Goal: Task Accomplishment & Management: Use online tool/utility

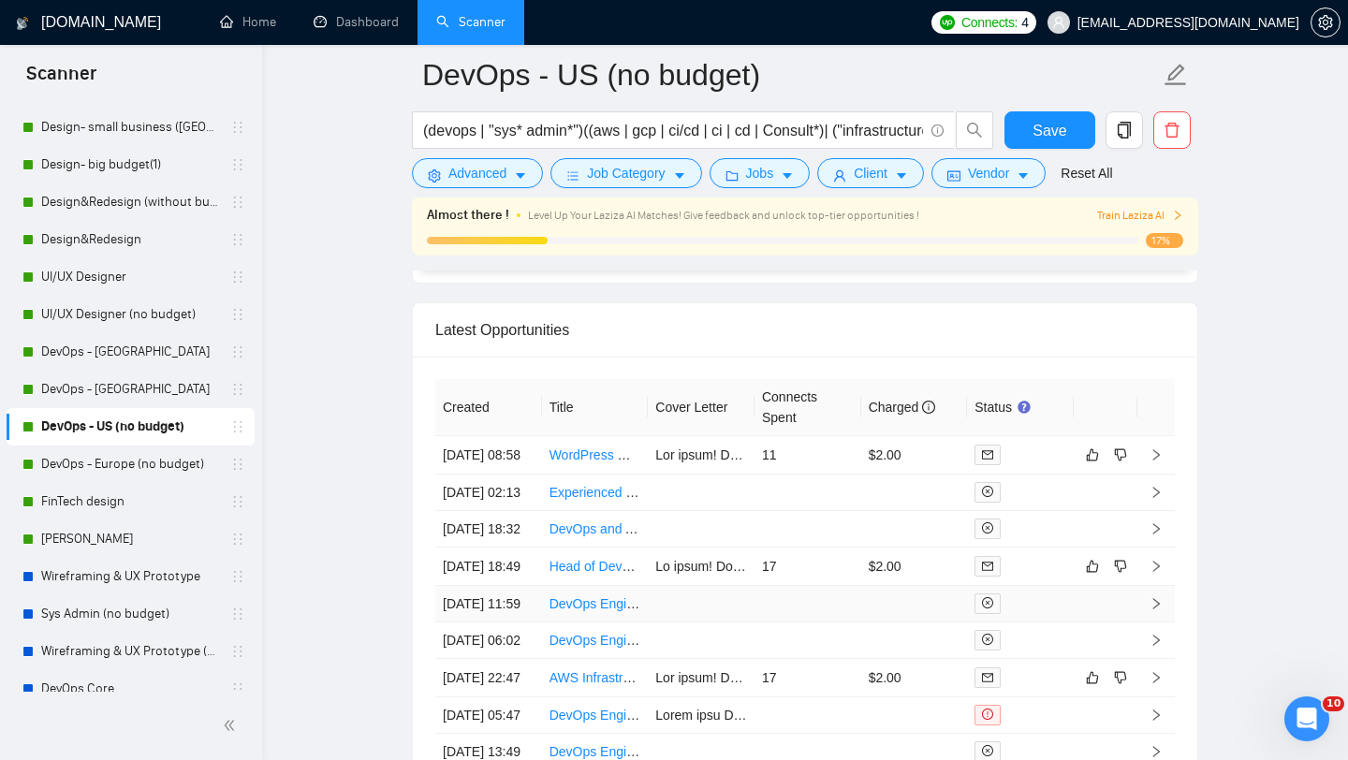
scroll to position [4516, 0]
click at [89, 472] on link "DevOps - Europe (no budget)" at bounding box center [130, 464] width 178 height 37
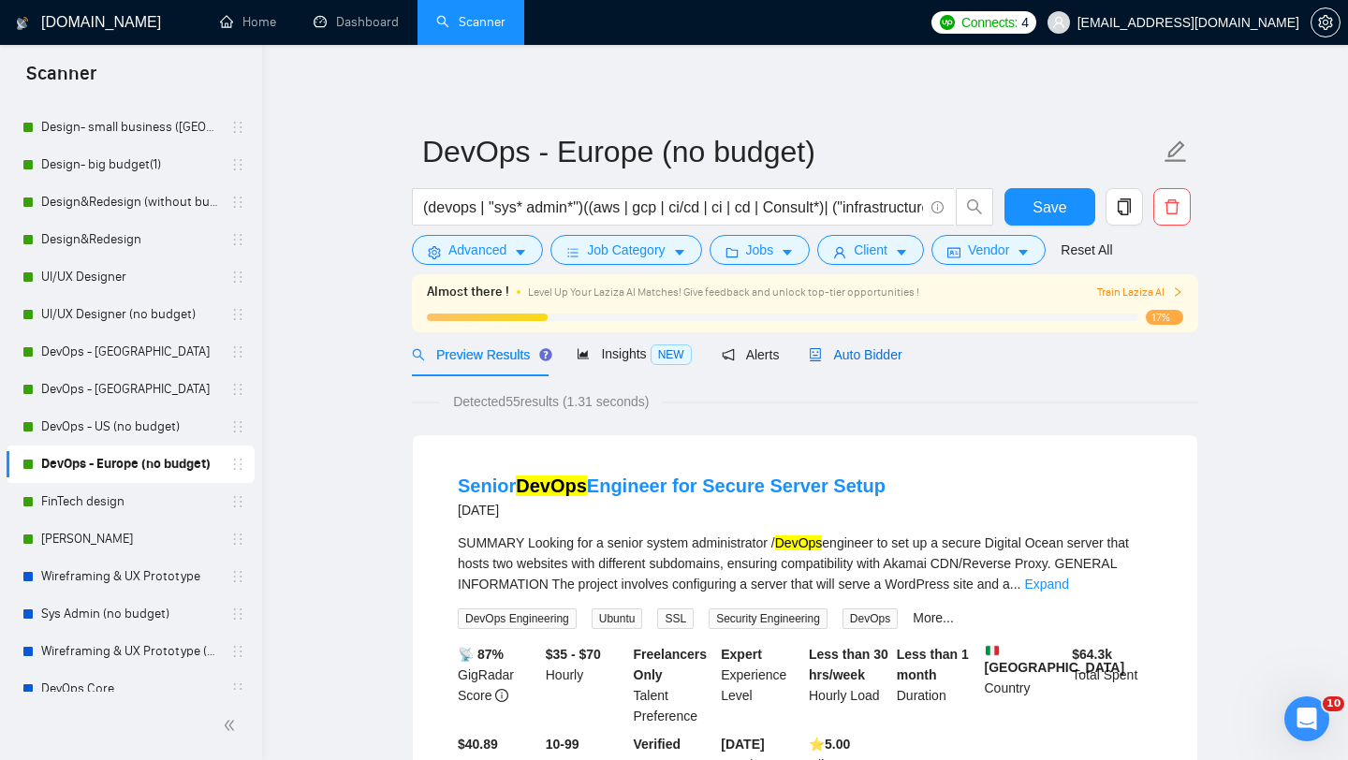
click at [875, 353] on span "Auto Bidder" at bounding box center [855, 354] width 93 height 15
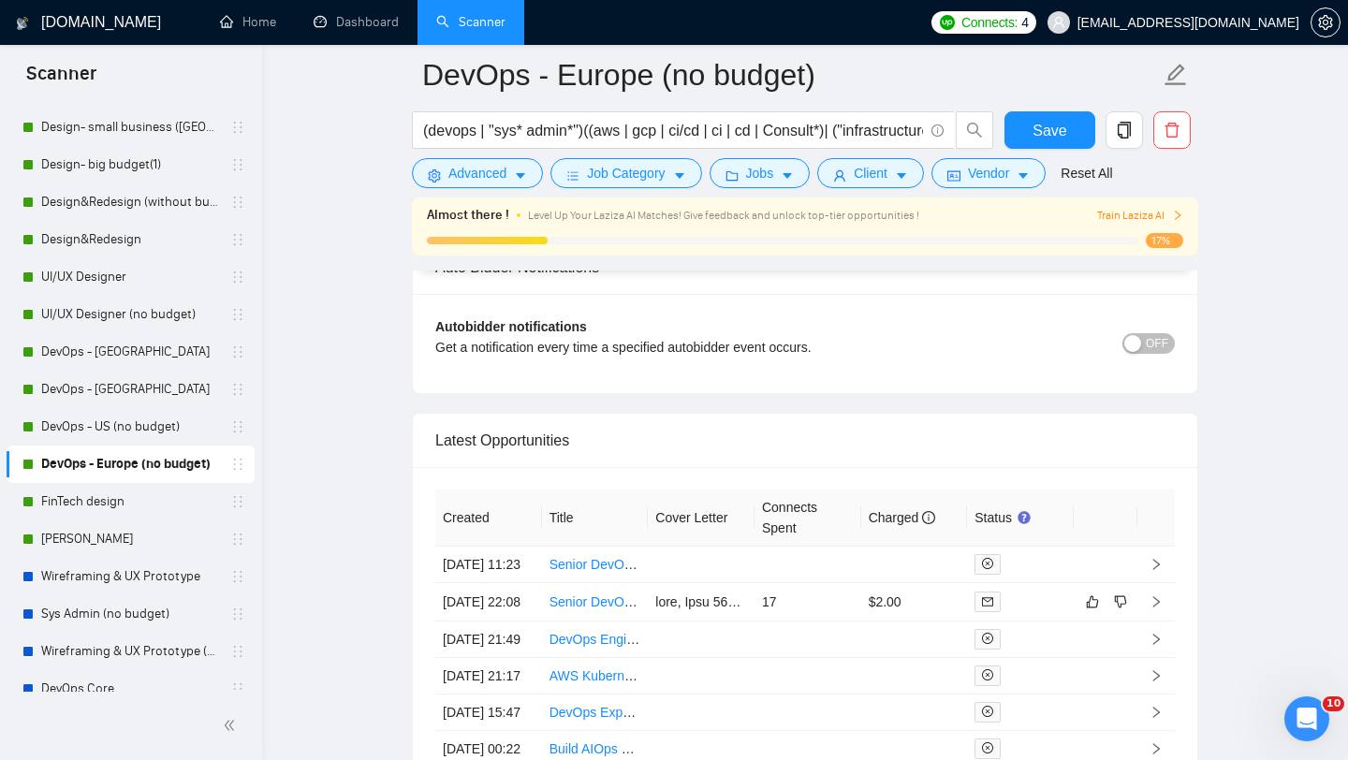
scroll to position [4393, 0]
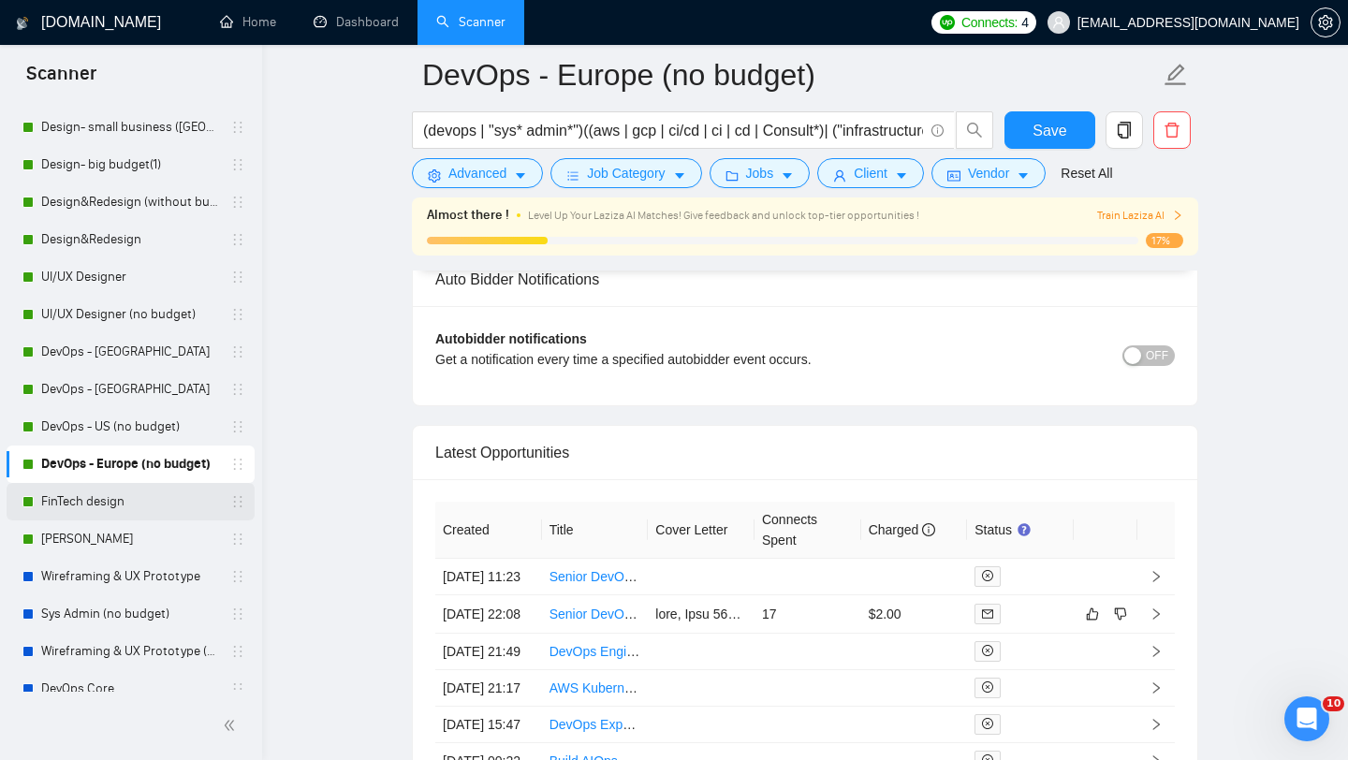
click at [116, 500] on link "FinTech design" at bounding box center [130, 501] width 178 height 37
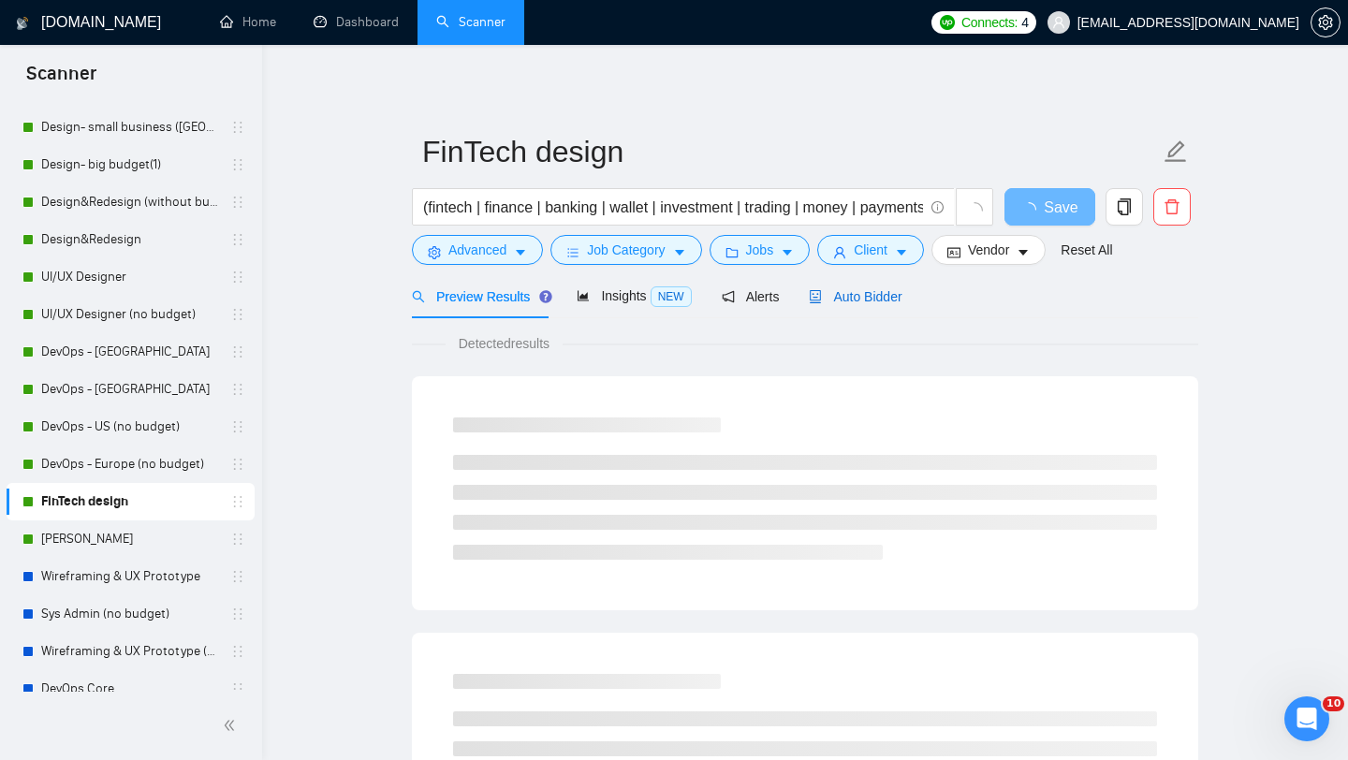
click at [898, 302] on span "Auto Bidder" at bounding box center [855, 296] width 93 height 15
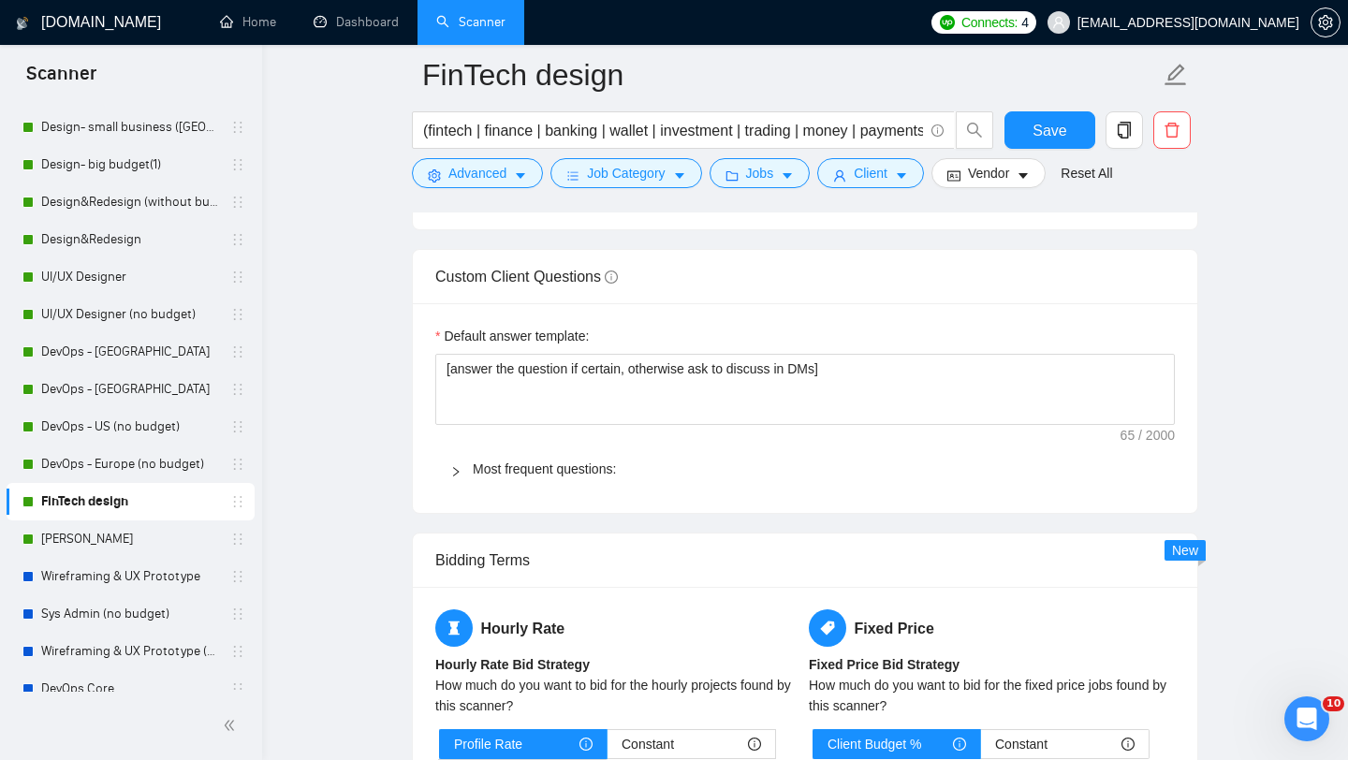
scroll to position [4628, 0]
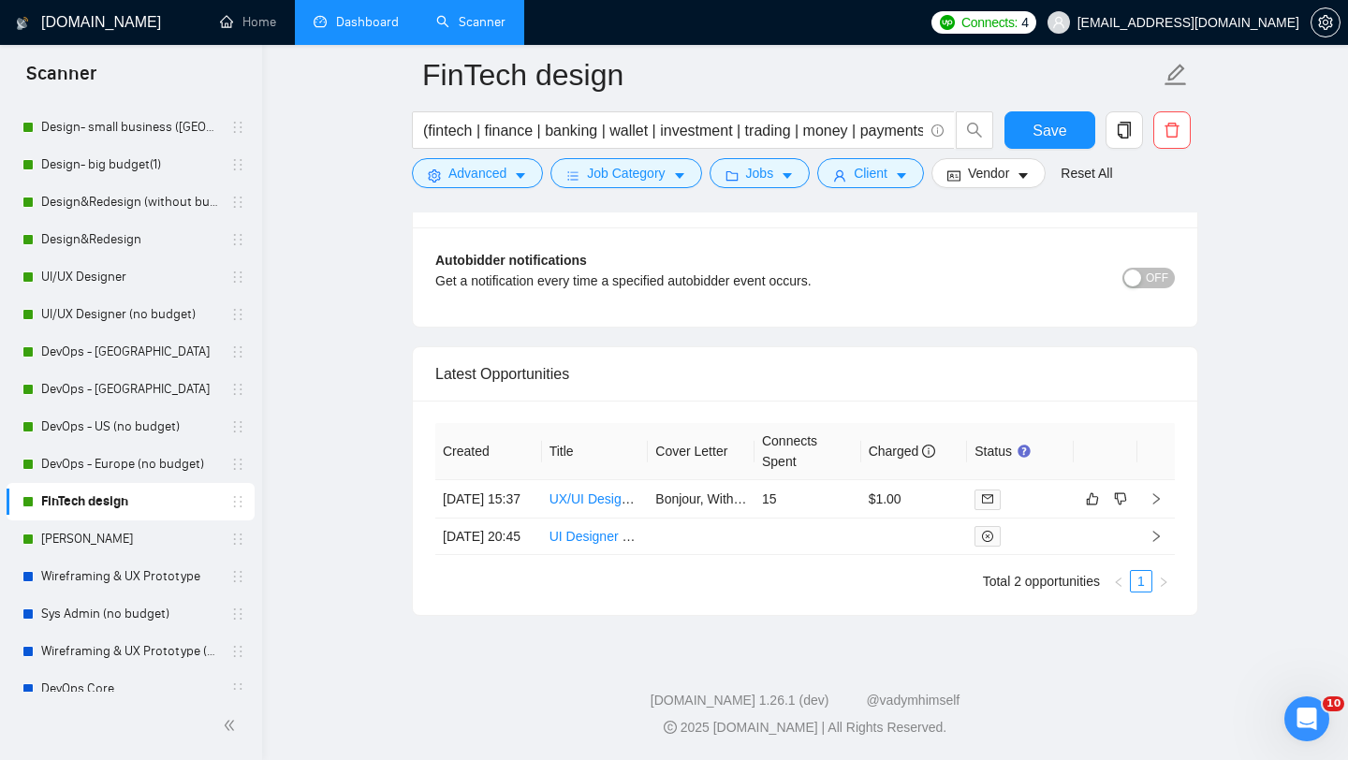
click at [353, 23] on link "Dashboard" at bounding box center [356, 22] width 85 height 16
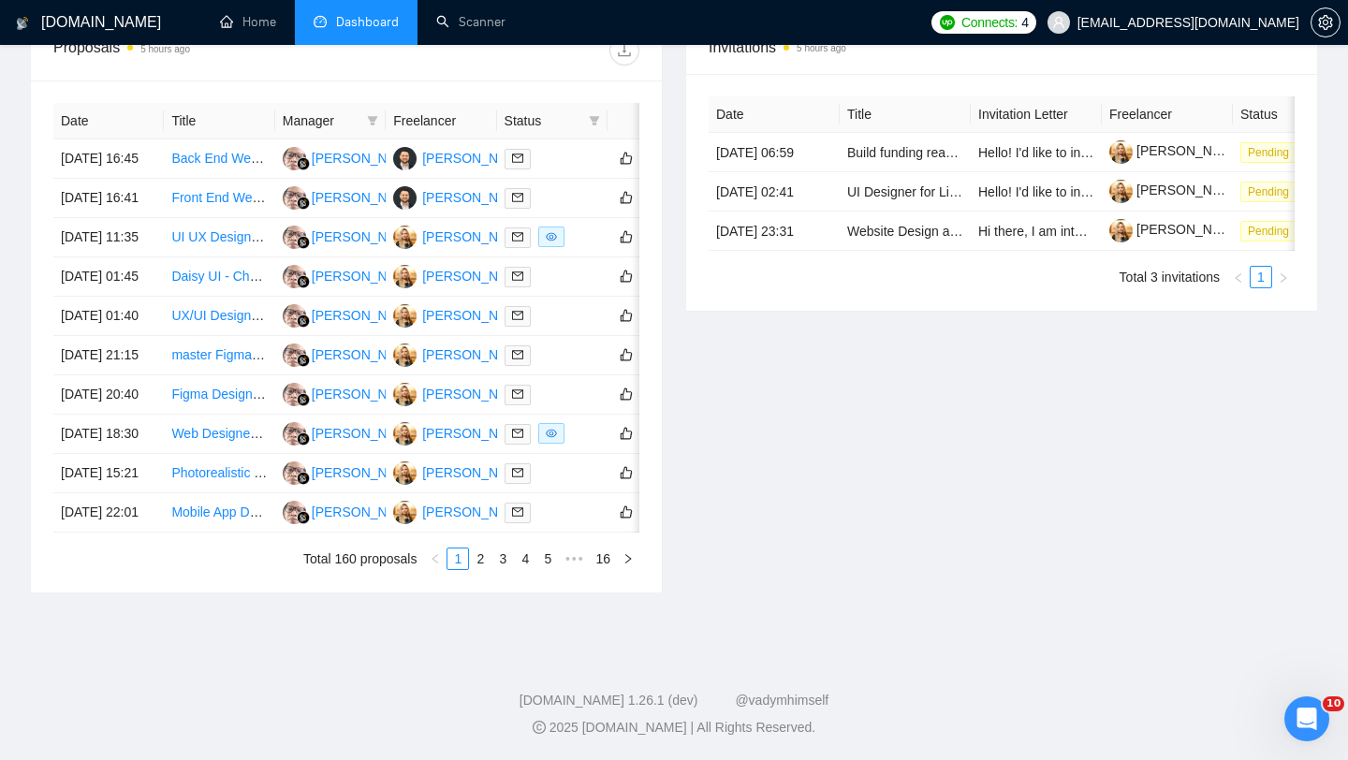
scroll to position [950, 0]
click at [548, 562] on link "5" at bounding box center [547, 559] width 21 height 21
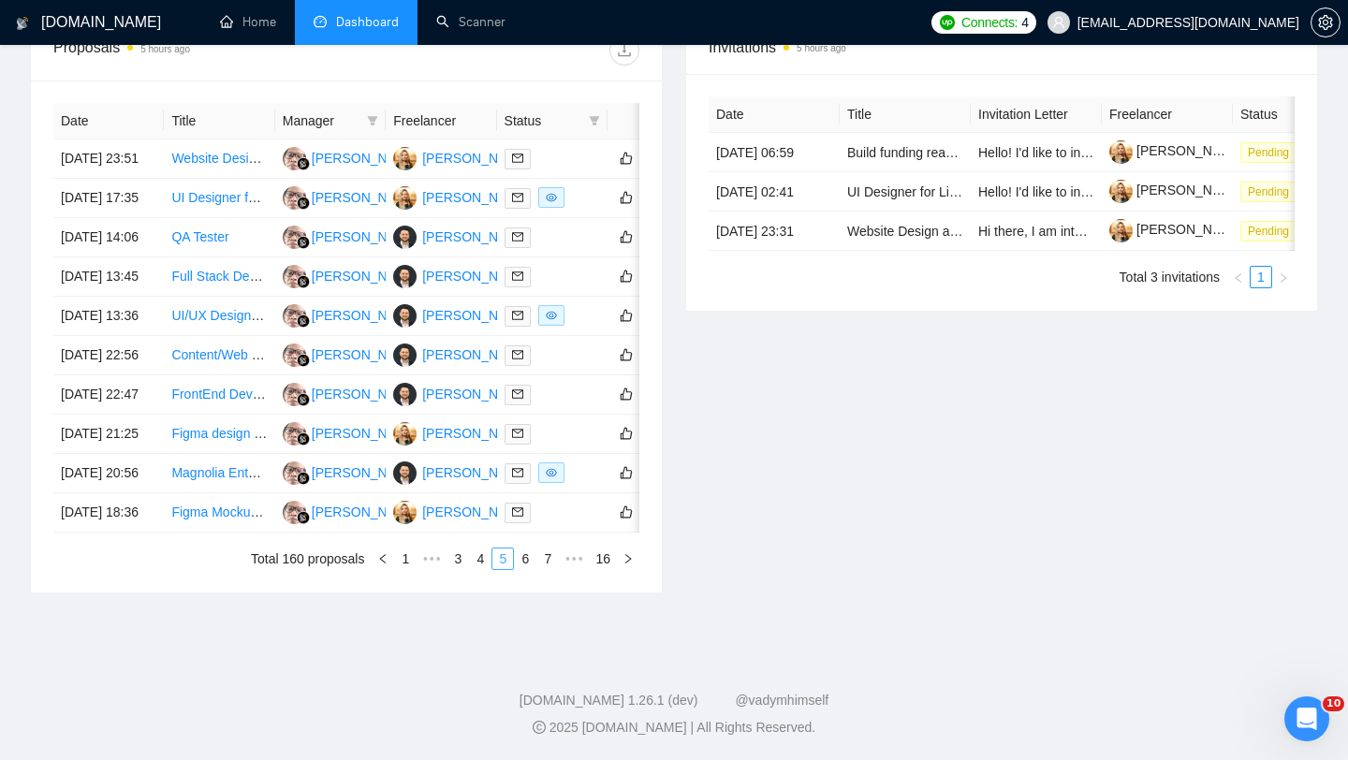
click at [548, 562] on link "7" at bounding box center [547, 559] width 21 height 21
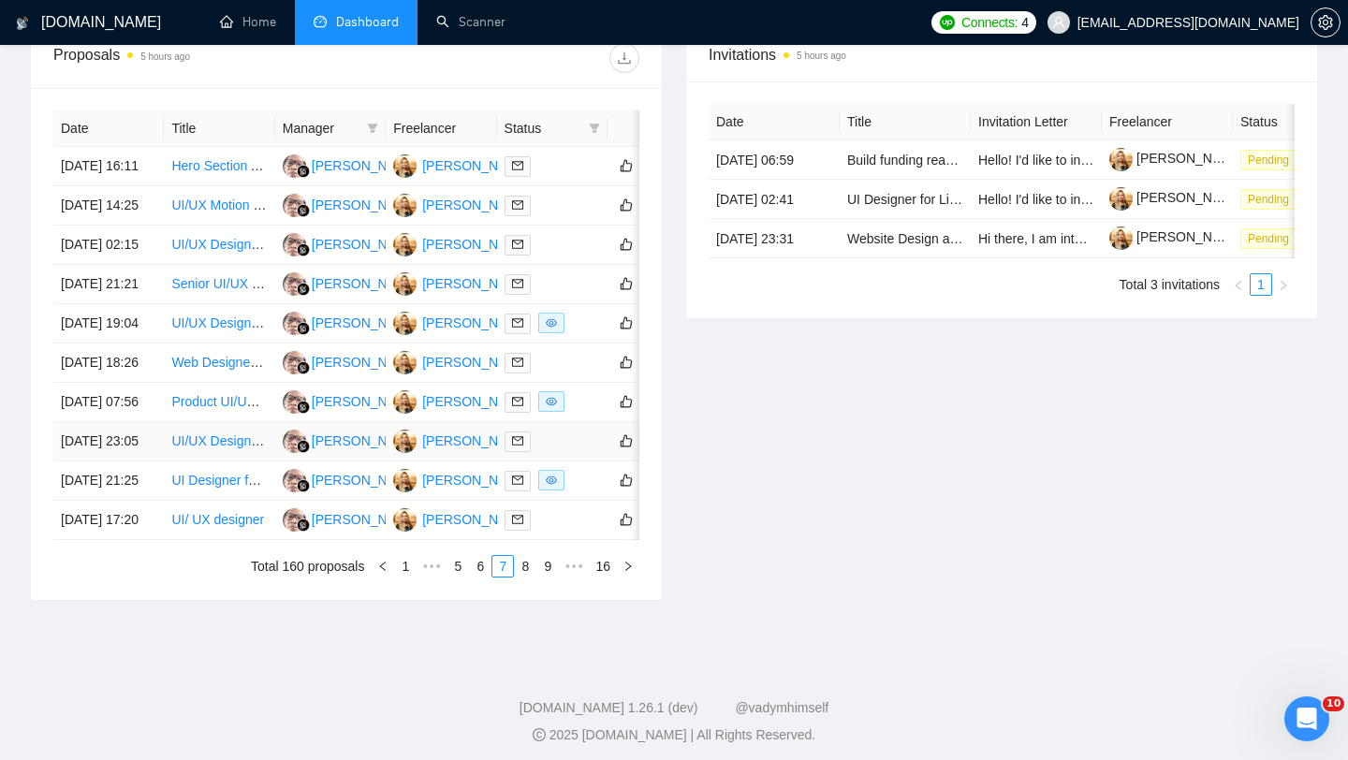
scroll to position [759, 0]
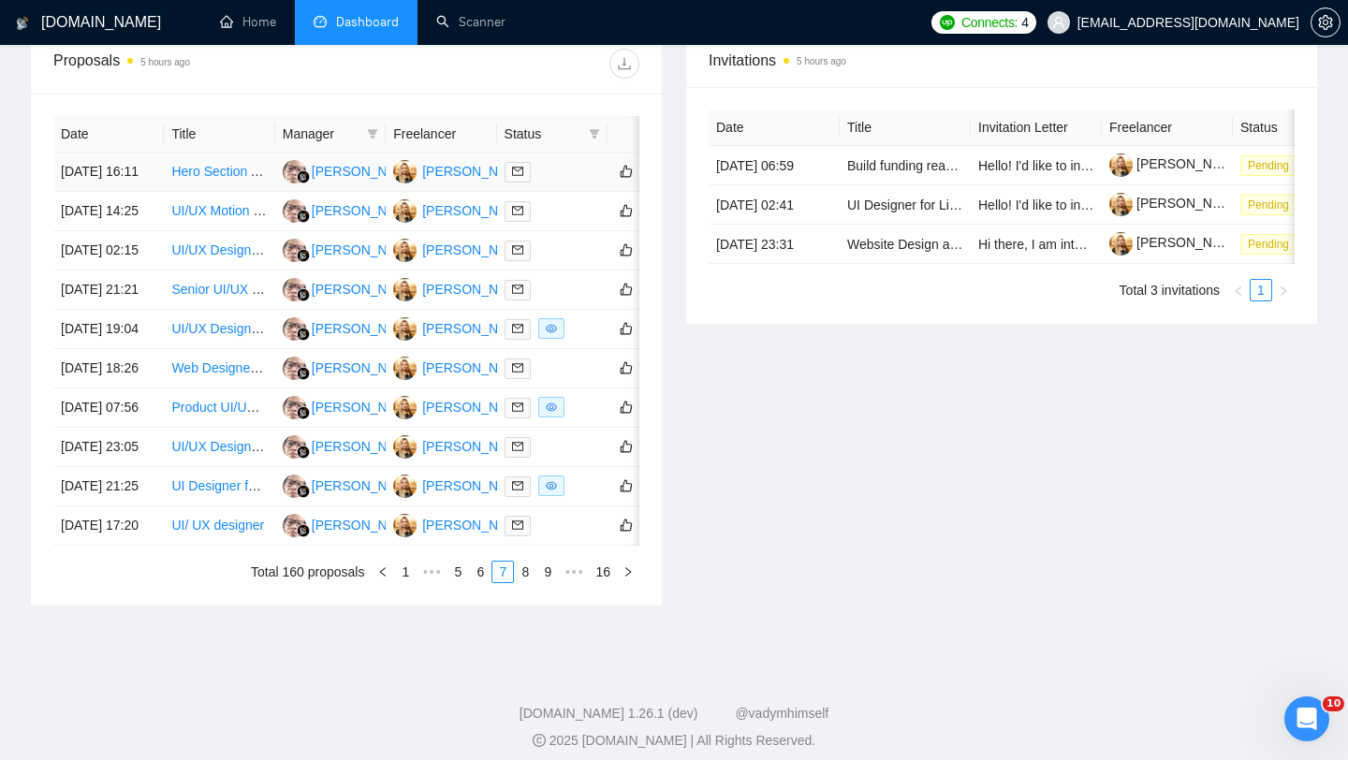
click at [128, 192] on td "13 Sep, 2025 16:11" at bounding box center [108, 172] width 110 height 39
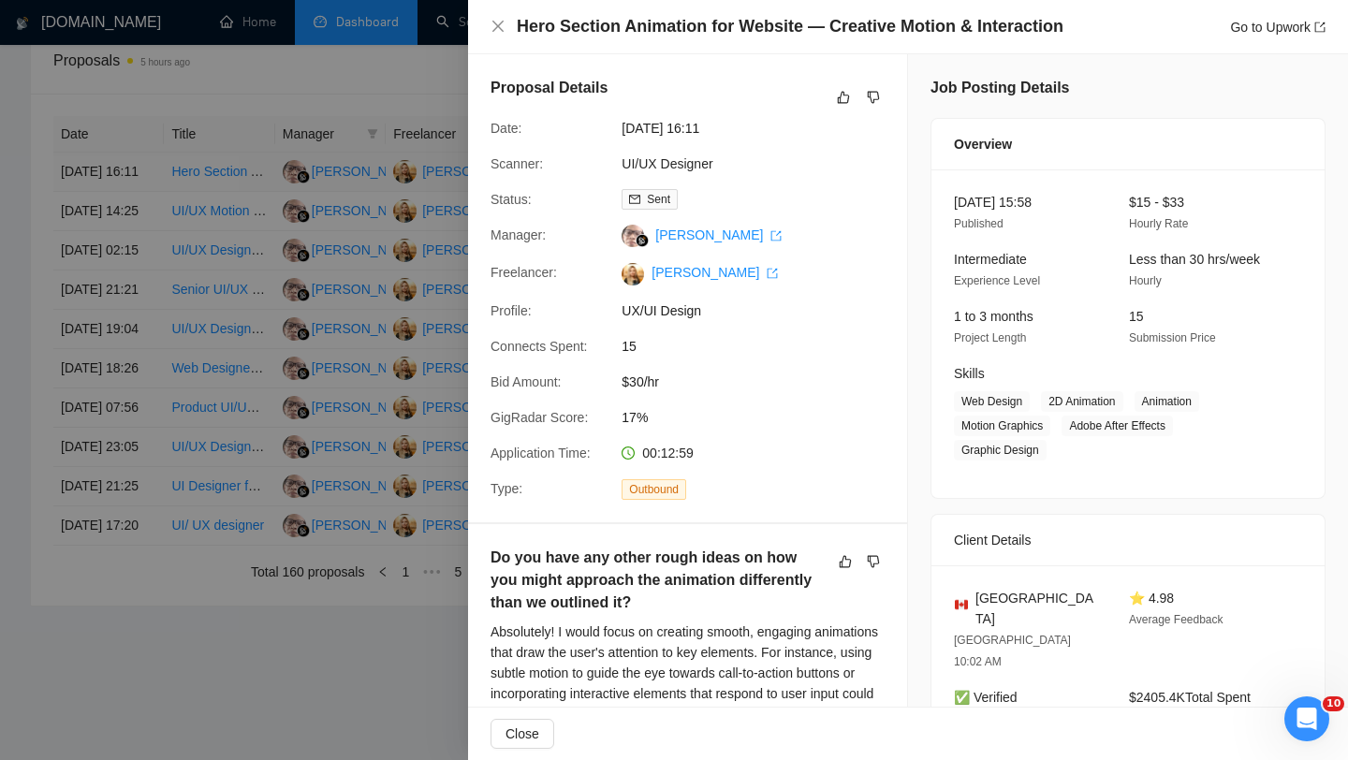
click at [128, 195] on div at bounding box center [674, 380] width 1348 height 760
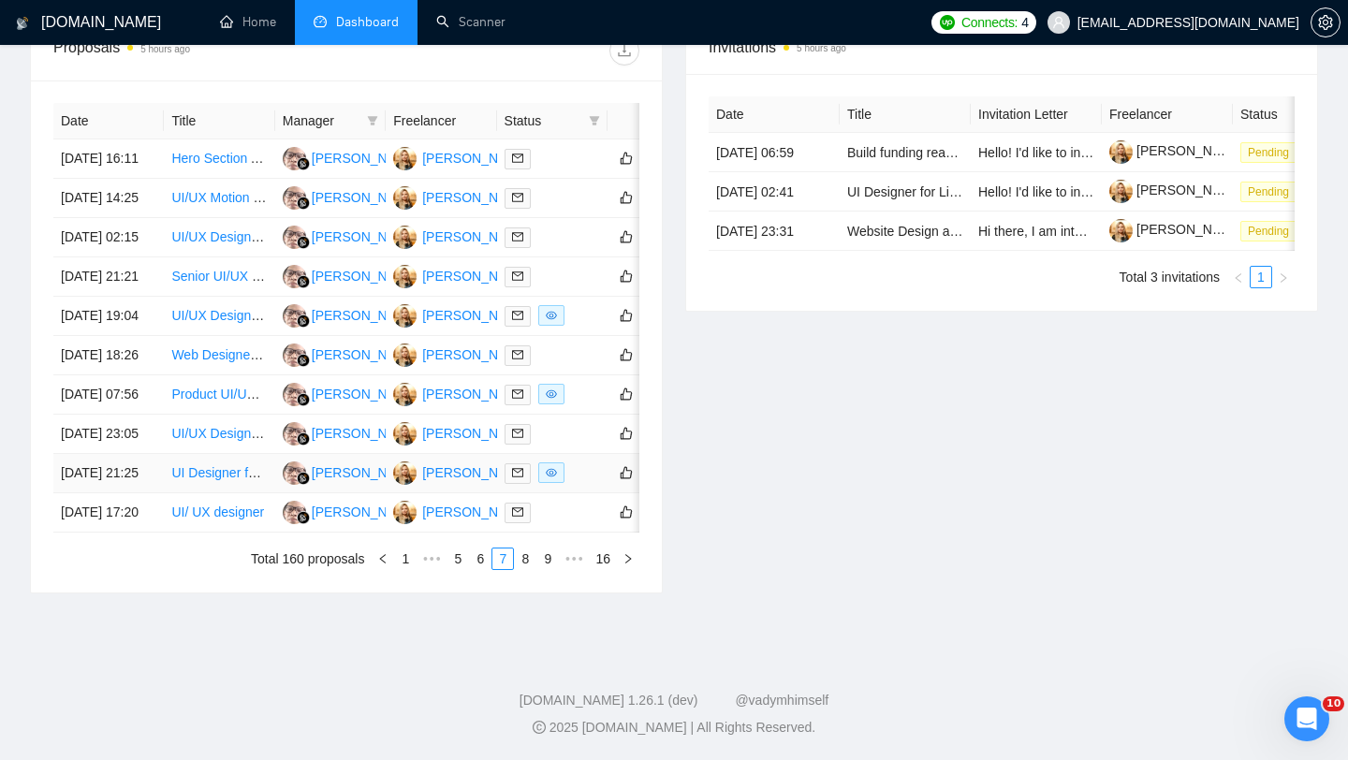
scroll to position [723, 0]
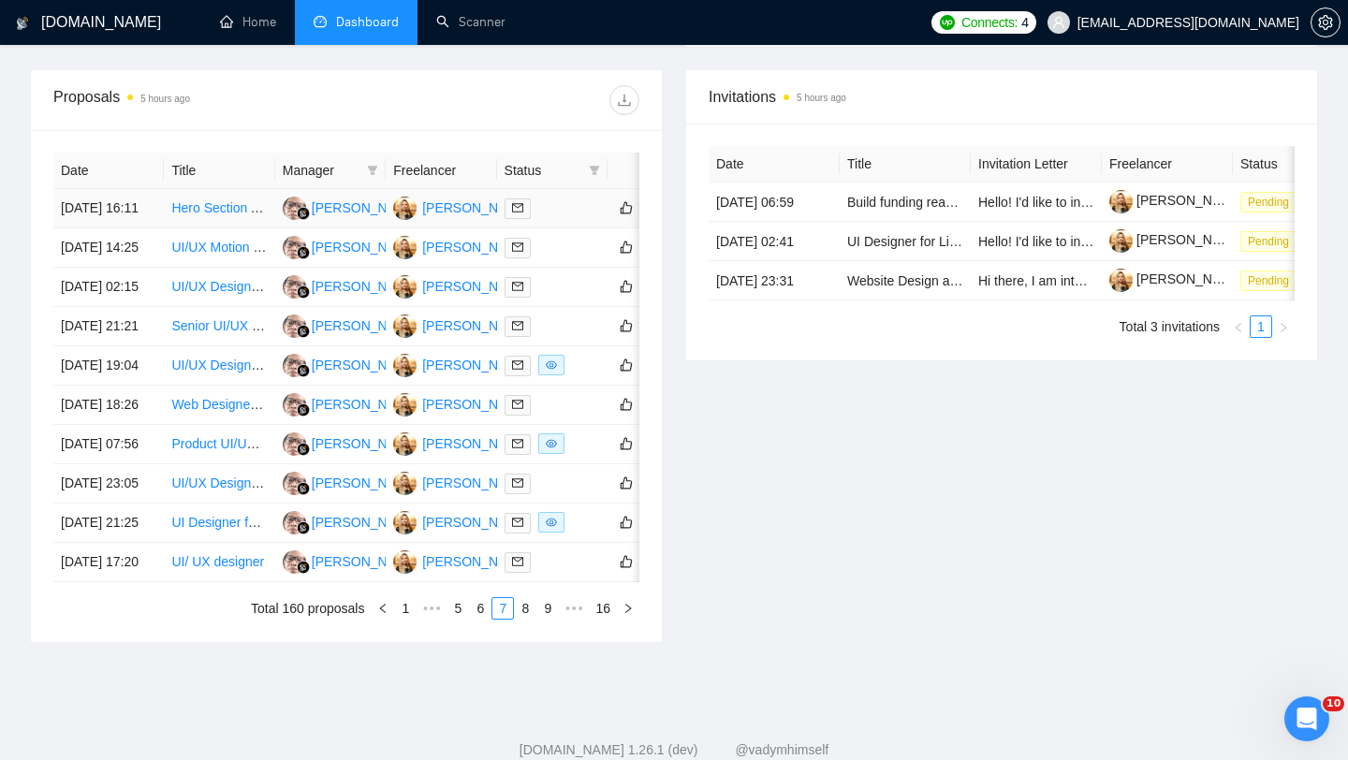
click at [132, 228] on td "13 Sep, 2025 16:11" at bounding box center [108, 208] width 110 height 39
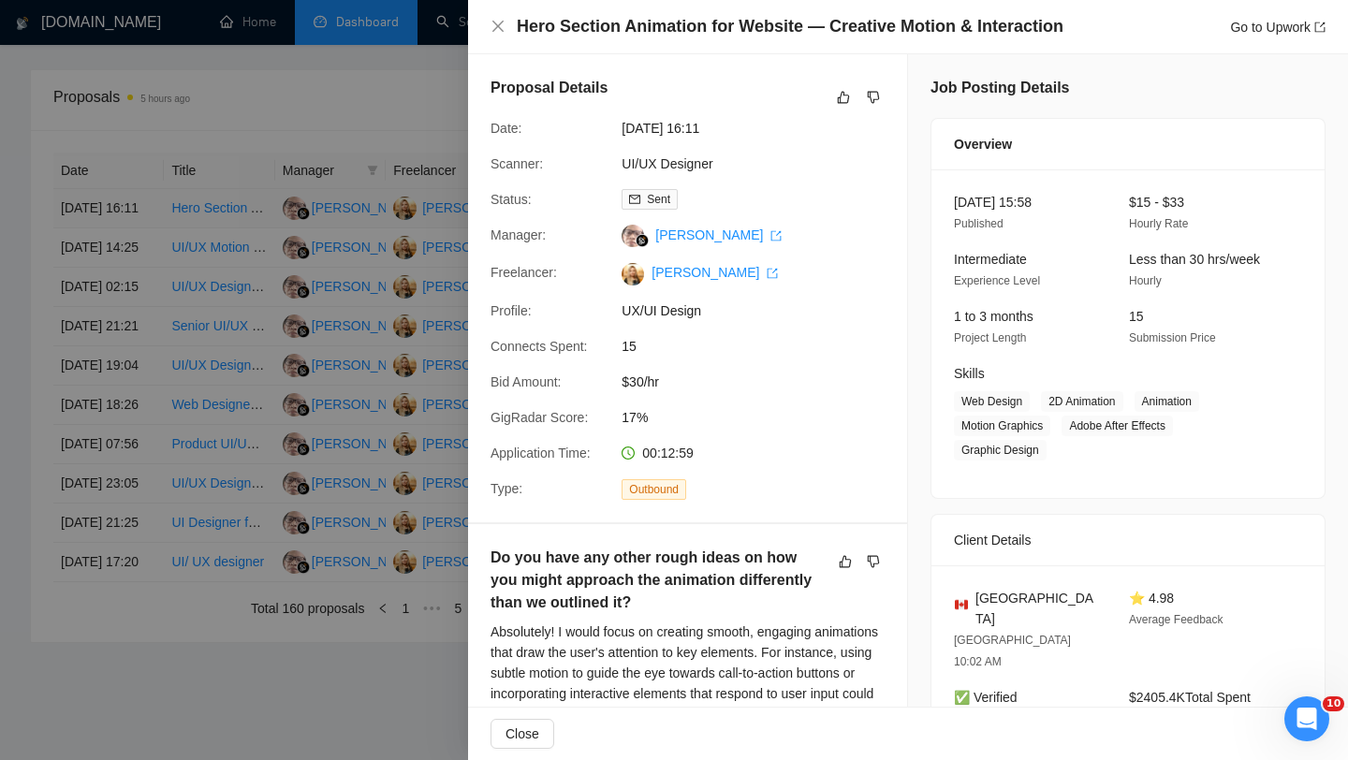
click at [132, 230] on div at bounding box center [674, 380] width 1348 height 760
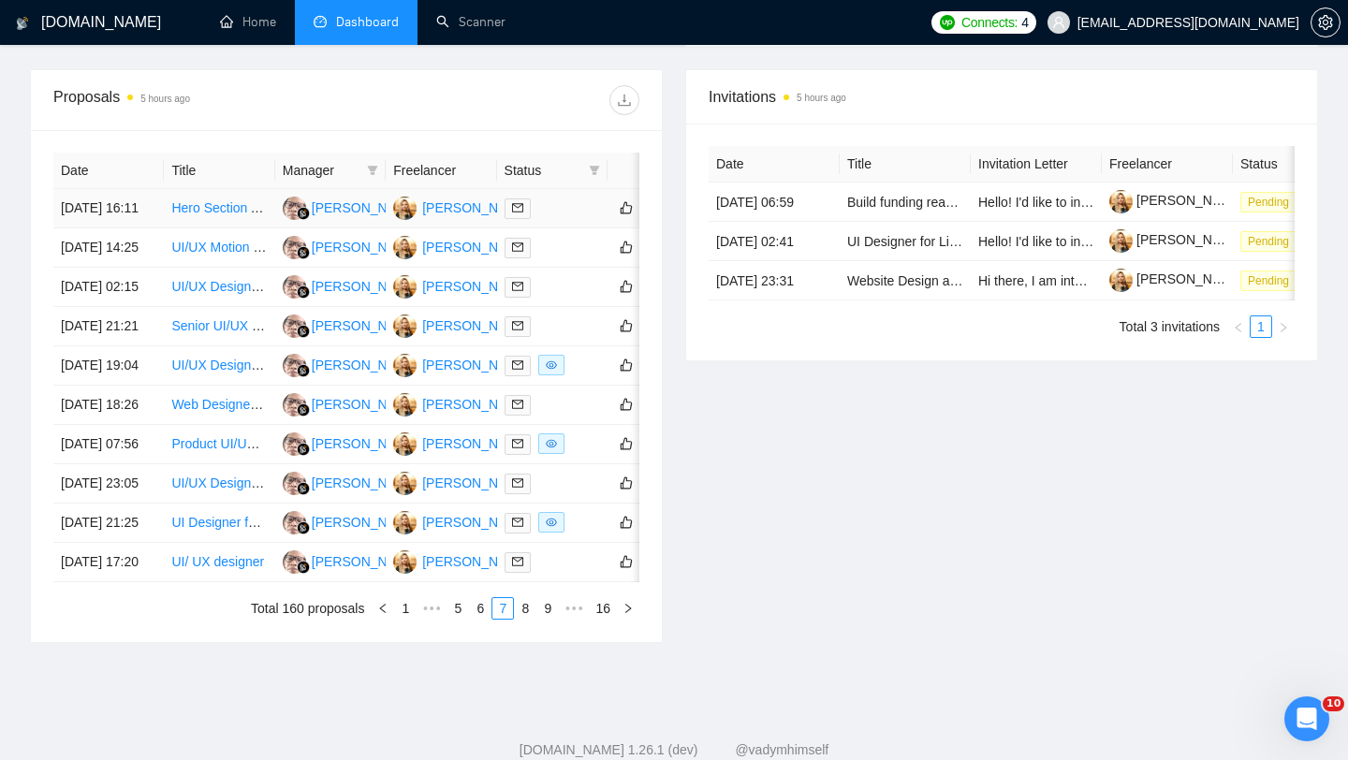
scroll to position [950, 0]
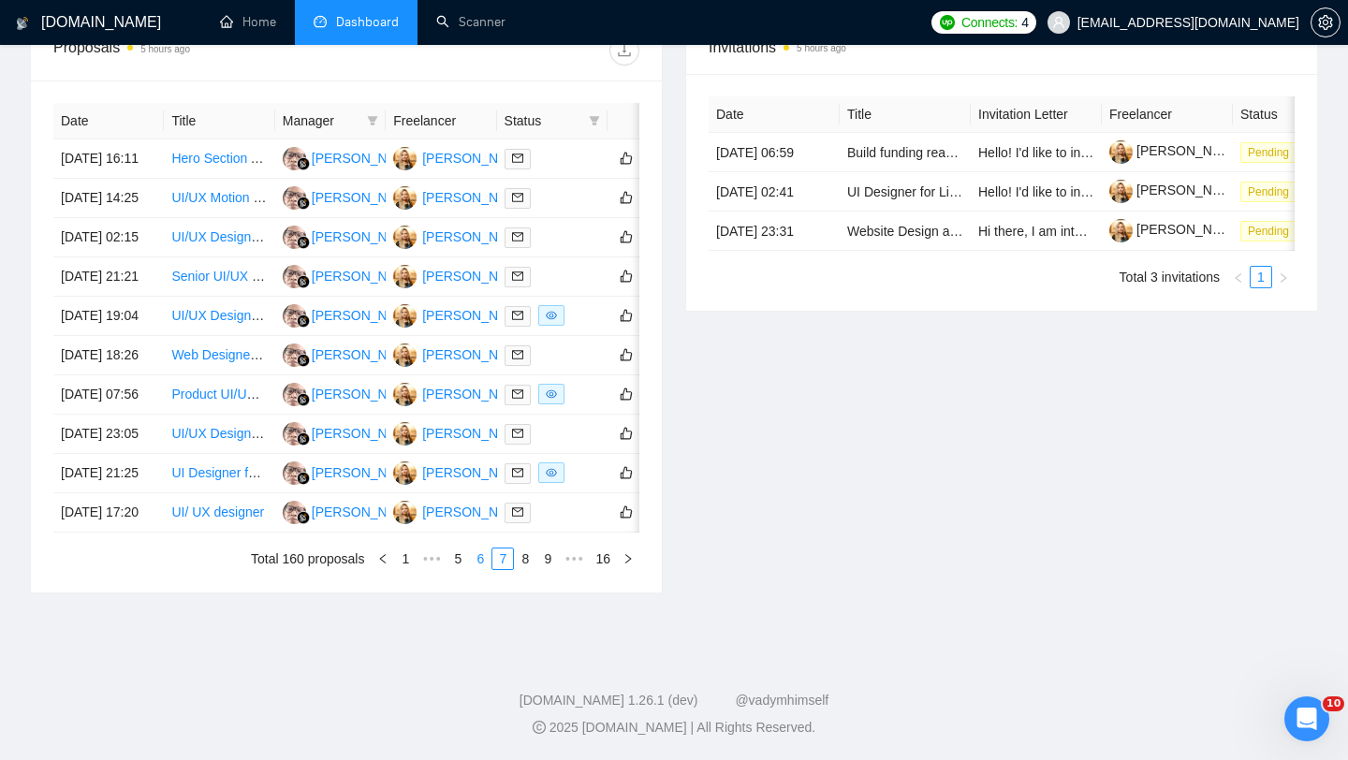
click at [480, 562] on link "6" at bounding box center [480, 559] width 21 height 21
click at [130, 511] on td "13 Sep, 2025 18:35" at bounding box center [108, 512] width 110 height 39
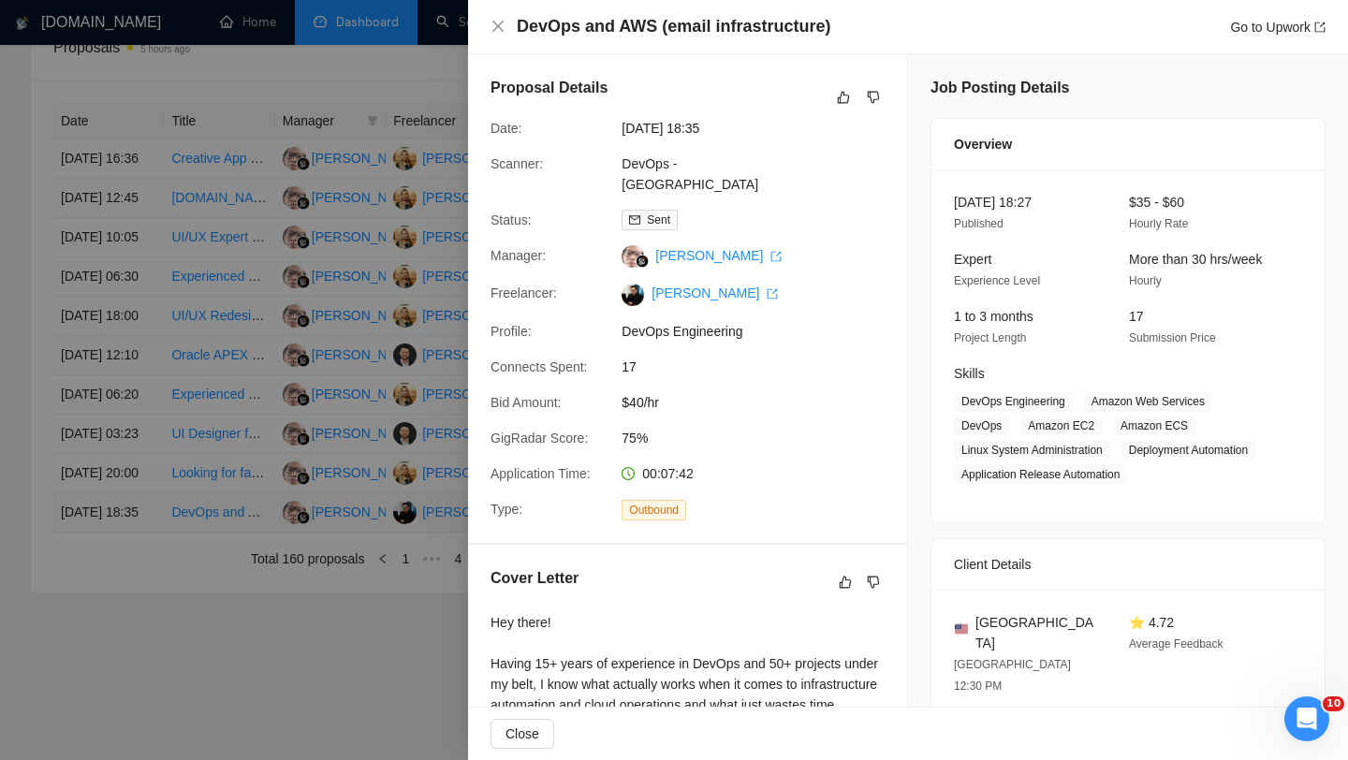
click at [130, 511] on div at bounding box center [674, 380] width 1348 height 760
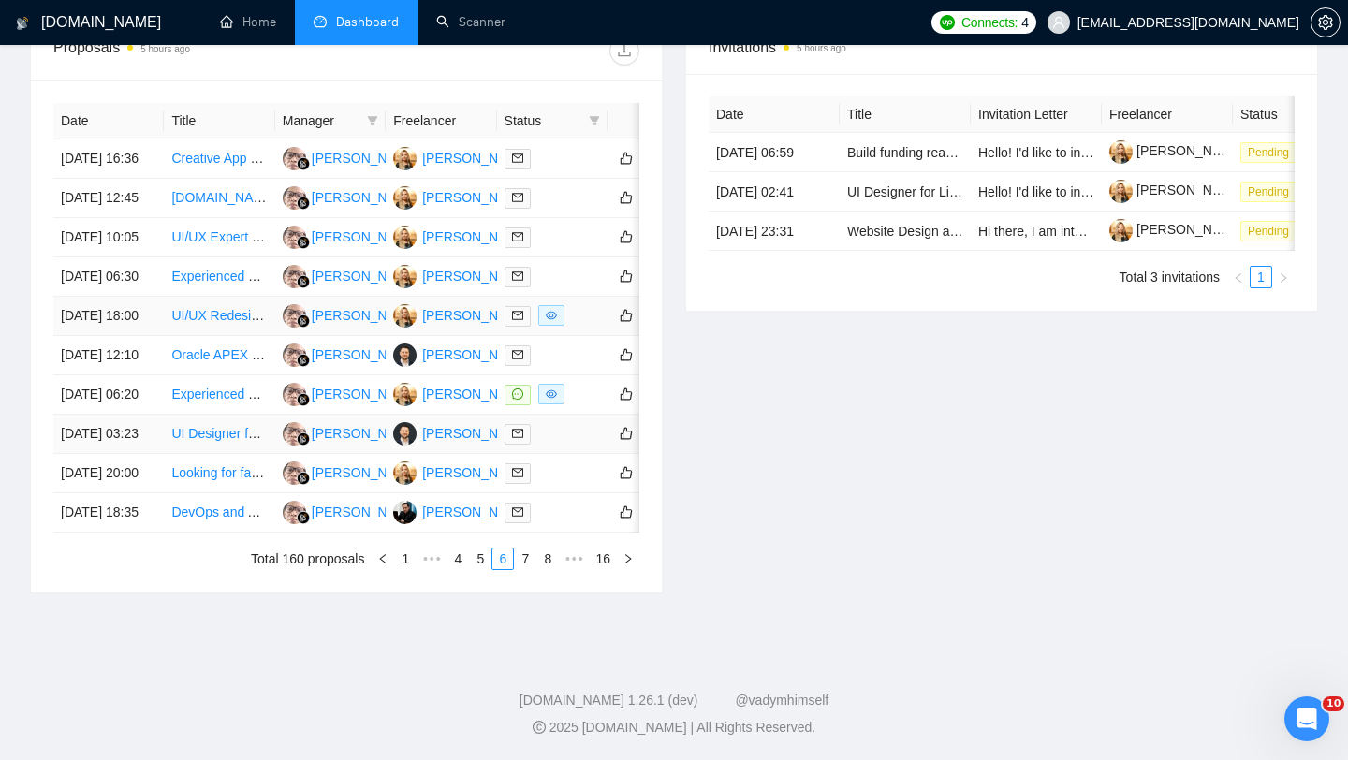
scroll to position [893, 0]
click at [132, 454] on td "14 Sep, 2025 03:23" at bounding box center [108, 434] width 110 height 39
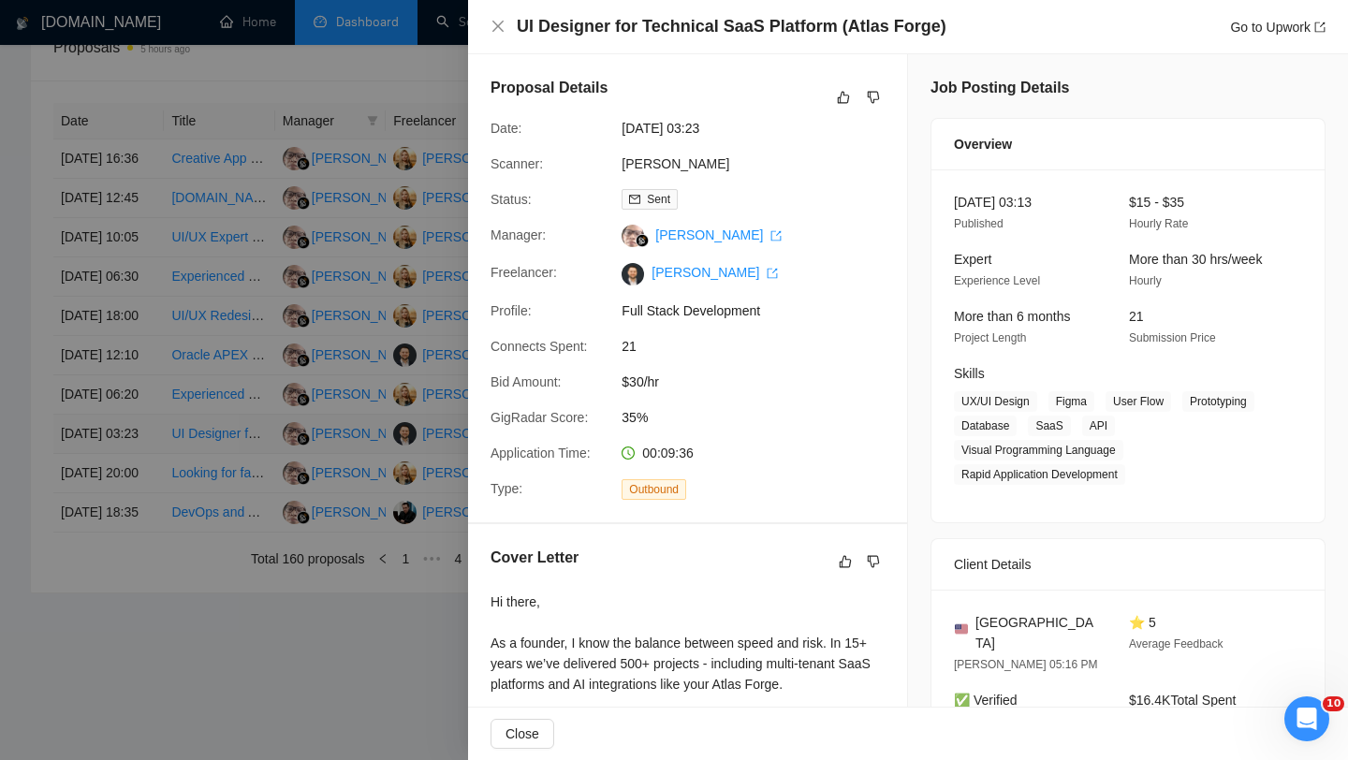
click at [132, 458] on div at bounding box center [674, 380] width 1348 height 760
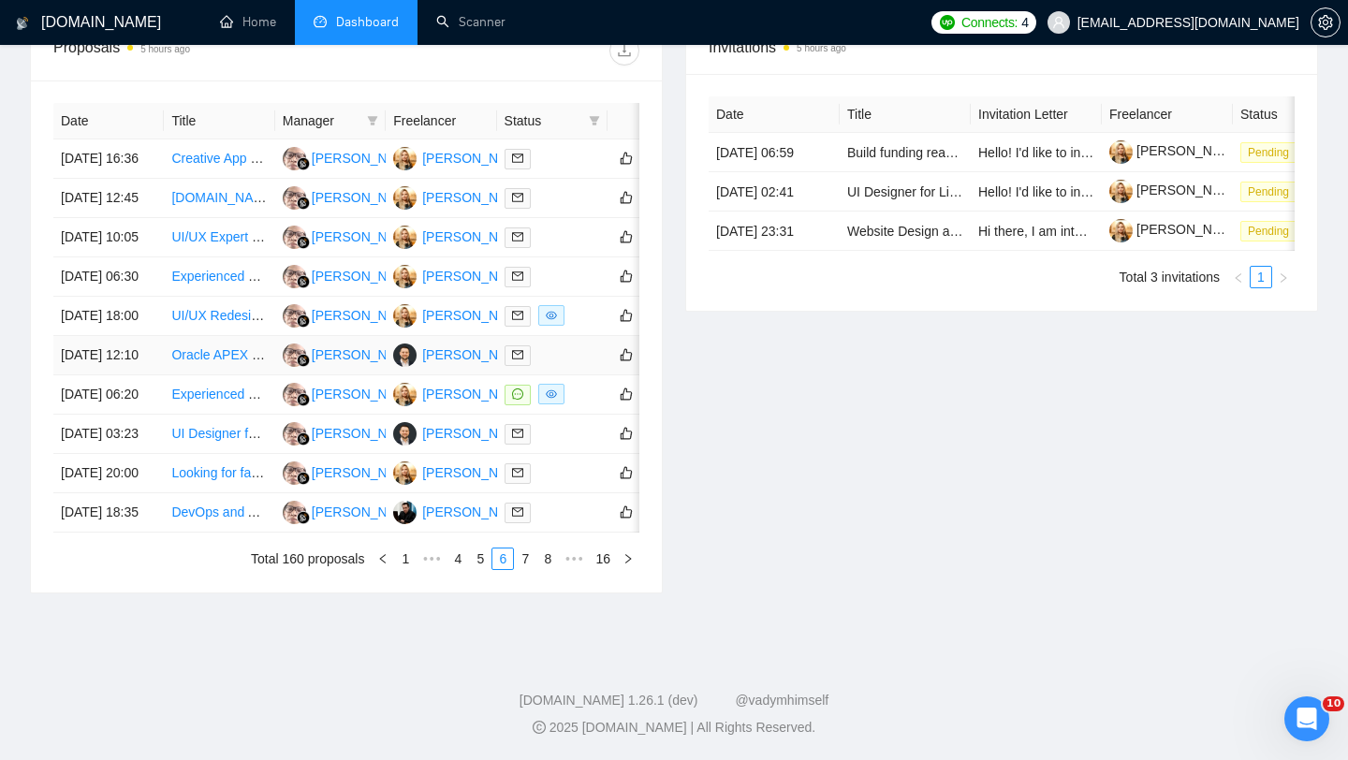
click at [131, 346] on td "14 Sep, 2025 12:10" at bounding box center [108, 355] width 110 height 39
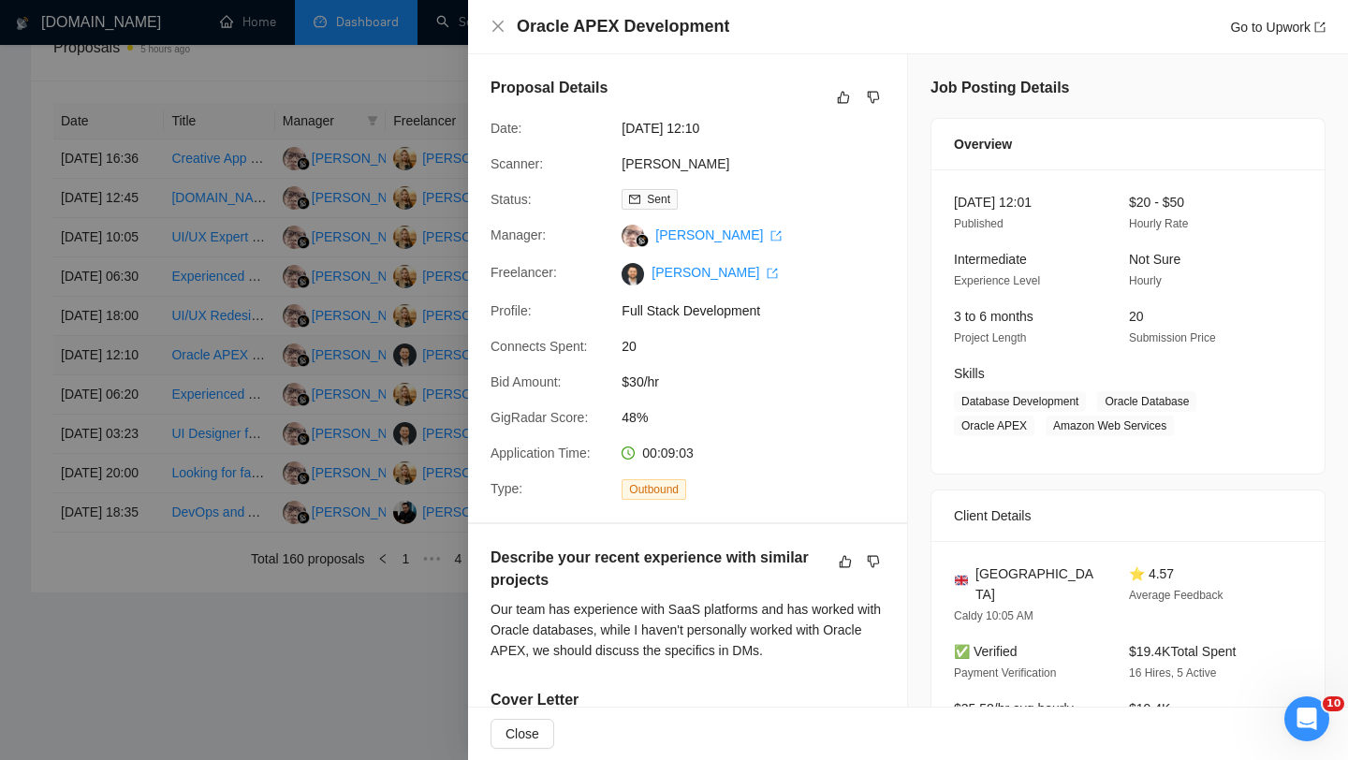
click at [131, 346] on div at bounding box center [674, 380] width 1348 height 760
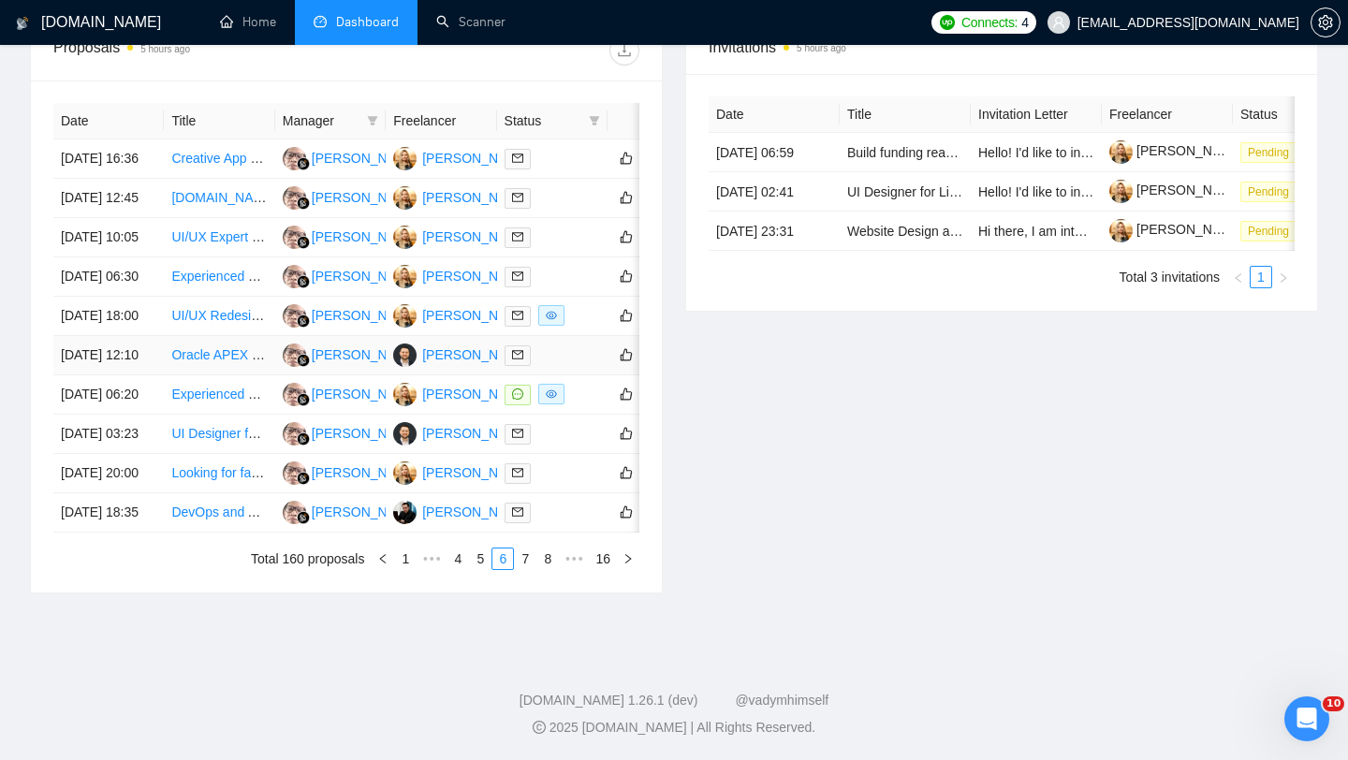
scroll to position [843, 0]
click at [135, 493] on td "13 Sep, 2025 20:00" at bounding box center [108, 473] width 110 height 39
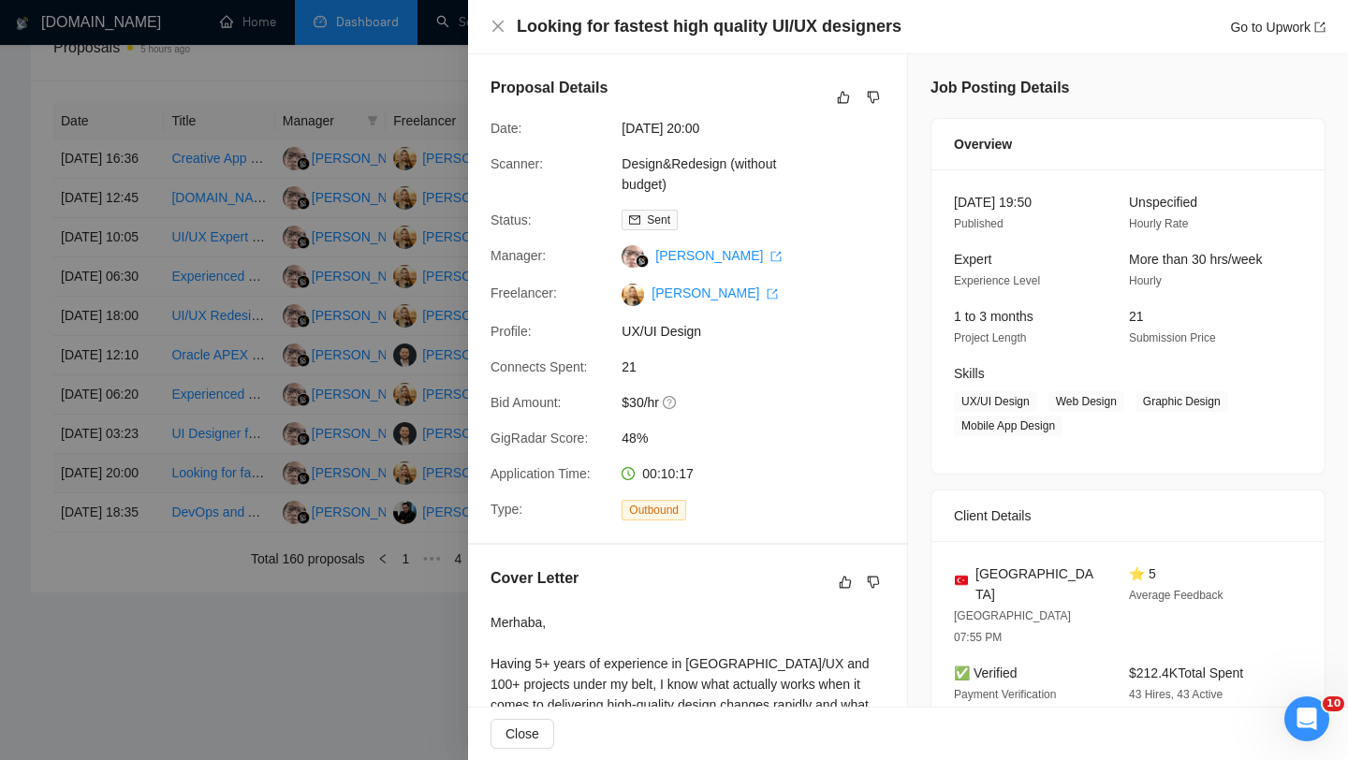
click at [135, 565] on div at bounding box center [674, 380] width 1348 height 760
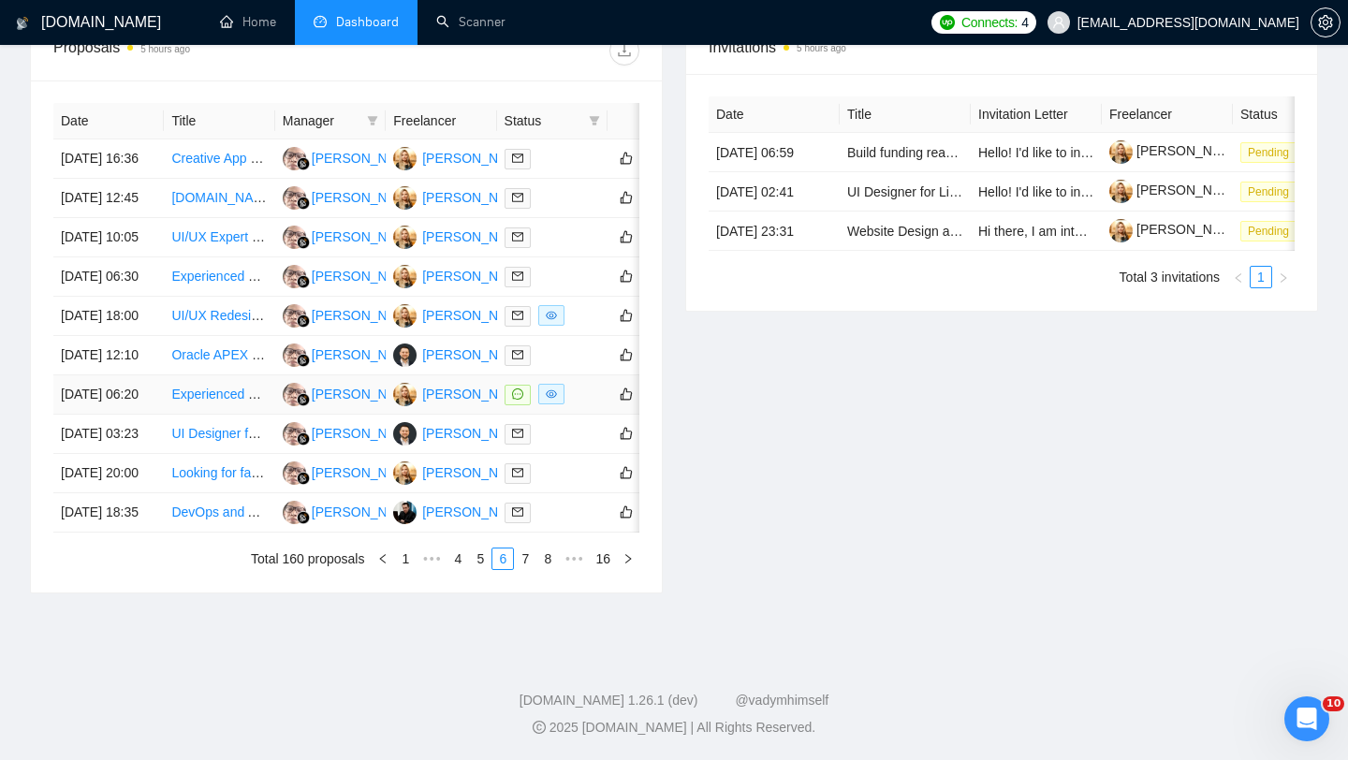
click at [131, 415] on td "14 Sep, 2025 06:20" at bounding box center [108, 394] width 110 height 39
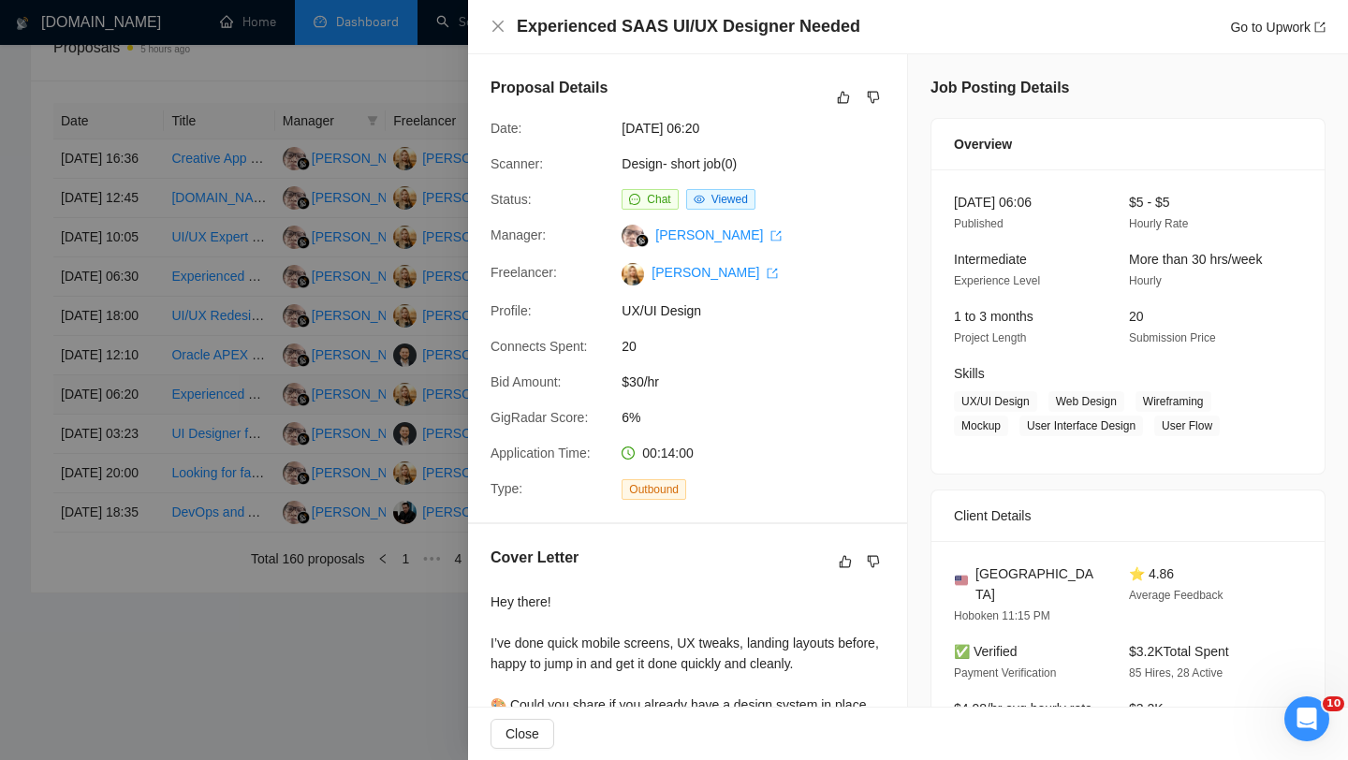
click at [131, 440] on div at bounding box center [674, 380] width 1348 height 760
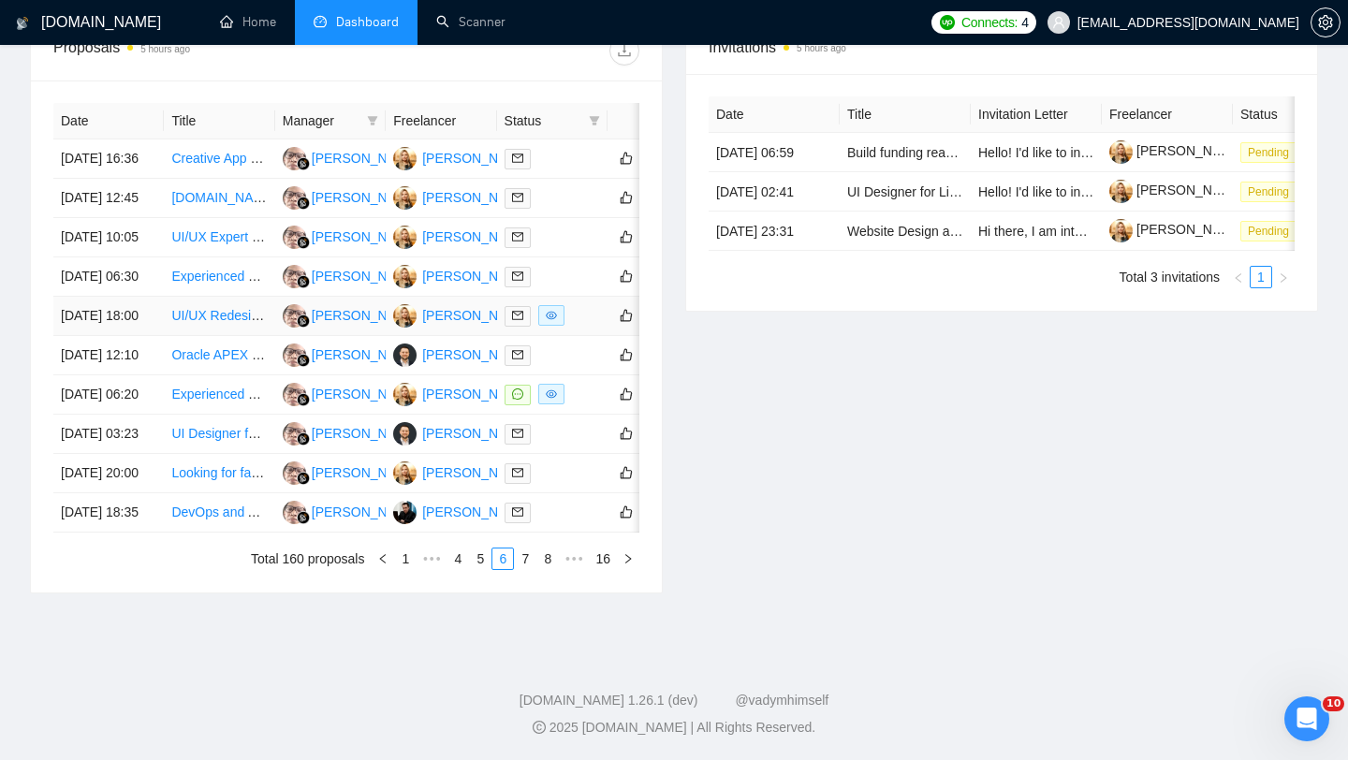
click at [132, 327] on td "14 Sep, 2025 18:00" at bounding box center [108, 316] width 110 height 39
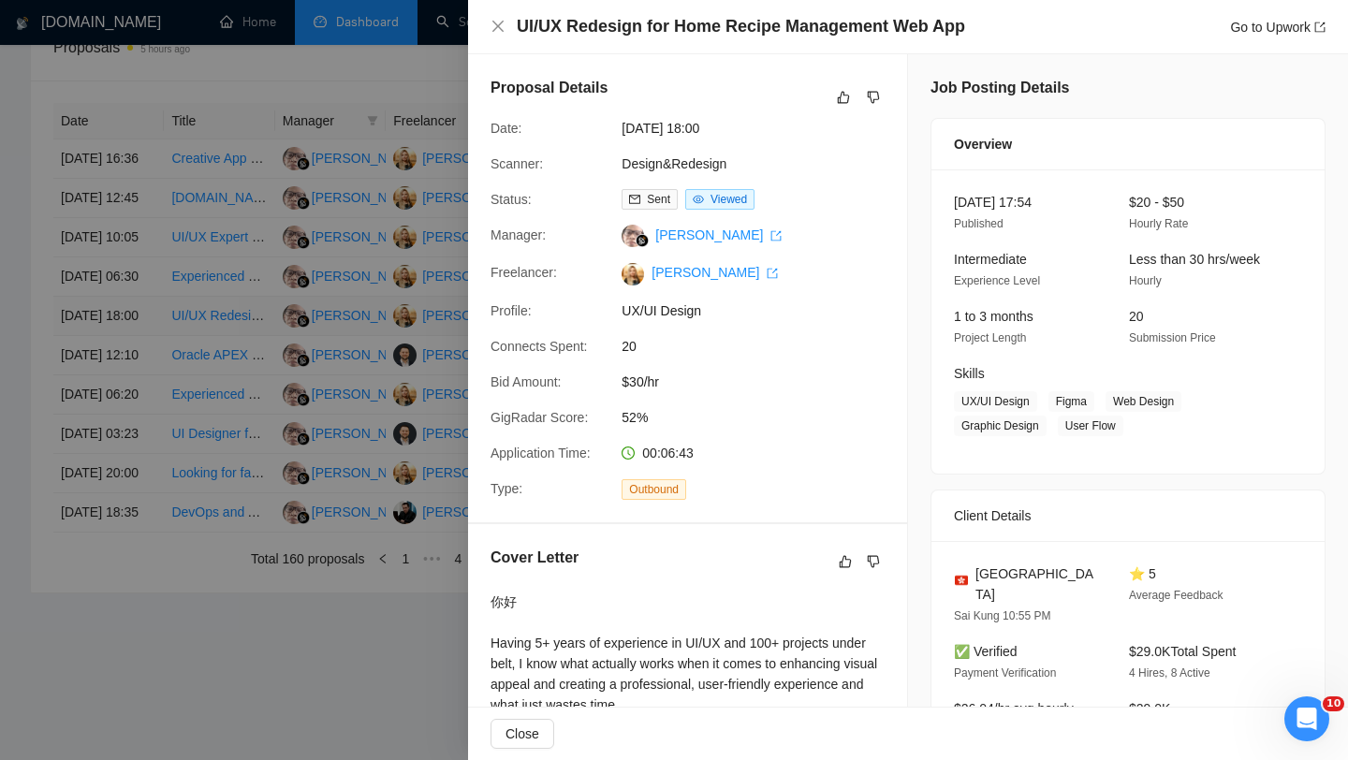
click at [132, 327] on div at bounding box center [674, 380] width 1348 height 760
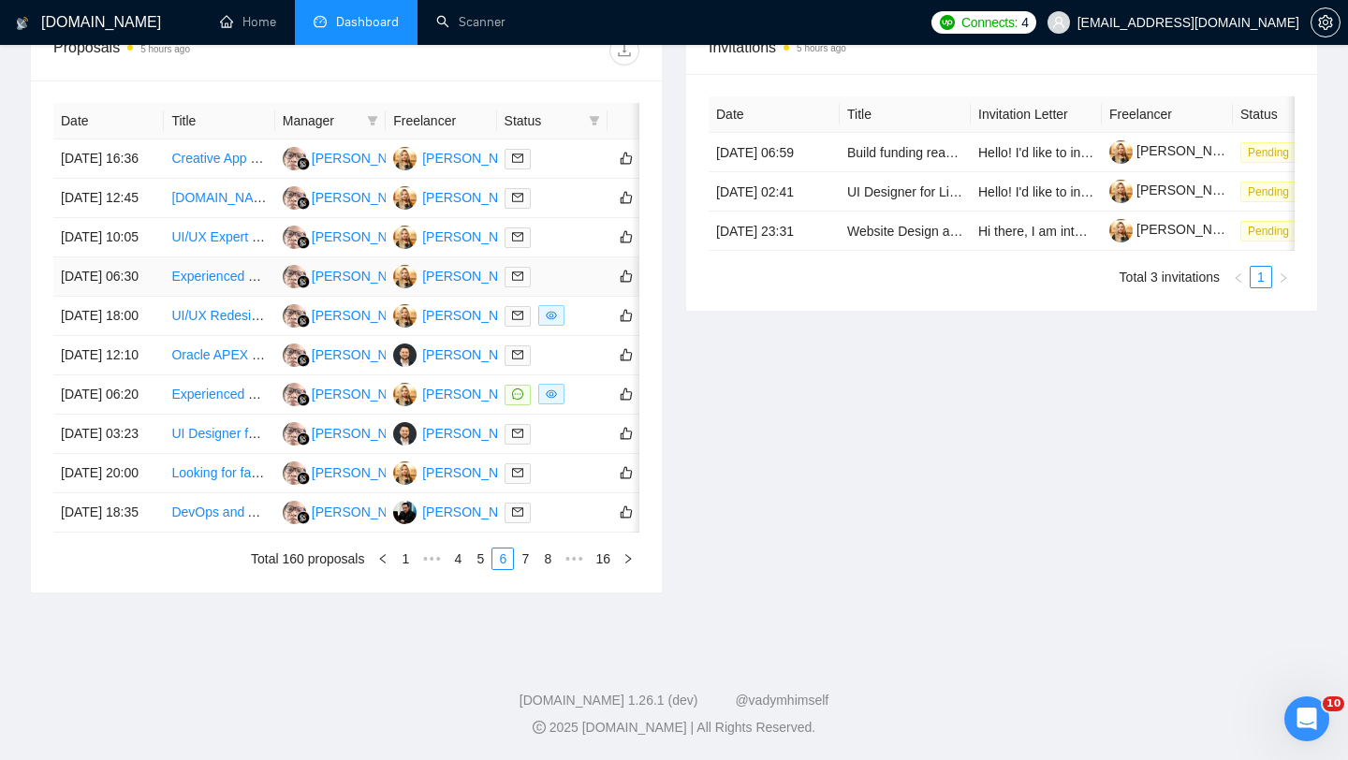
click at [136, 275] on td "15 Sep, 2025 06:30" at bounding box center [108, 277] width 110 height 39
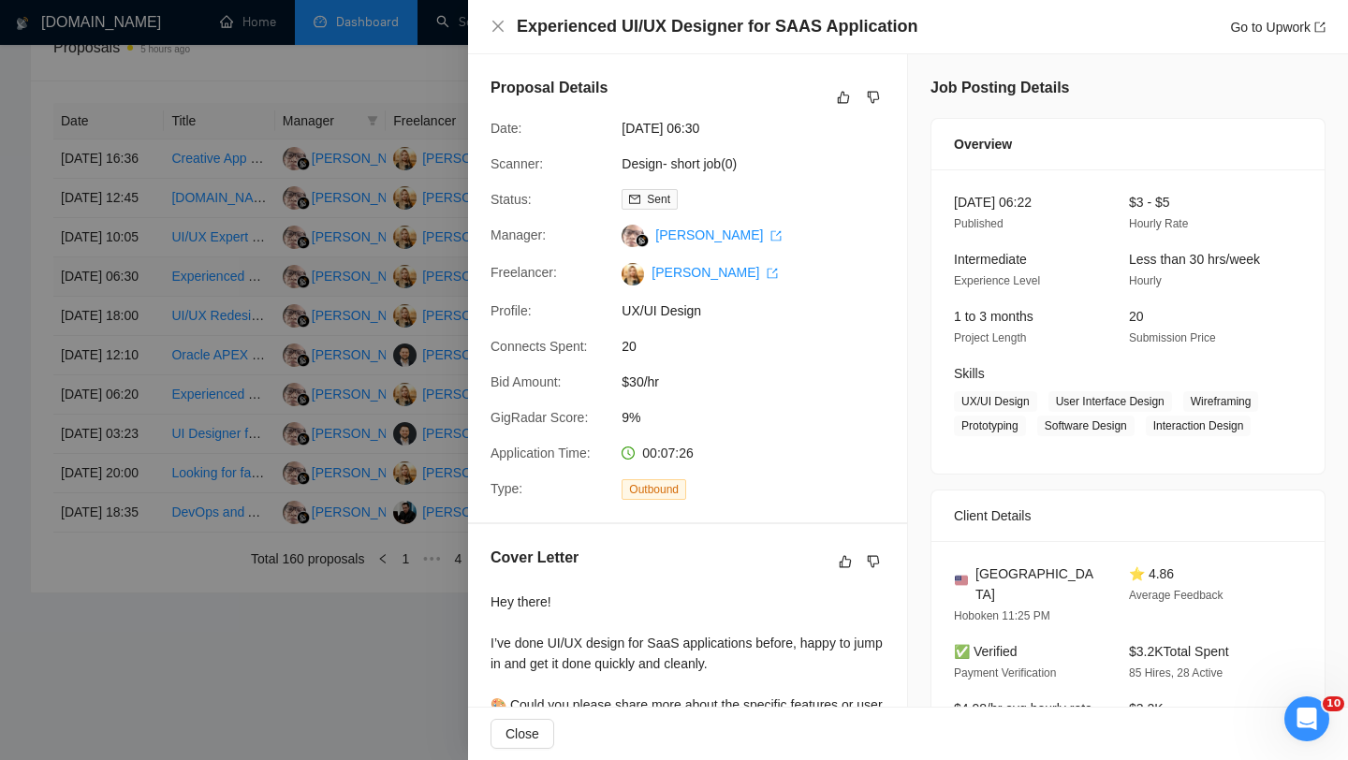
click at [136, 275] on div at bounding box center [674, 380] width 1348 height 760
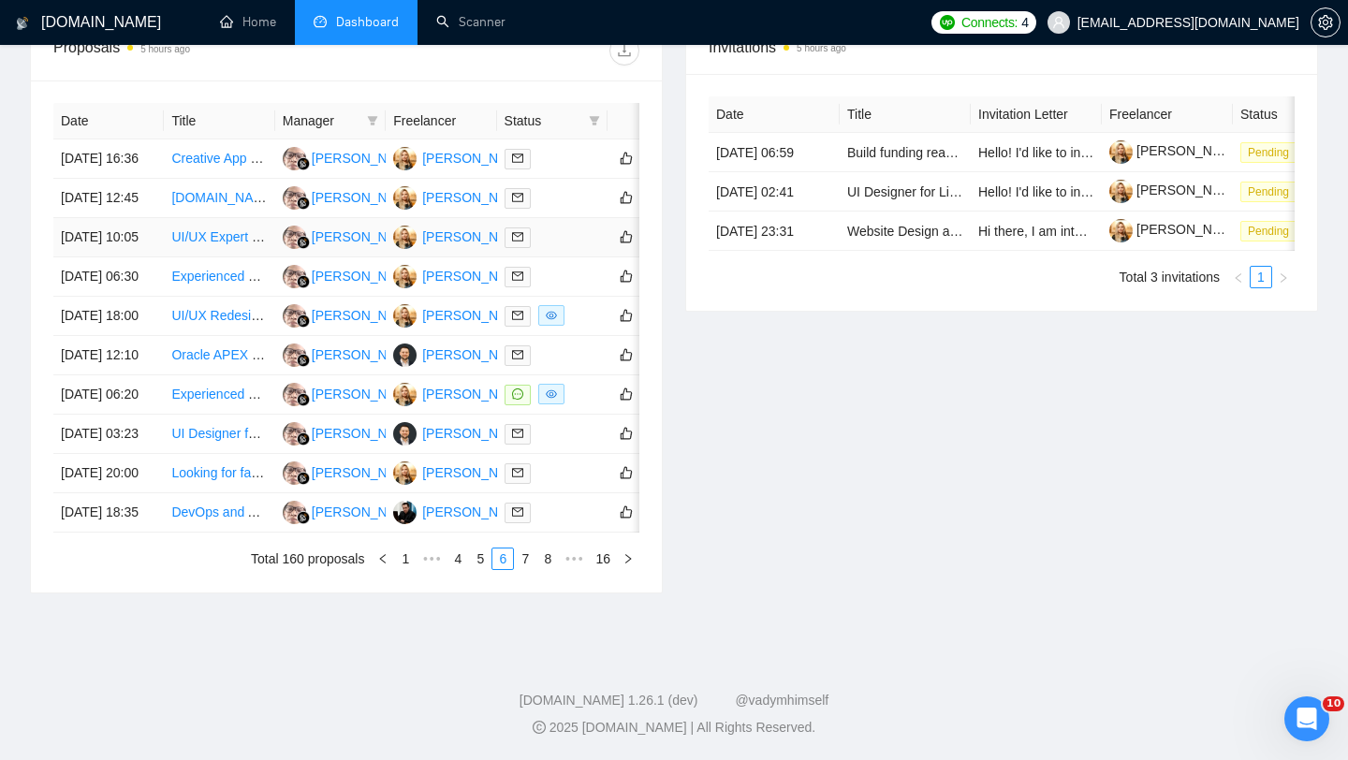
click at [139, 222] on td "15 Sep, 2025 10:05" at bounding box center [108, 237] width 110 height 39
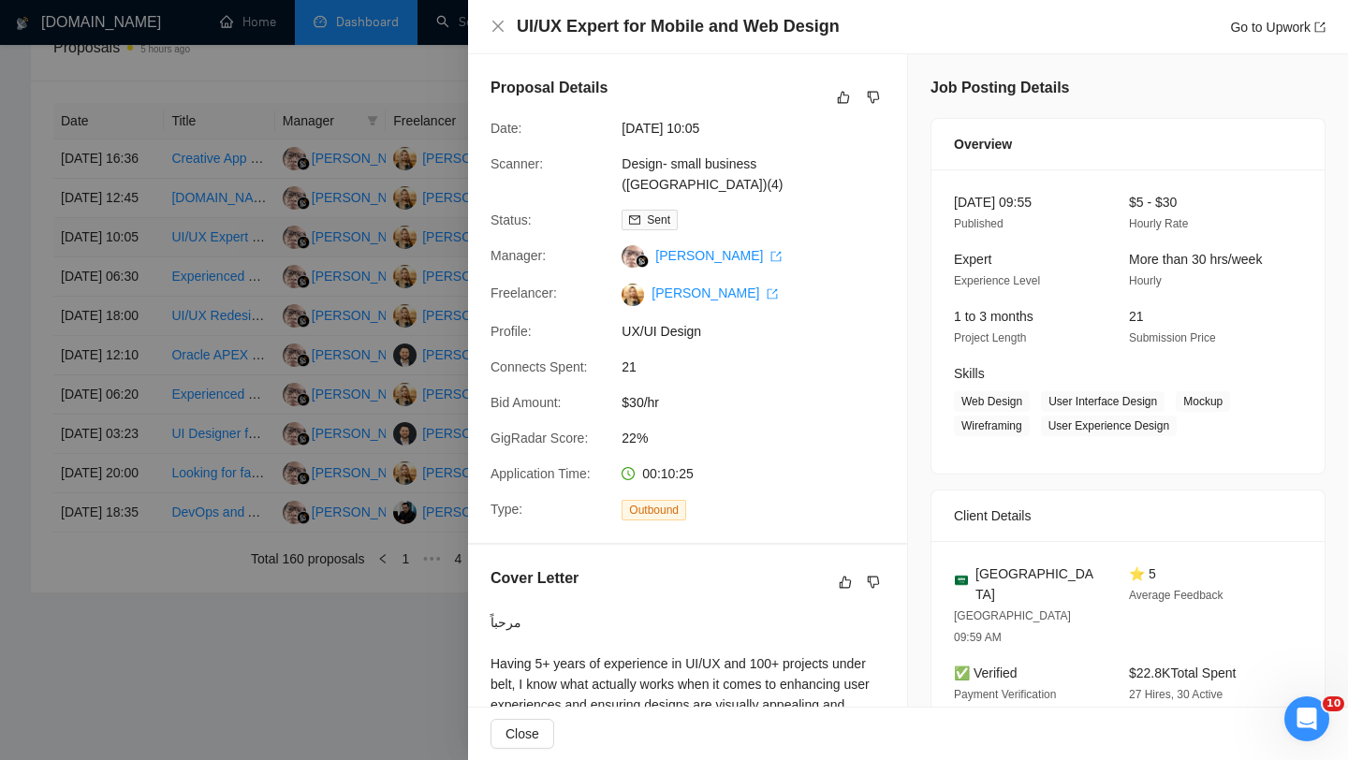
click at [139, 222] on div at bounding box center [674, 380] width 1348 height 760
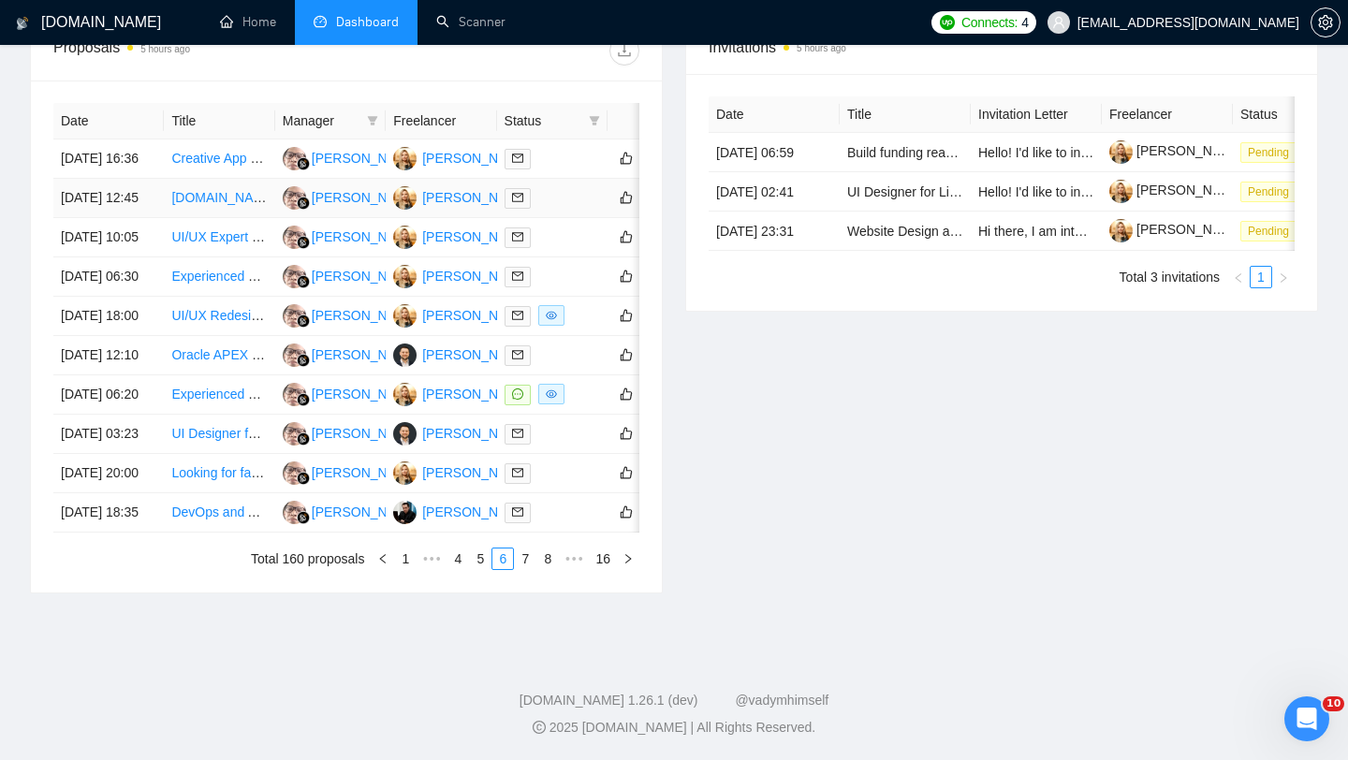
click at [134, 179] on td "15 Sep, 2025 12:45" at bounding box center [108, 198] width 110 height 39
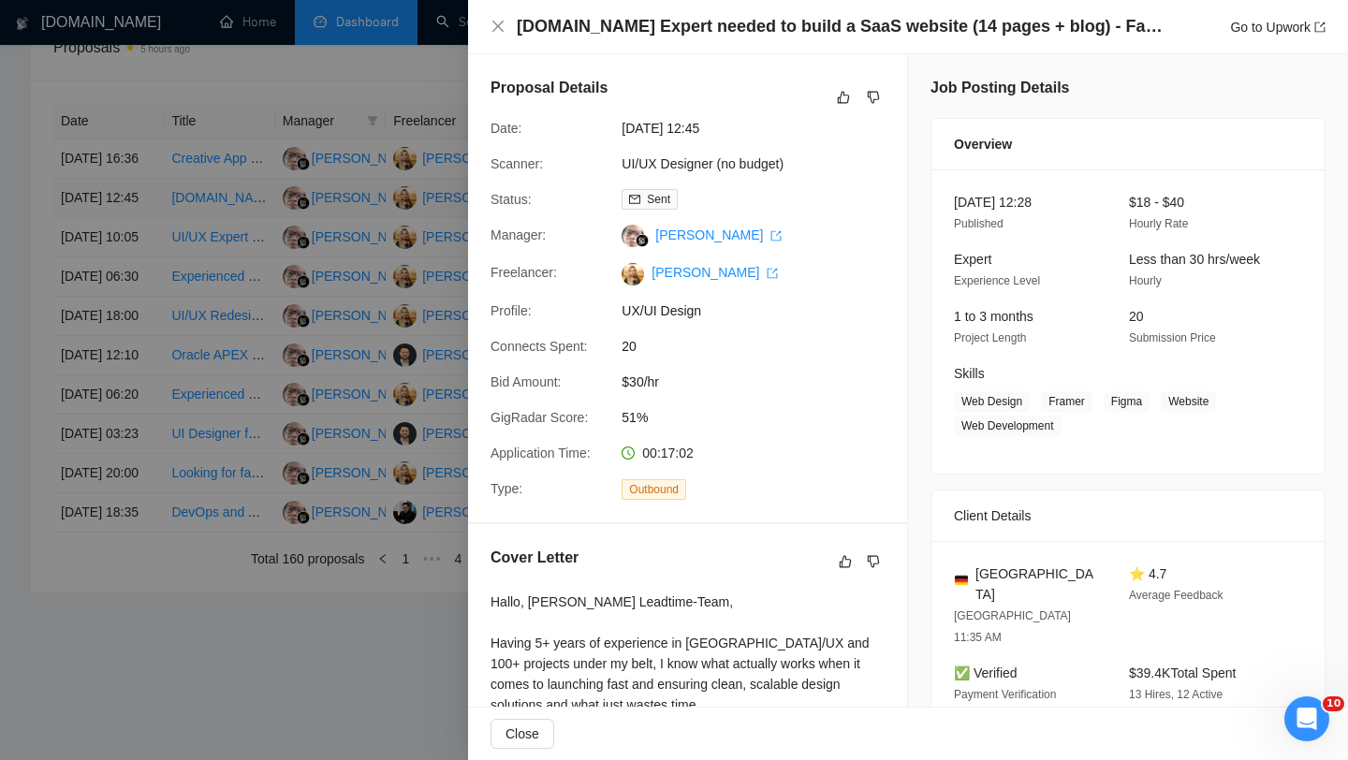
click at [134, 164] on div at bounding box center [674, 380] width 1348 height 760
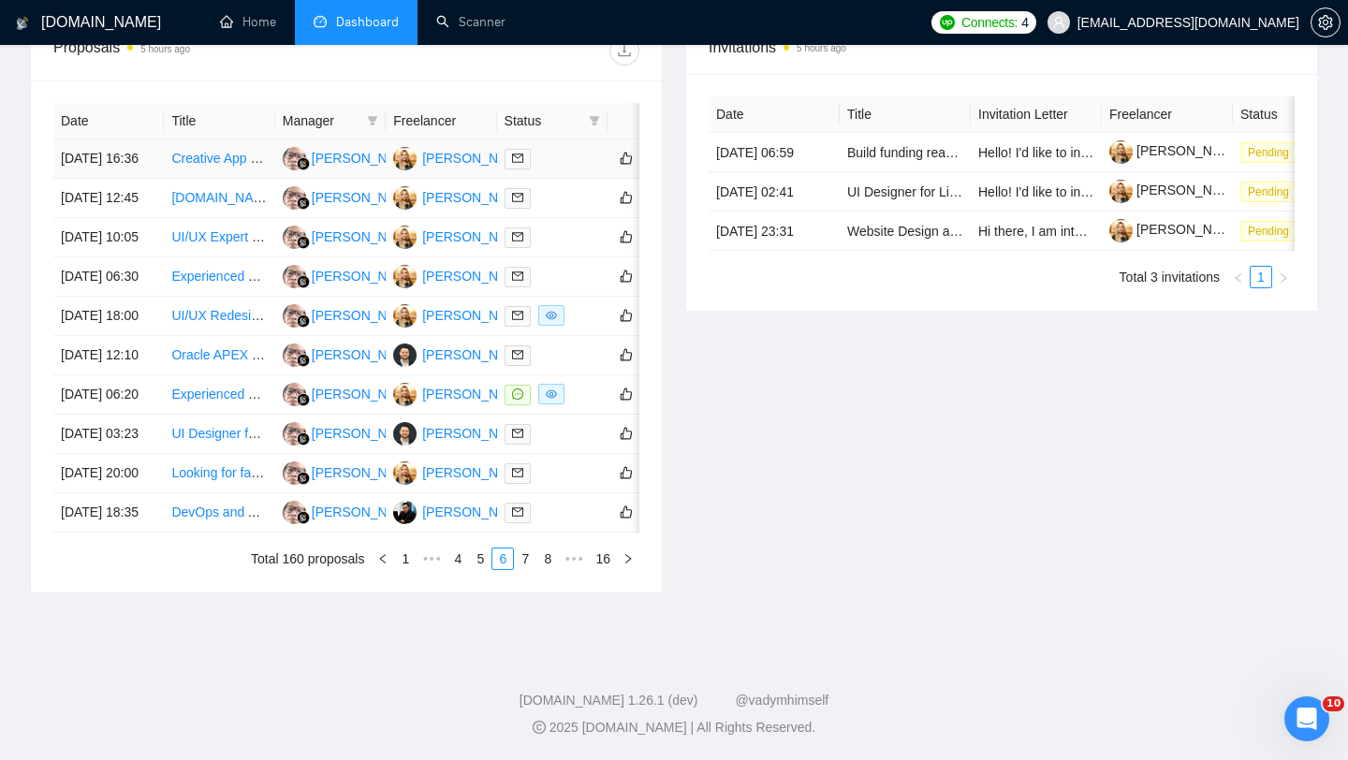
click at [135, 140] on td "15 Sep, 2025 16:36" at bounding box center [108, 159] width 110 height 39
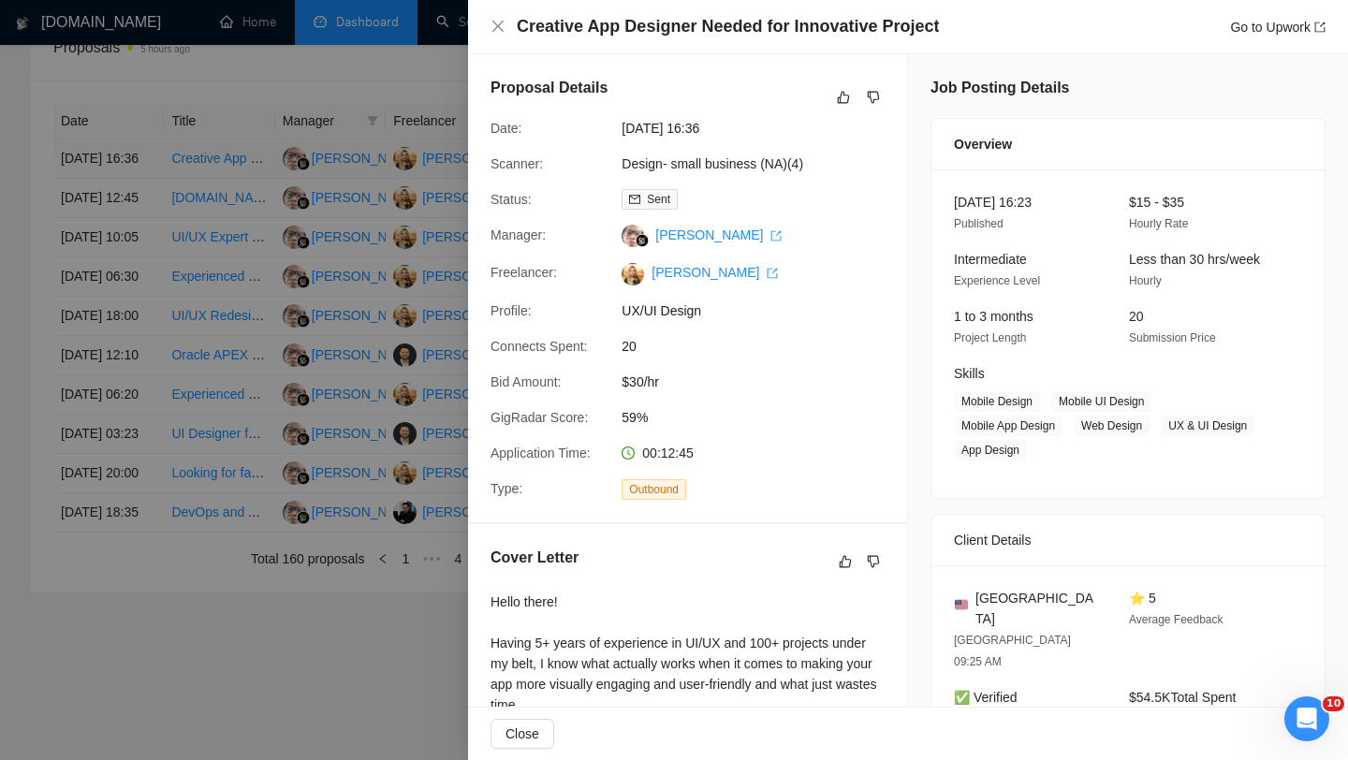
click at [135, 114] on div at bounding box center [674, 380] width 1348 height 760
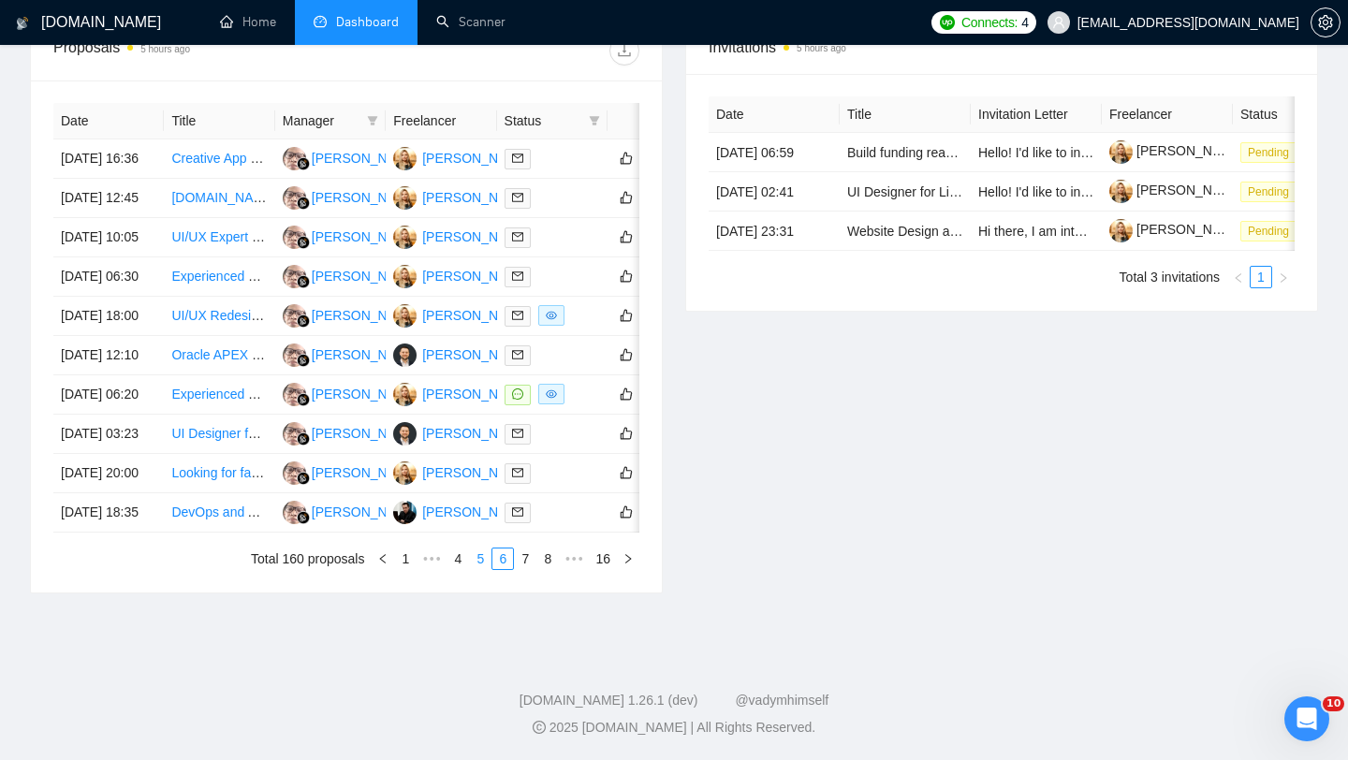
click at [474, 569] on link "5" at bounding box center [480, 559] width 21 height 21
click at [135, 493] on td "15 Sep, 2025 20:56" at bounding box center [108, 473] width 110 height 39
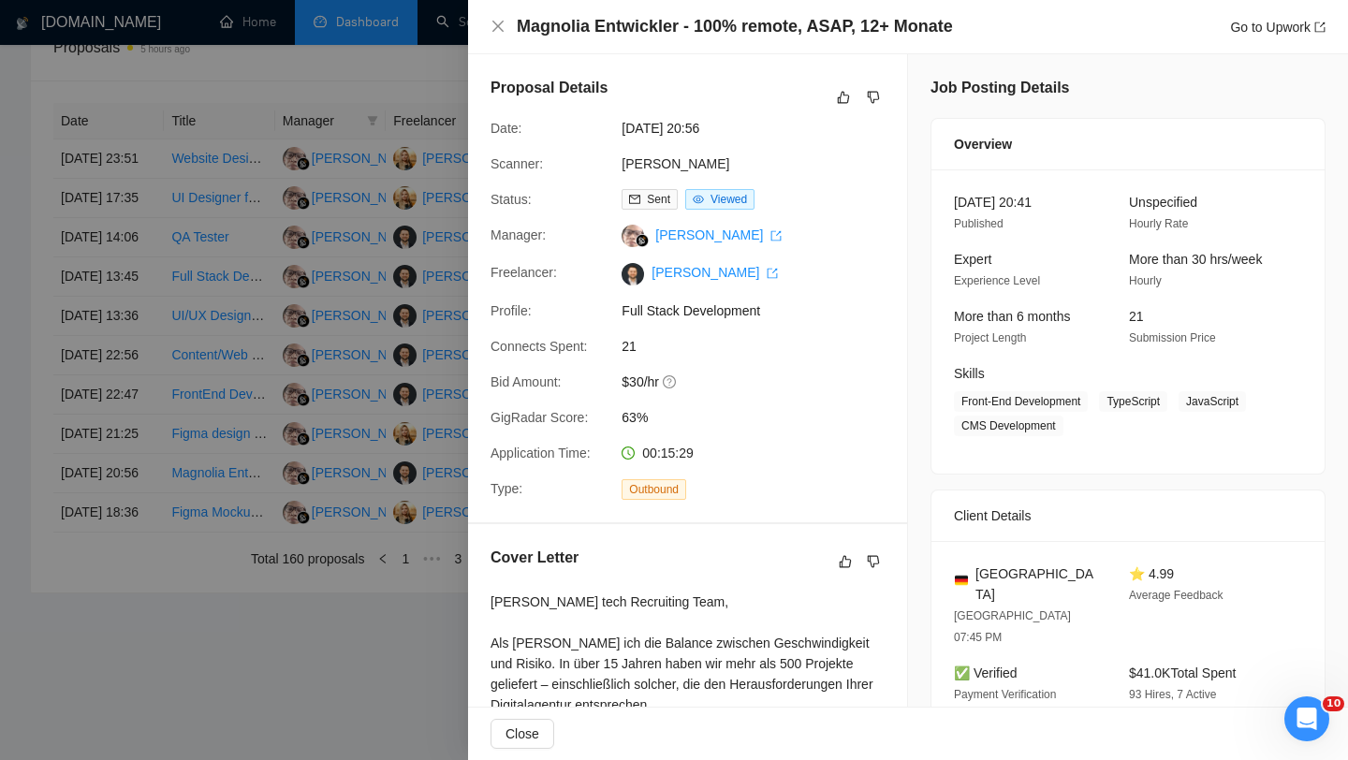
click at [136, 567] on div at bounding box center [674, 380] width 1348 height 760
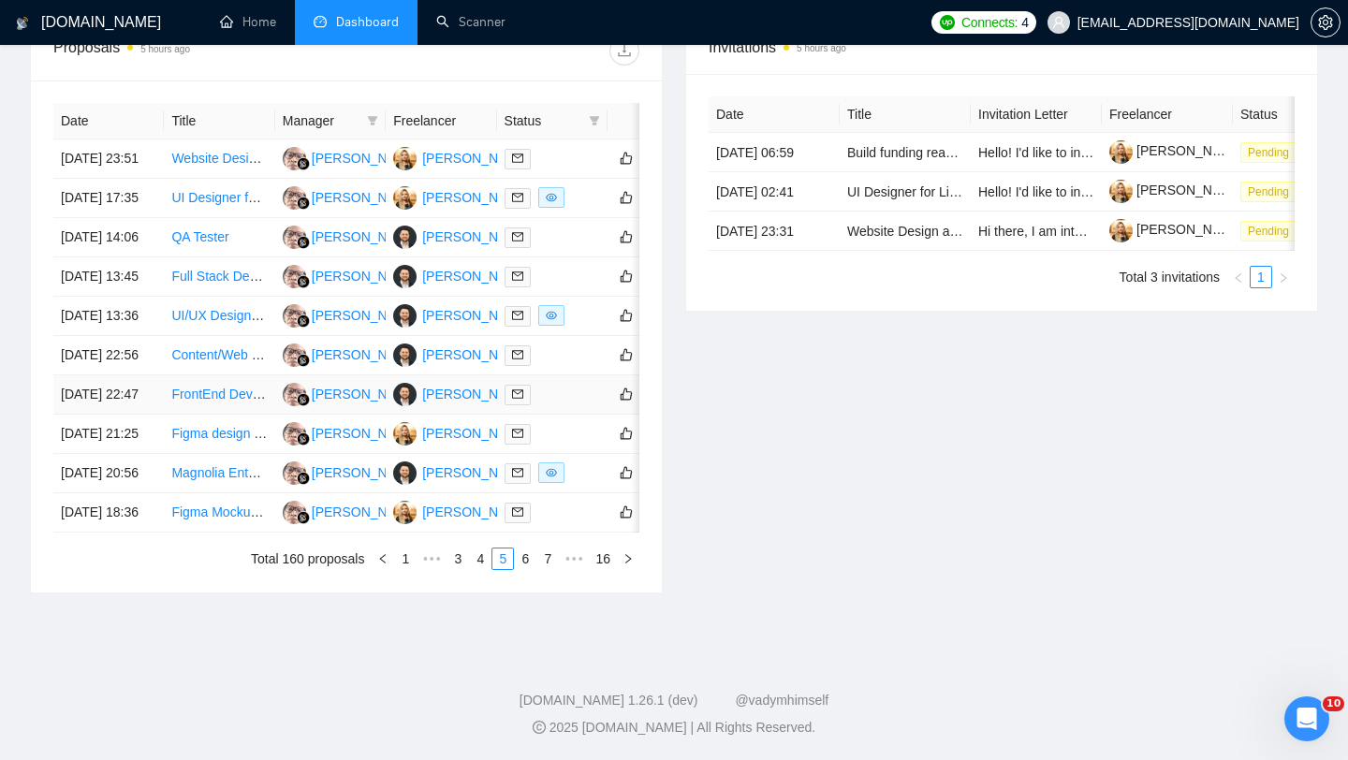
click at [131, 415] on td "15 Sep, 2025 22:47" at bounding box center [108, 394] width 110 height 39
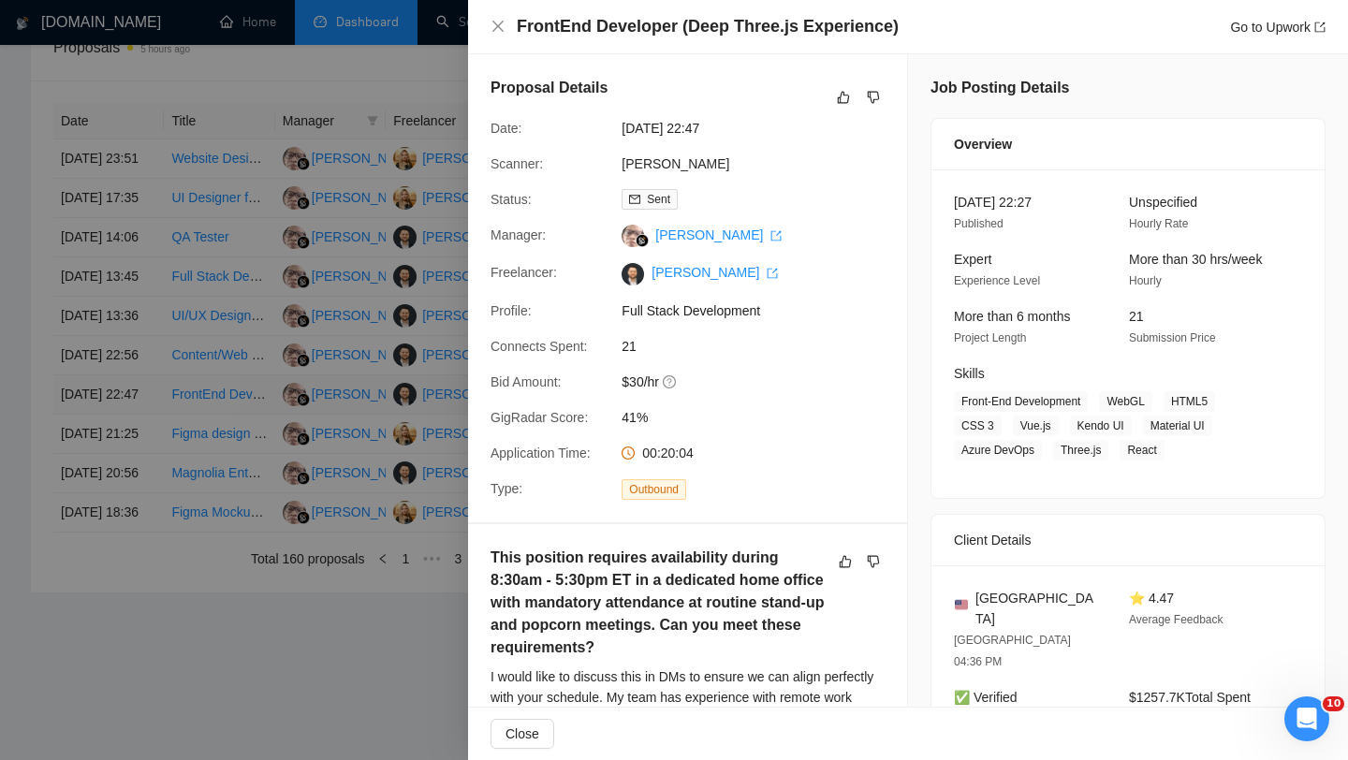
click at [131, 450] on div at bounding box center [674, 380] width 1348 height 760
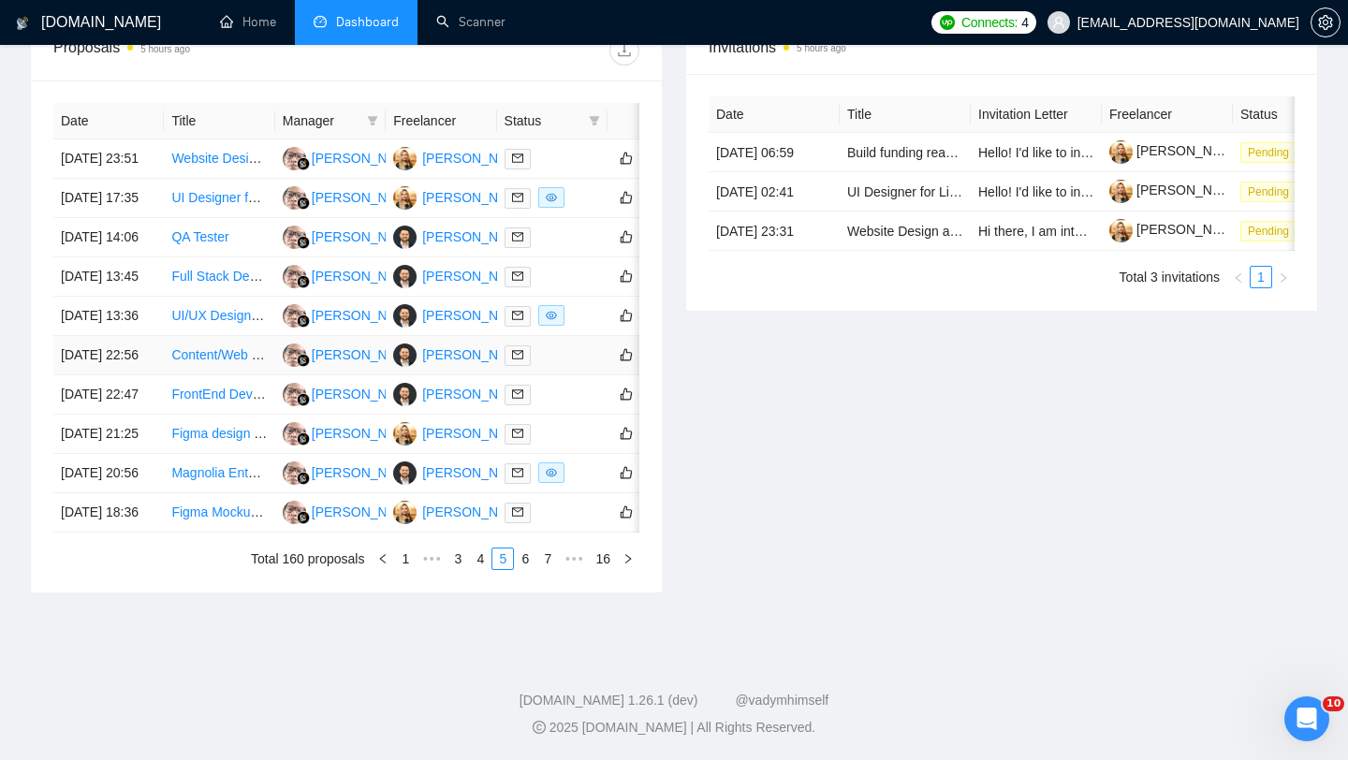
click at [129, 375] on td "15 Sep, 2025 22:56" at bounding box center [108, 355] width 110 height 39
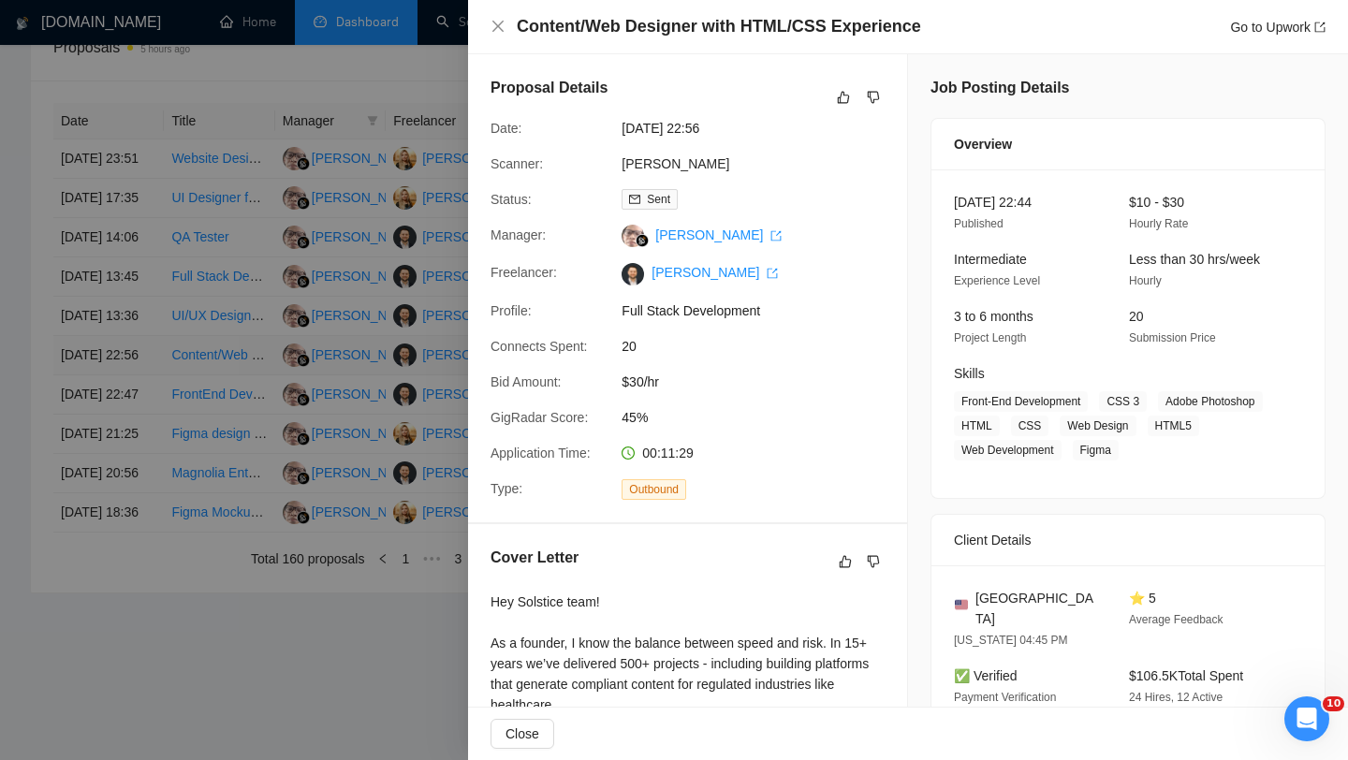
click at [129, 391] on div at bounding box center [674, 380] width 1348 height 760
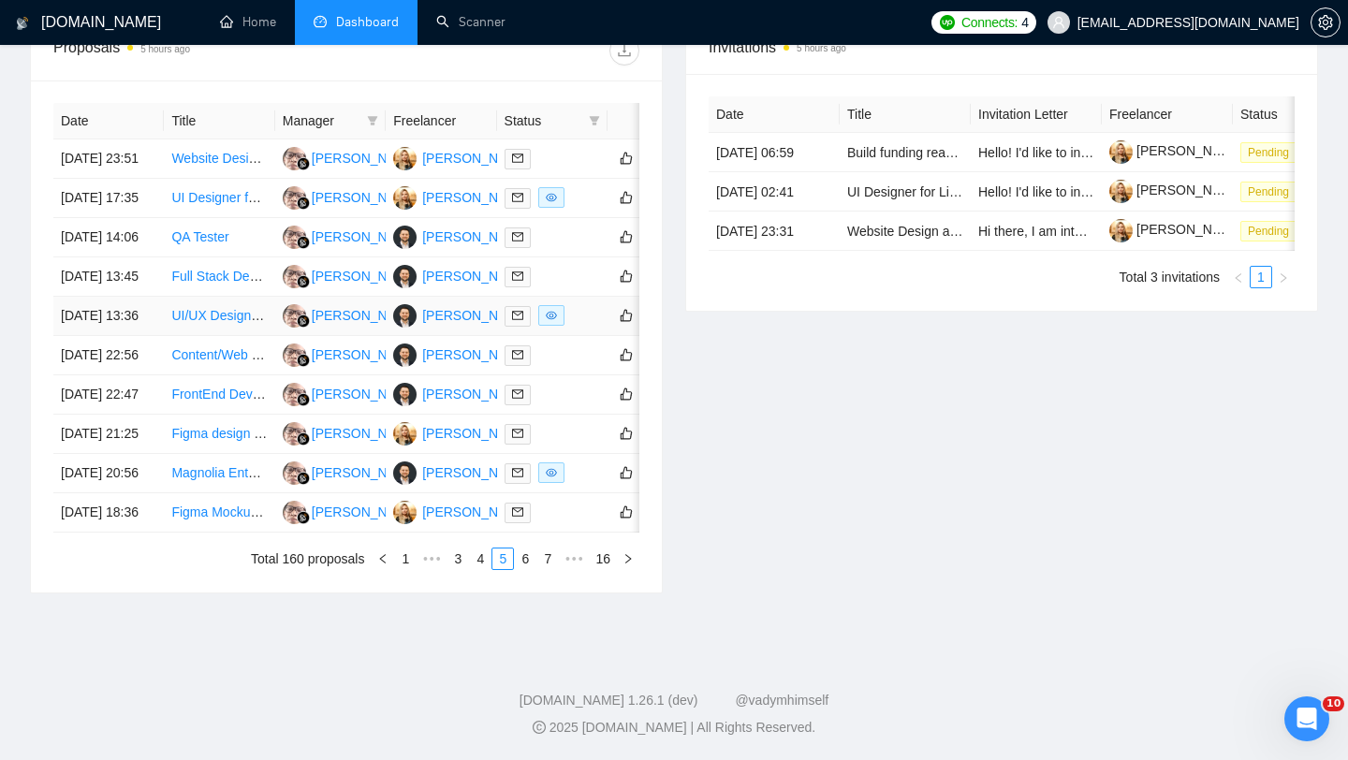
click at [128, 332] on td "16 Sep, 2025 13:36" at bounding box center [108, 316] width 110 height 39
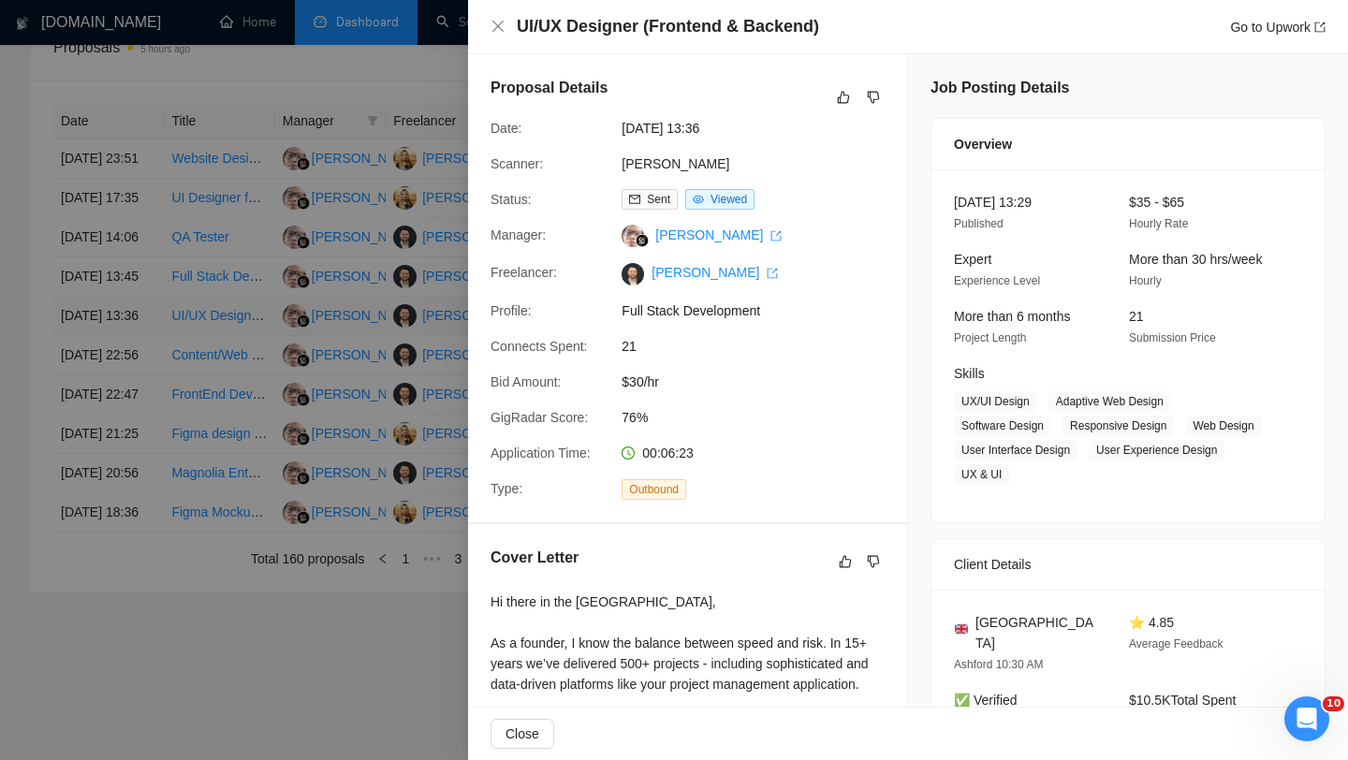
click at [128, 332] on div at bounding box center [674, 380] width 1348 height 760
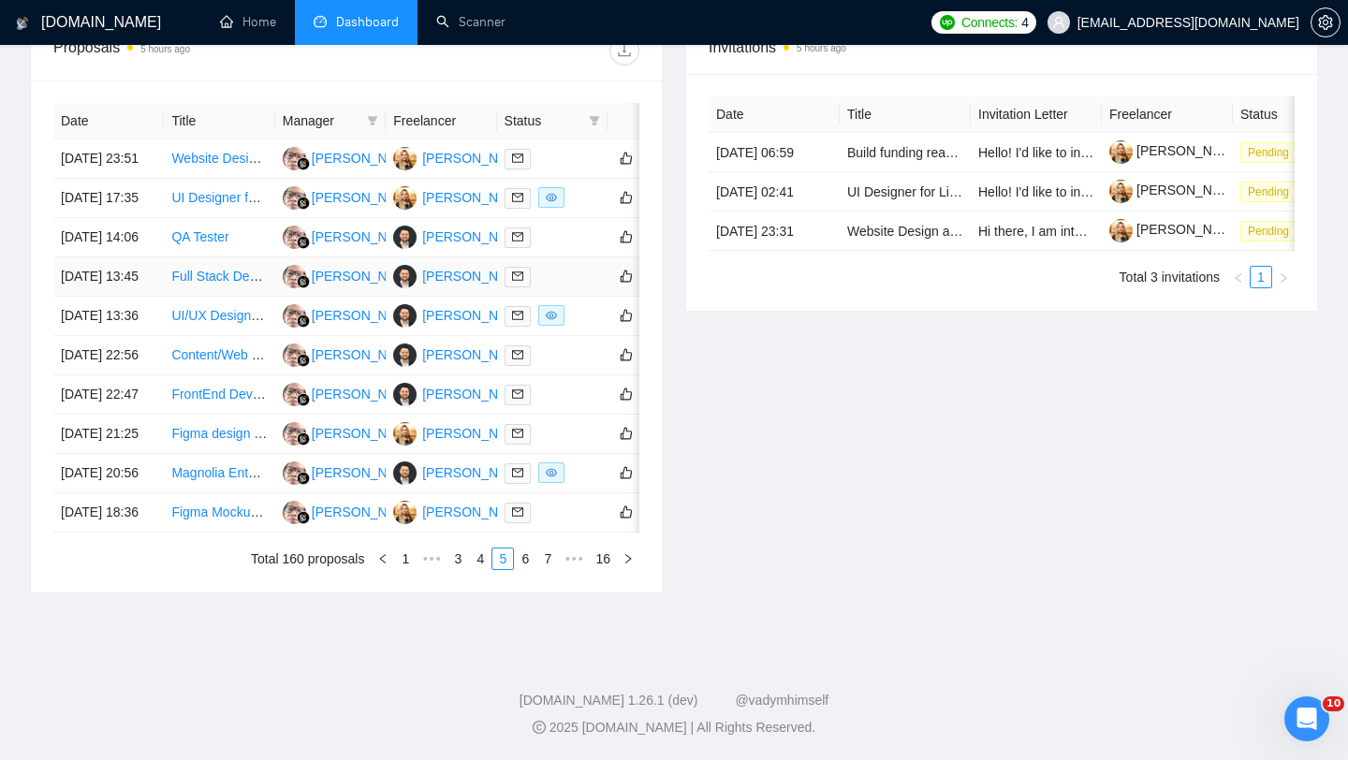
click at [126, 280] on td "16 Sep, 2025 13:45" at bounding box center [108, 277] width 110 height 39
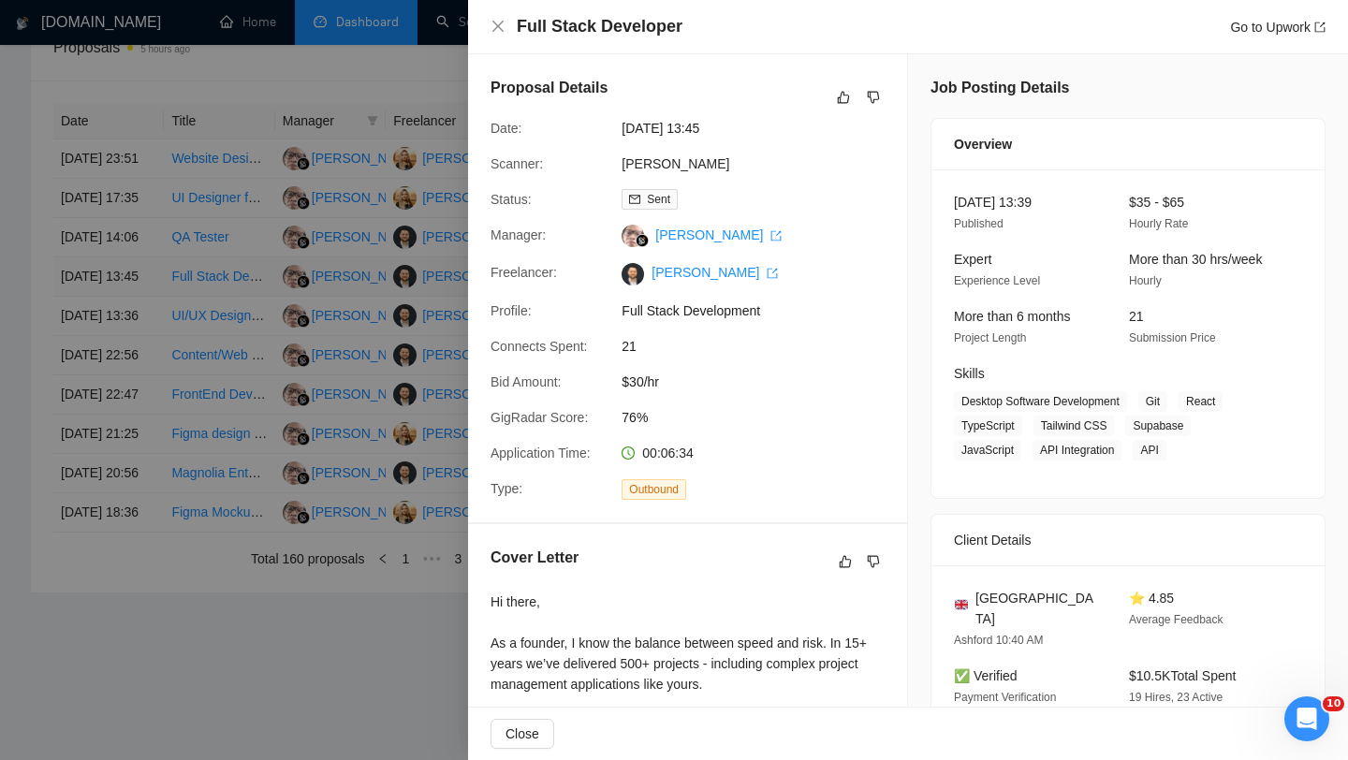
click at [126, 280] on div at bounding box center [674, 380] width 1348 height 760
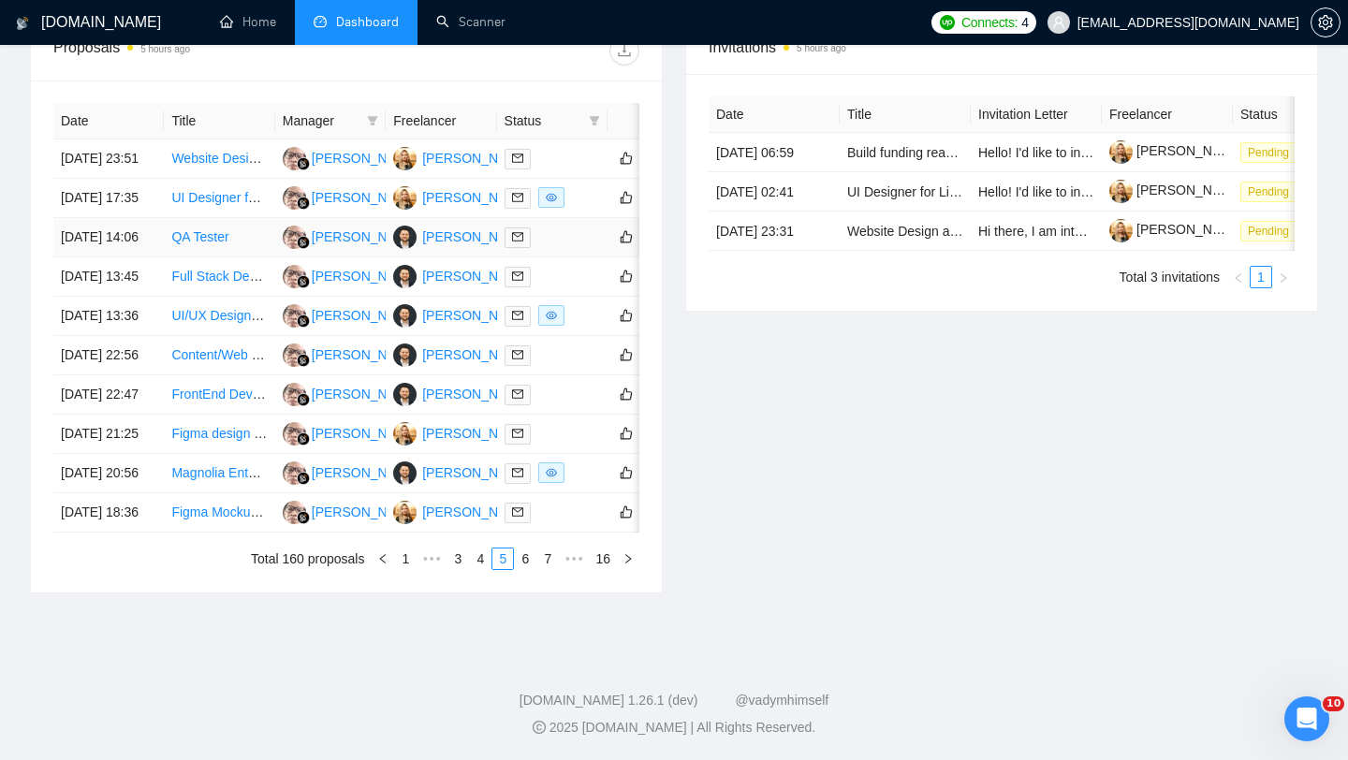
click at [129, 227] on td "16 Sep, 2025 14:06" at bounding box center [108, 237] width 110 height 39
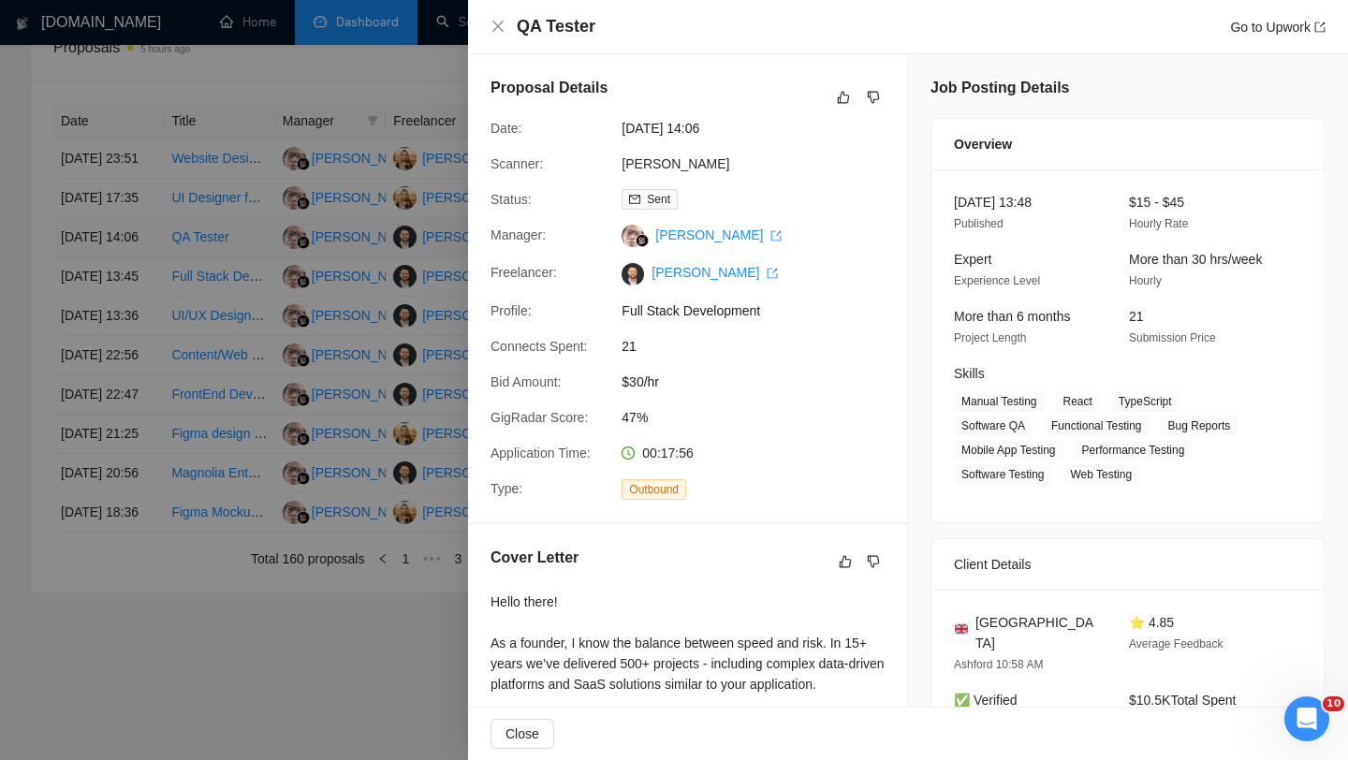
click at [129, 227] on div at bounding box center [674, 380] width 1348 height 760
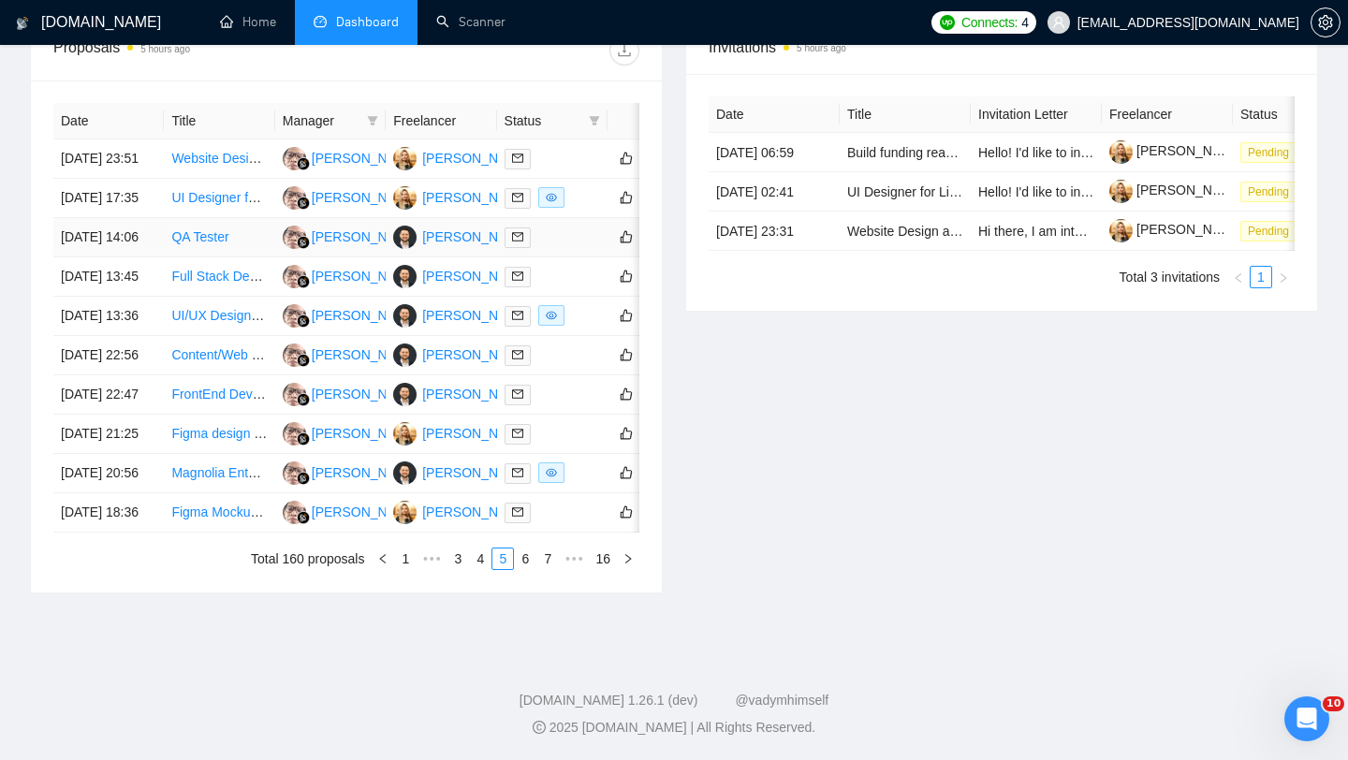
scroll to position [825, 0]
click at [131, 533] on td "15 Sep, 2025 18:36" at bounding box center [108, 512] width 110 height 39
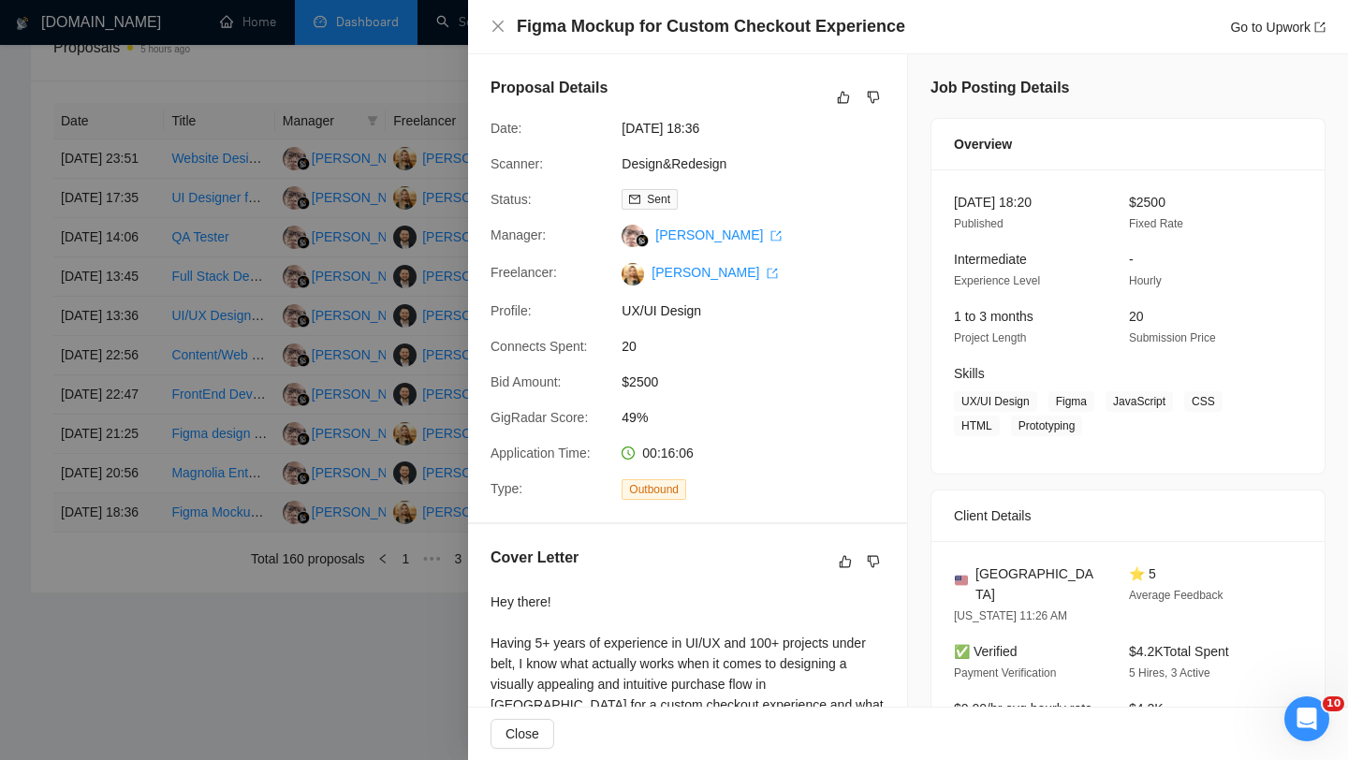
click at [131, 644] on div at bounding box center [674, 380] width 1348 height 760
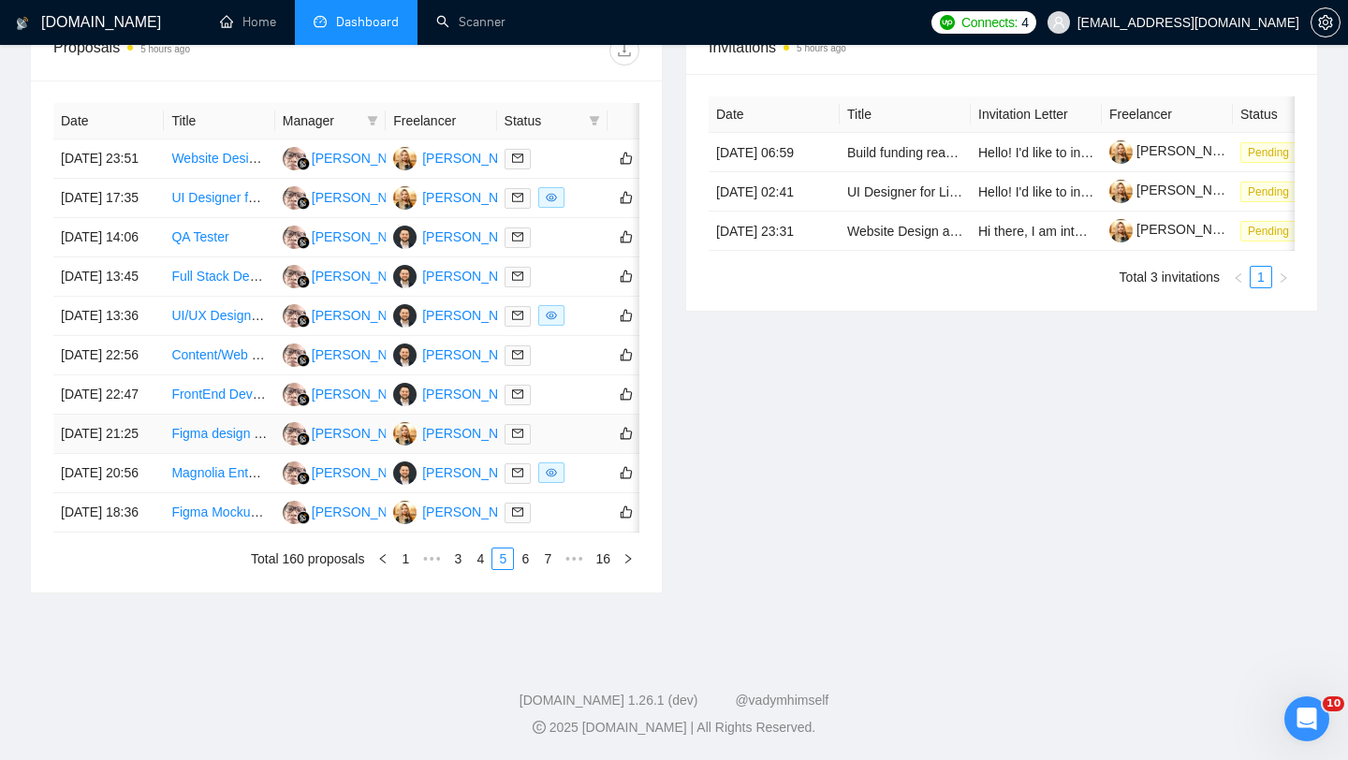
click at [124, 454] on td "15 Sep, 2025 21:25" at bounding box center [108, 434] width 110 height 39
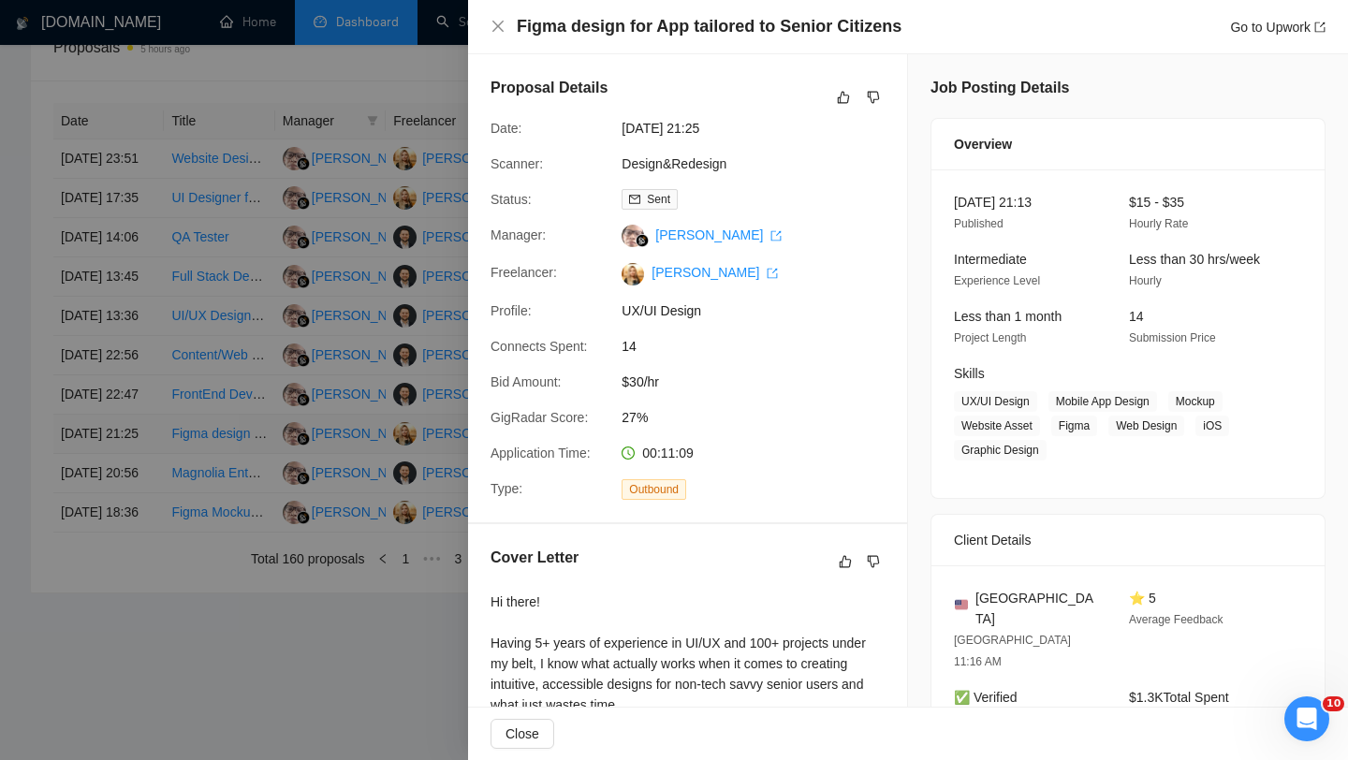
click at [124, 531] on div at bounding box center [674, 380] width 1348 height 760
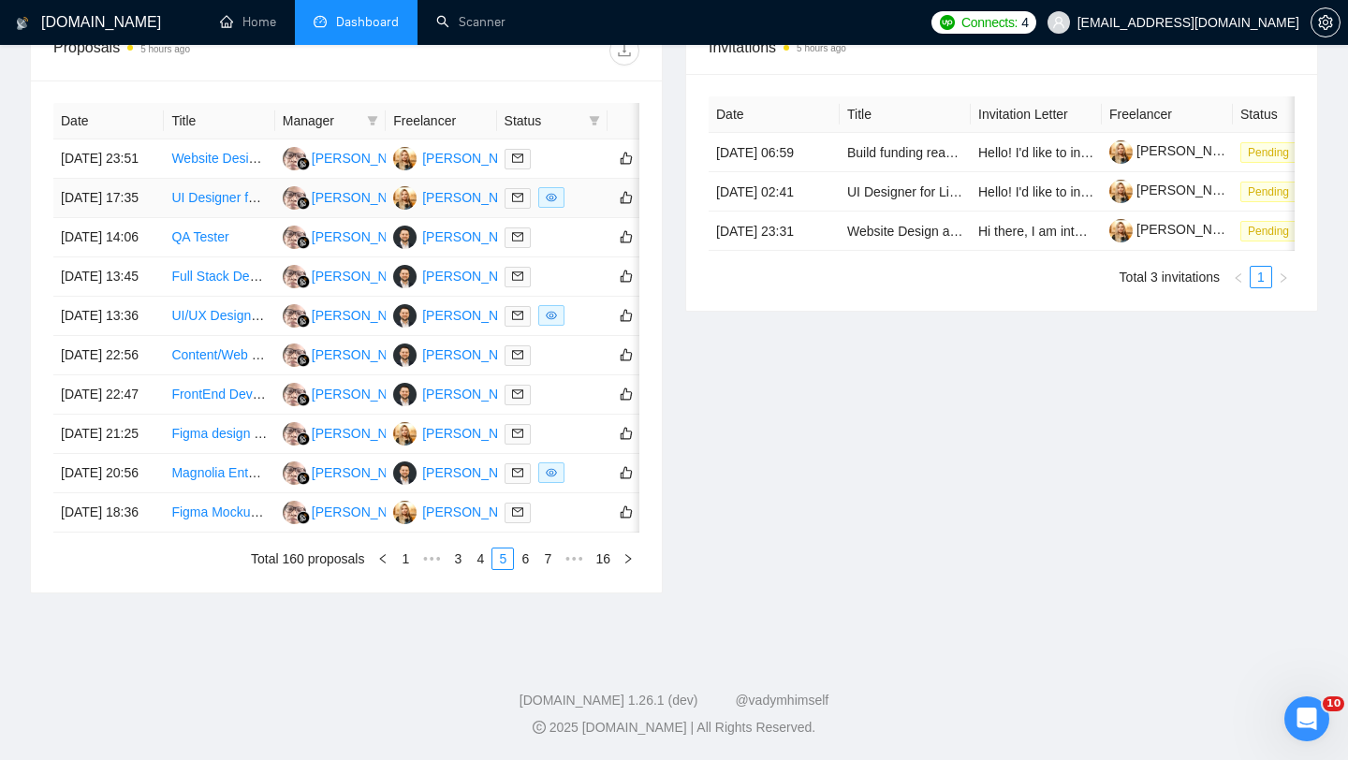
click at [129, 187] on td "16 Sep, 2025 17:35" at bounding box center [108, 198] width 110 height 39
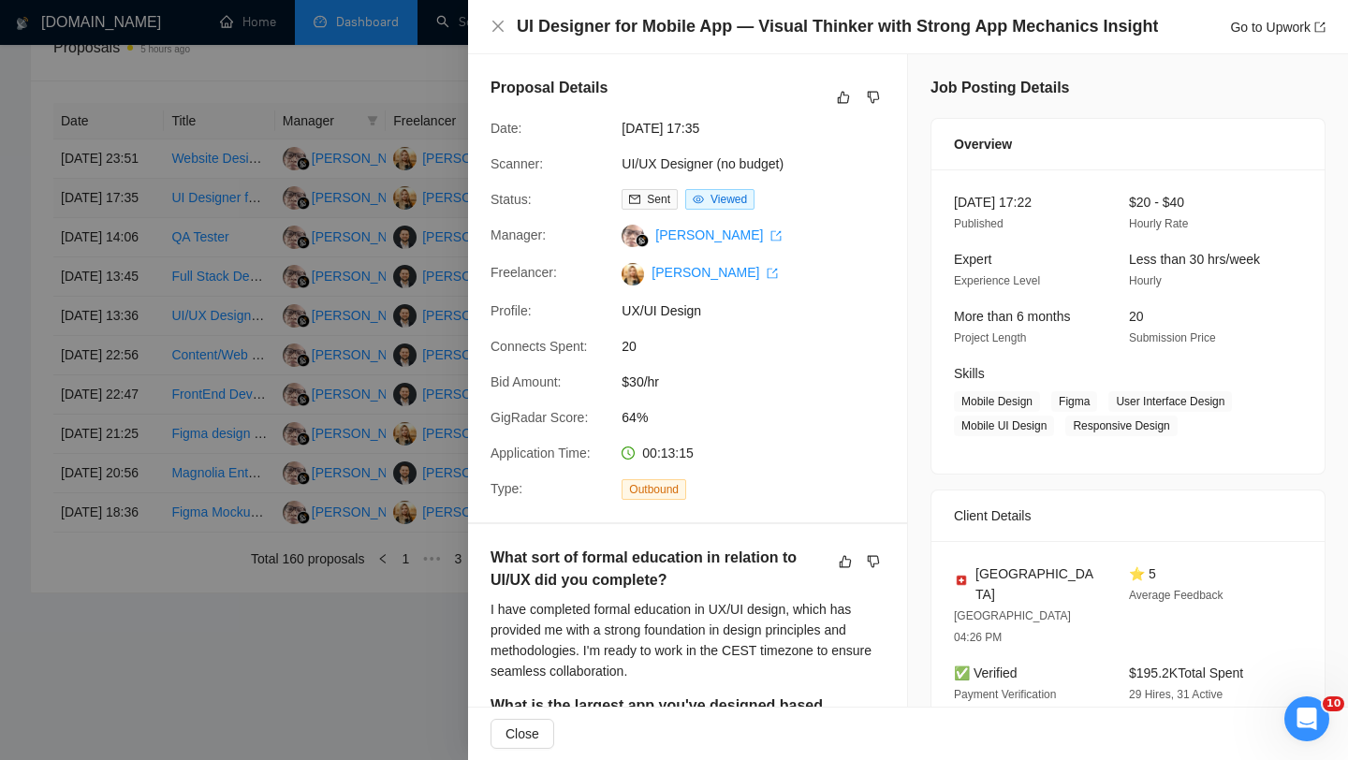
click at [129, 187] on div at bounding box center [674, 380] width 1348 height 760
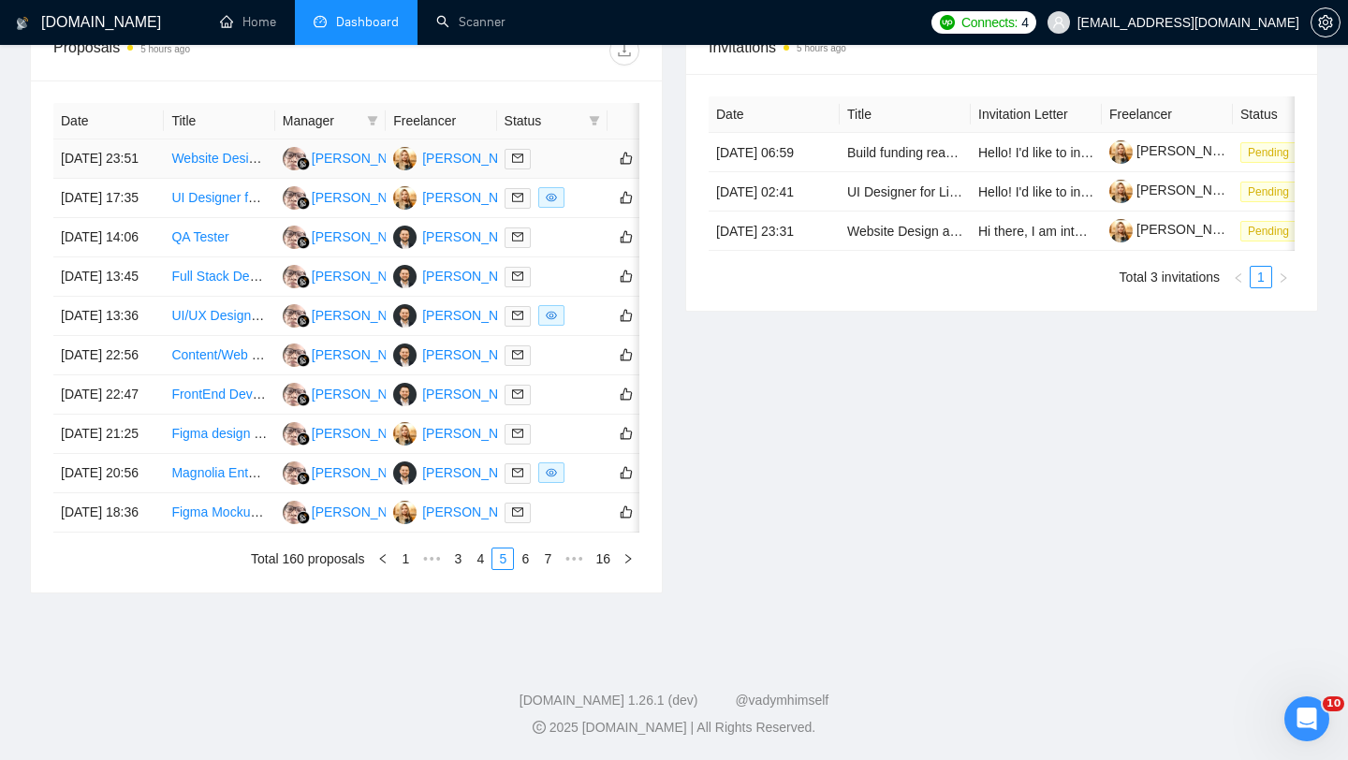
click at [139, 140] on td "16 Sep, 2025 23:51" at bounding box center [108, 159] width 110 height 39
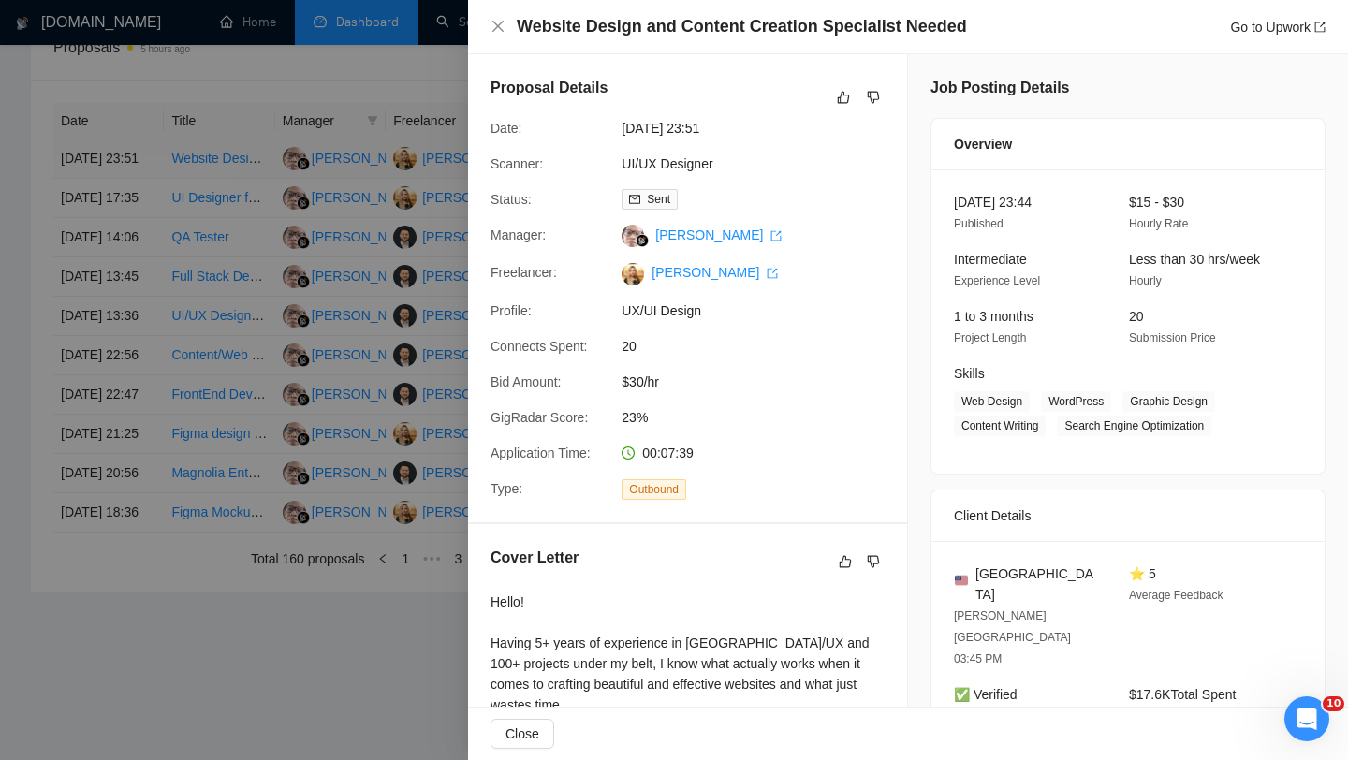
click at [139, 132] on div at bounding box center [674, 380] width 1348 height 760
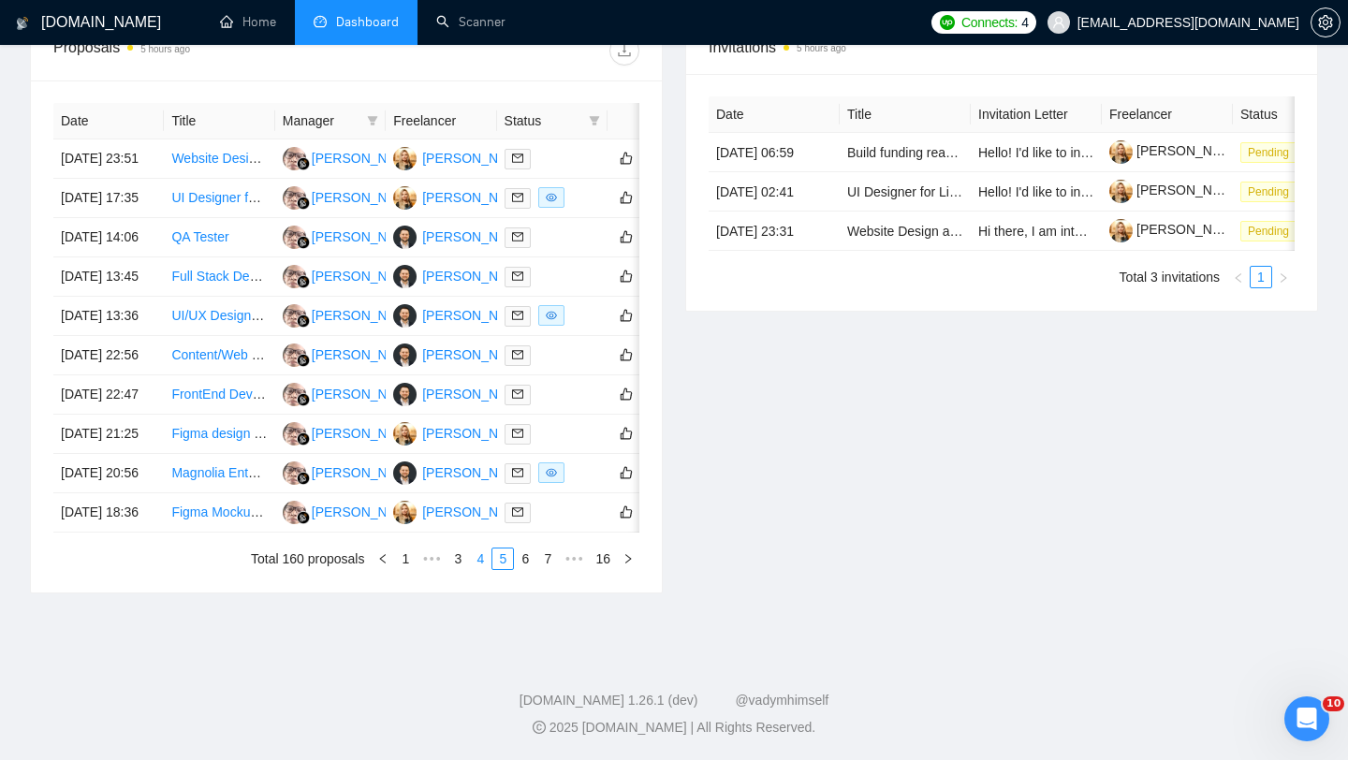
click at [479, 569] on link "4" at bounding box center [480, 559] width 21 height 21
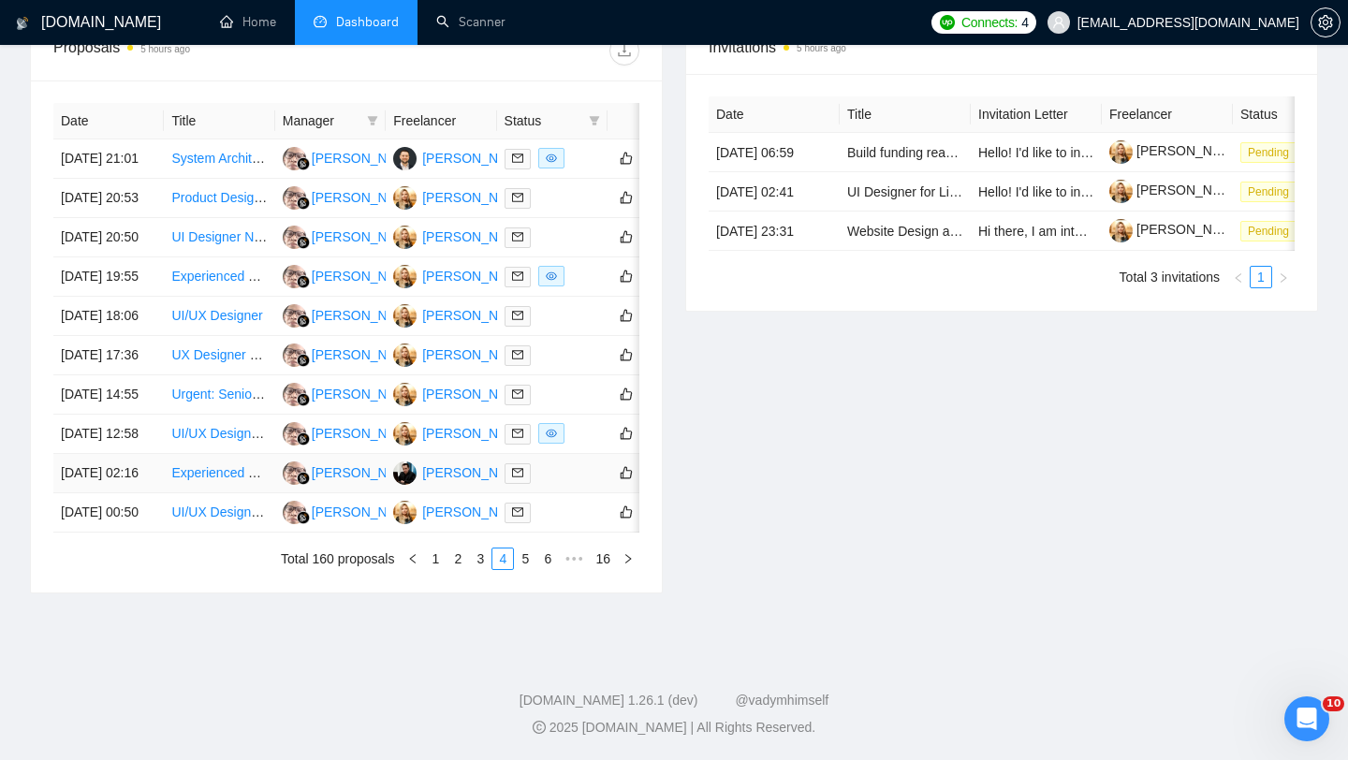
click at [129, 493] on td "17 Sep, 2025 02:16" at bounding box center [108, 473] width 110 height 39
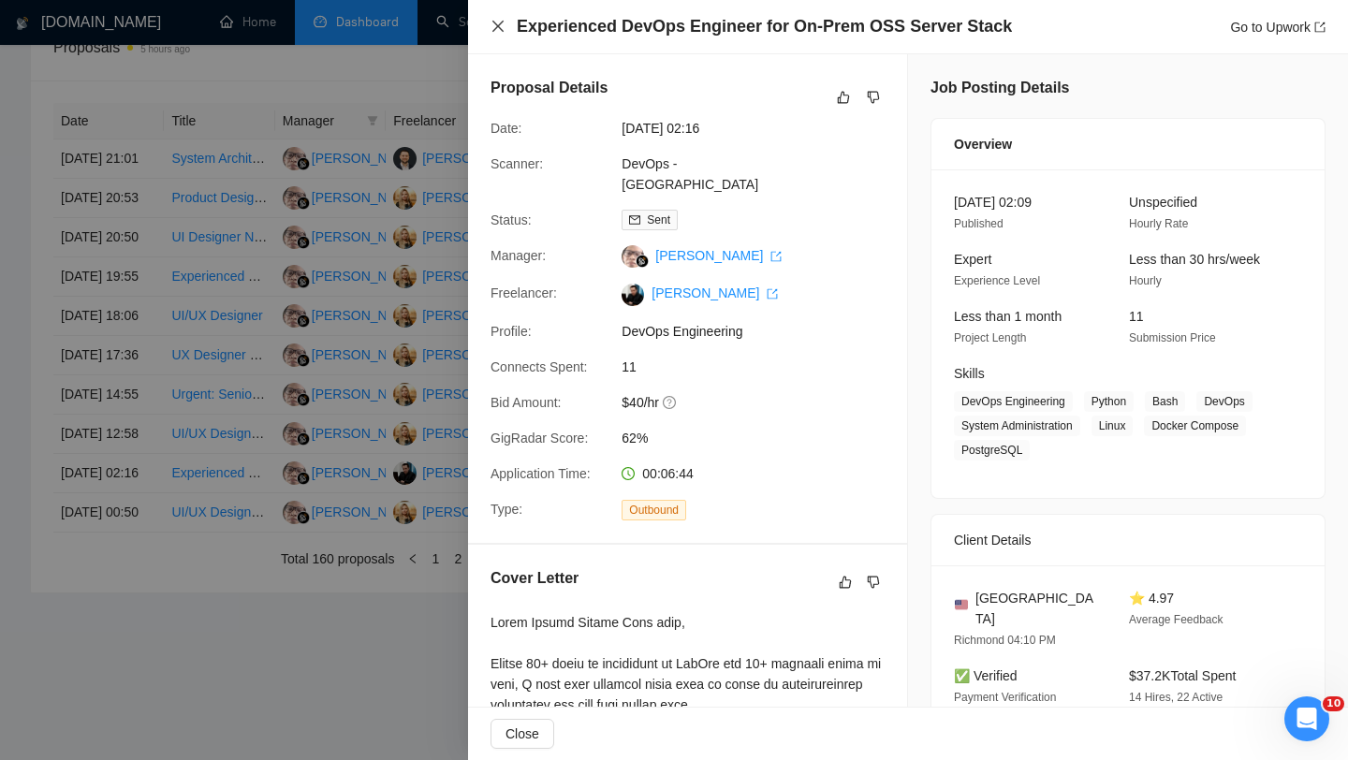
click at [501, 29] on icon "close" at bounding box center [498, 26] width 11 height 11
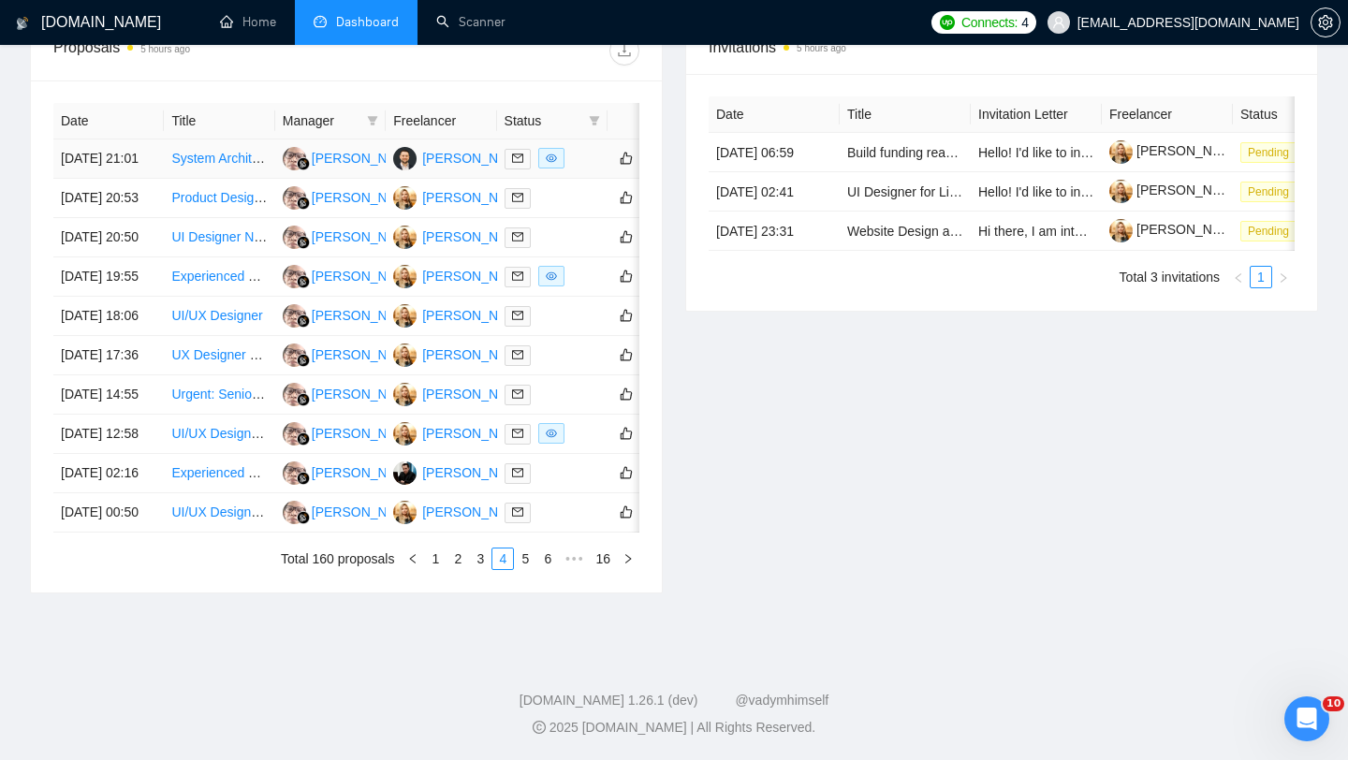
click at [151, 140] on td "17 Sep, 2025 21:01" at bounding box center [108, 159] width 110 height 39
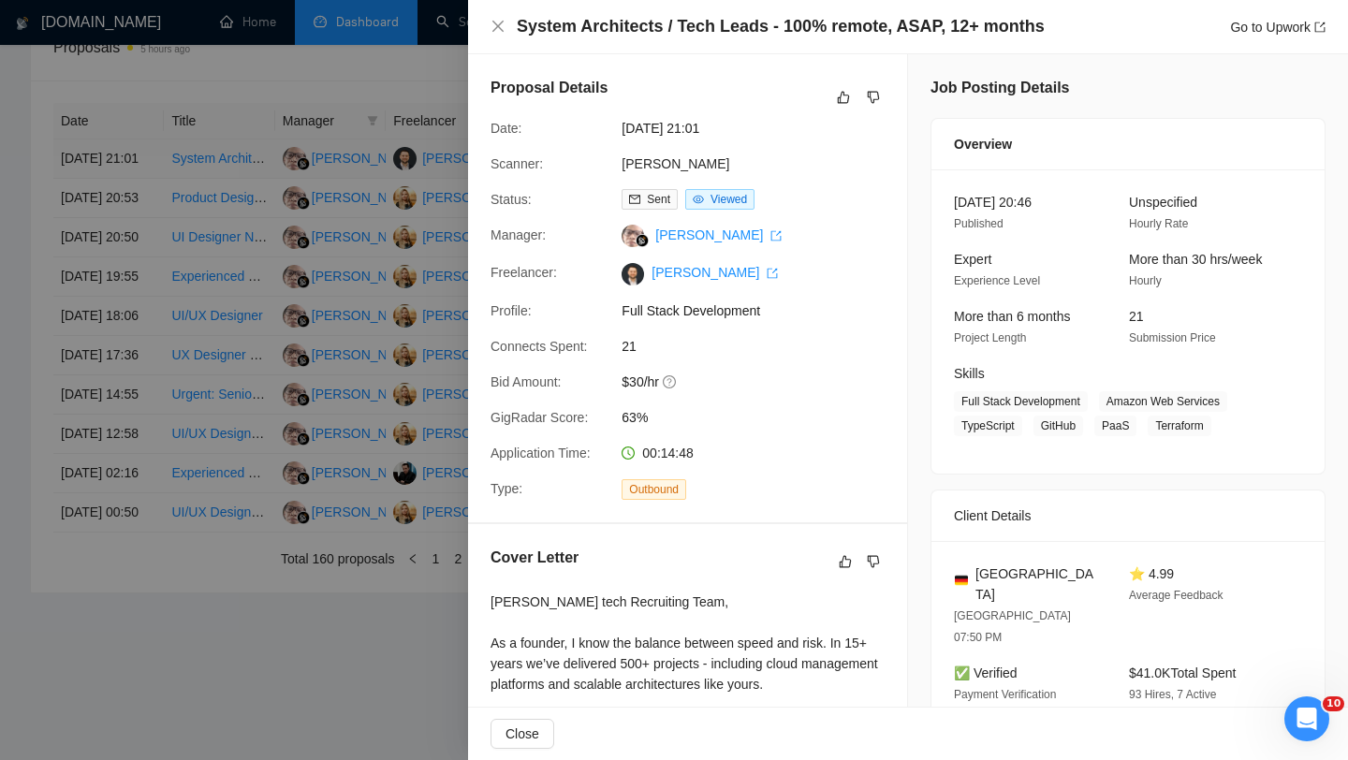
click at [151, 128] on div at bounding box center [674, 380] width 1348 height 760
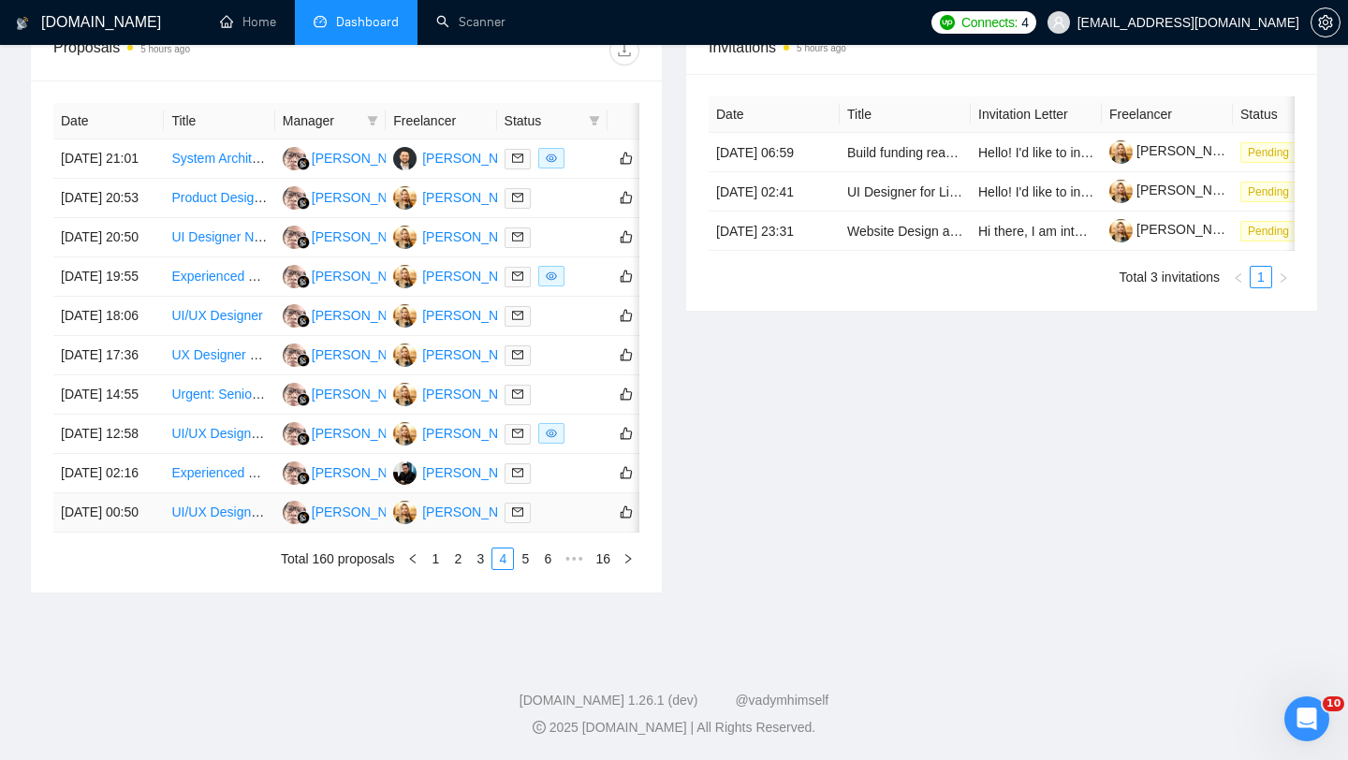
click at [140, 533] on td "17 Sep, 2025 00:50" at bounding box center [108, 512] width 110 height 39
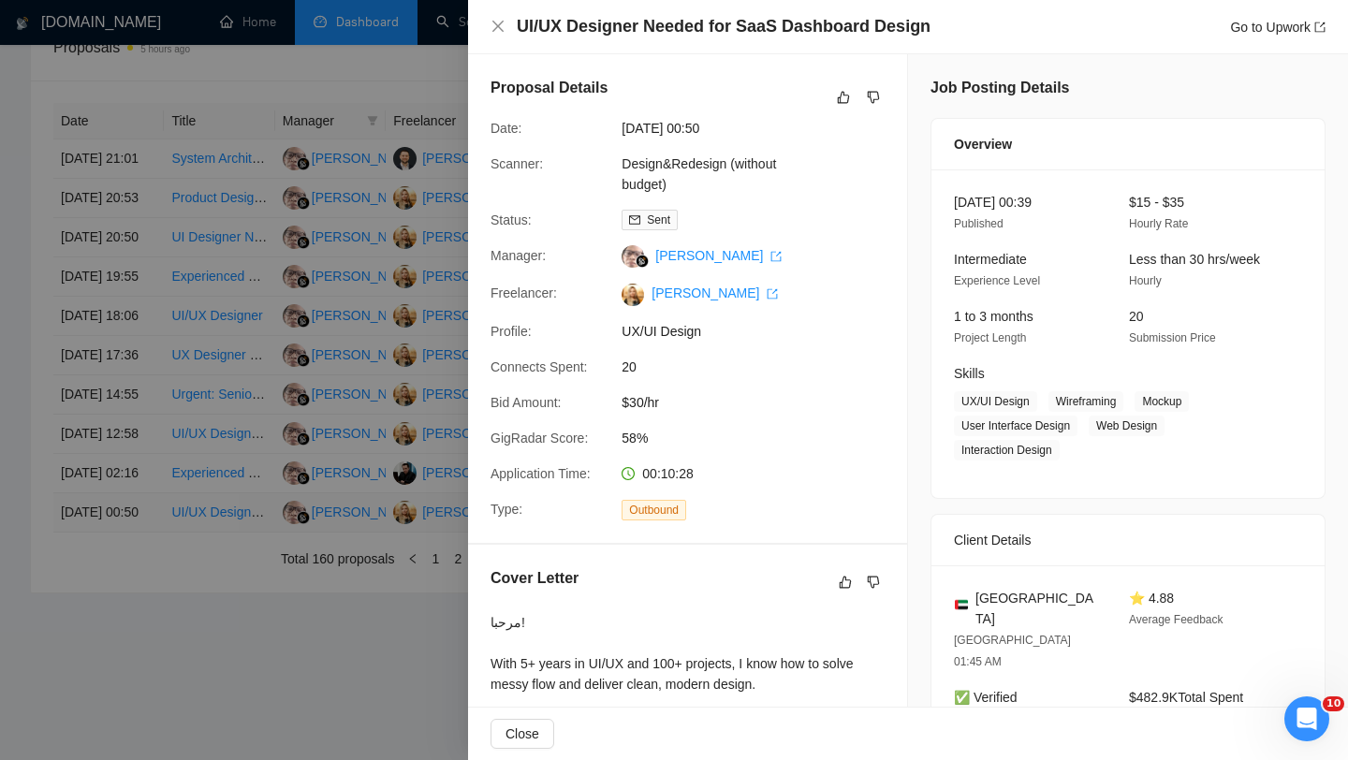
click at [140, 635] on div at bounding box center [674, 380] width 1348 height 760
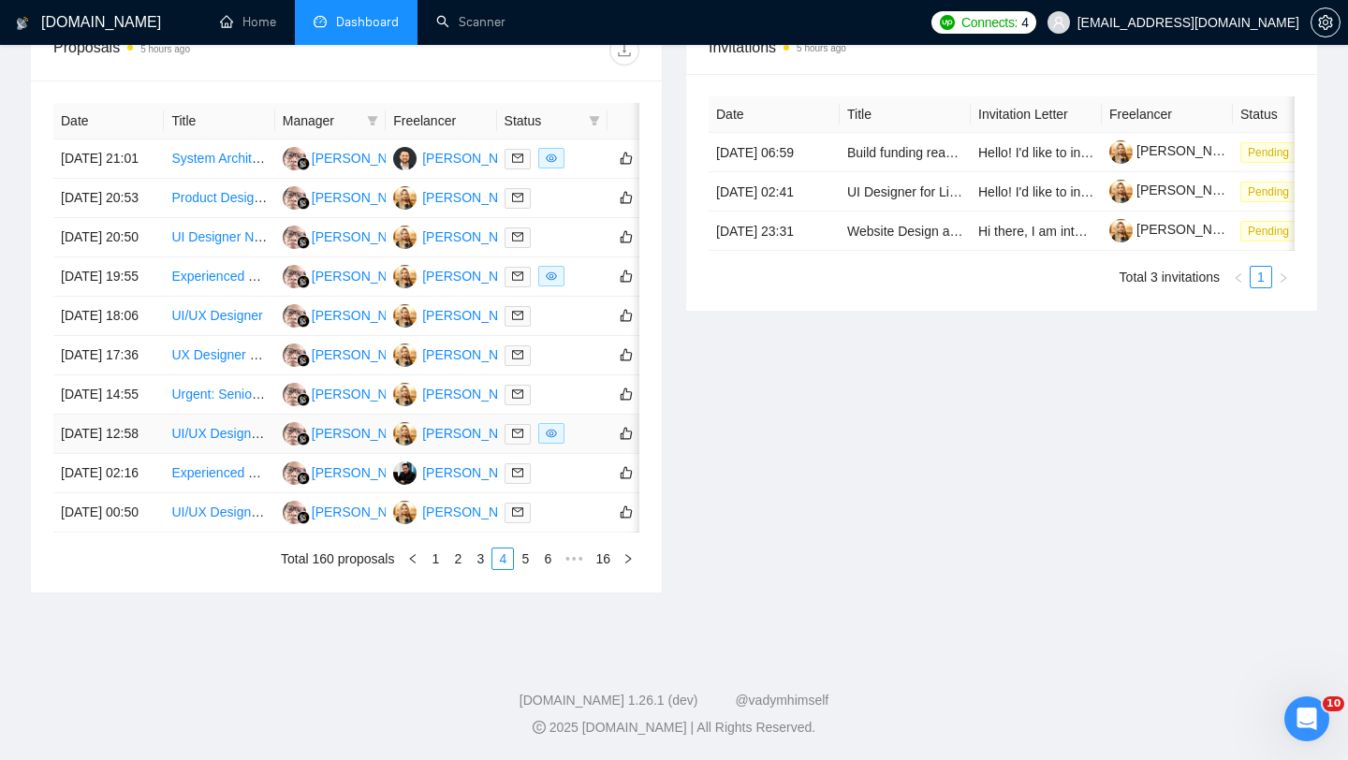
click at [129, 454] on td "17 Sep, 2025 12:58" at bounding box center [108, 434] width 110 height 39
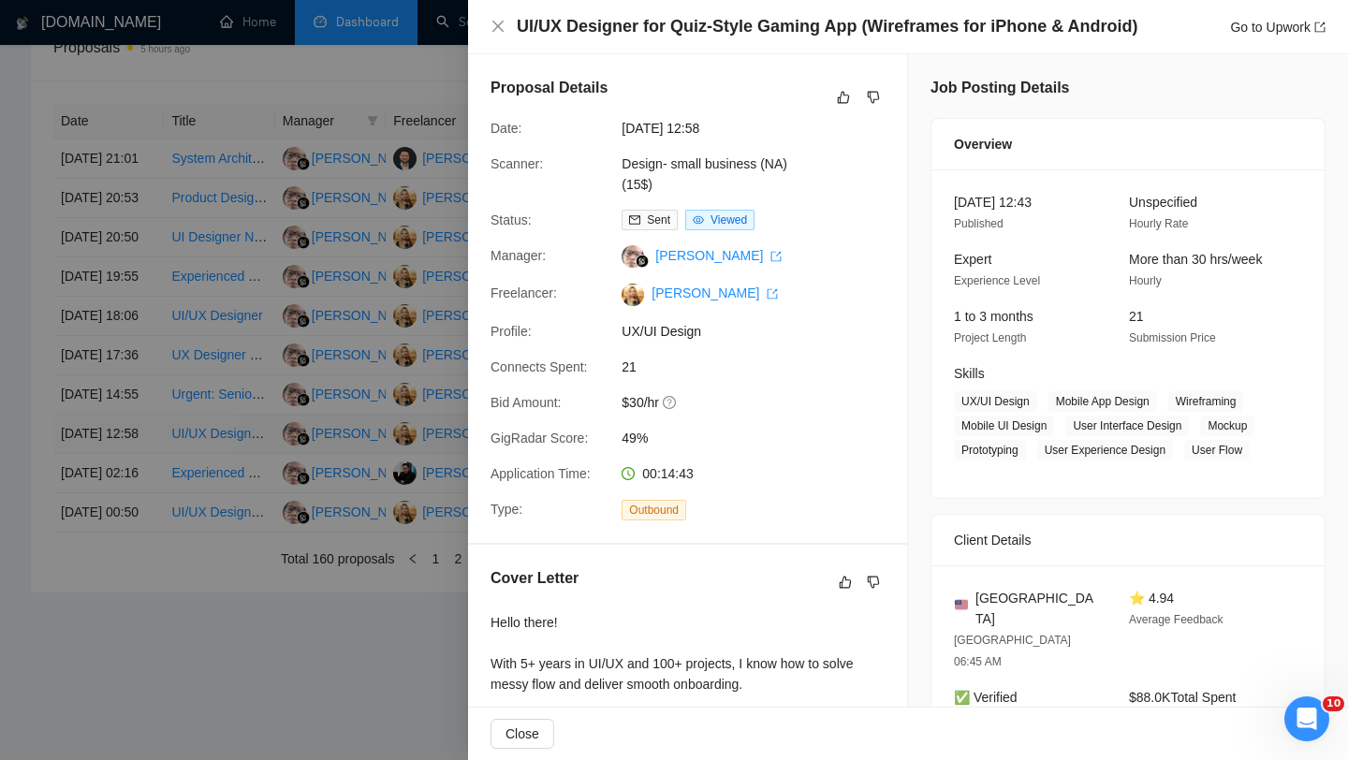
click at [129, 525] on div at bounding box center [674, 380] width 1348 height 760
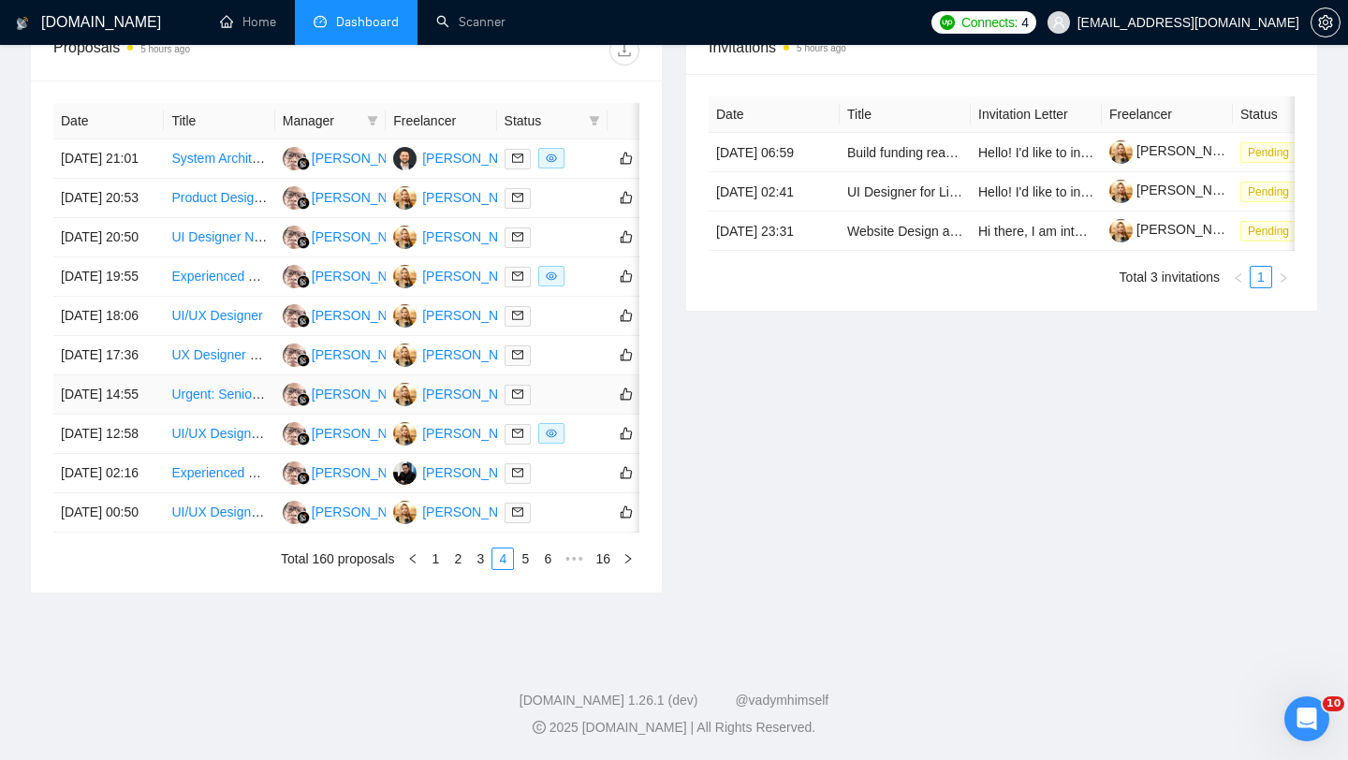
click at [126, 415] on td "17 Sep, 2025 14:55" at bounding box center [108, 394] width 110 height 39
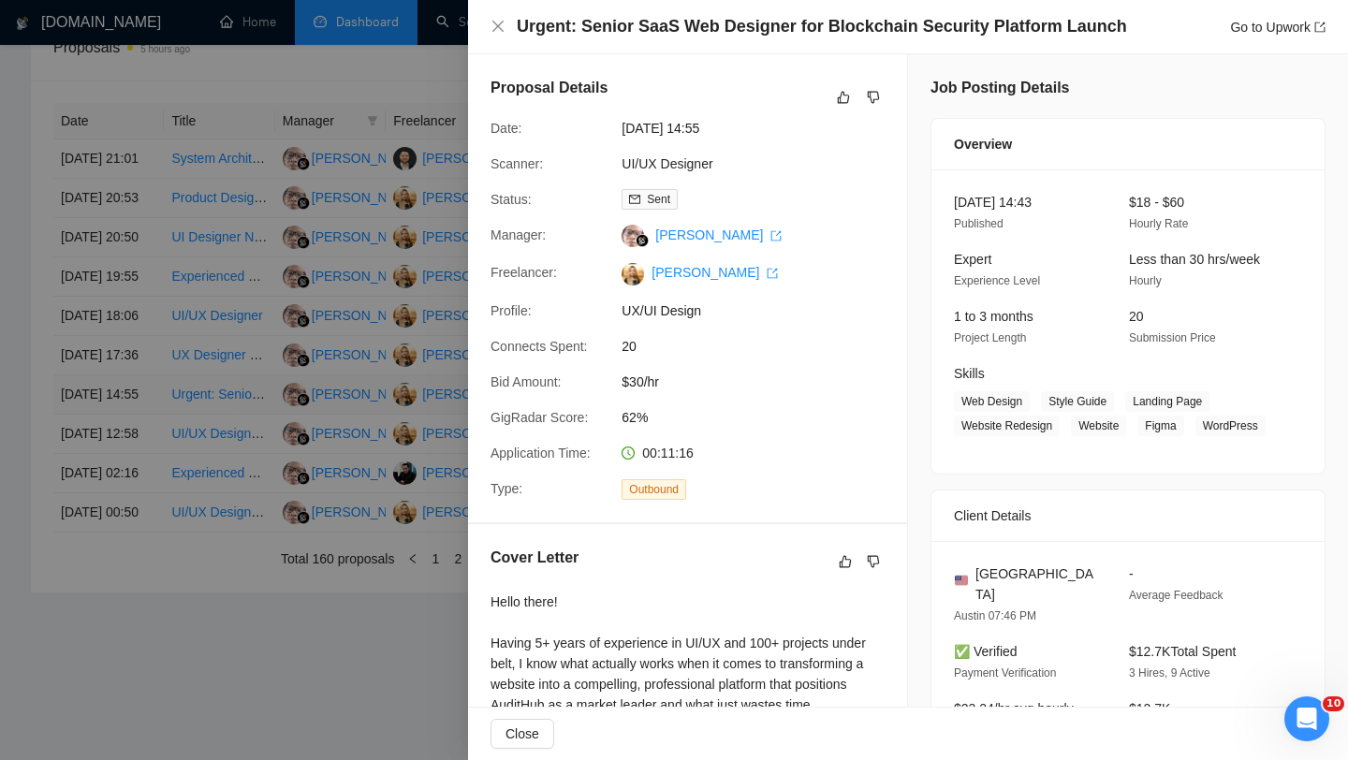
click at [126, 469] on div at bounding box center [674, 380] width 1348 height 760
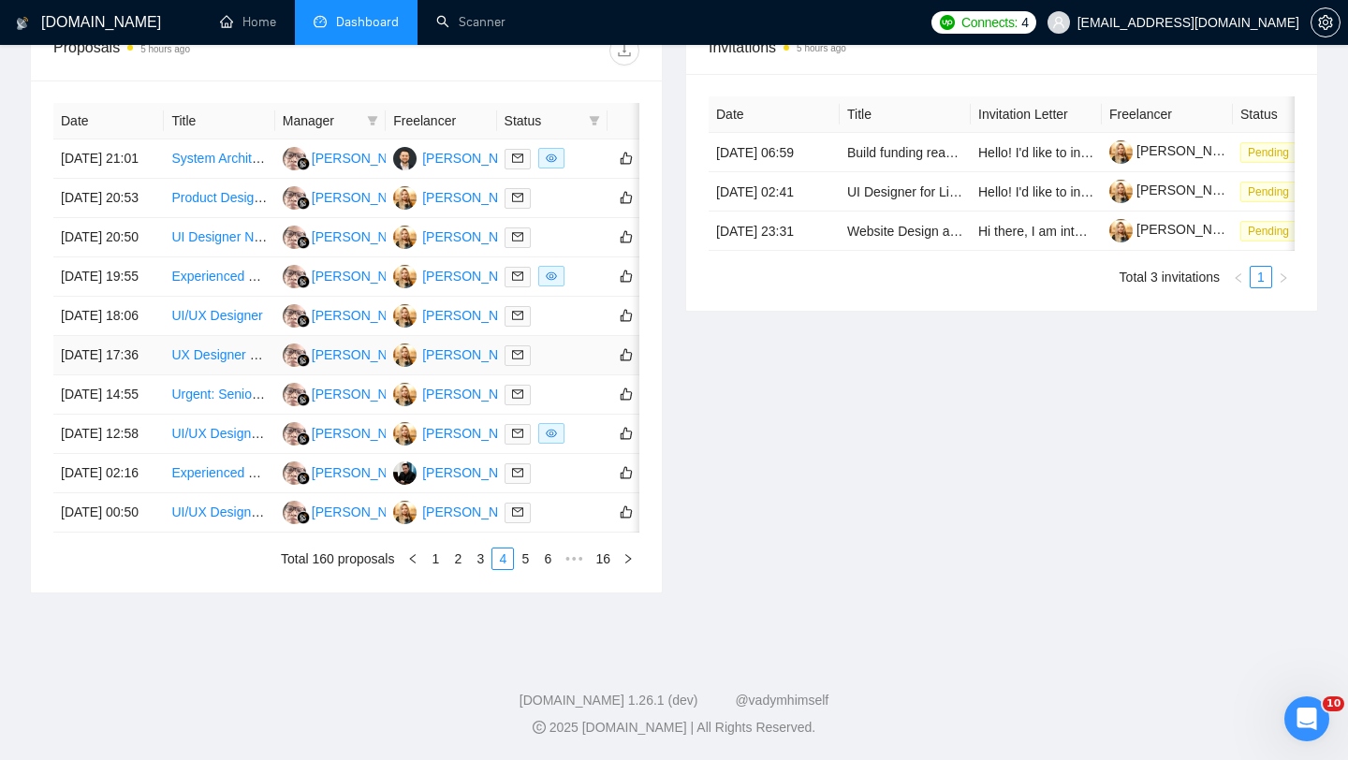
click at [125, 375] on td "17 Sep, 2025 17:36" at bounding box center [108, 355] width 110 height 39
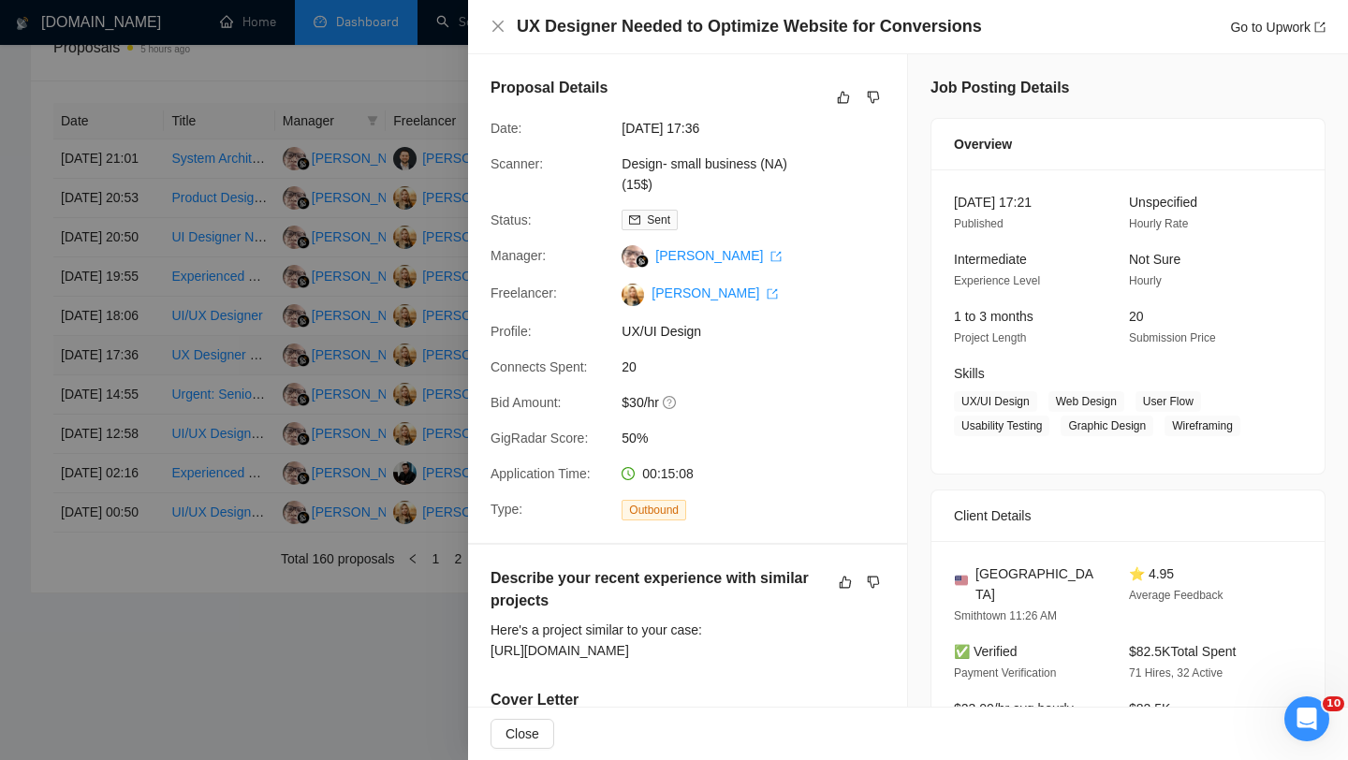
click at [125, 415] on div at bounding box center [674, 380] width 1348 height 760
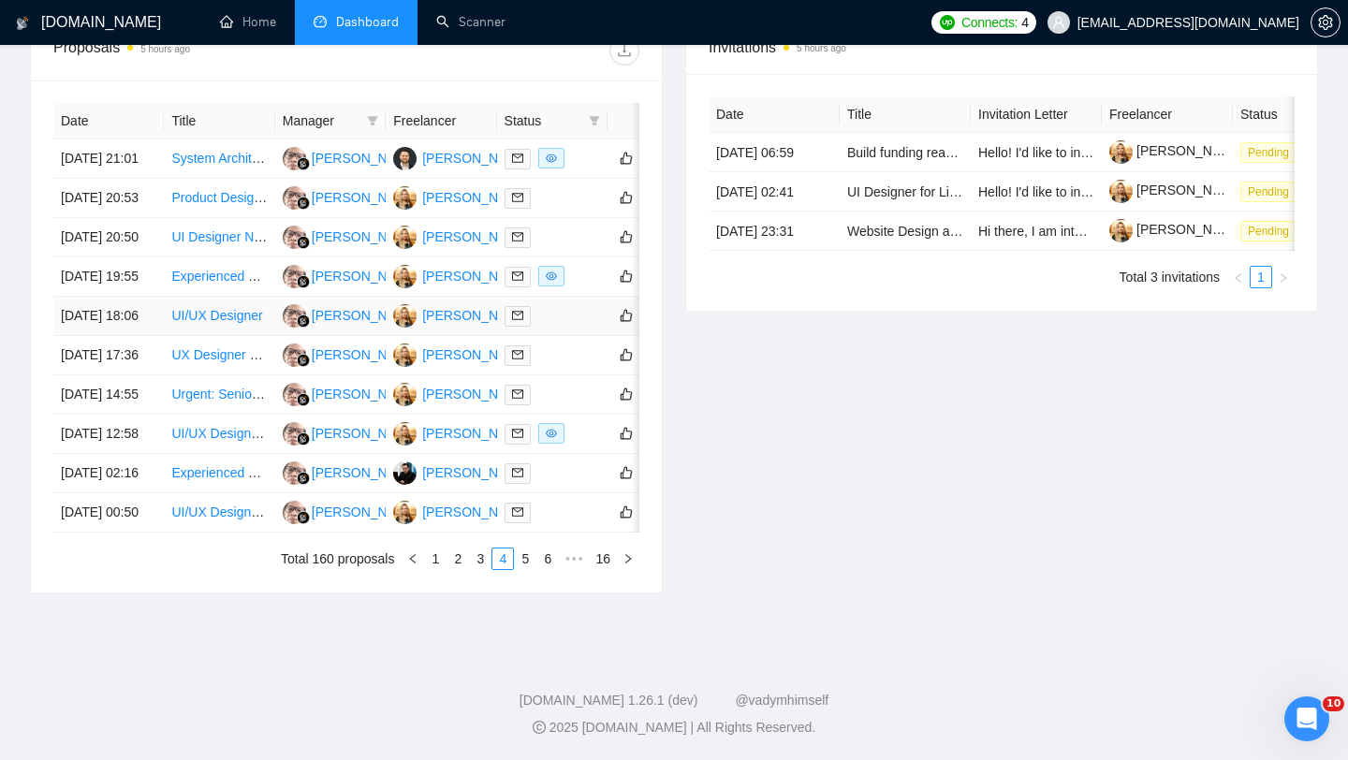
click at [123, 336] on td "17 Sep, 2025 18:06" at bounding box center [108, 316] width 110 height 39
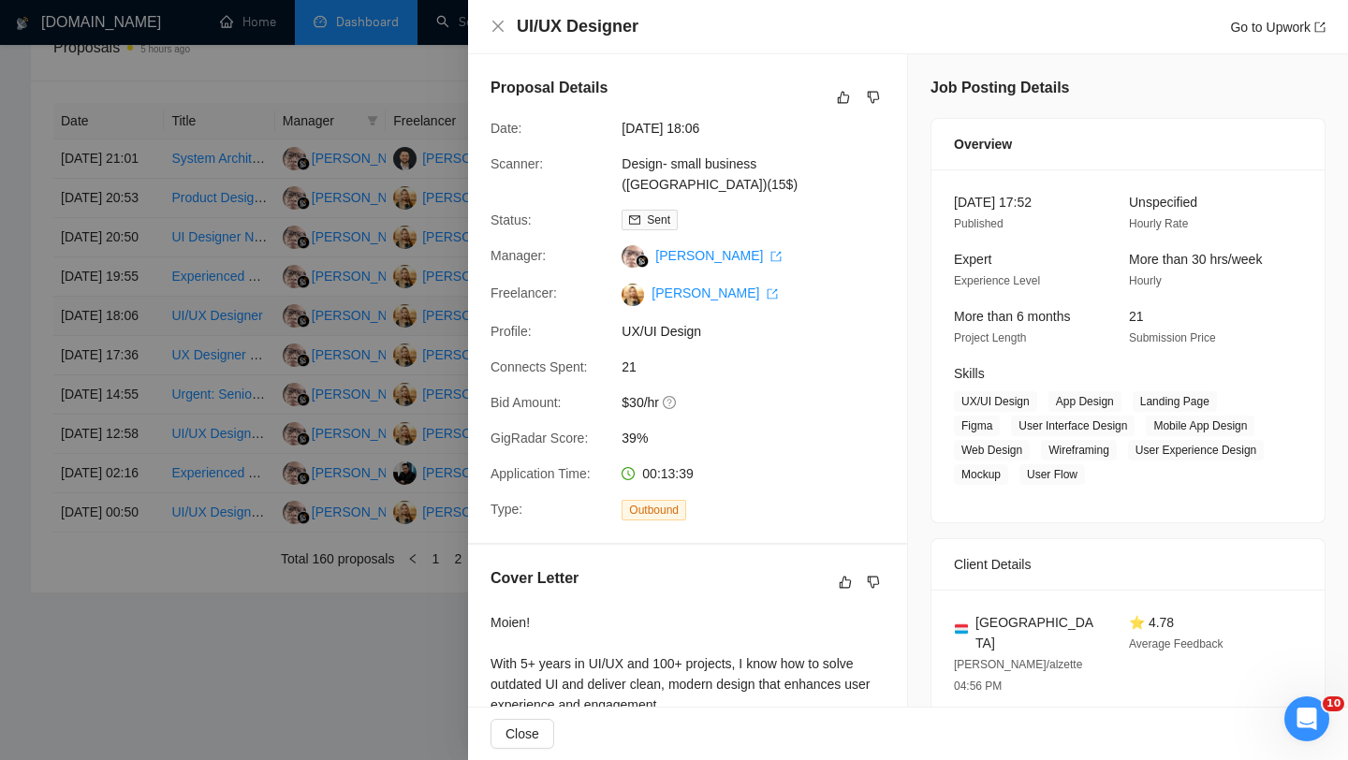
click at [123, 355] on div at bounding box center [674, 380] width 1348 height 760
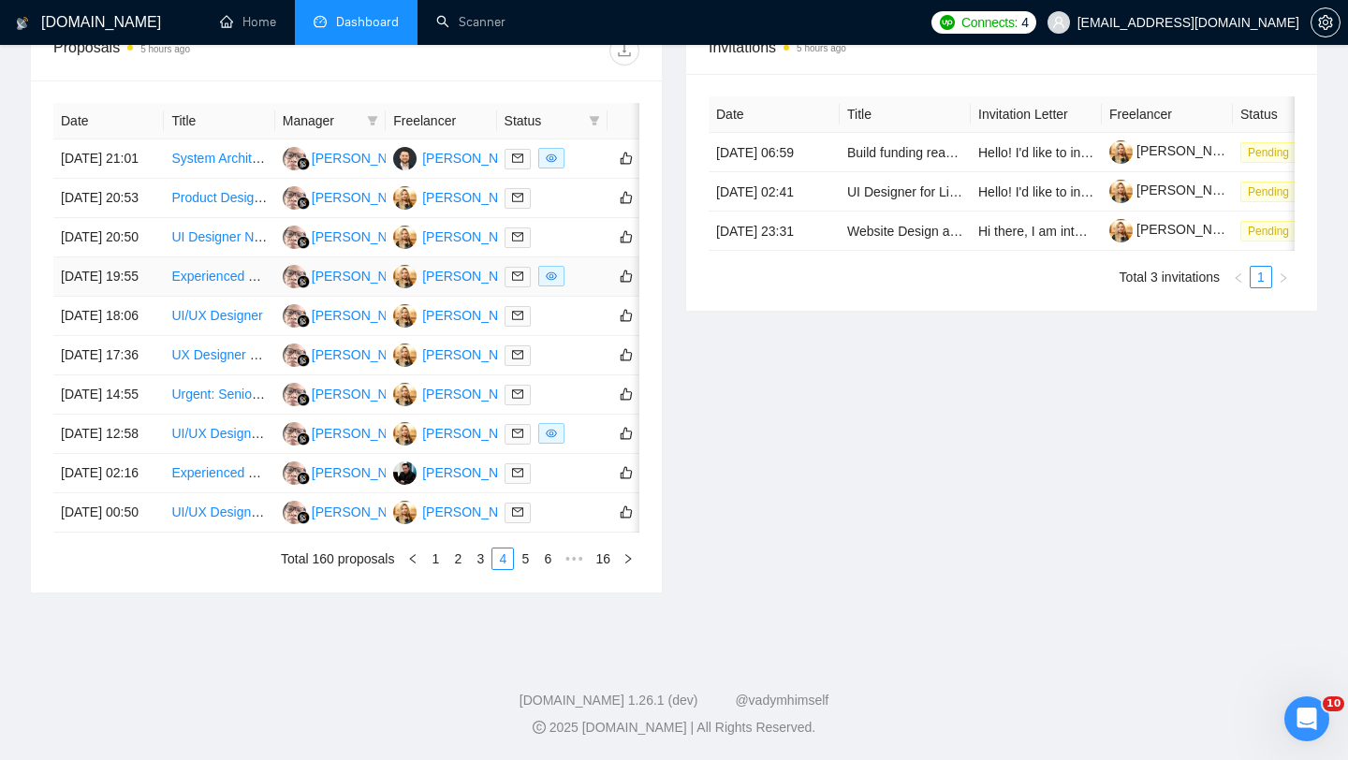
click at [124, 297] on td "17 Sep, 2025 19:55" at bounding box center [108, 277] width 110 height 39
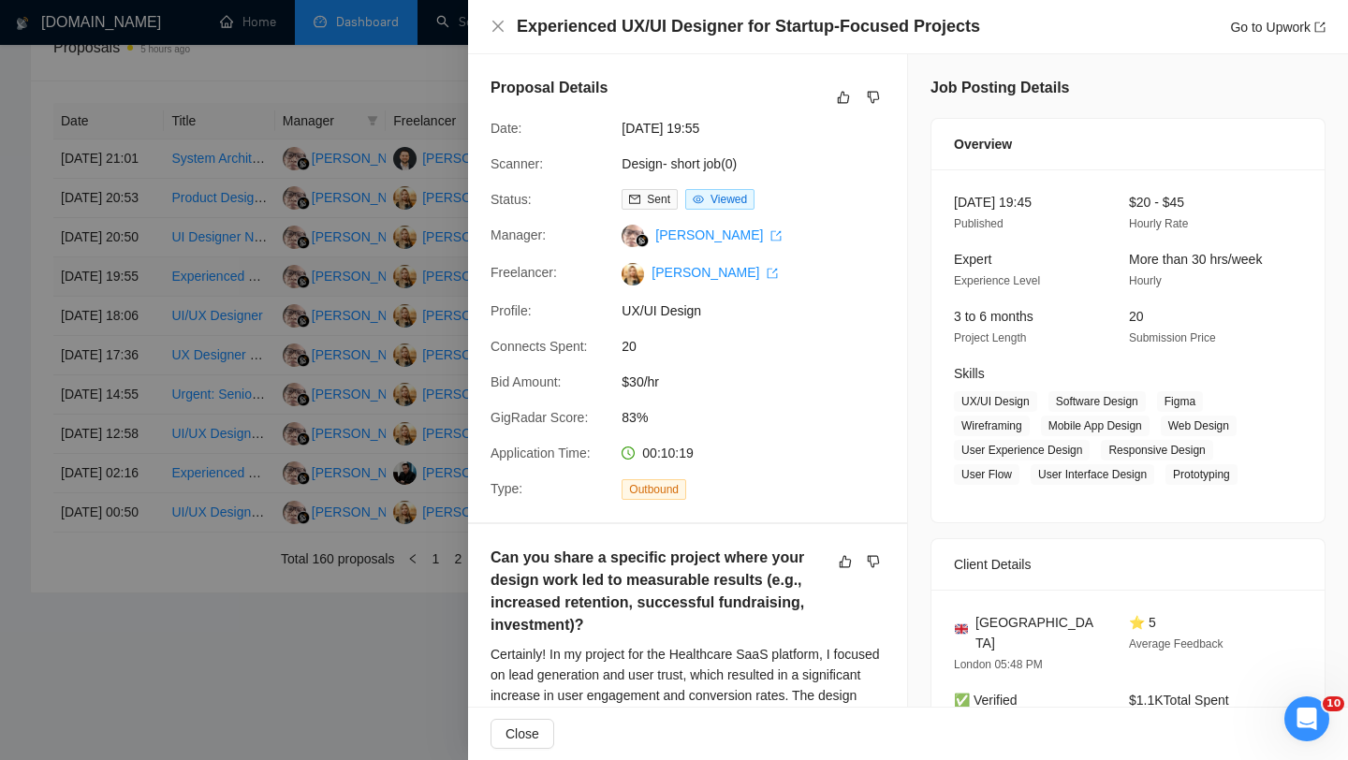
click at [124, 298] on div at bounding box center [674, 380] width 1348 height 760
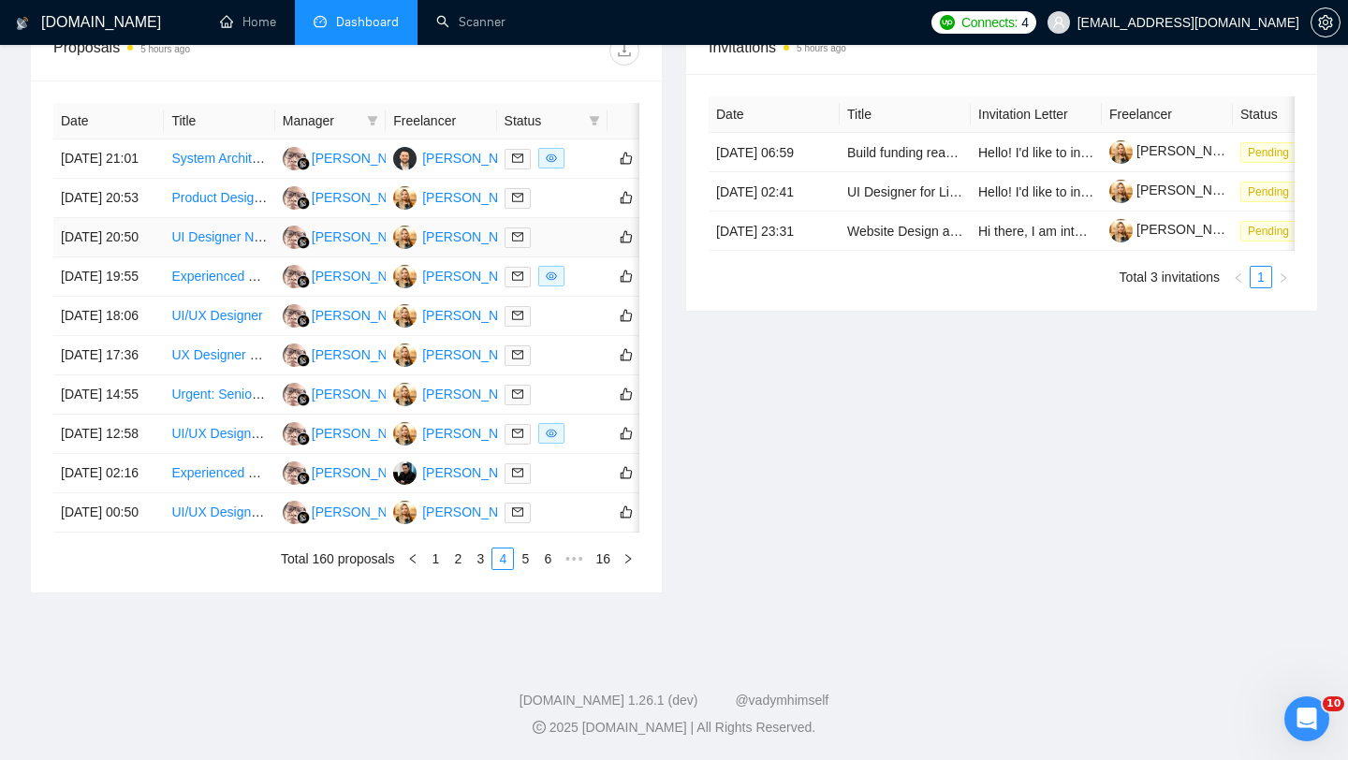
click at [126, 244] on td "17 Sep, 2025 20:50" at bounding box center [108, 237] width 110 height 39
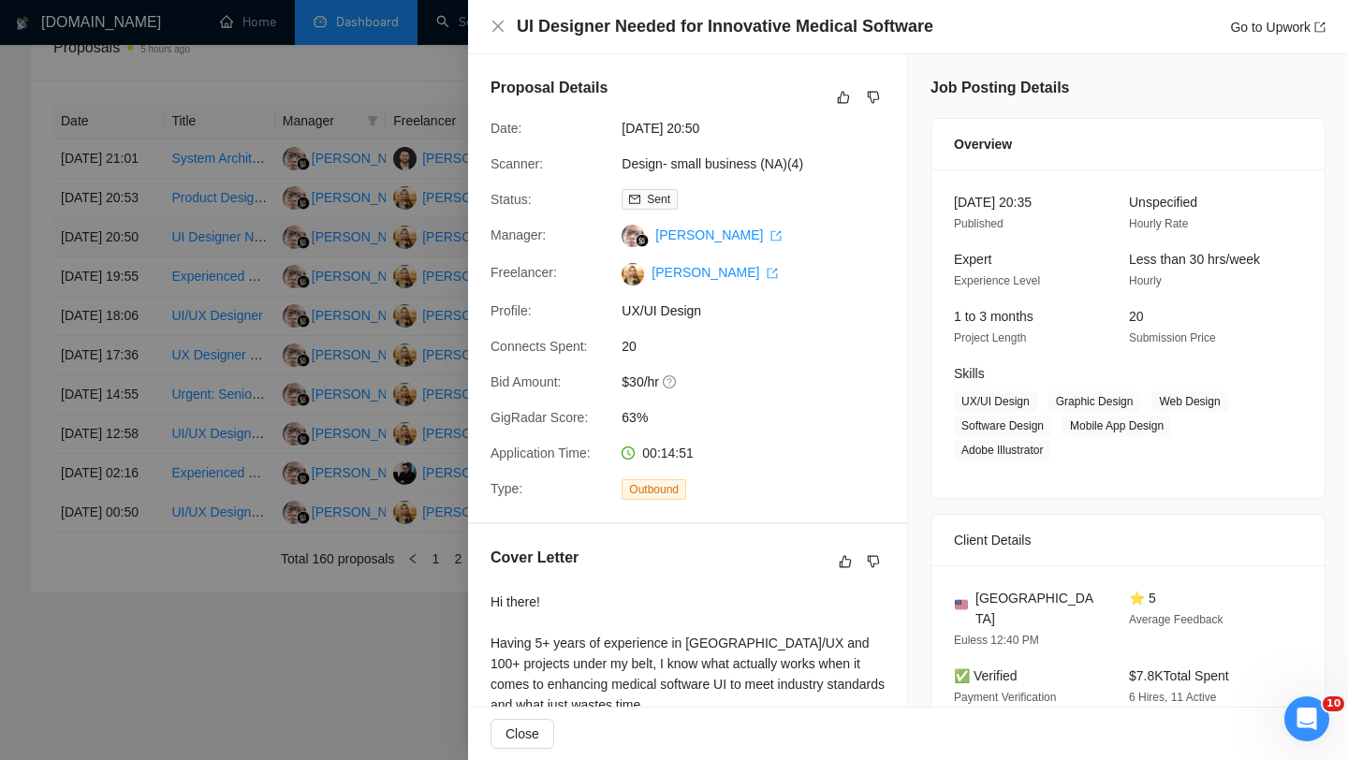
click at [126, 244] on div at bounding box center [674, 380] width 1348 height 760
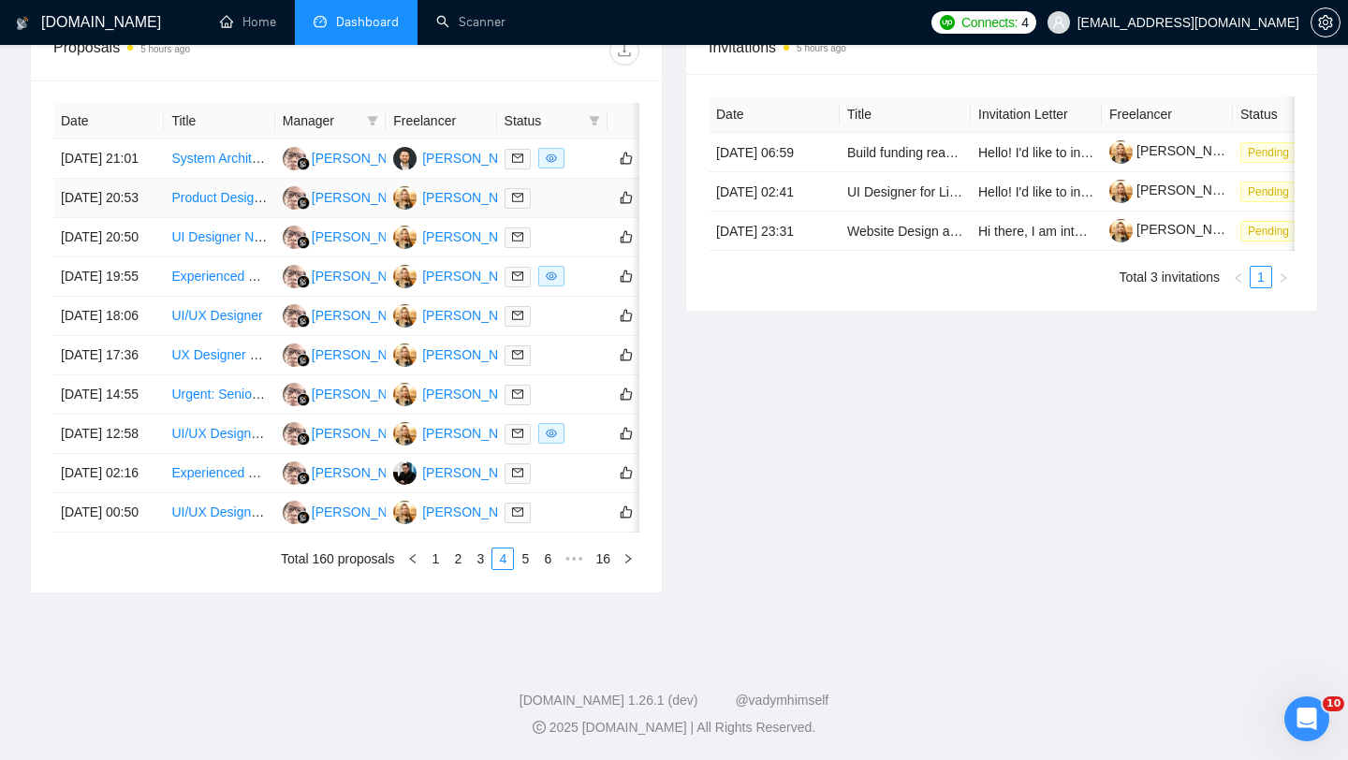
click at [129, 191] on td "[DATE] 20:53" at bounding box center [108, 198] width 110 height 39
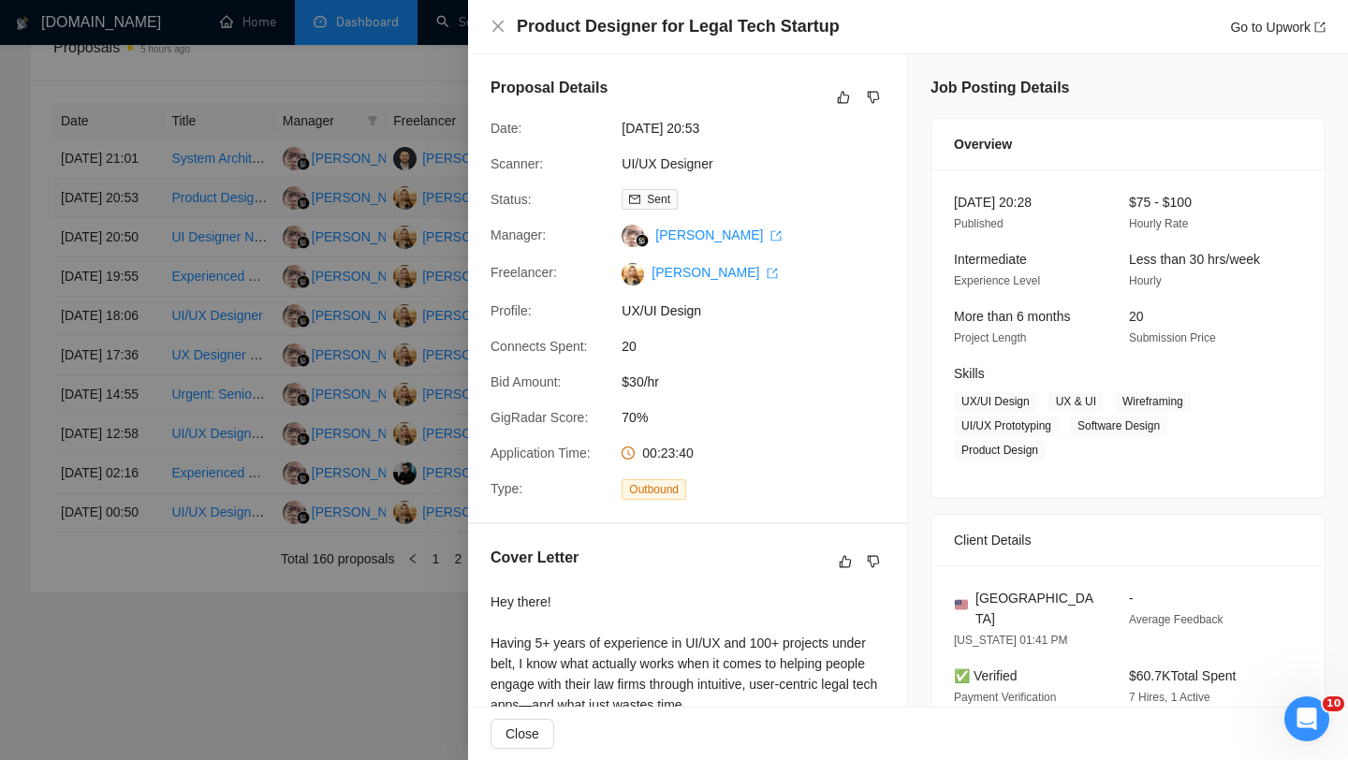
click at [129, 191] on div at bounding box center [674, 380] width 1348 height 760
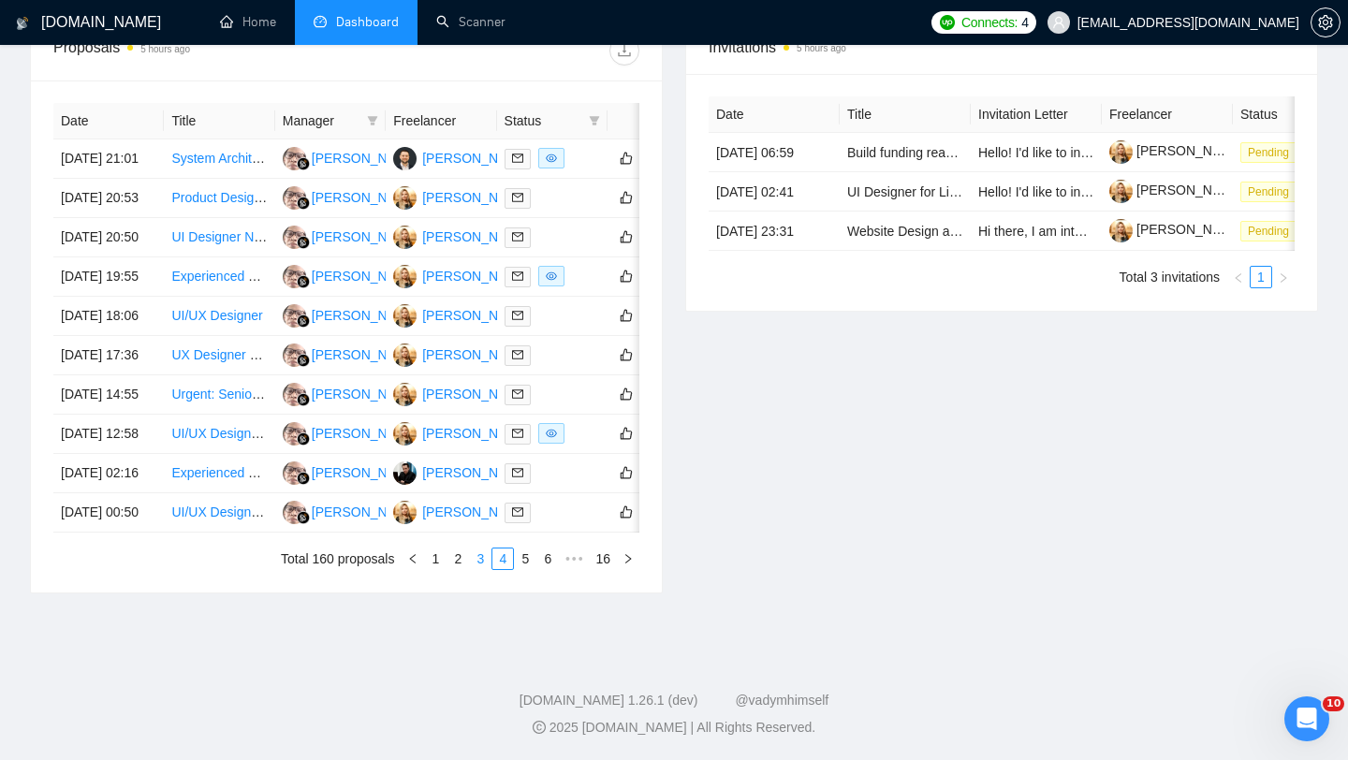
click at [475, 569] on link "3" at bounding box center [480, 559] width 21 height 21
click at [132, 533] on td "17 Sep, 2025 21:21" at bounding box center [108, 512] width 110 height 39
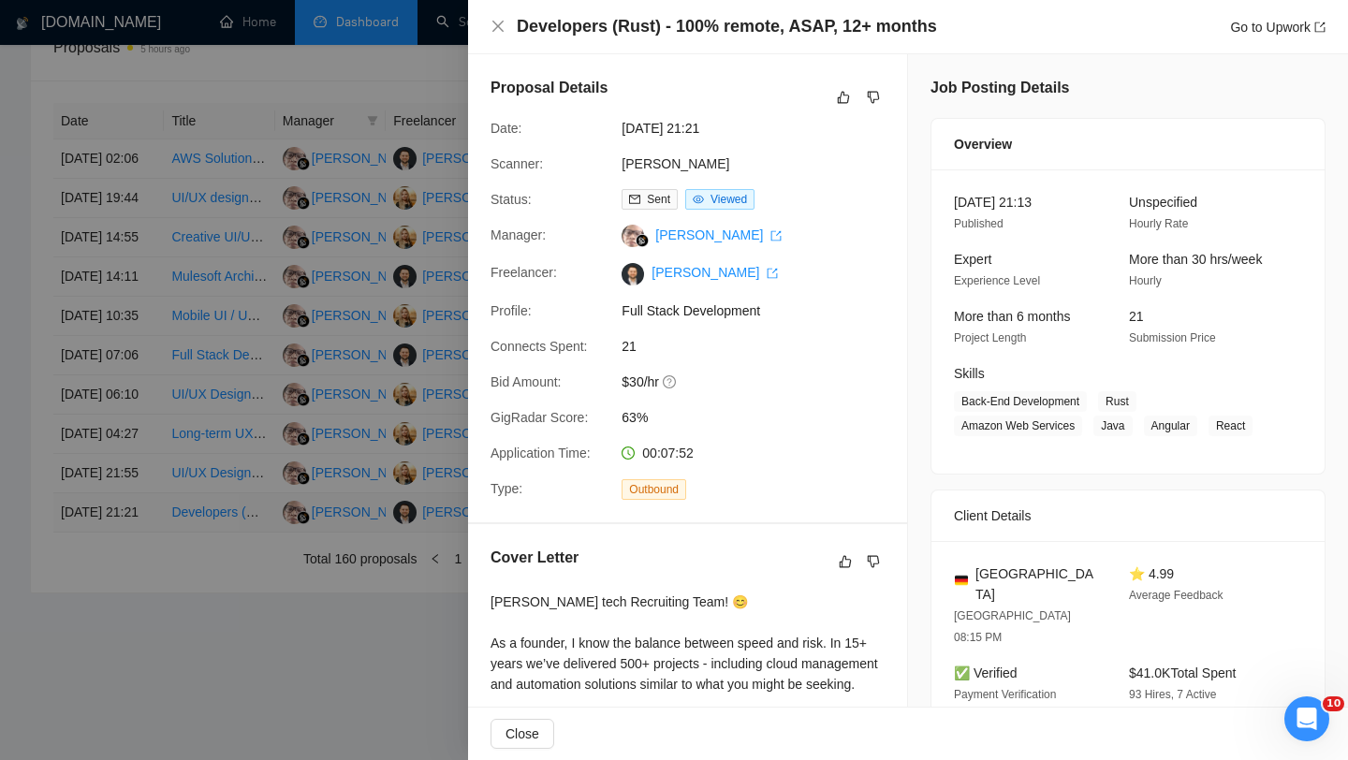
click at [132, 637] on div at bounding box center [674, 380] width 1348 height 760
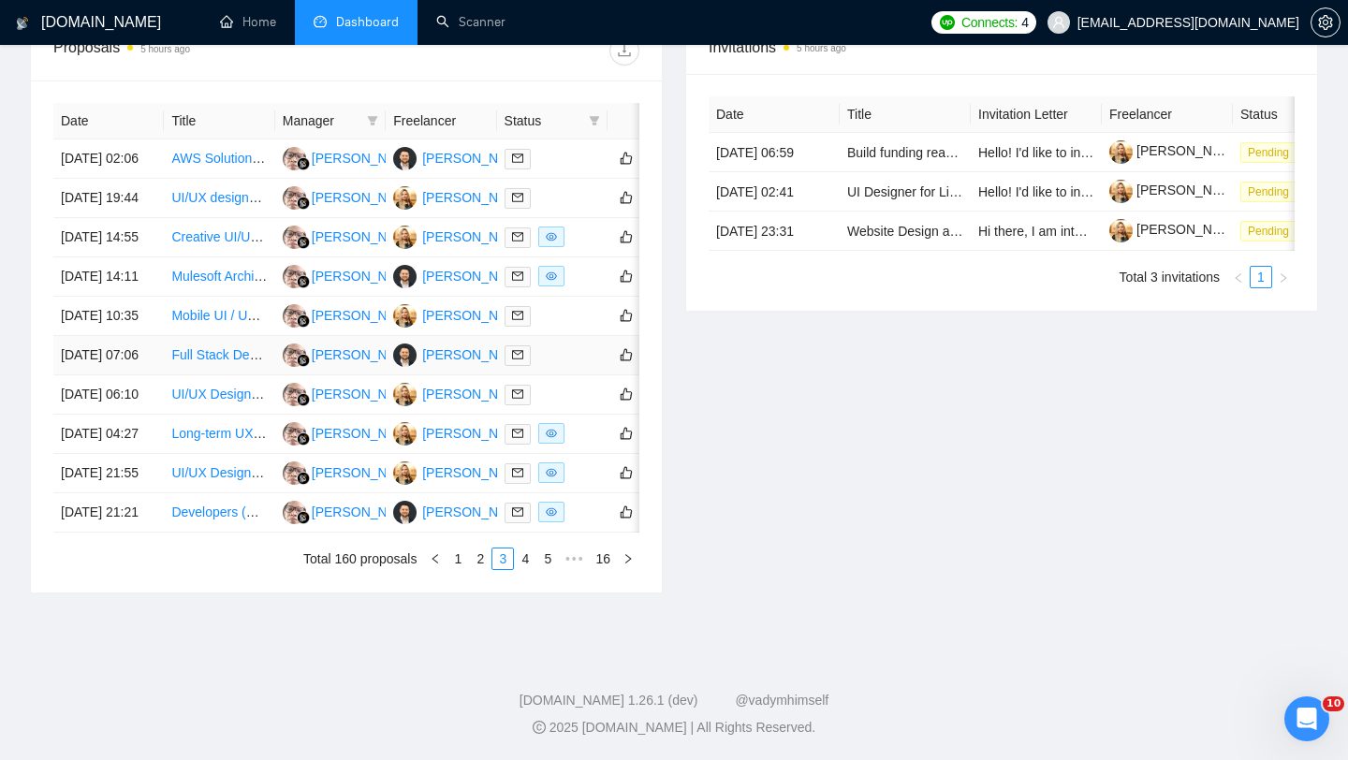
click at [128, 375] on td "18 Sep, 2025 07:06" at bounding box center [108, 355] width 110 height 39
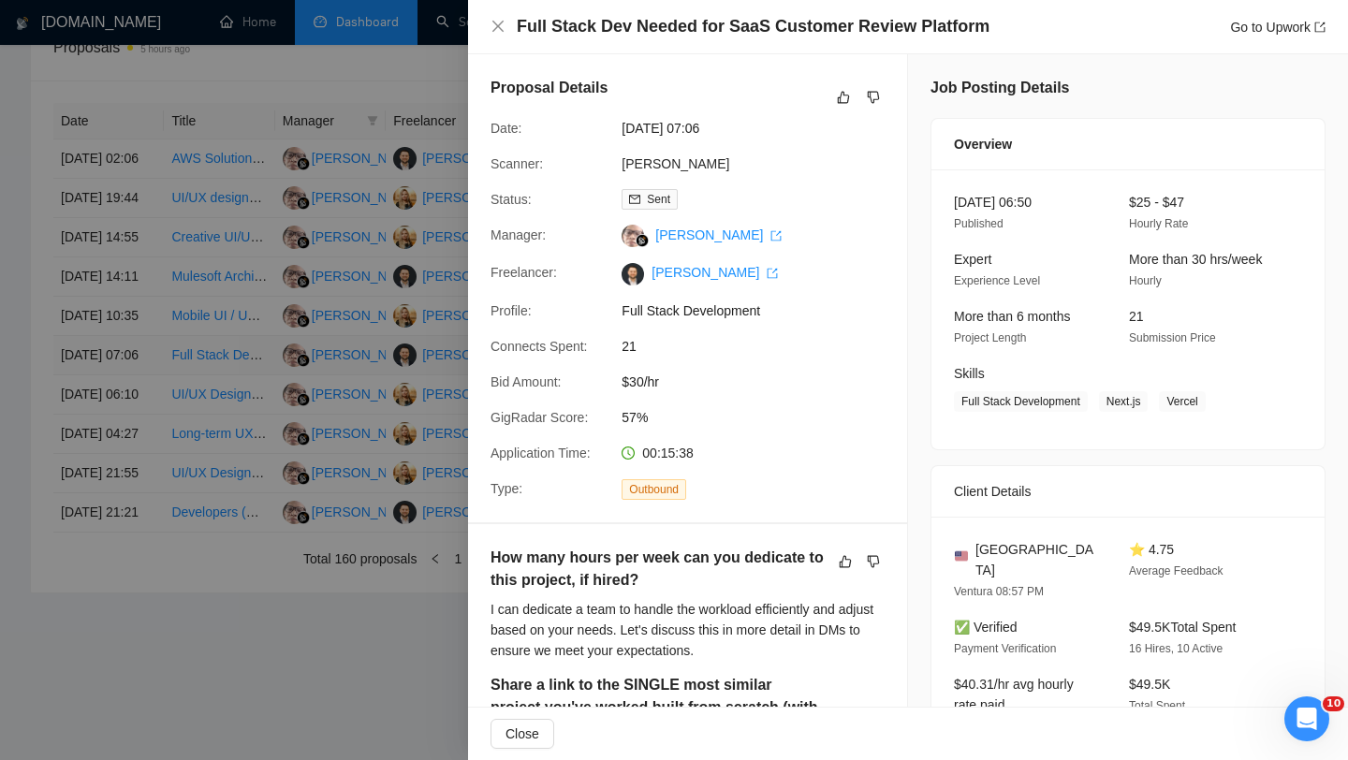
click at [128, 408] on div at bounding box center [674, 380] width 1348 height 760
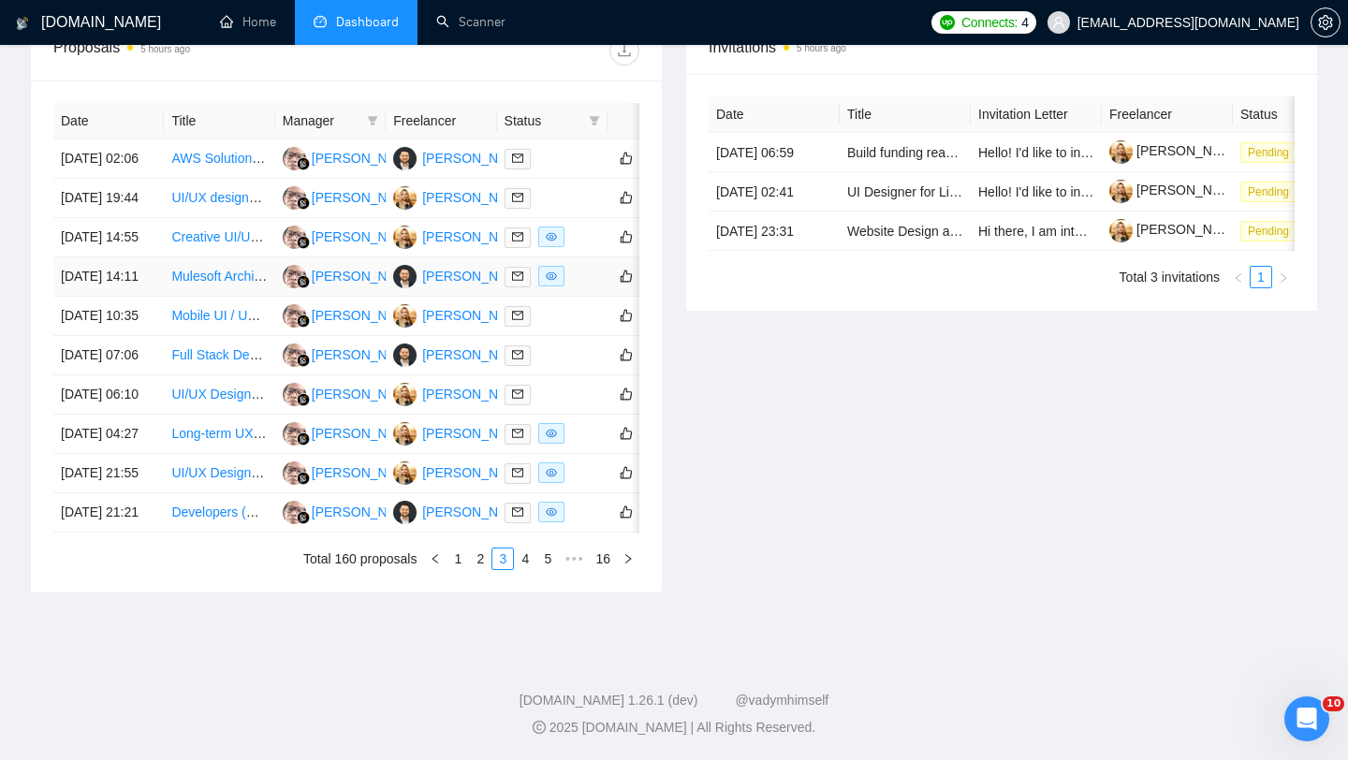
click at [118, 297] on td "18 Sep, 2025 14:11" at bounding box center [108, 277] width 110 height 39
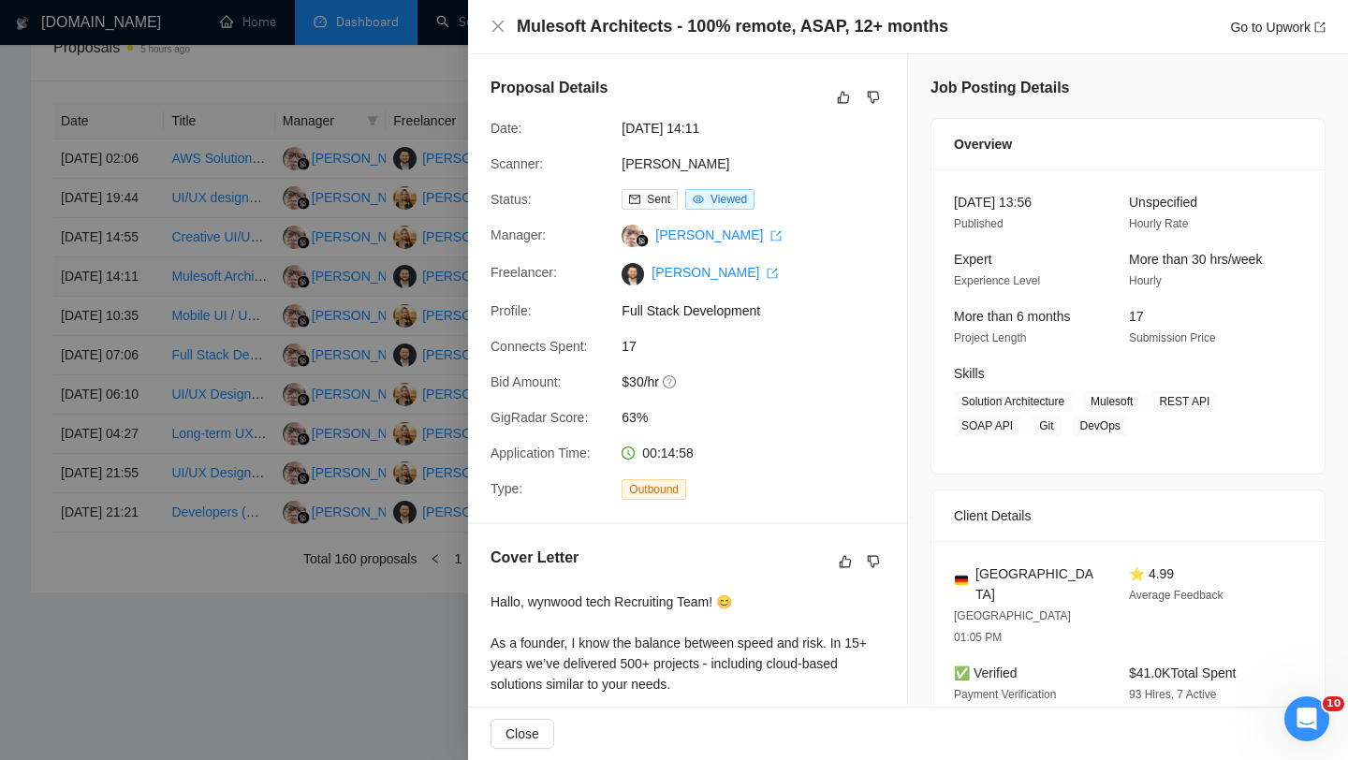
click at [118, 301] on div at bounding box center [674, 380] width 1348 height 760
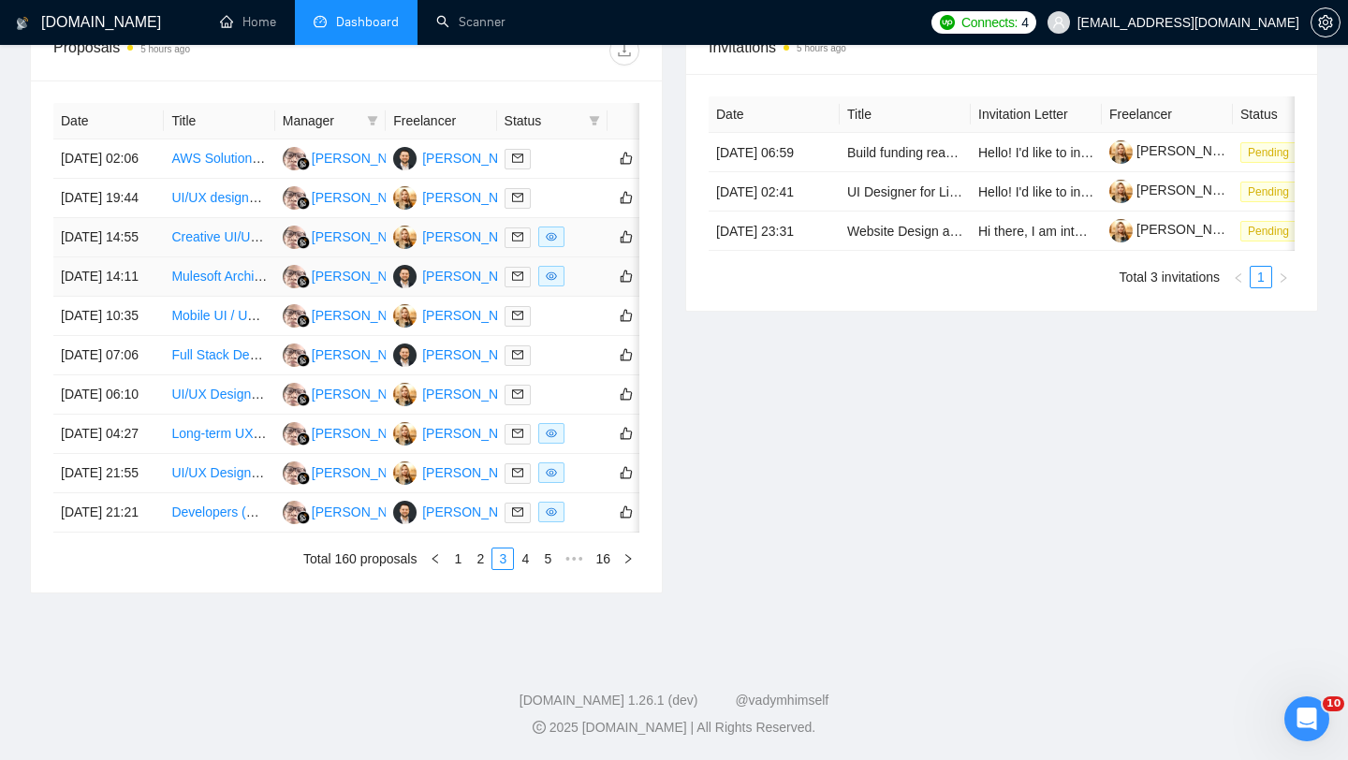
scroll to position [771, 0]
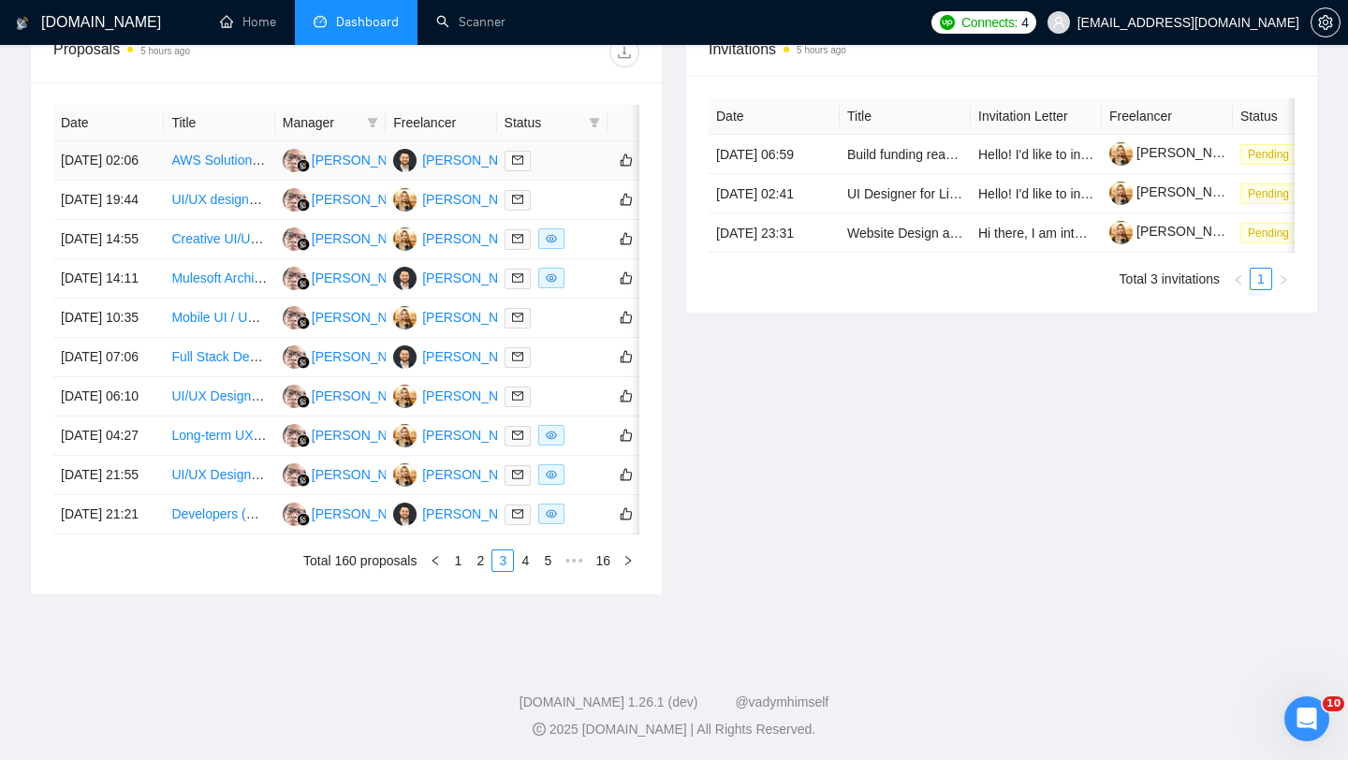
click at [131, 181] on td "19 Sep, 2025 02:06" at bounding box center [108, 160] width 110 height 39
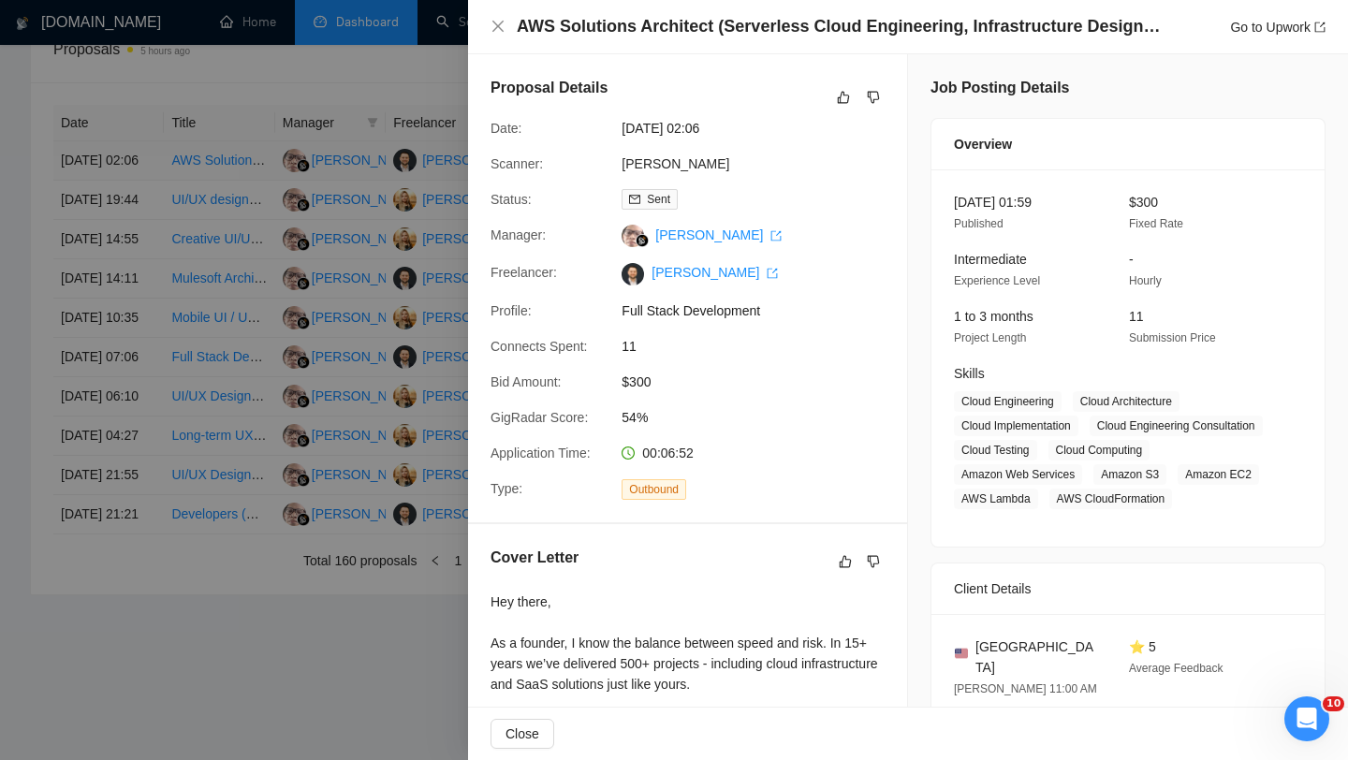
click at [131, 183] on div at bounding box center [674, 380] width 1348 height 760
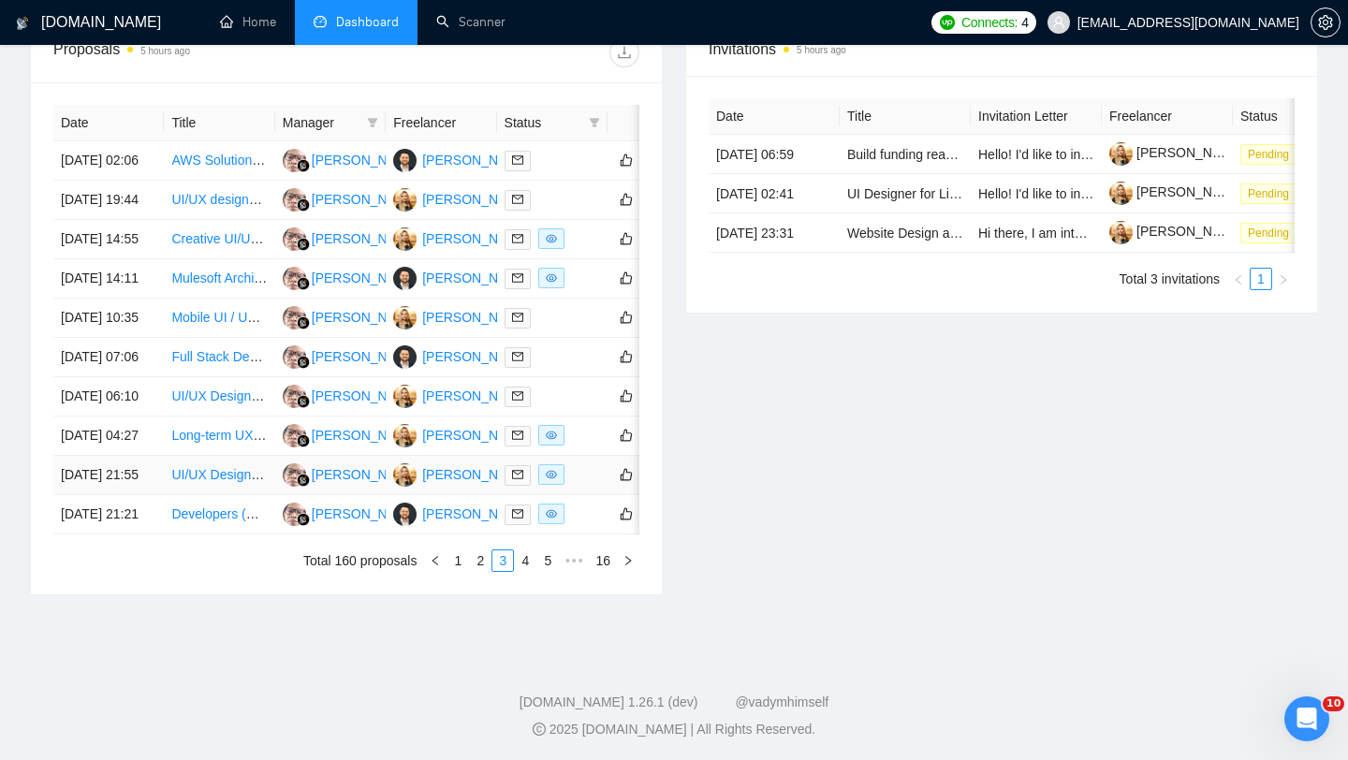
click at [125, 495] on td "17 Sep, 2025 21:55" at bounding box center [108, 475] width 110 height 39
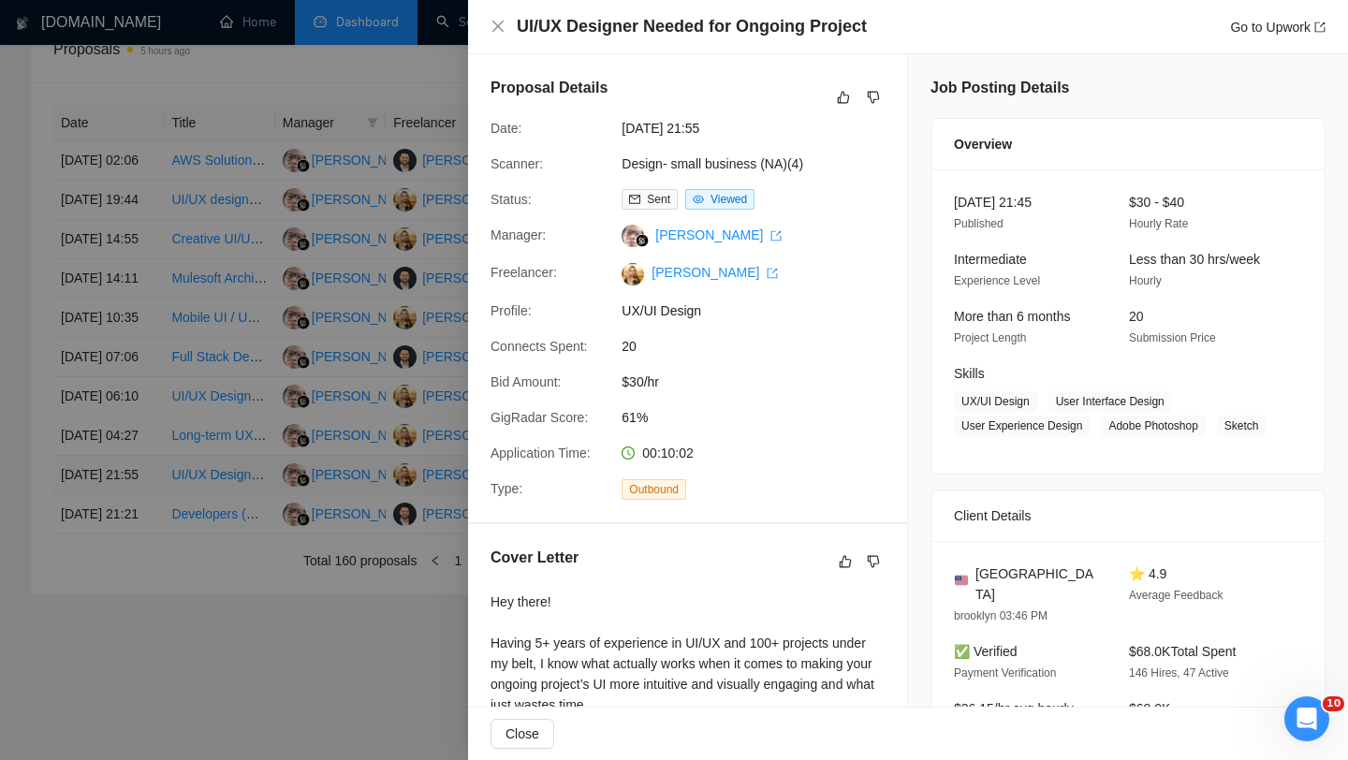
click at [125, 636] on div at bounding box center [674, 380] width 1348 height 760
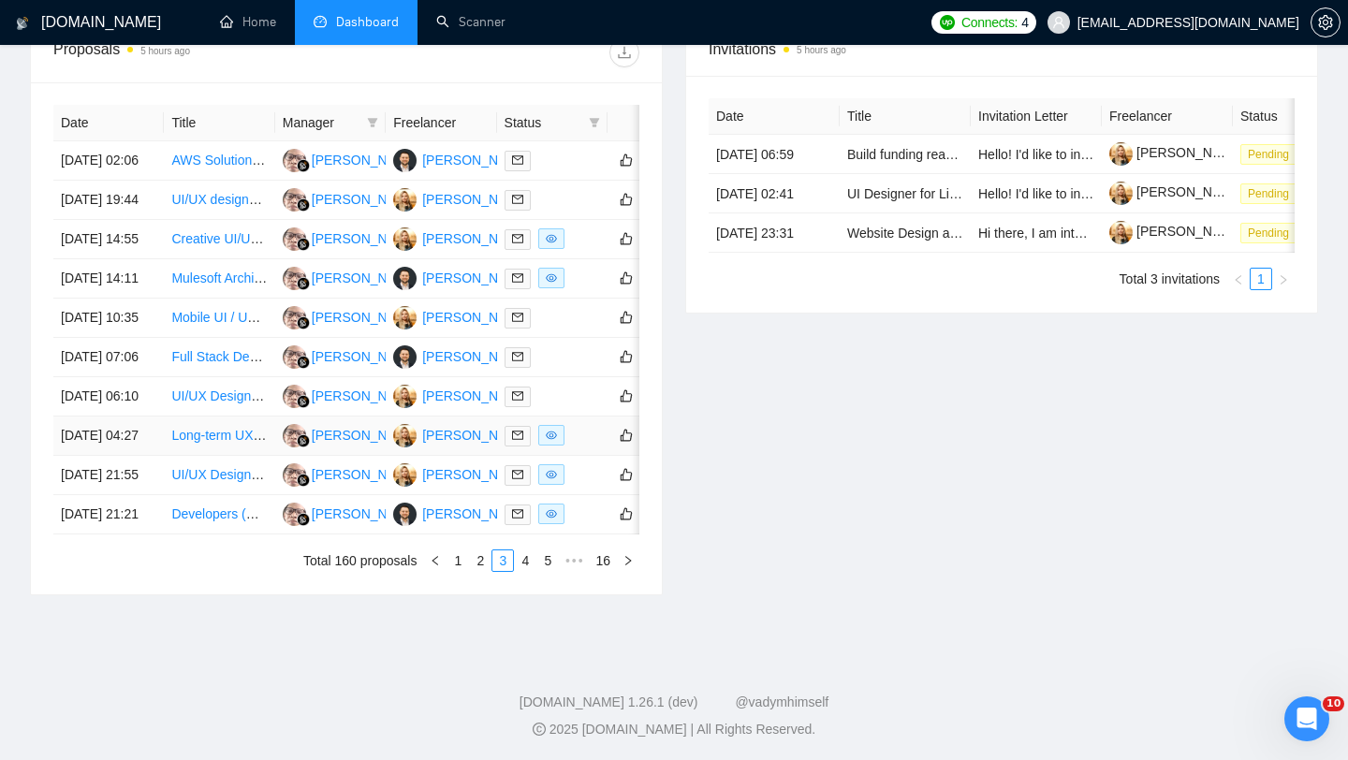
click at [127, 456] on td "18 Sep, 2025 04:27" at bounding box center [108, 436] width 110 height 39
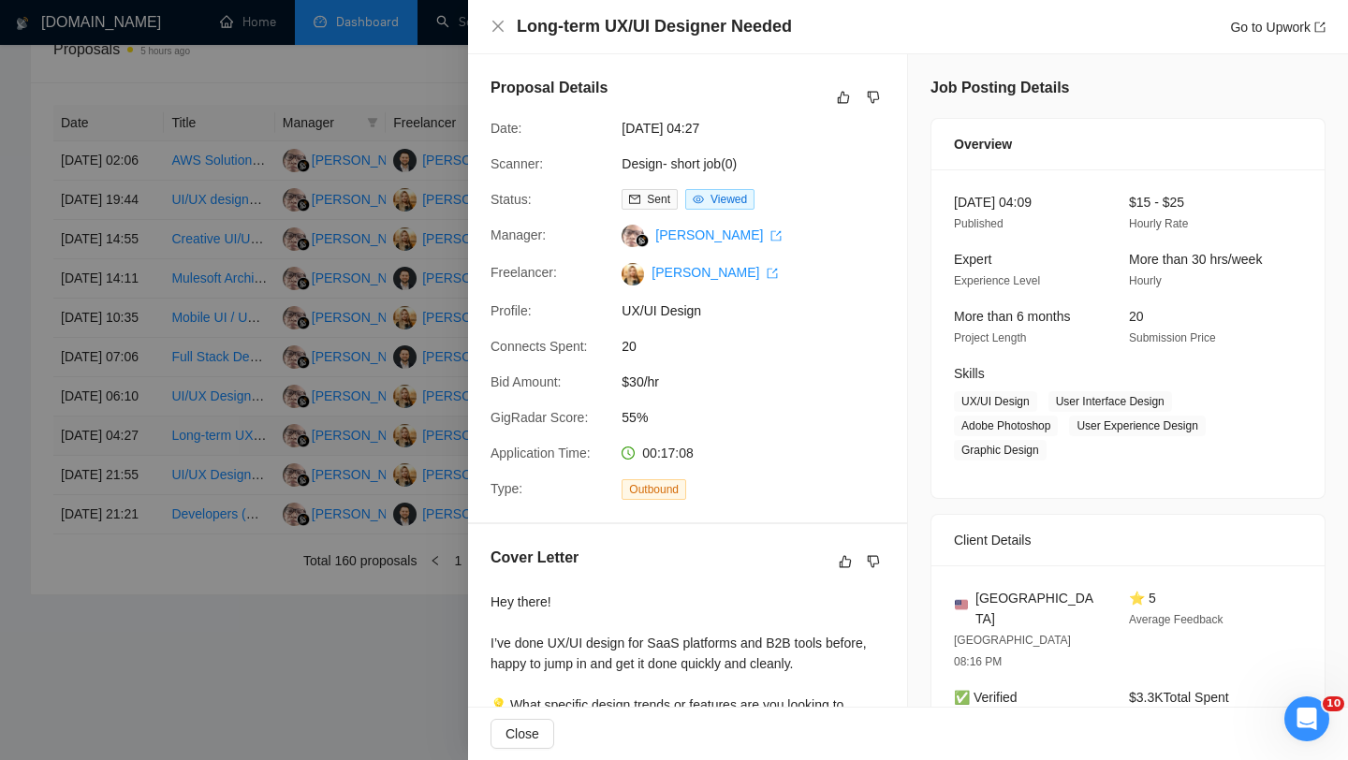
click at [127, 583] on div at bounding box center [674, 380] width 1348 height 760
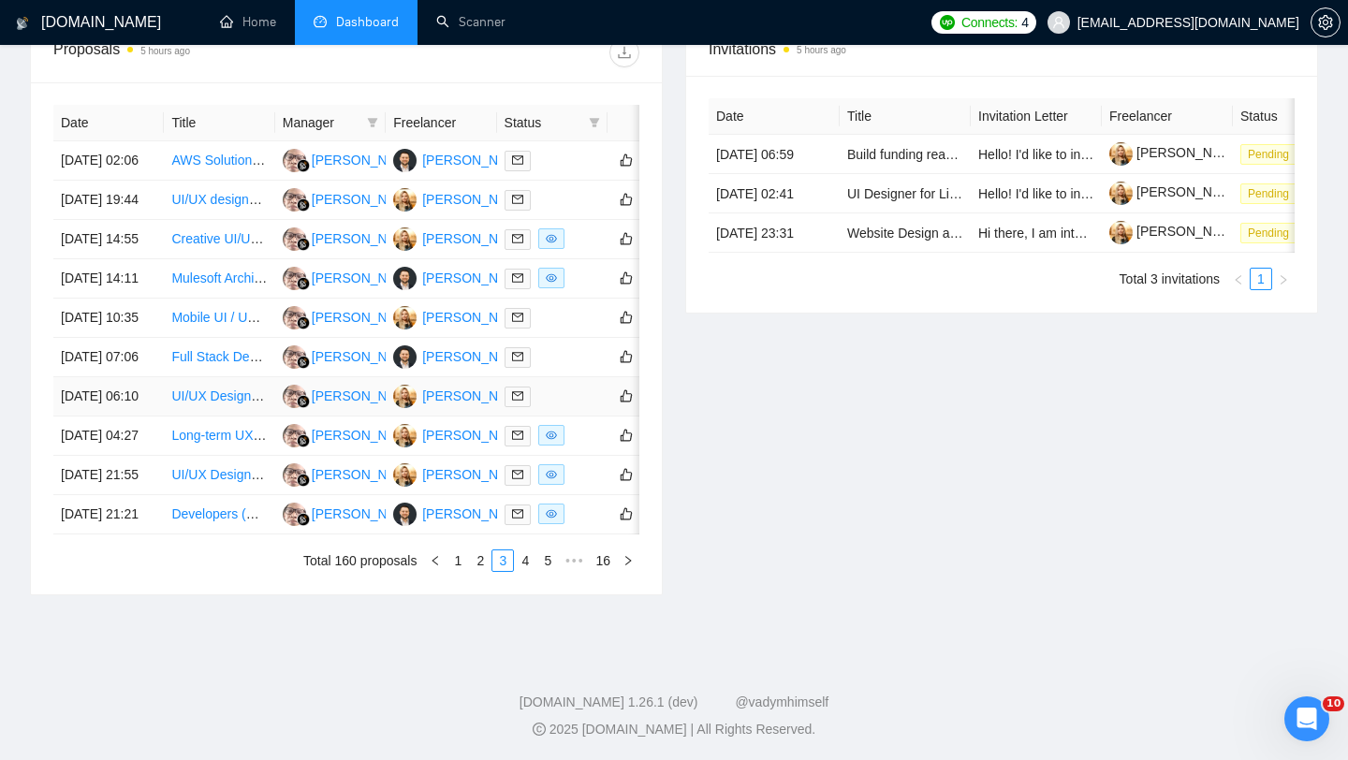
click at [127, 417] on td "18 Sep, 2025 06:10" at bounding box center [108, 396] width 110 height 39
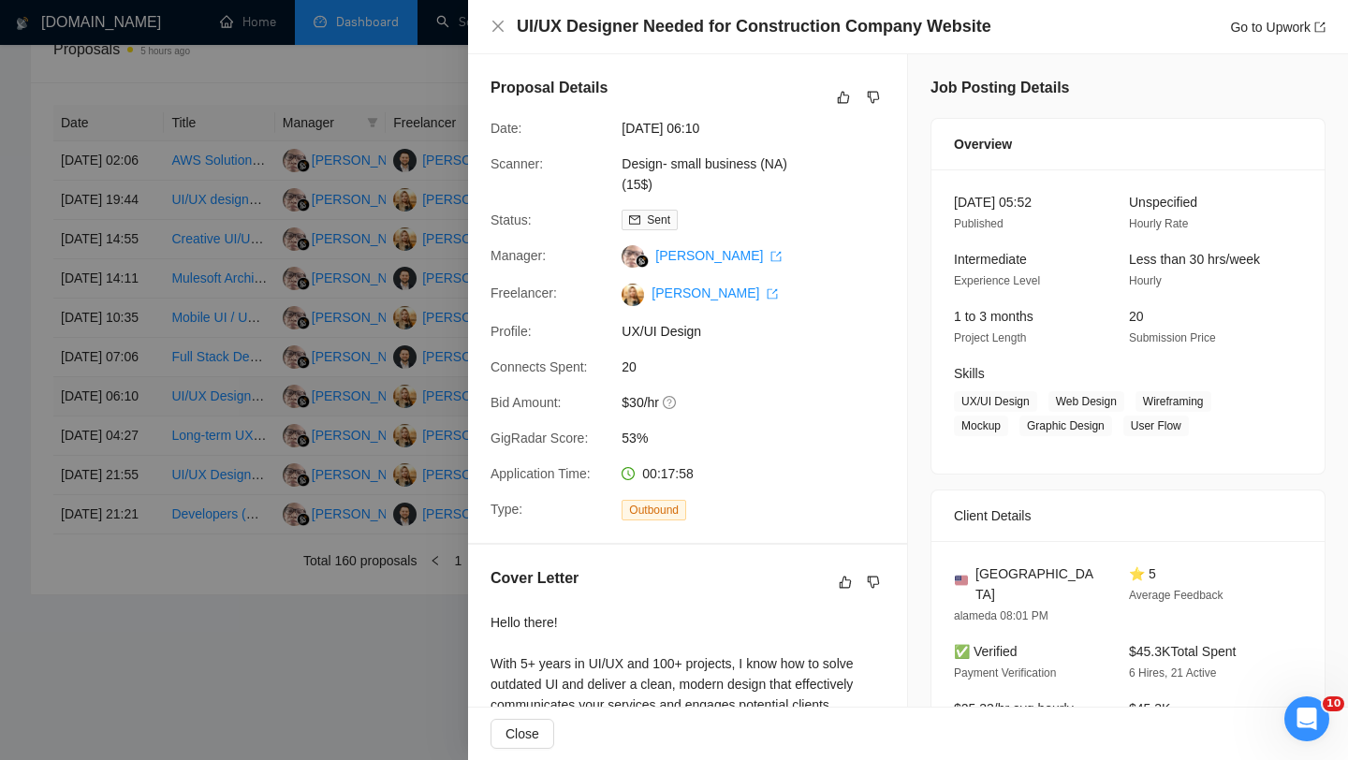
click at [127, 532] on div at bounding box center [674, 380] width 1348 height 760
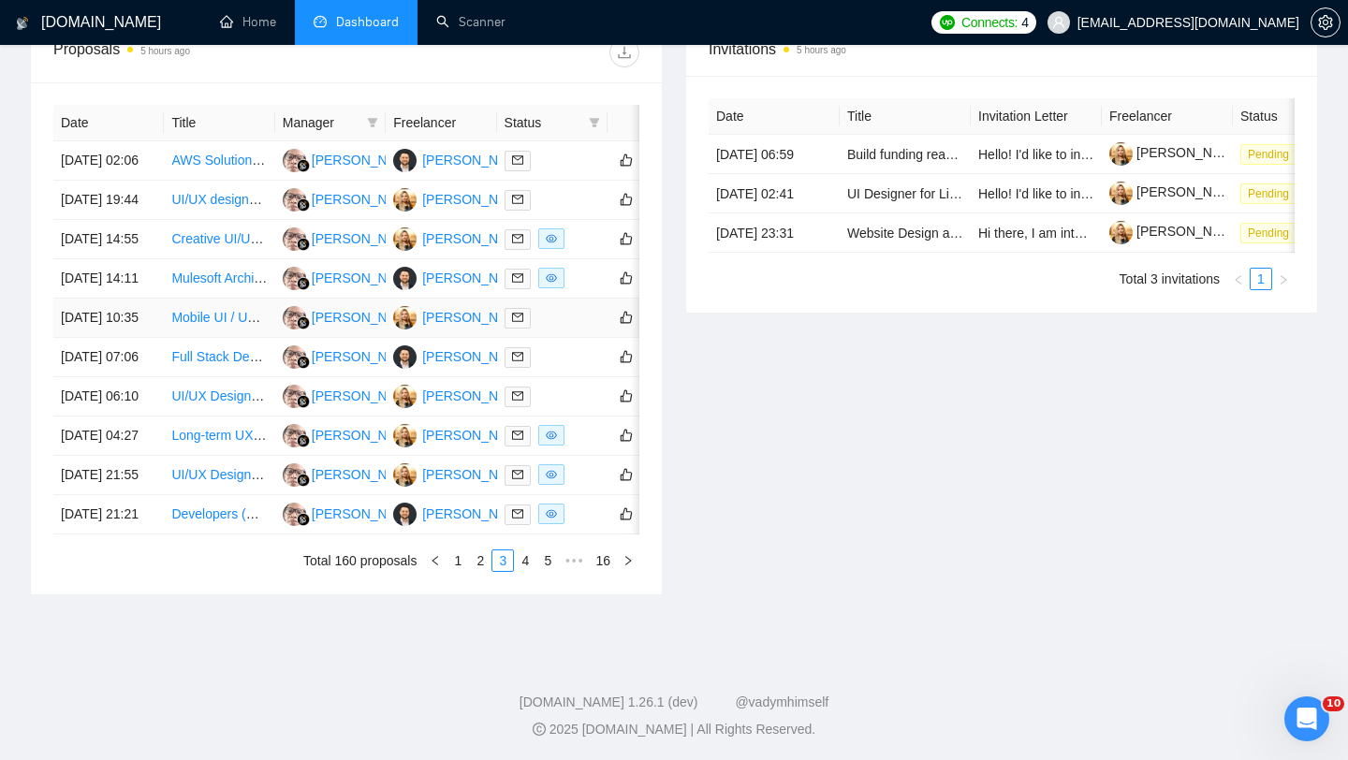
click at [132, 338] on td "18 Sep, 2025 10:35" at bounding box center [108, 318] width 110 height 39
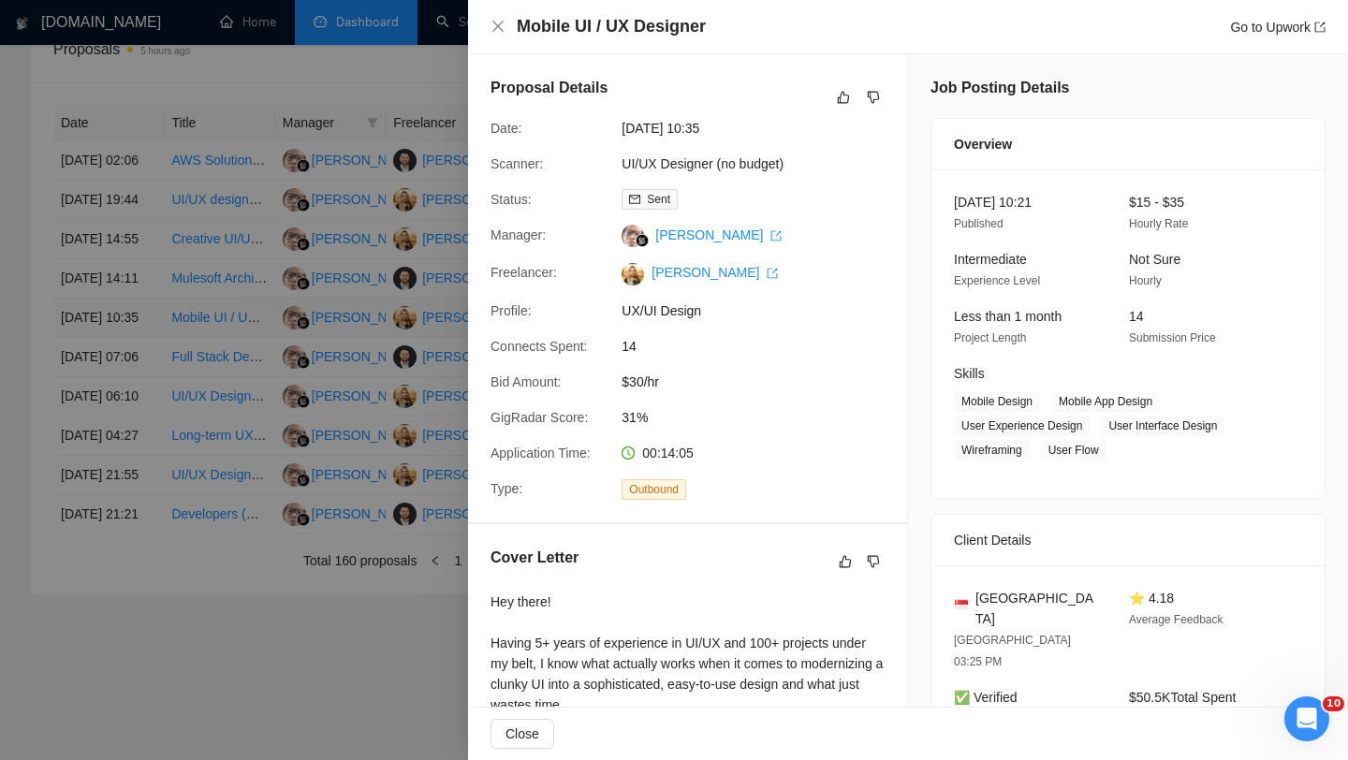
click at [132, 407] on div at bounding box center [674, 380] width 1348 height 760
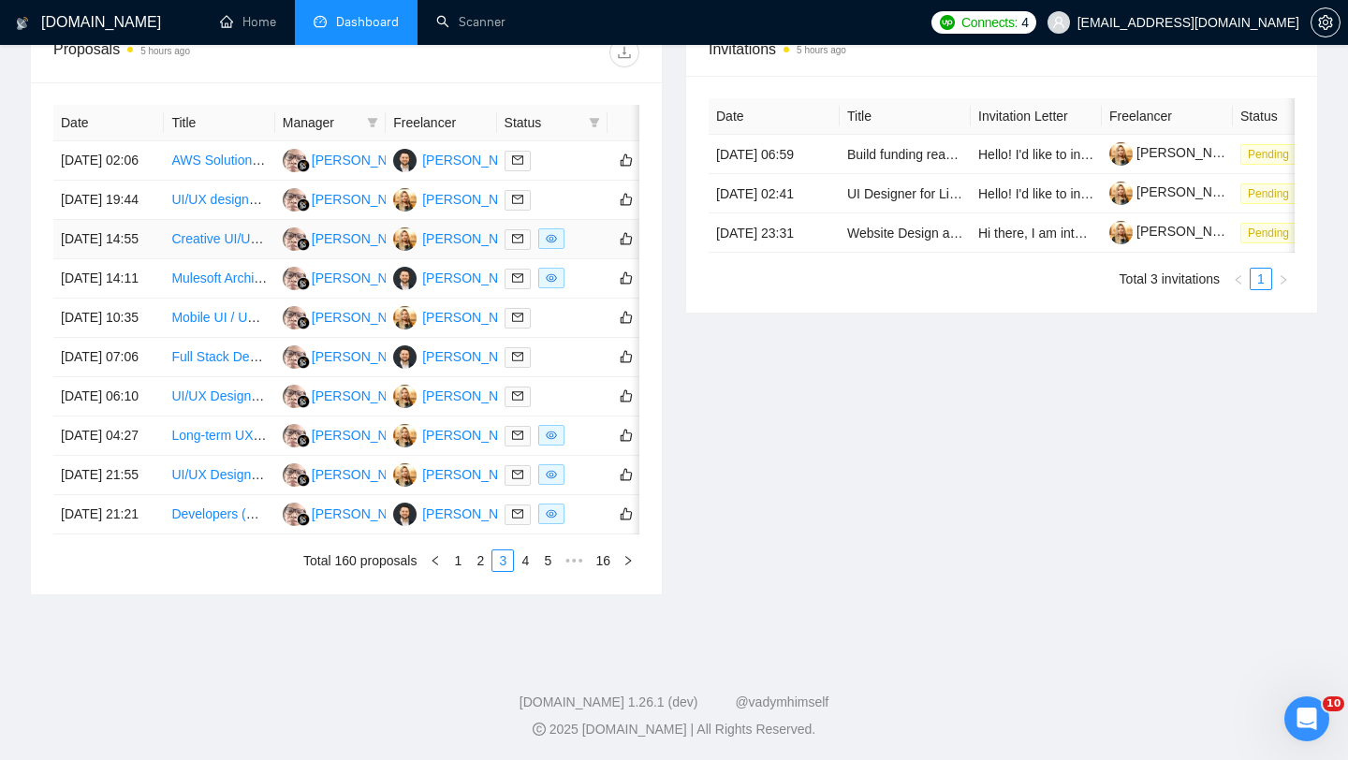
click at [116, 259] on td "18 Sep, 2025 14:55" at bounding box center [108, 239] width 110 height 39
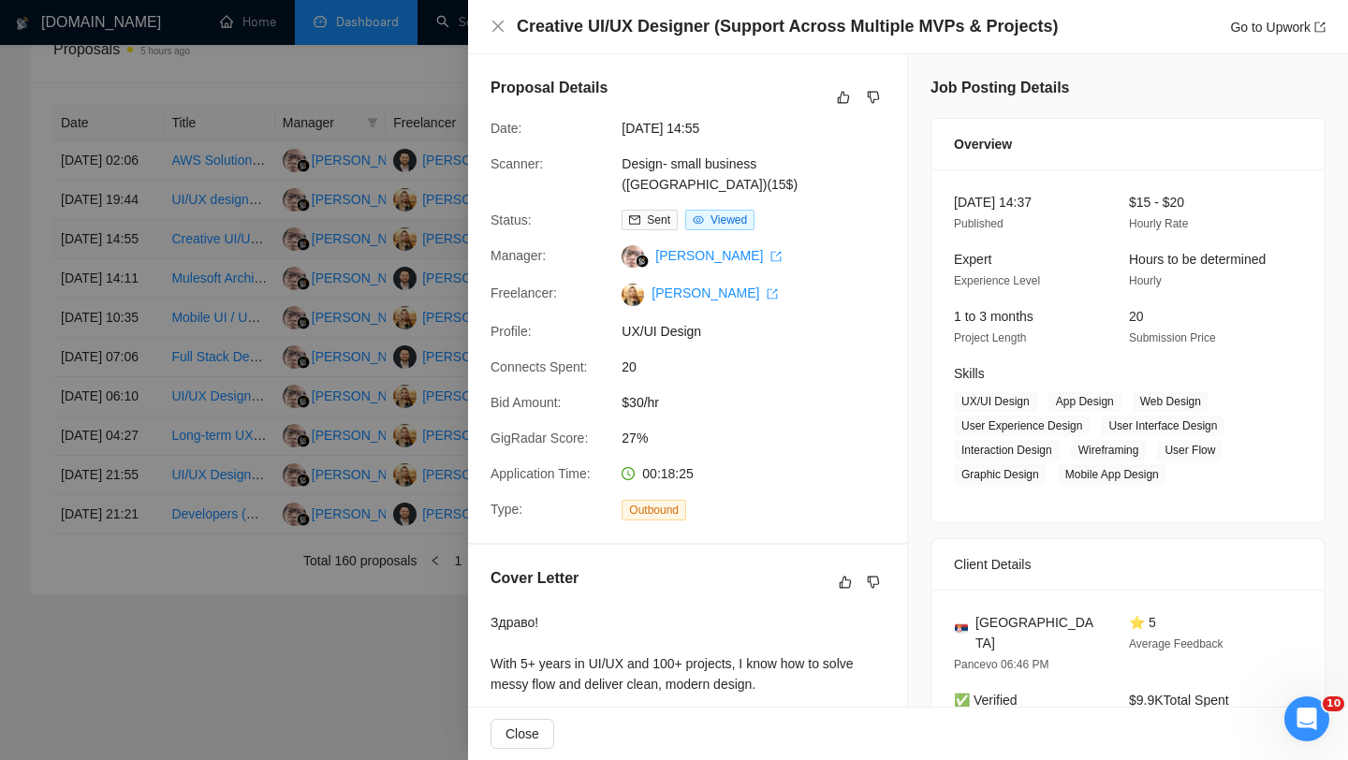
click at [116, 300] on div at bounding box center [674, 380] width 1348 height 760
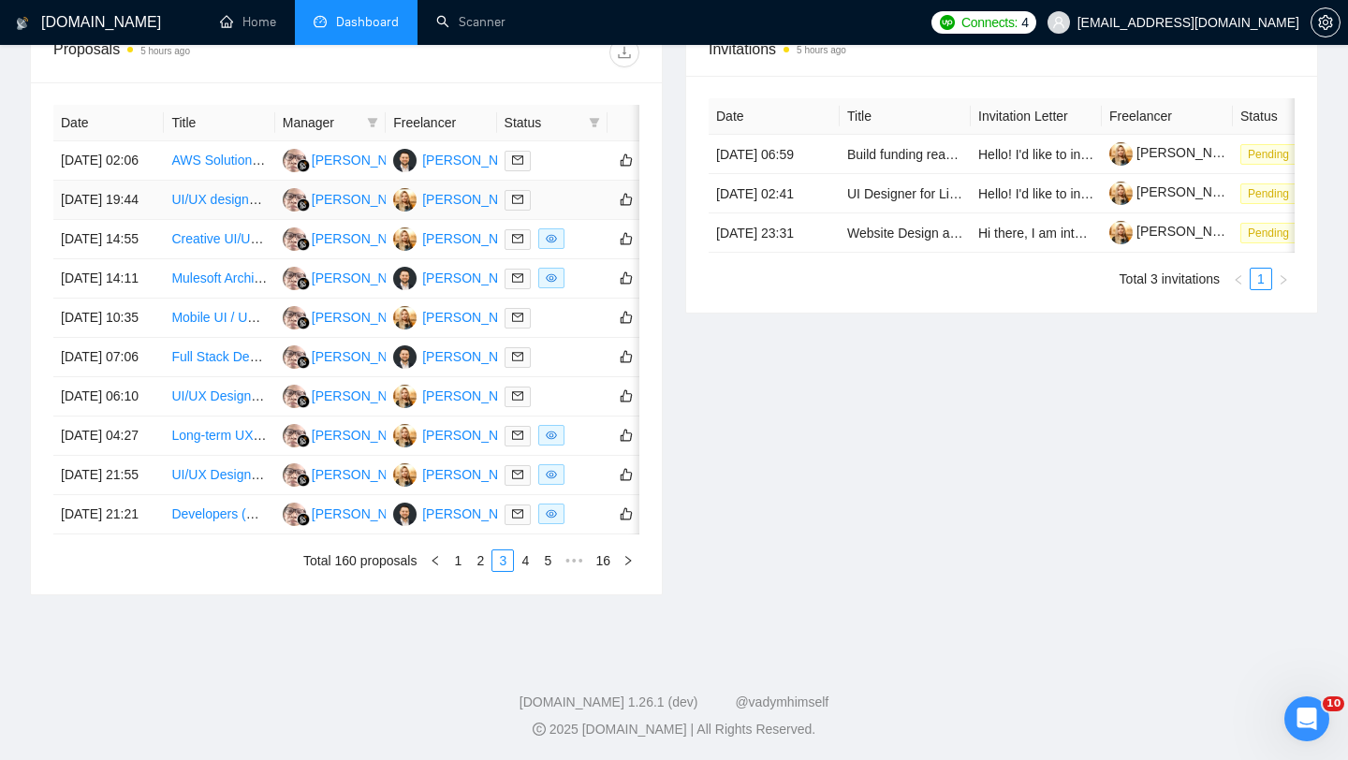
click at [117, 220] on td "18 Sep, 2025 19:44" at bounding box center [108, 200] width 110 height 39
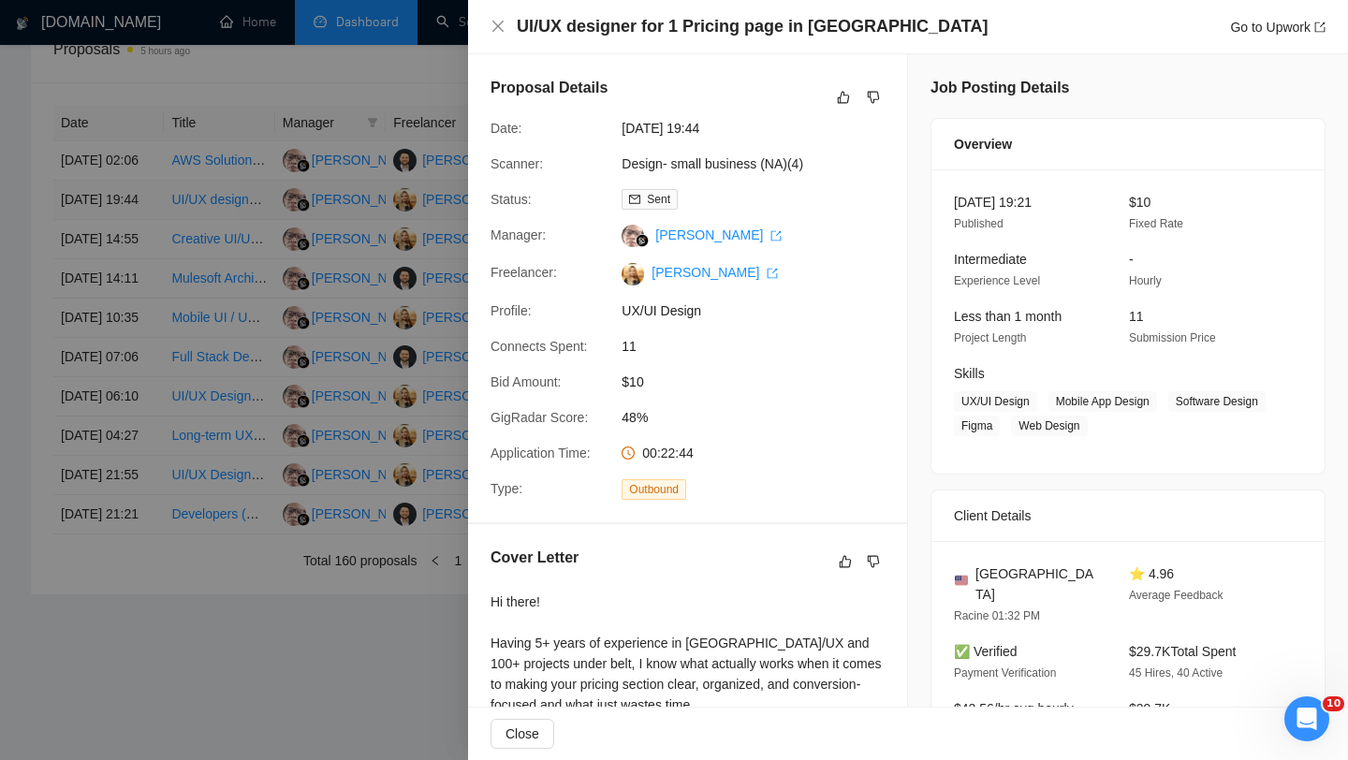
click at [117, 250] on div at bounding box center [674, 380] width 1348 height 760
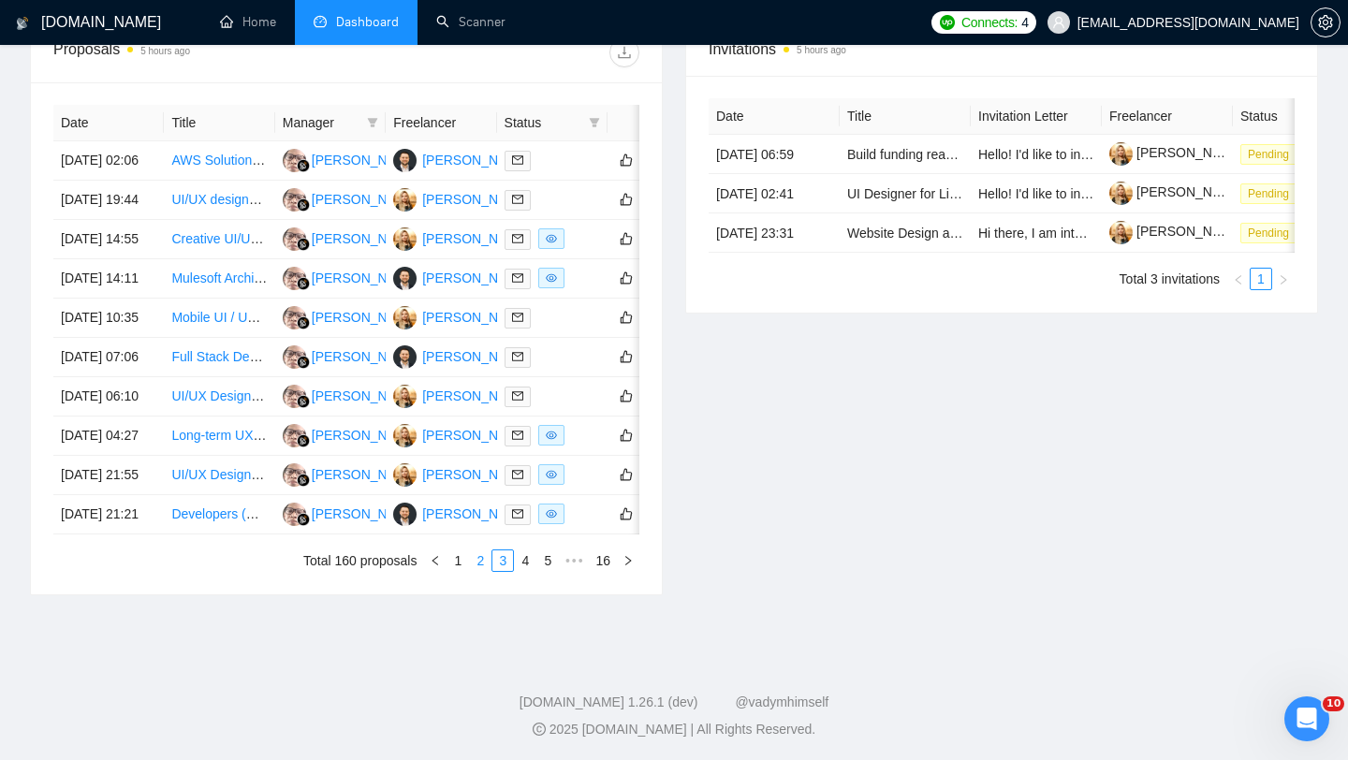
click at [476, 571] on link "2" at bounding box center [480, 561] width 21 height 21
click at [117, 495] on td "19 Sep, 2025 02:56" at bounding box center [108, 475] width 110 height 39
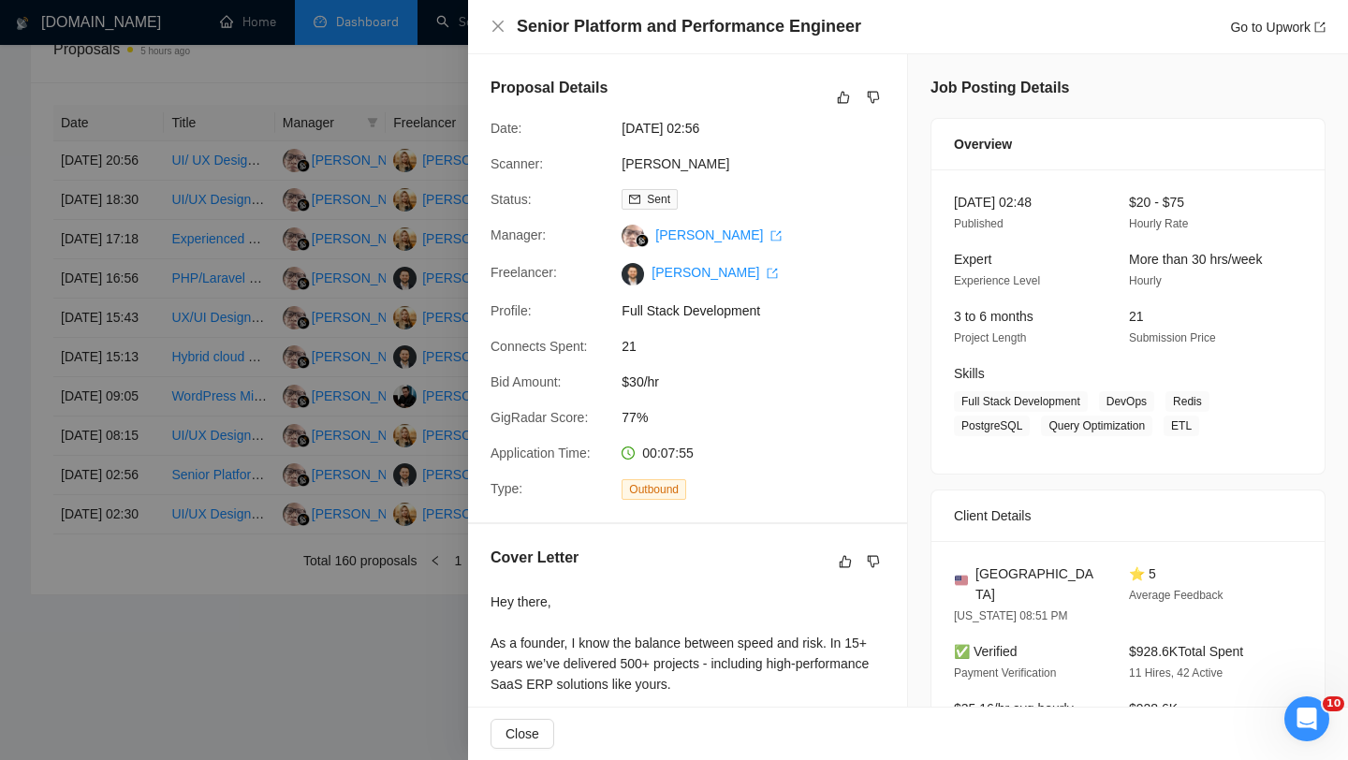
click at [117, 638] on div at bounding box center [674, 380] width 1348 height 760
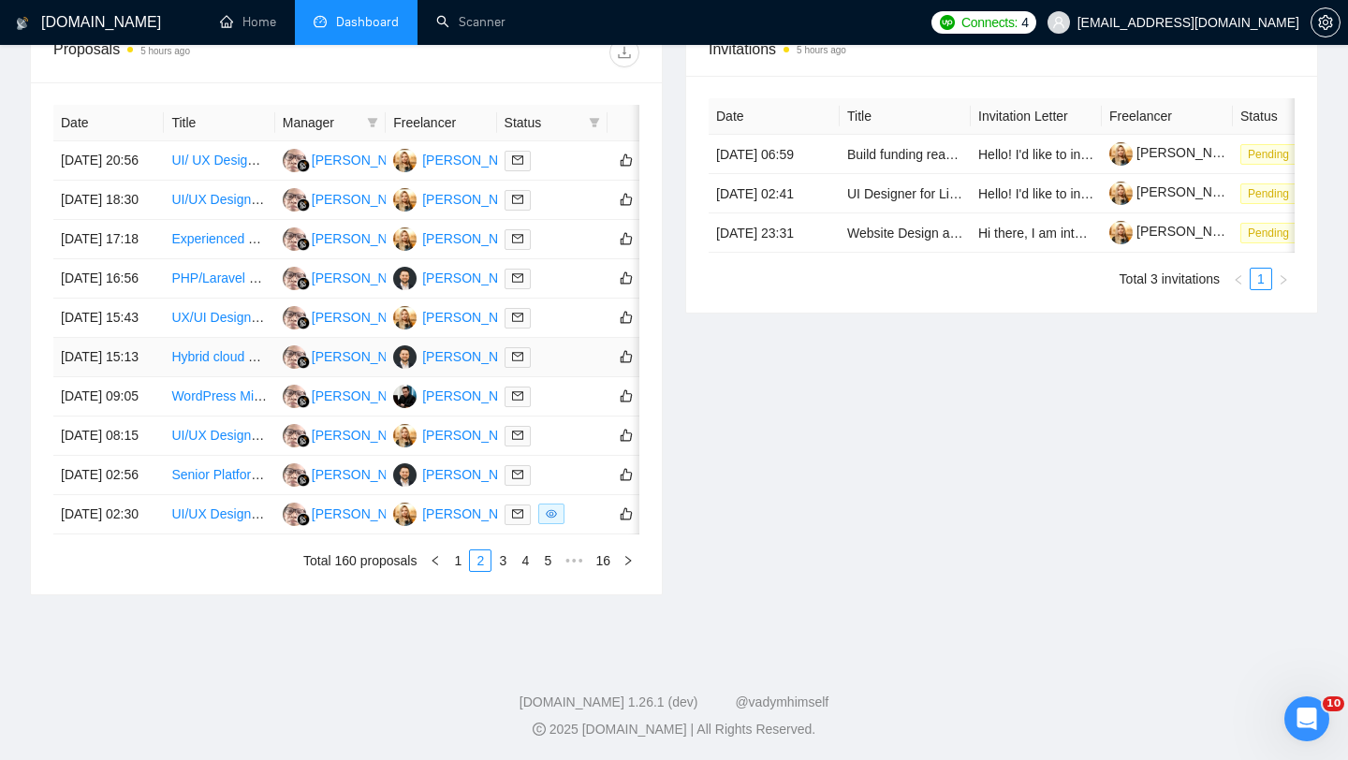
click at [132, 377] on td "19 Sep, 2025 15:13" at bounding box center [108, 357] width 110 height 39
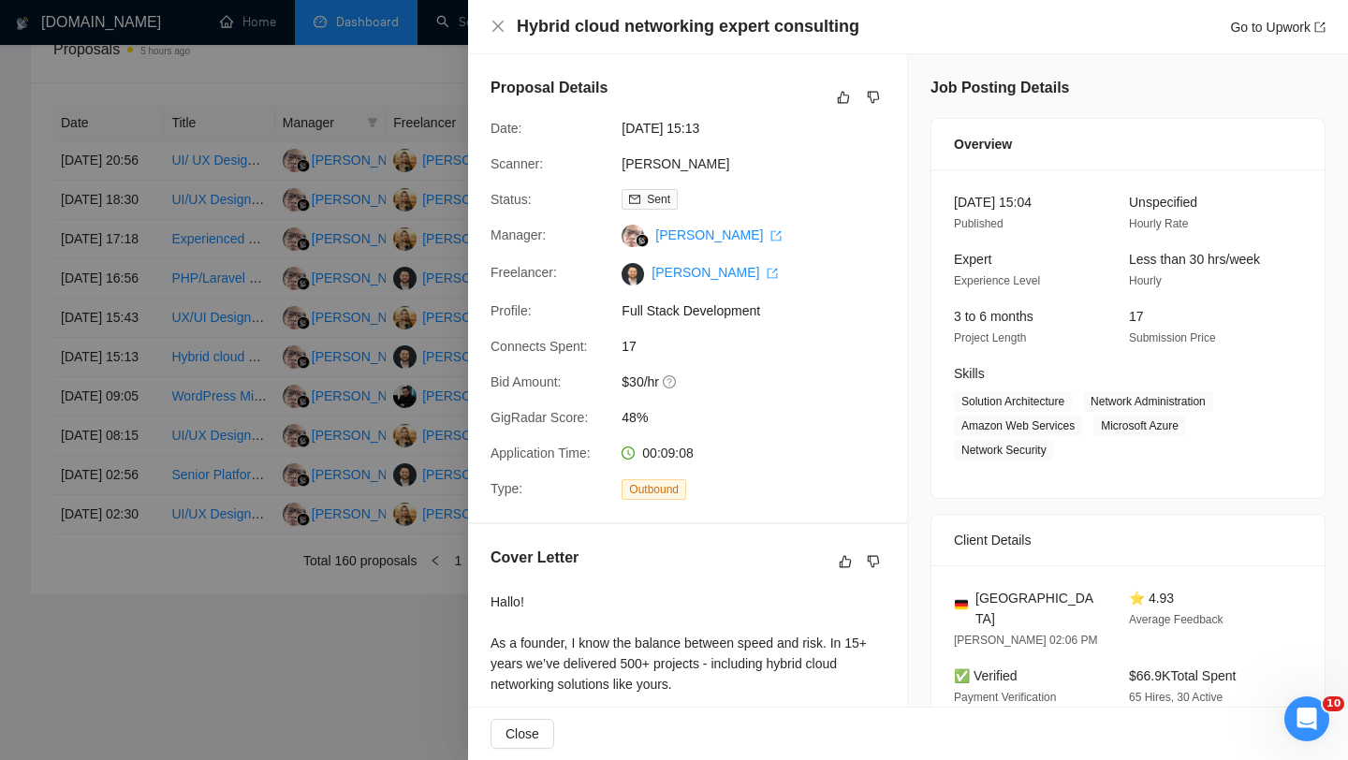
click at [145, 526] on div at bounding box center [674, 380] width 1348 height 760
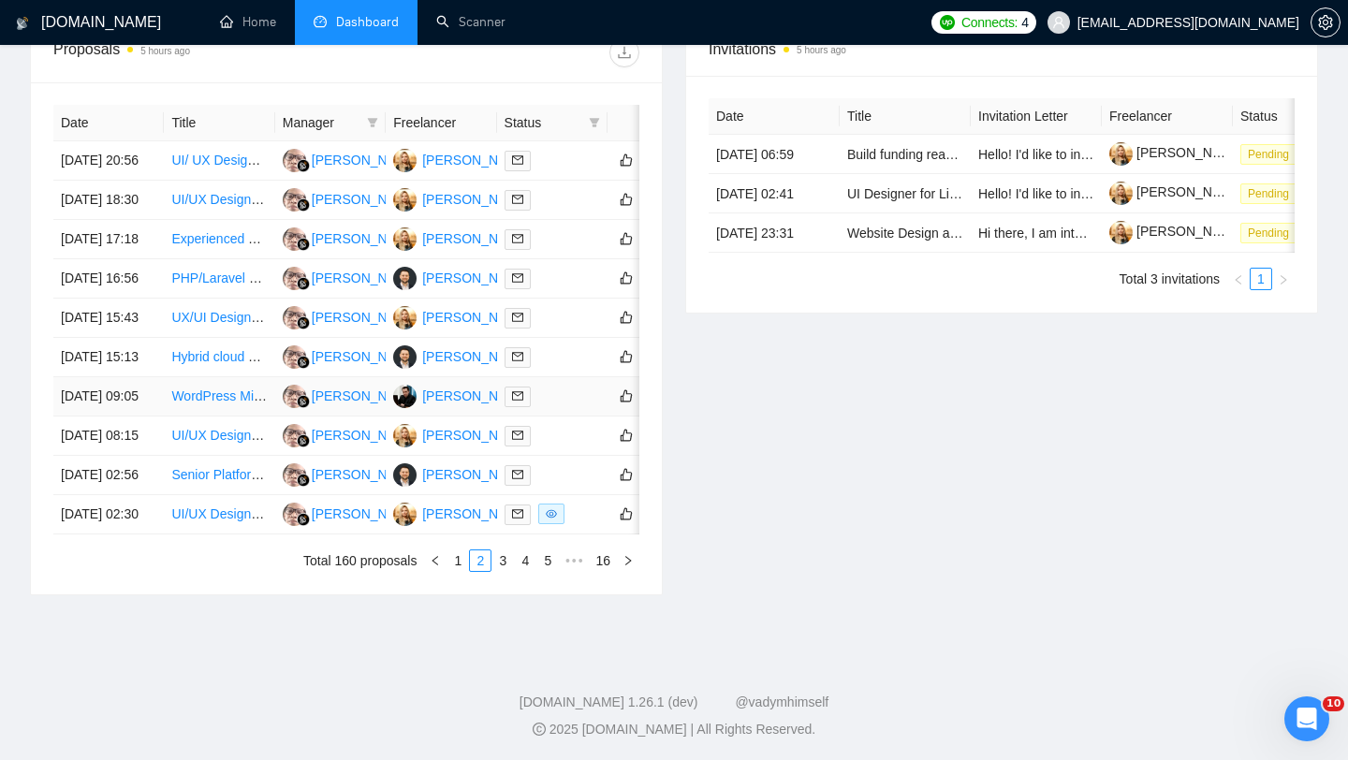
click at [140, 417] on td "19 Sep, 2025 09:05" at bounding box center [108, 396] width 110 height 39
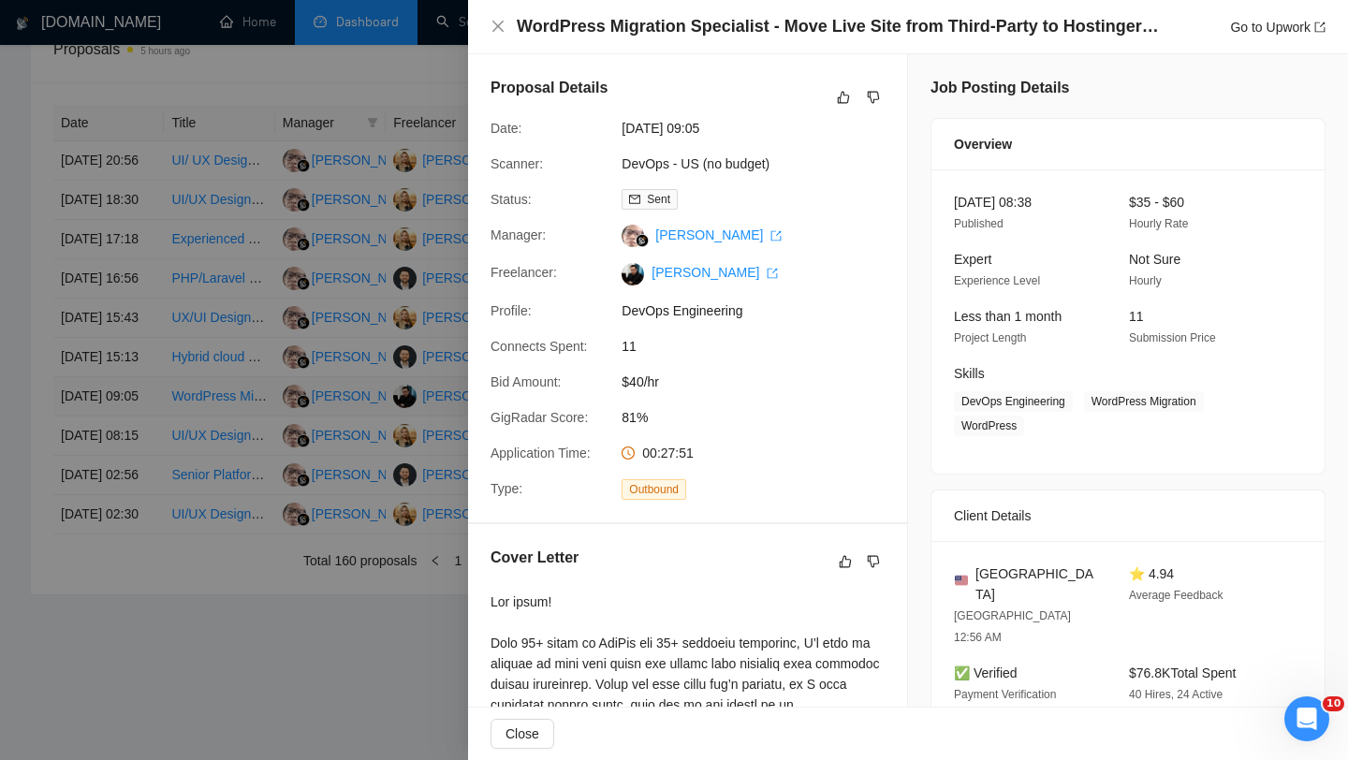
click at [140, 523] on div at bounding box center [674, 380] width 1348 height 760
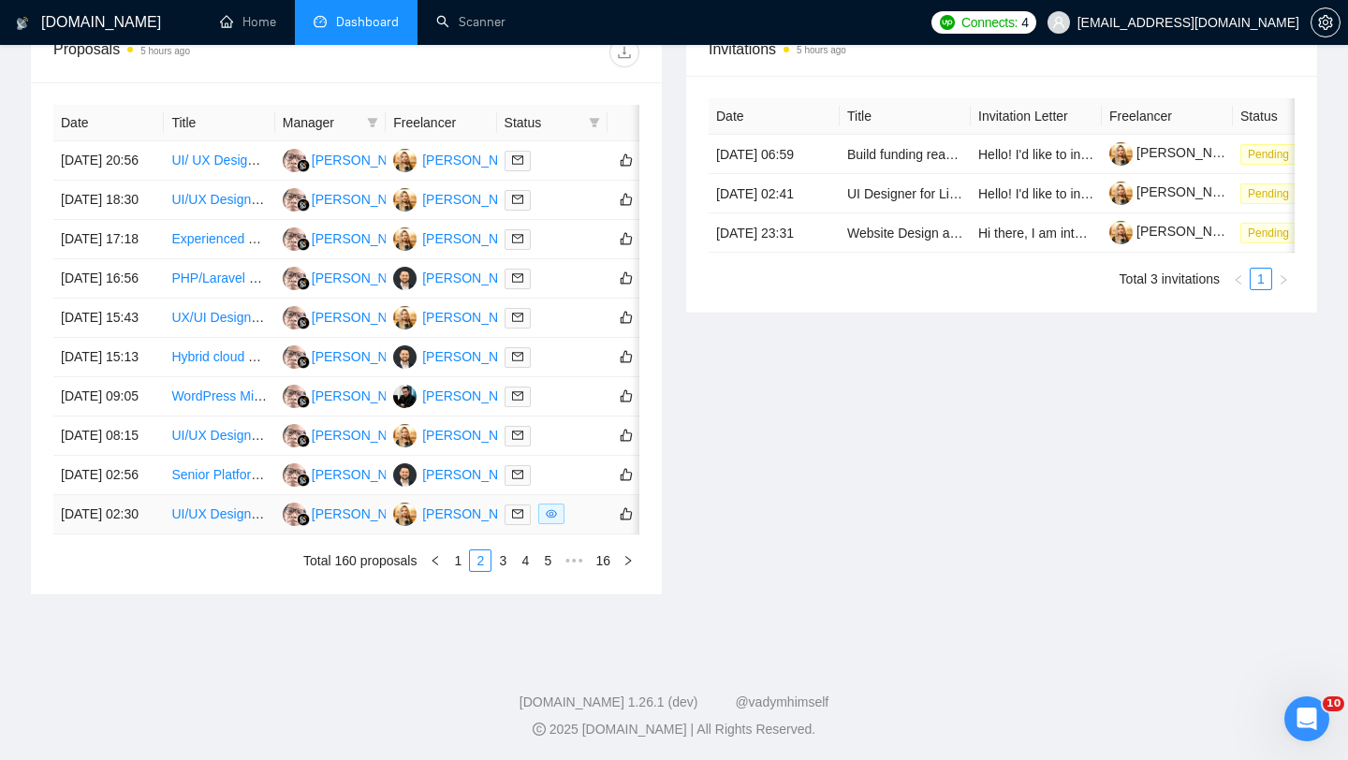
click at [121, 535] on td "19 Sep, 2025 02:30" at bounding box center [108, 514] width 110 height 39
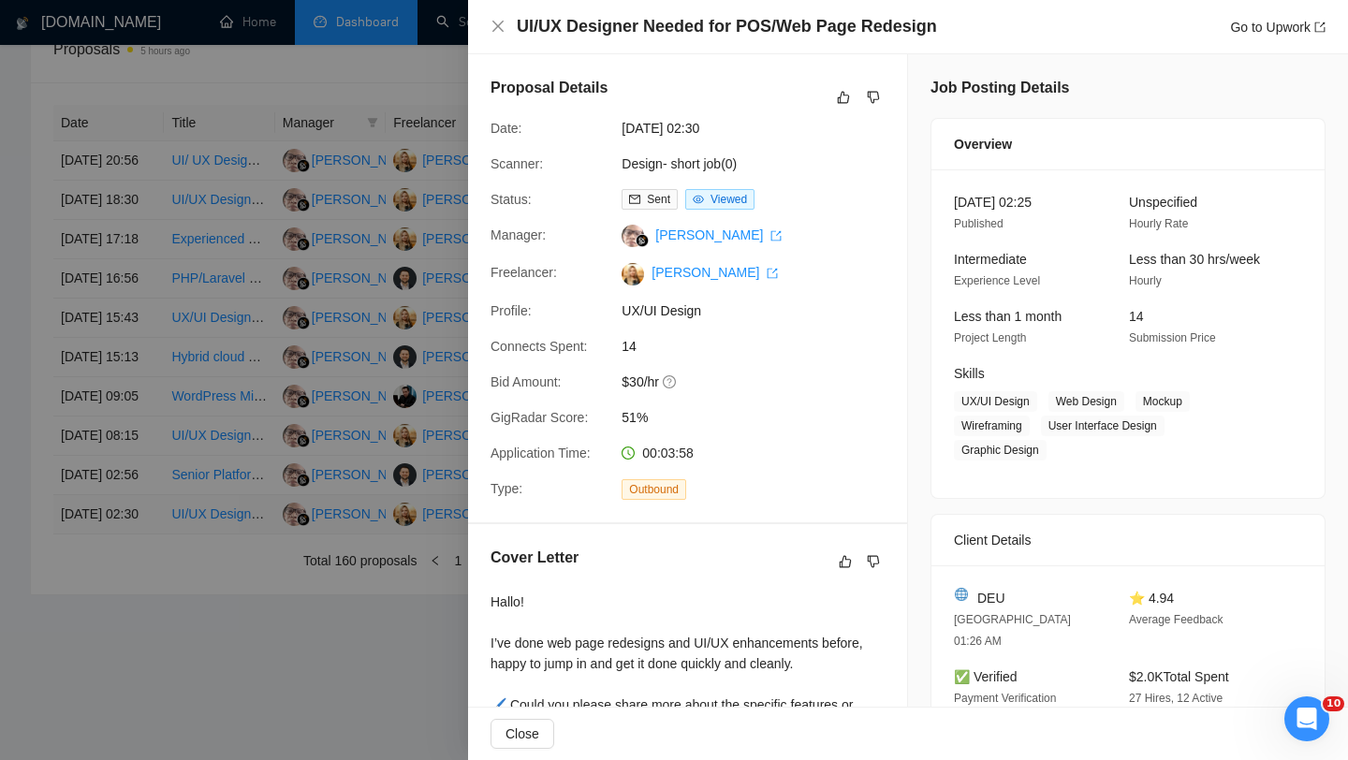
click at [121, 691] on div at bounding box center [674, 380] width 1348 height 760
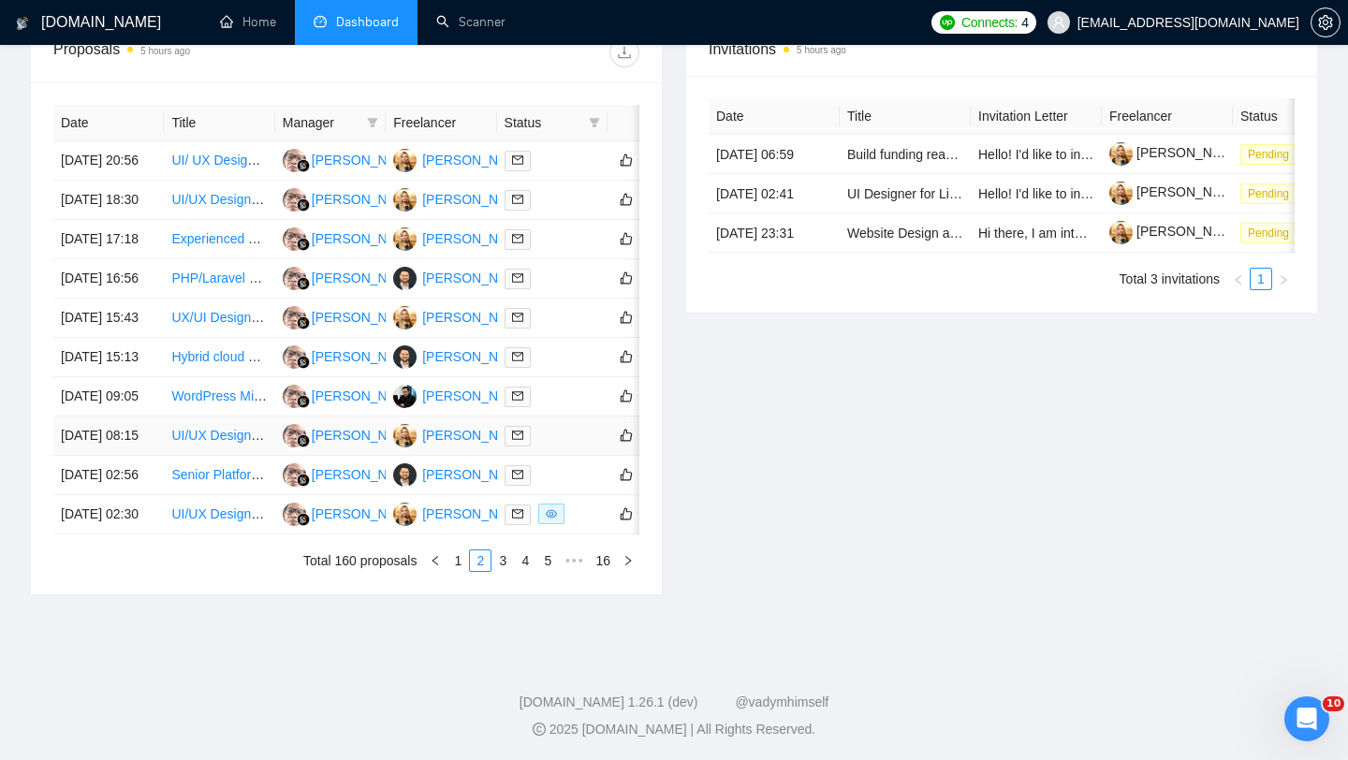
click at [110, 456] on td "19 Sep, 2025 08:15" at bounding box center [108, 436] width 110 height 39
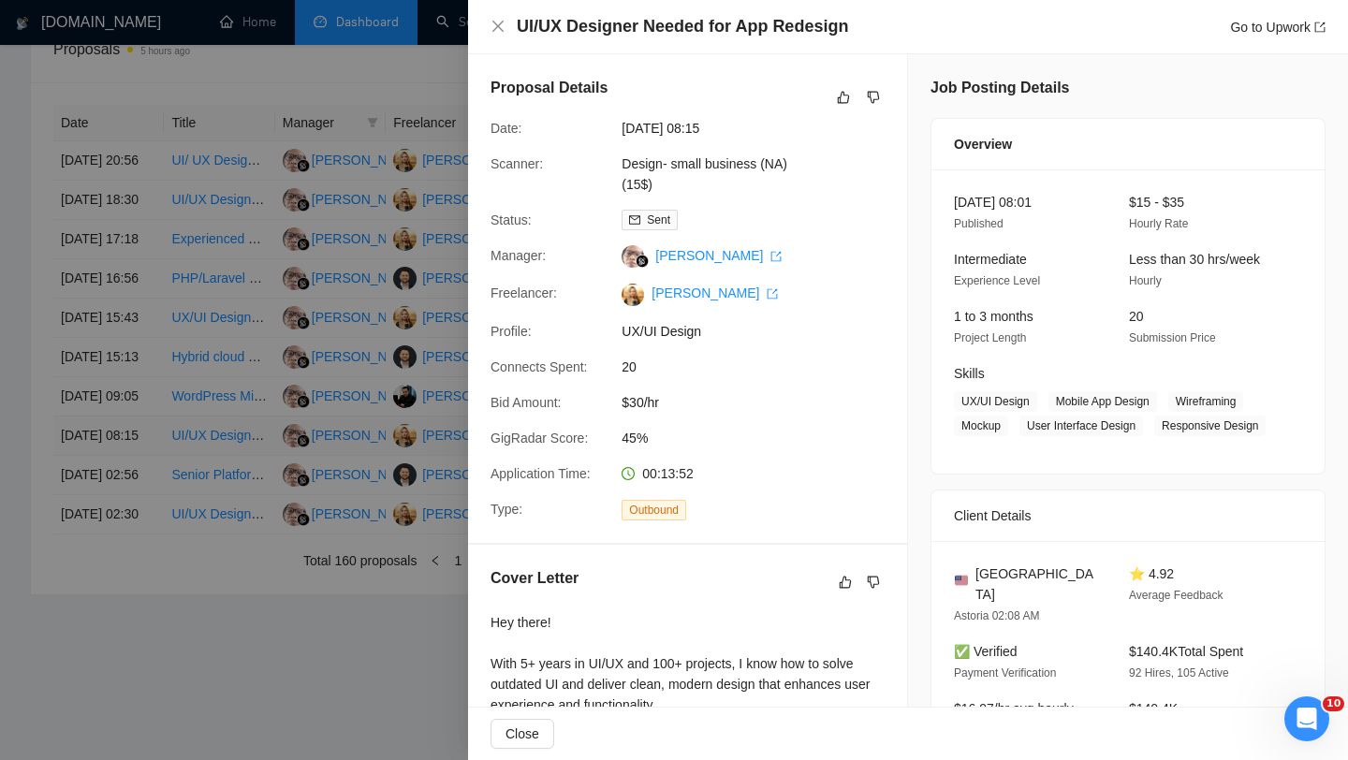
click at [110, 582] on div at bounding box center [674, 380] width 1348 height 760
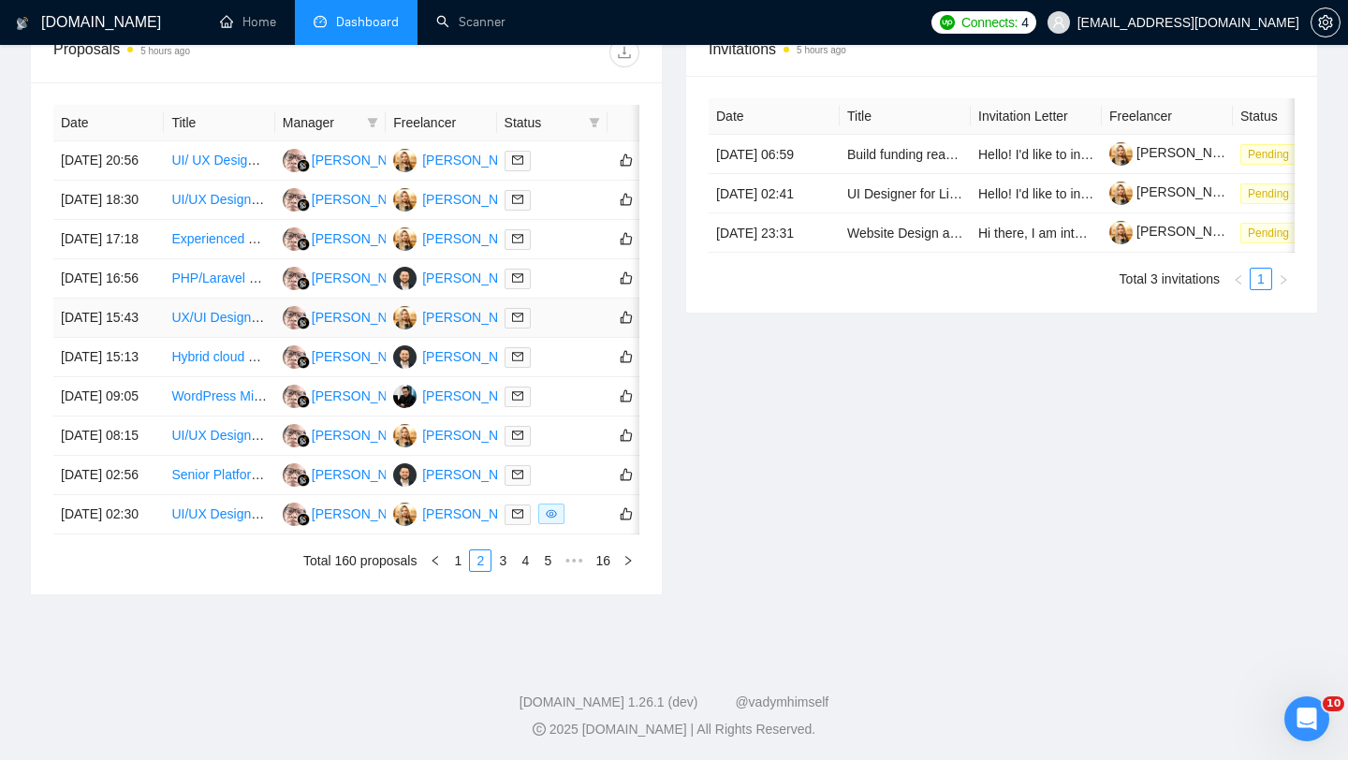
click at [125, 338] on td "19 Sep, 2025 15:43" at bounding box center [108, 318] width 110 height 39
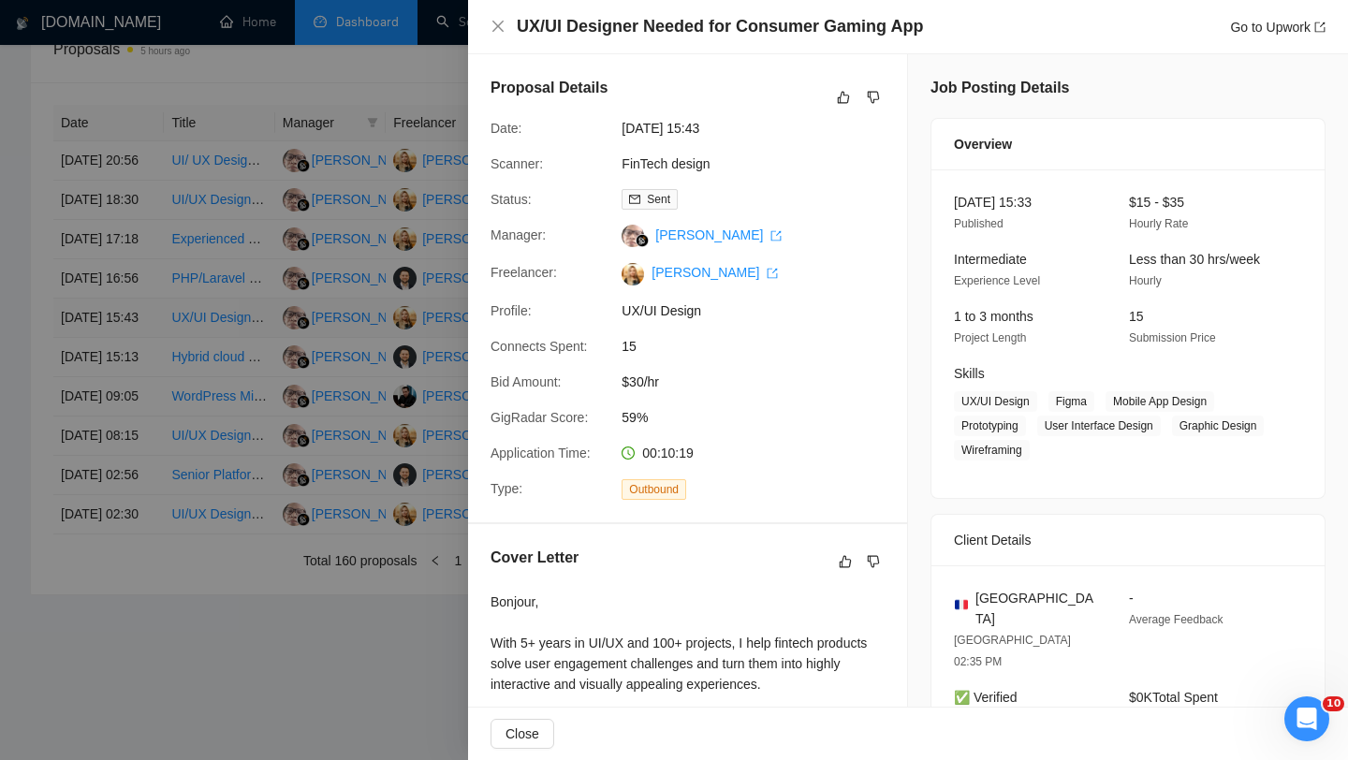
click at [125, 404] on div at bounding box center [674, 380] width 1348 height 760
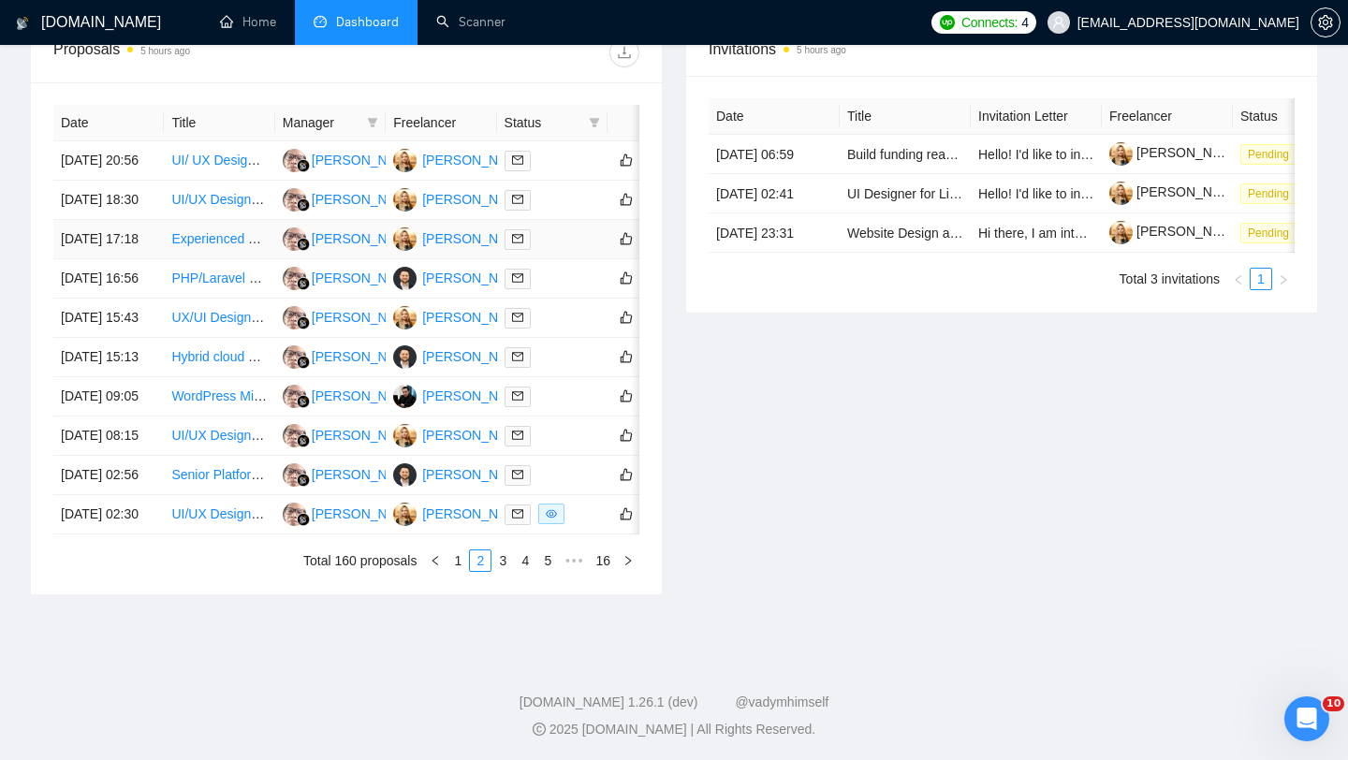
click at [125, 259] on td "19 Sep, 2025 17:18" at bounding box center [108, 239] width 110 height 39
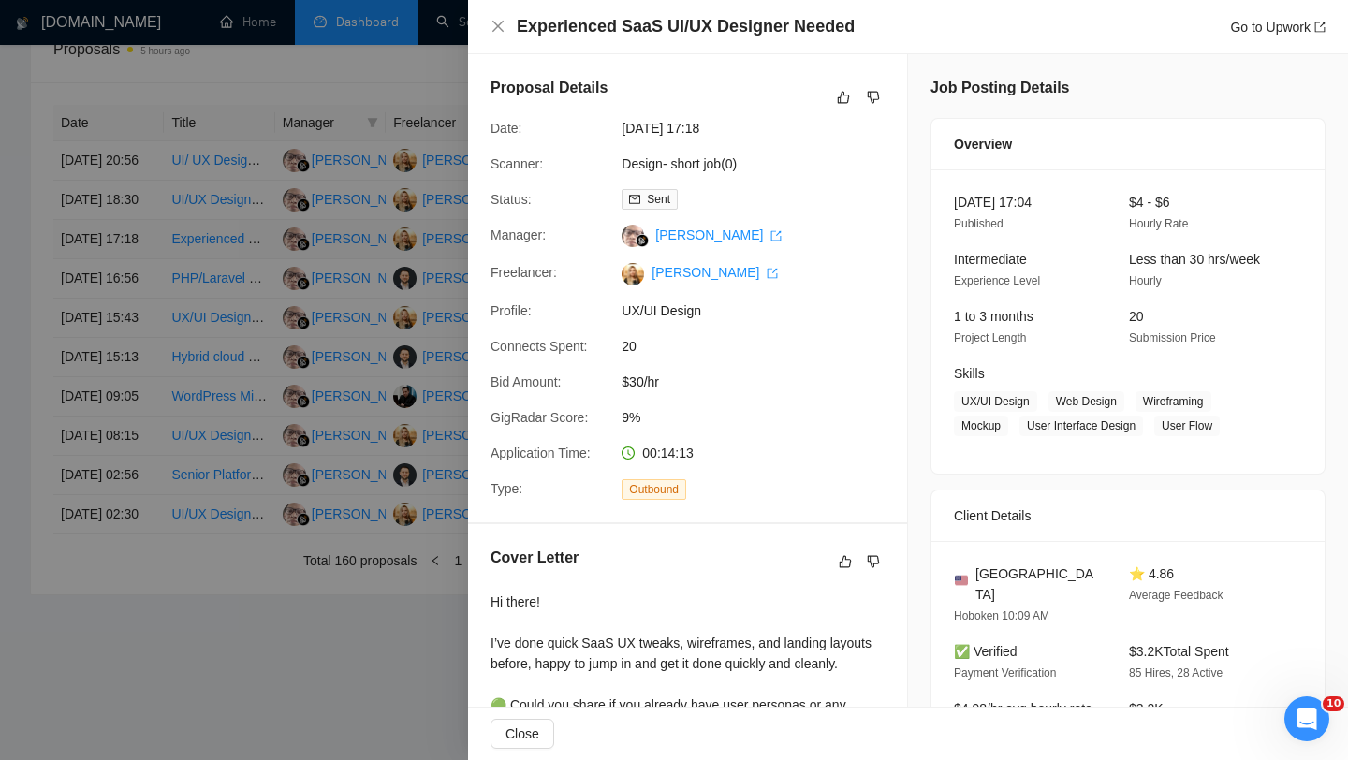
click at [125, 300] on div at bounding box center [674, 380] width 1348 height 760
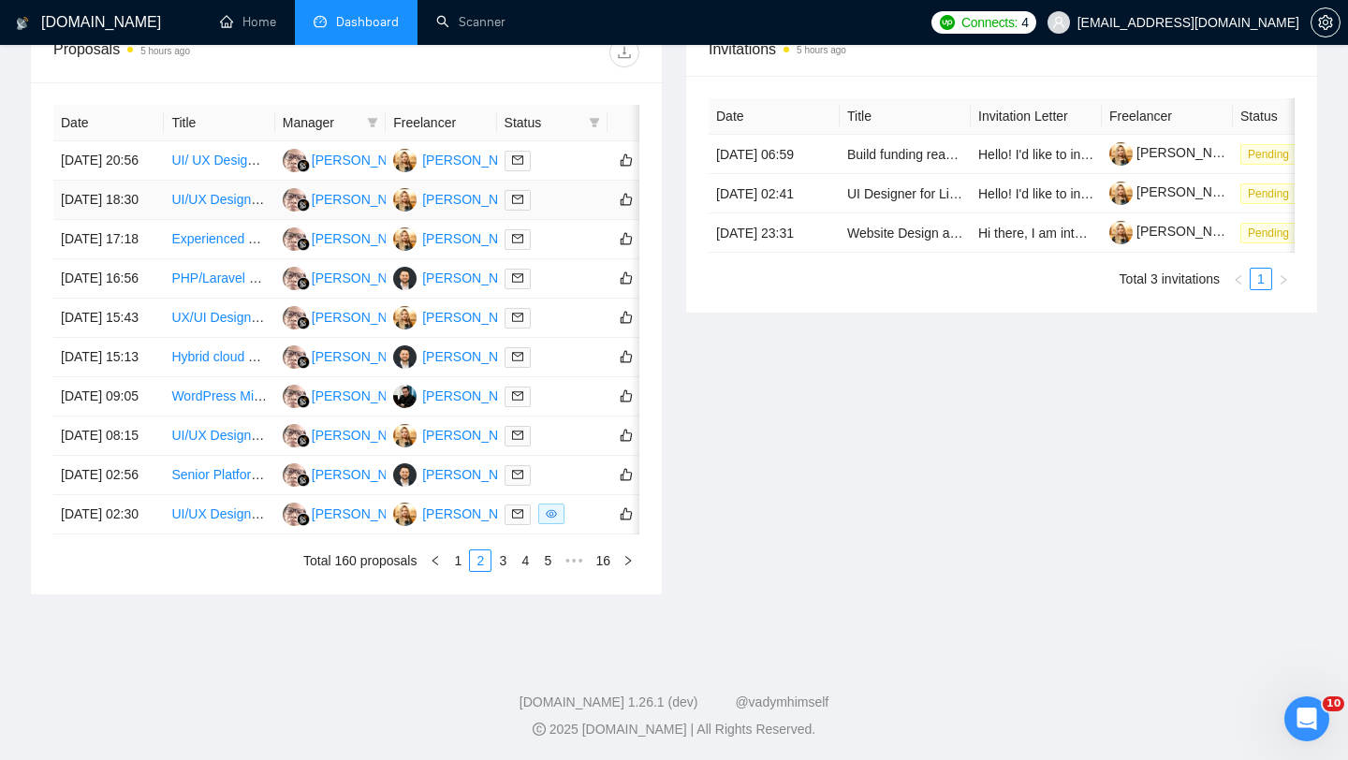
click at [130, 220] on td "19 Sep, 2025 18:30" at bounding box center [108, 200] width 110 height 39
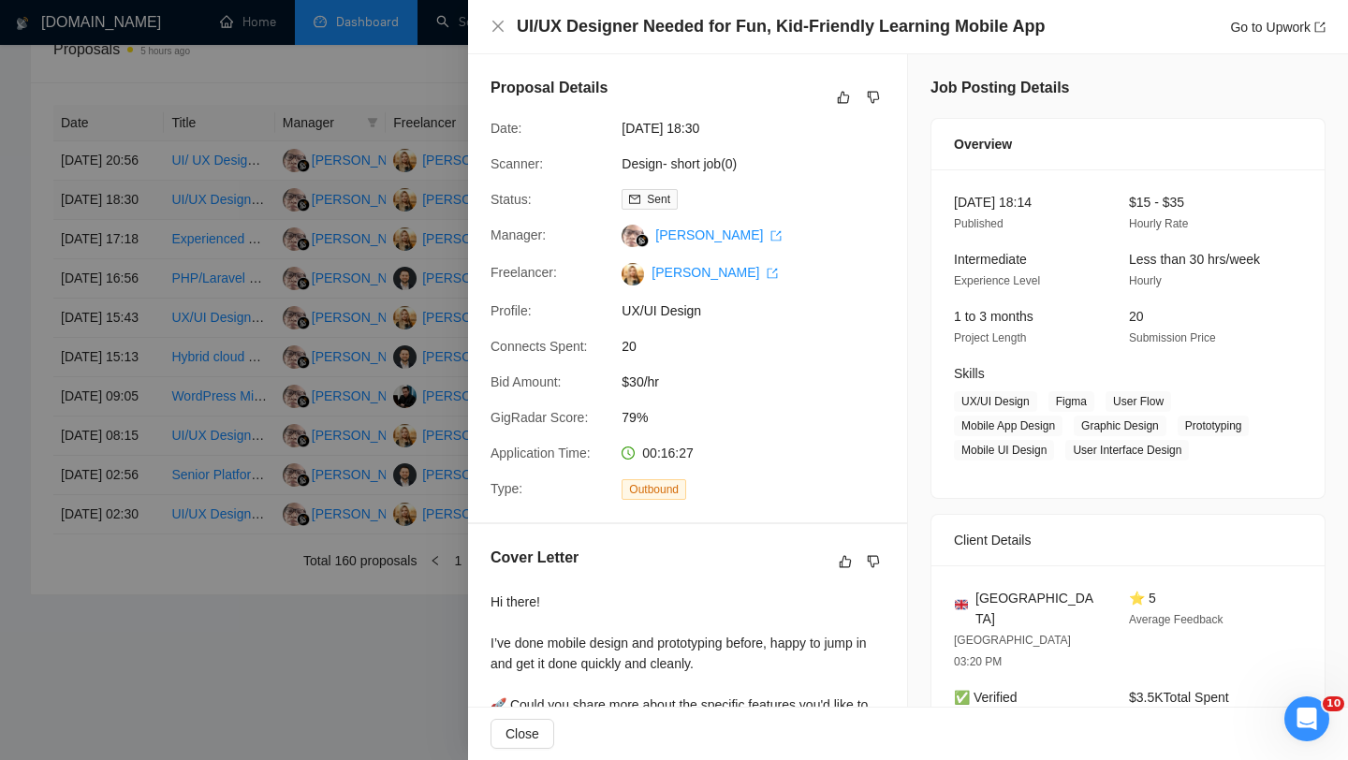
click at [130, 242] on div at bounding box center [674, 380] width 1348 height 760
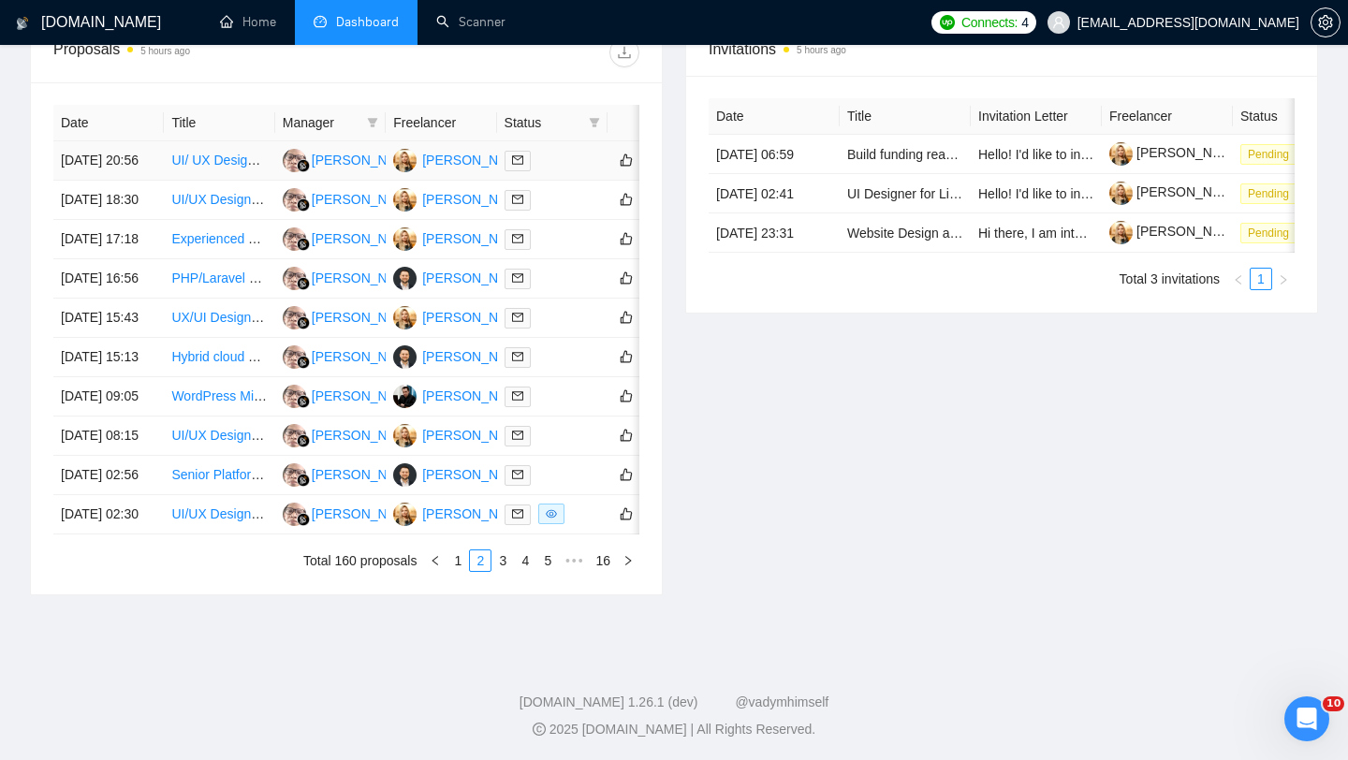
click at [131, 181] on td "19 Sep, 2025 20:56" at bounding box center [108, 160] width 110 height 39
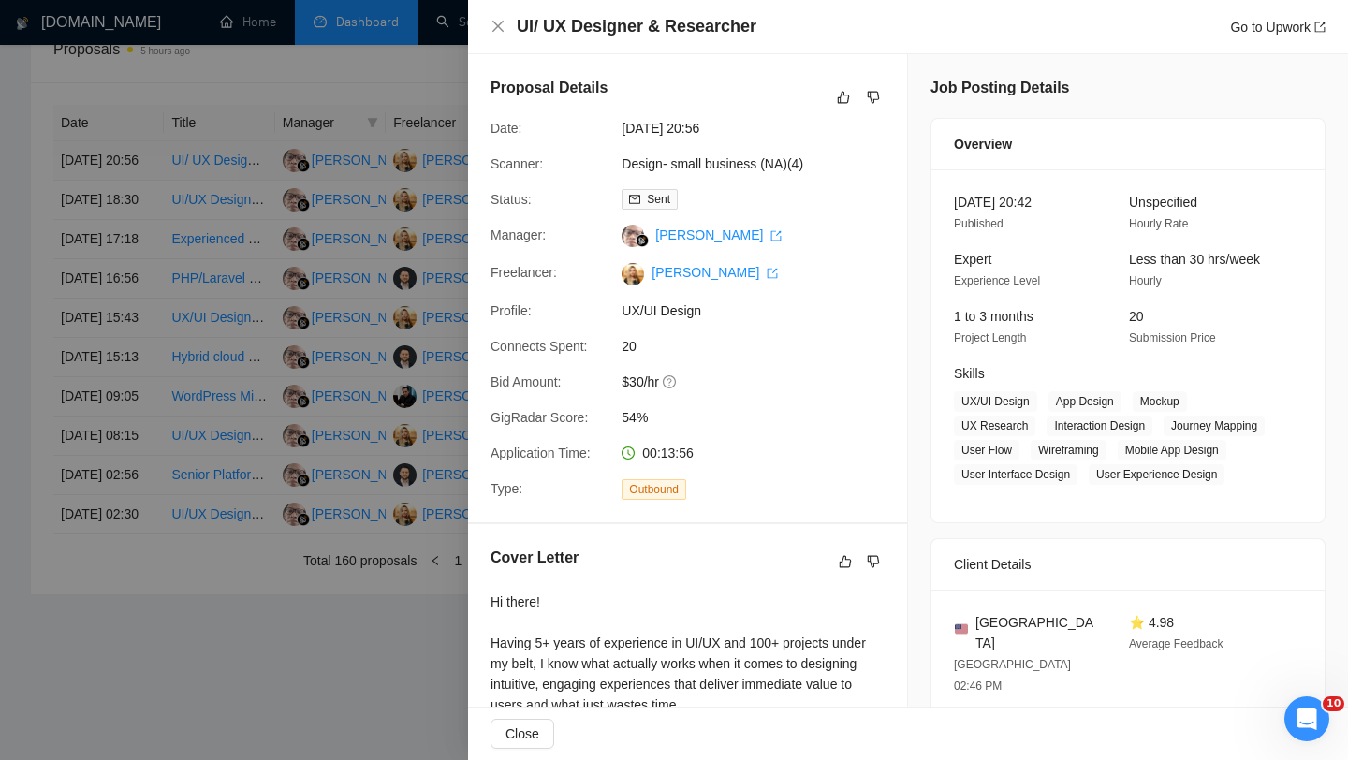
click at [131, 188] on div at bounding box center [674, 380] width 1348 height 760
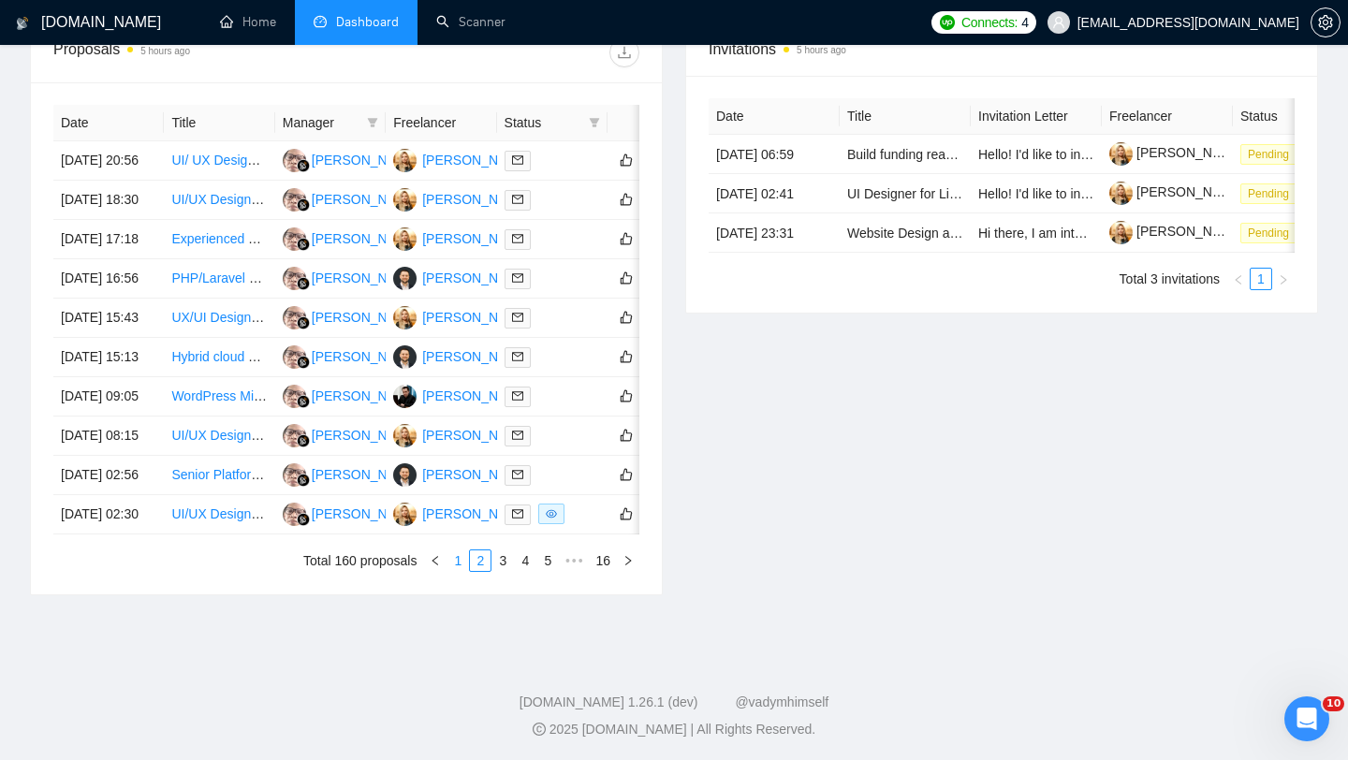
click at [458, 571] on link "1" at bounding box center [458, 561] width 21 height 21
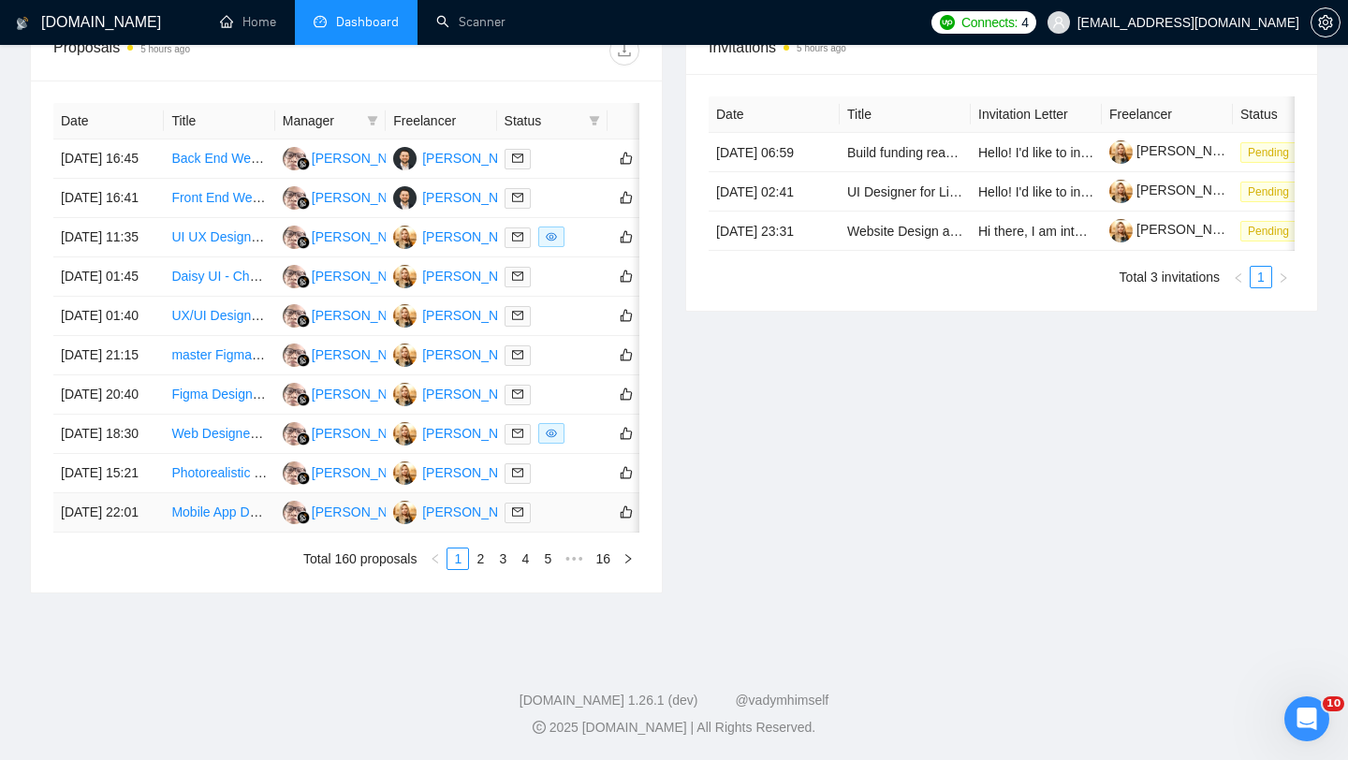
scroll to position [827, 0]
click at [139, 533] on td "19 Sep, 2025 22:01" at bounding box center [108, 512] width 110 height 39
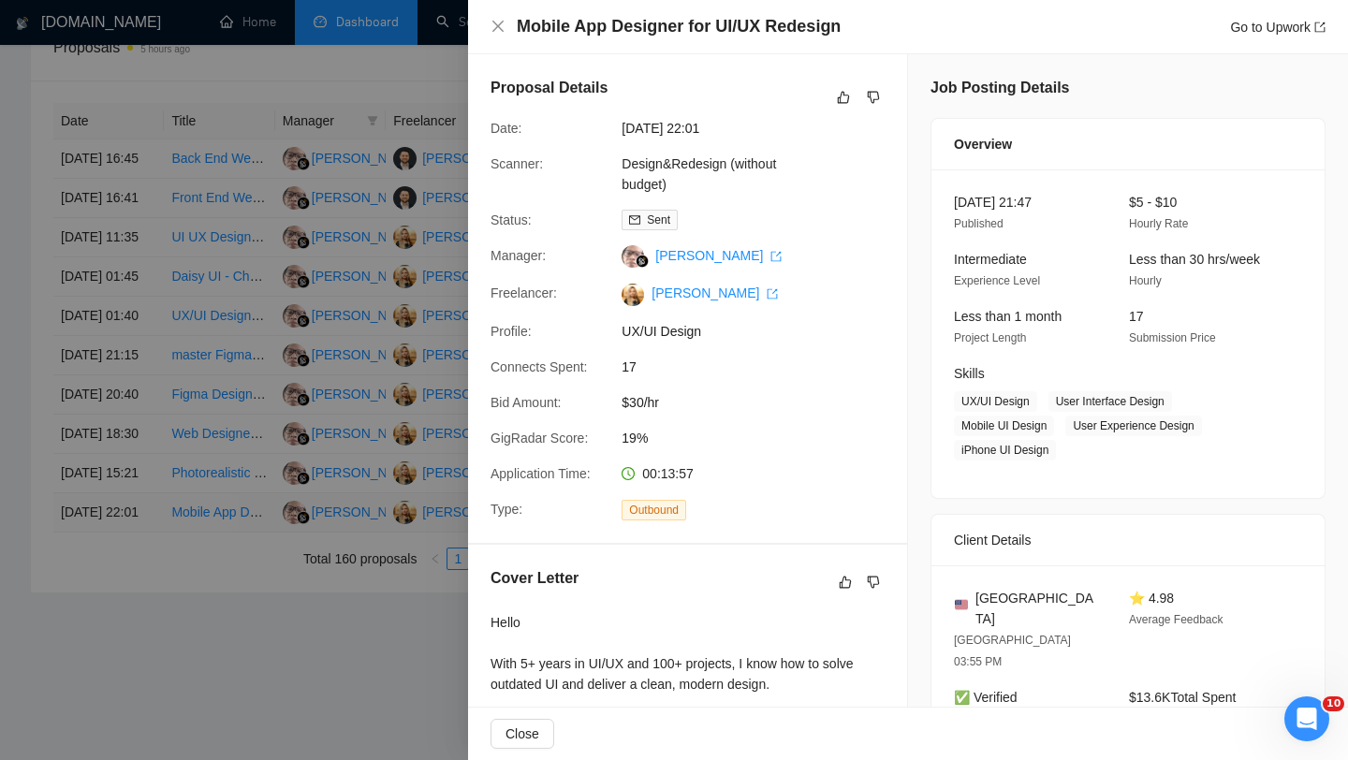
click at [139, 638] on div at bounding box center [674, 380] width 1348 height 760
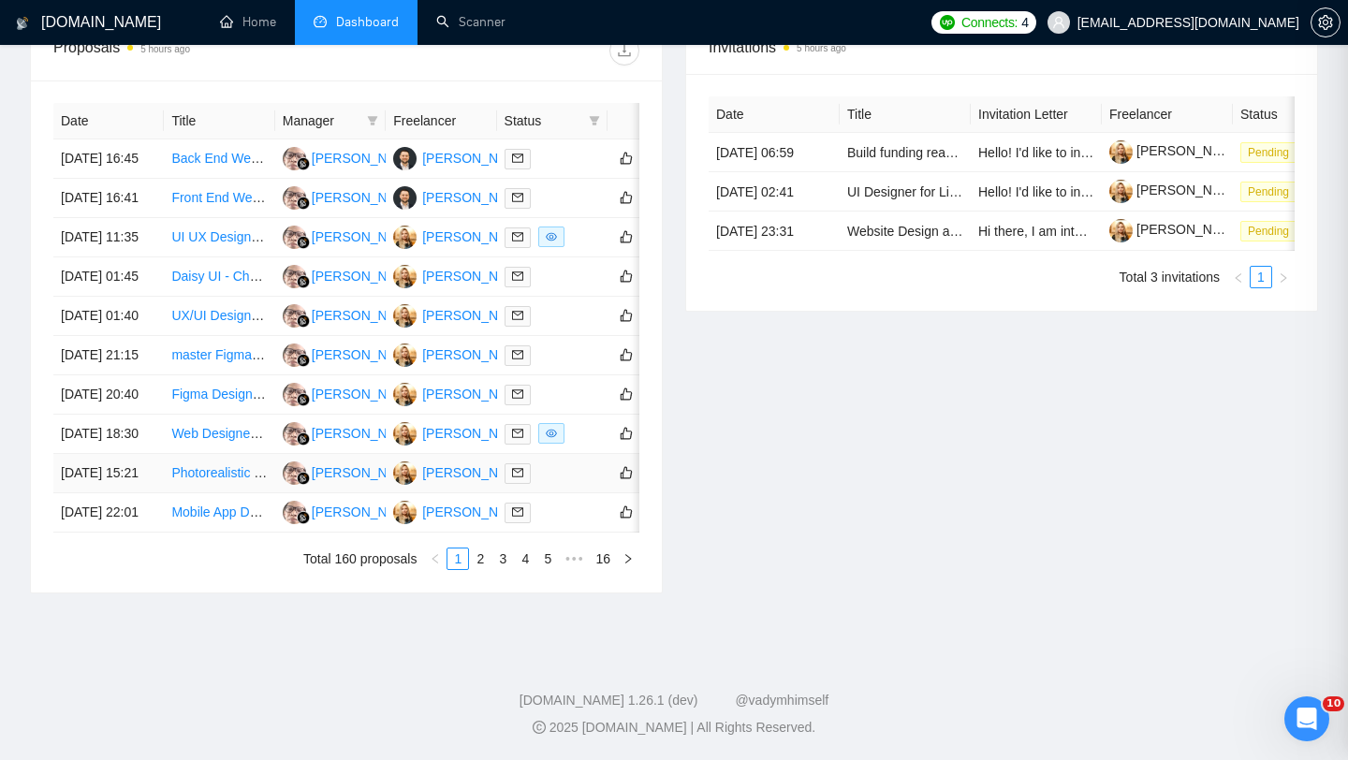
click at [129, 493] on td "20 Sep, 2025 15:21" at bounding box center [108, 473] width 110 height 39
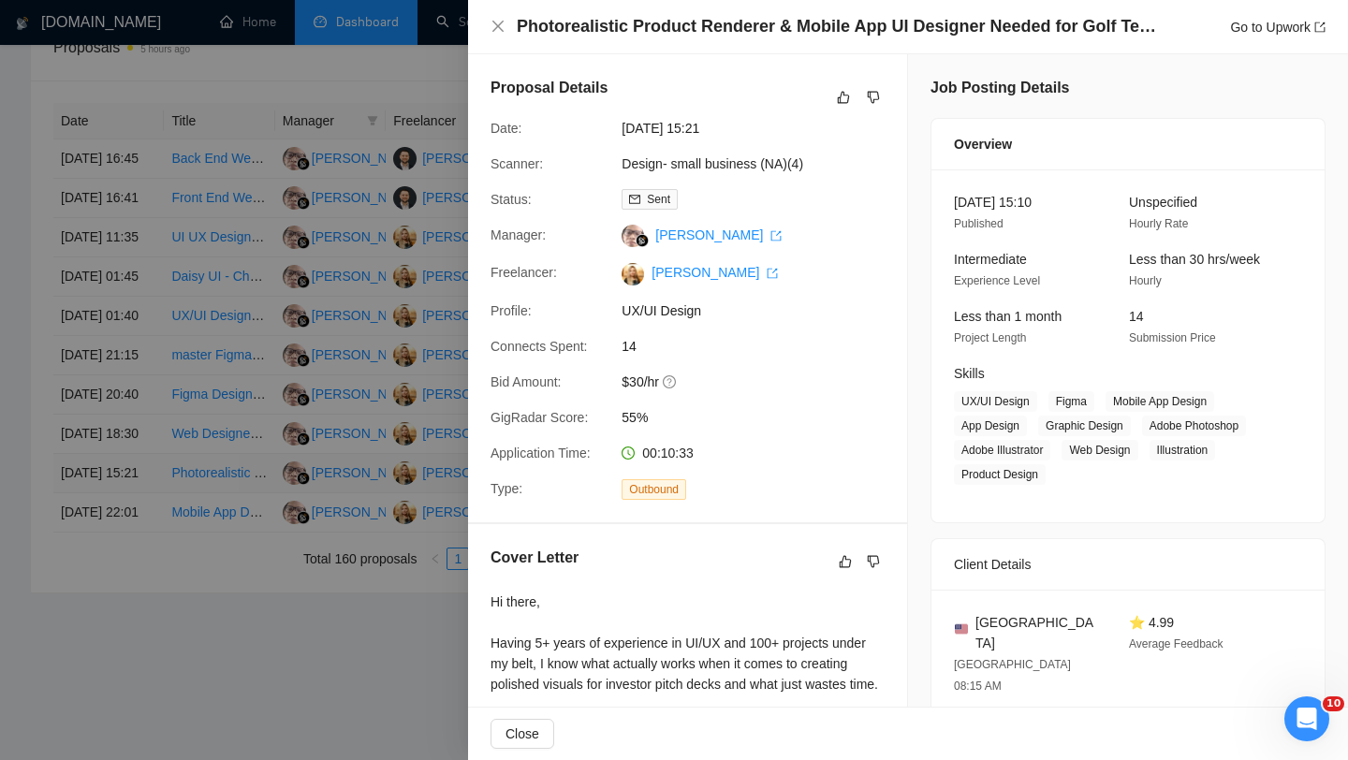
click at [129, 580] on div at bounding box center [674, 380] width 1348 height 760
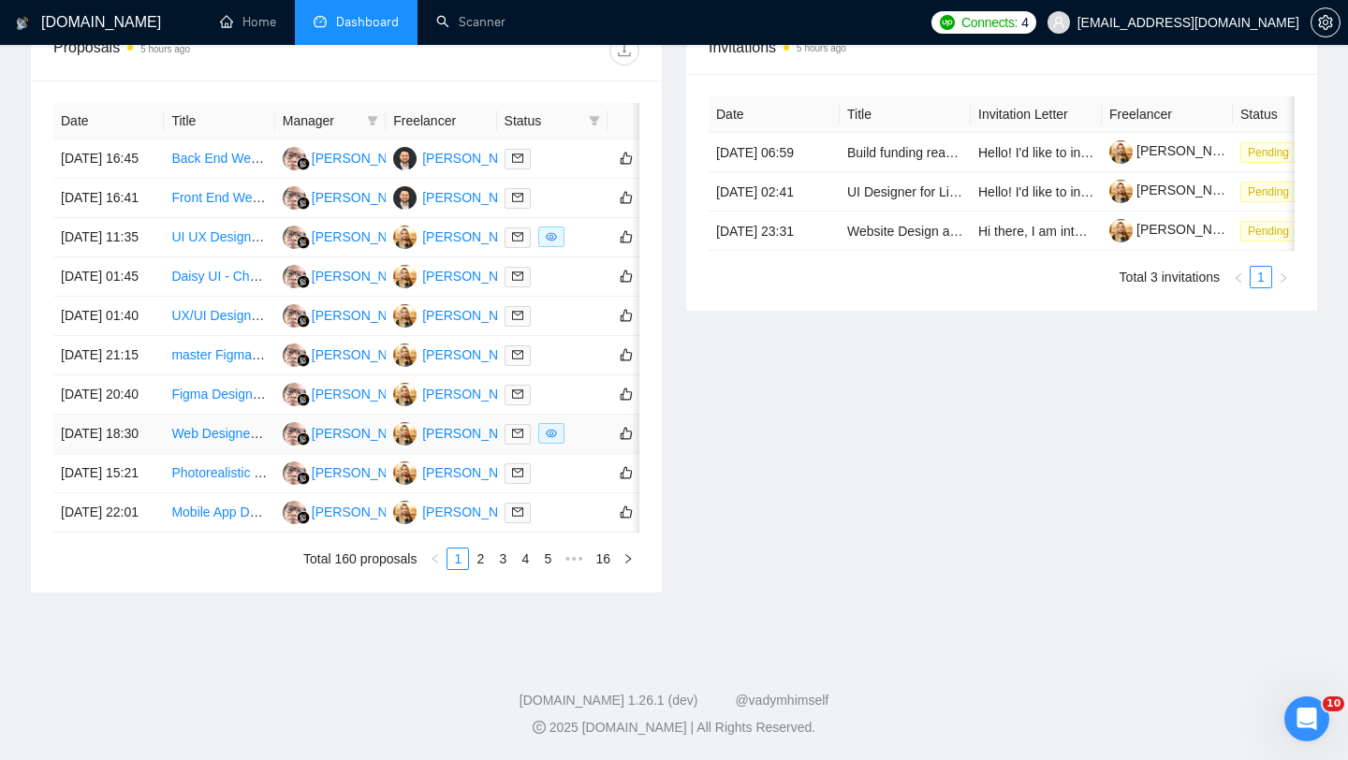
click at [124, 454] on td "20 Sep, 2025 18:30" at bounding box center [108, 434] width 110 height 39
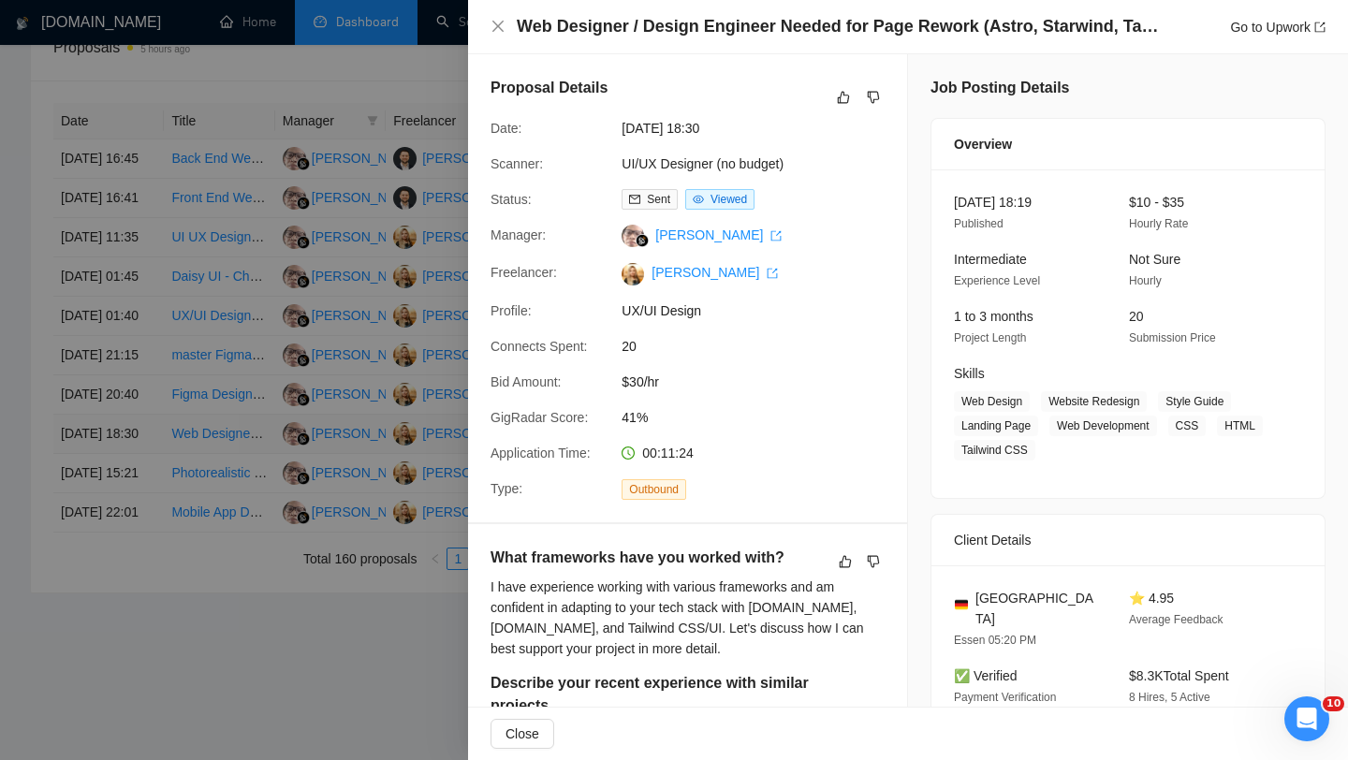
click at [124, 523] on div at bounding box center [674, 380] width 1348 height 760
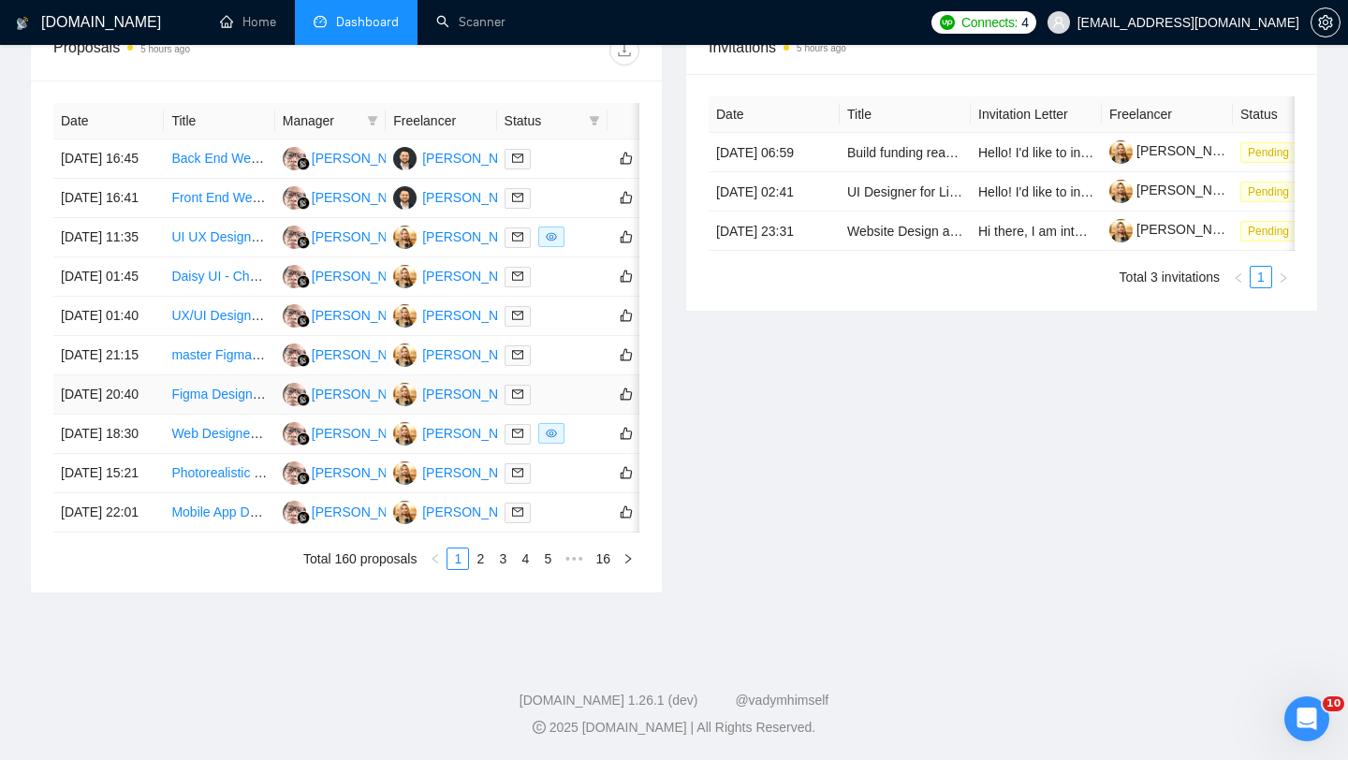
click at [122, 415] on td "20 Sep, 2025 20:40" at bounding box center [108, 394] width 110 height 39
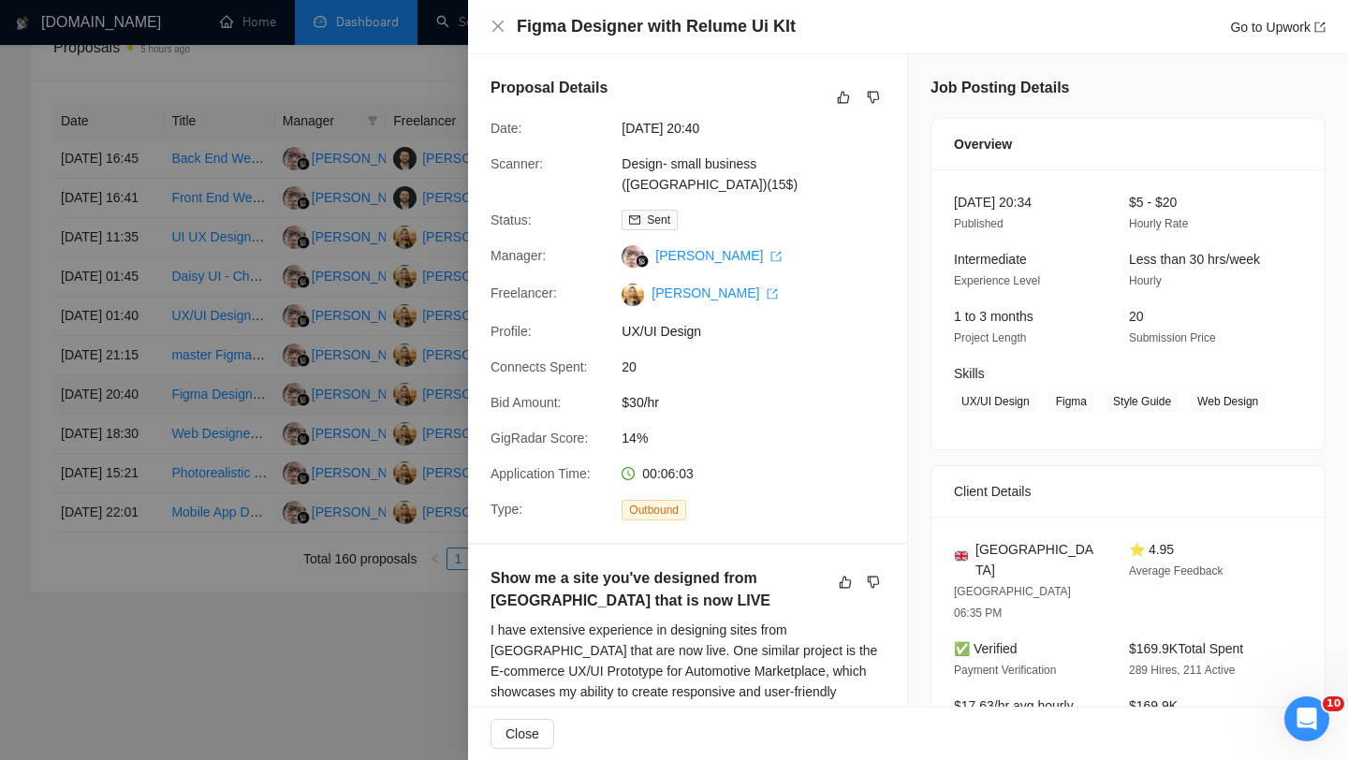
click at [122, 471] on div at bounding box center [674, 380] width 1348 height 760
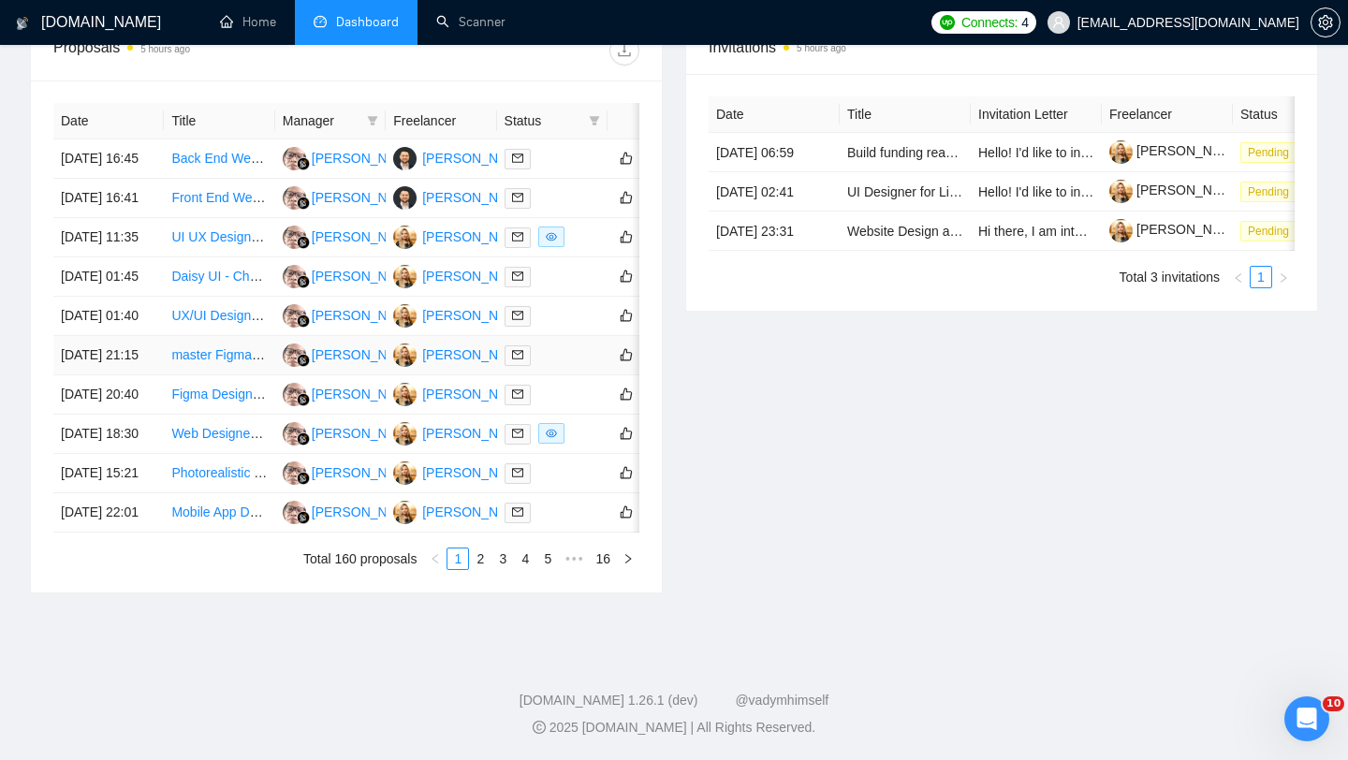
click at [123, 375] on td "20 Sep, 2025 21:15" at bounding box center [108, 355] width 110 height 39
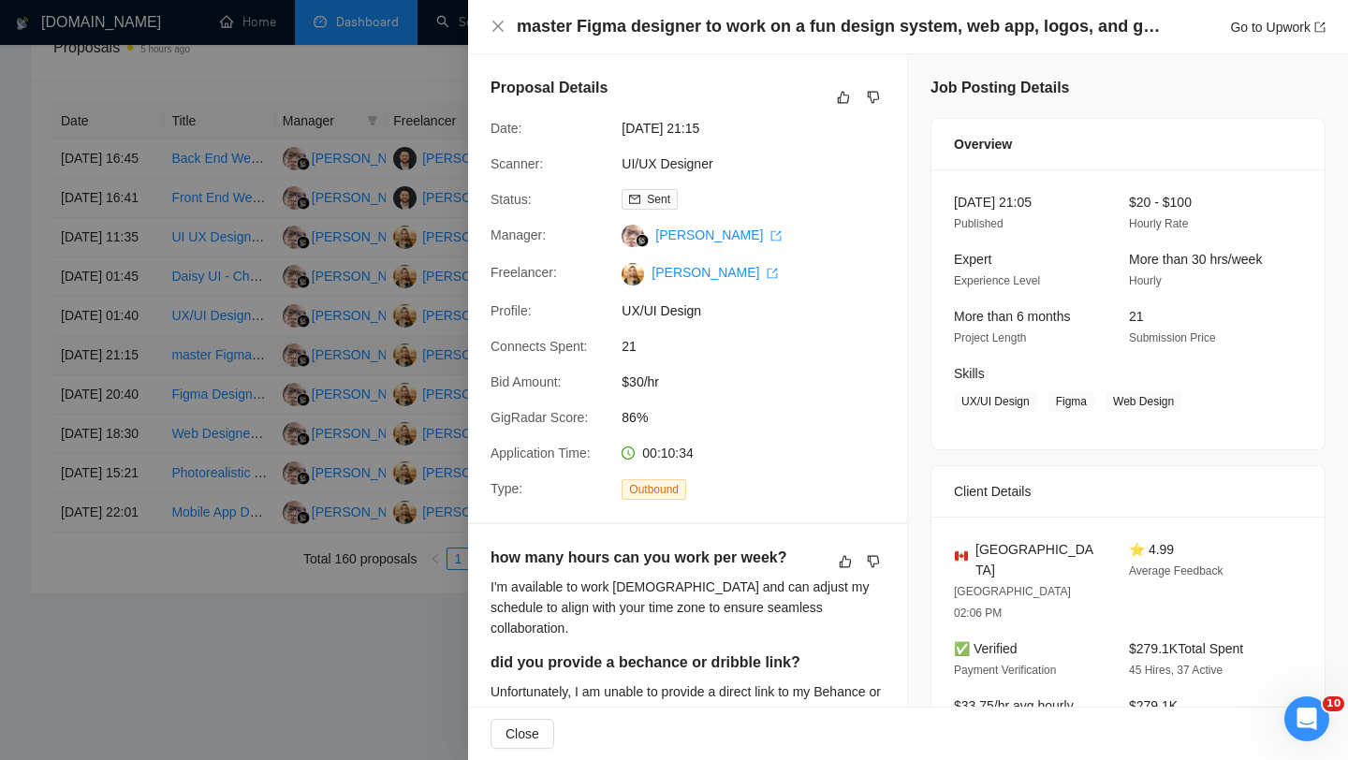
click at [123, 405] on div at bounding box center [674, 380] width 1348 height 760
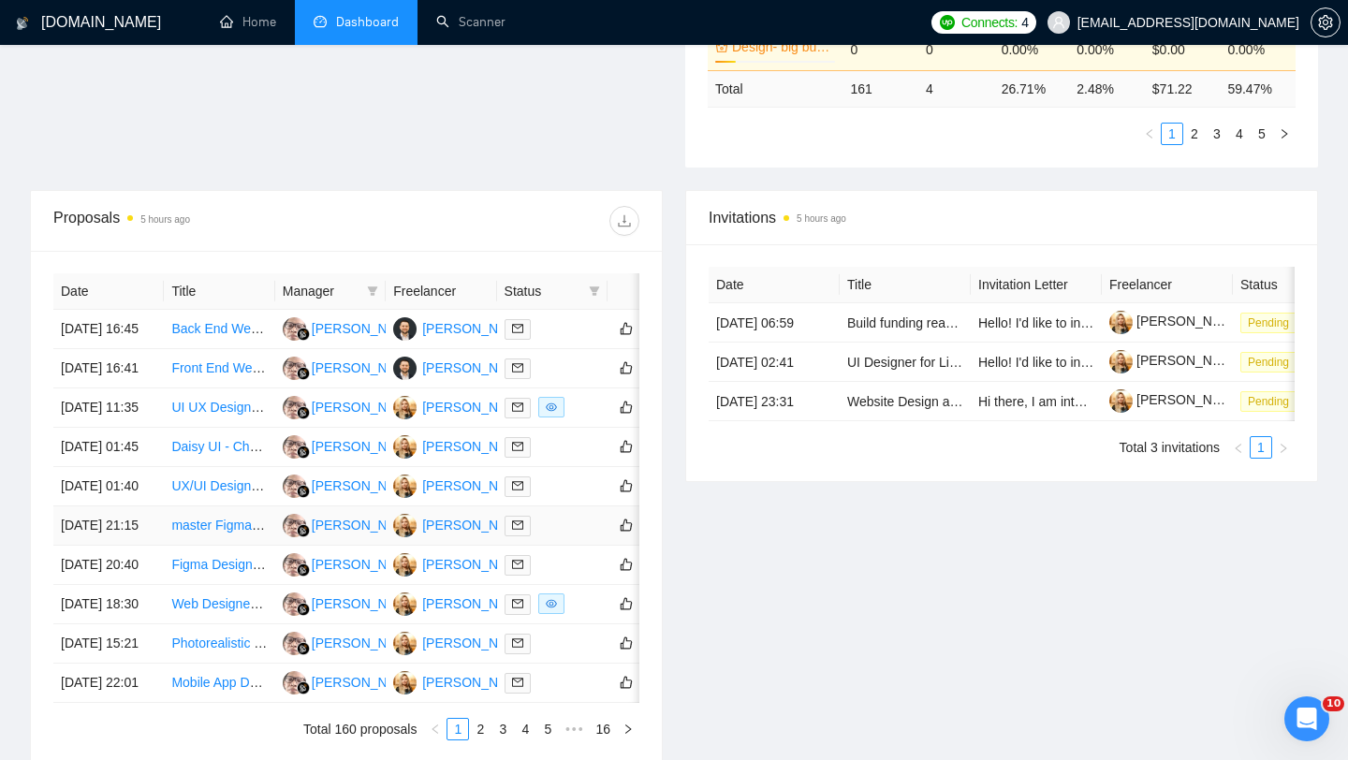
scroll to position [0, 0]
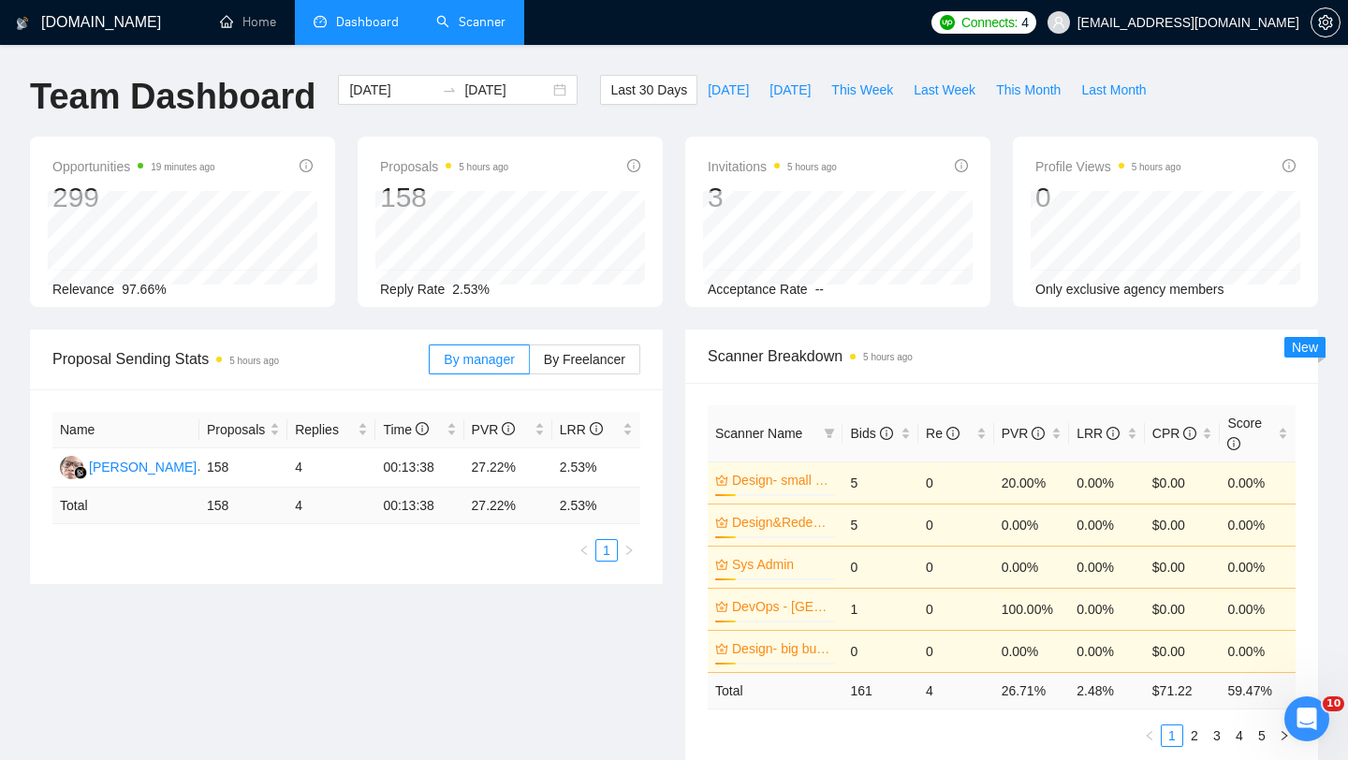
click at [483, 30] on link "Scanner" at bounding box center [470, 22] width 69 height 16
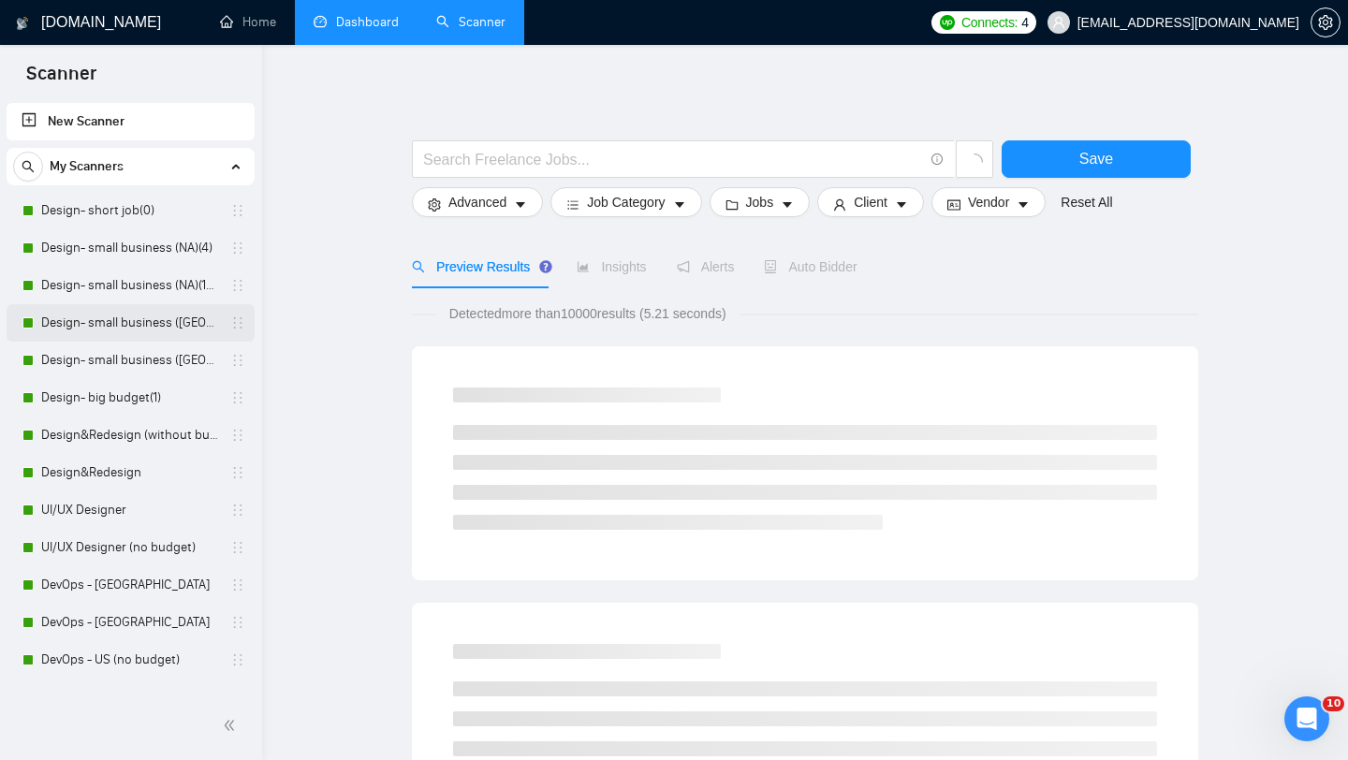
click at [78, 312] on link "Design- small business ([GEOGRAPHIC_DATA])(15$)" at bounding box center [130, 322] width 178 height 37
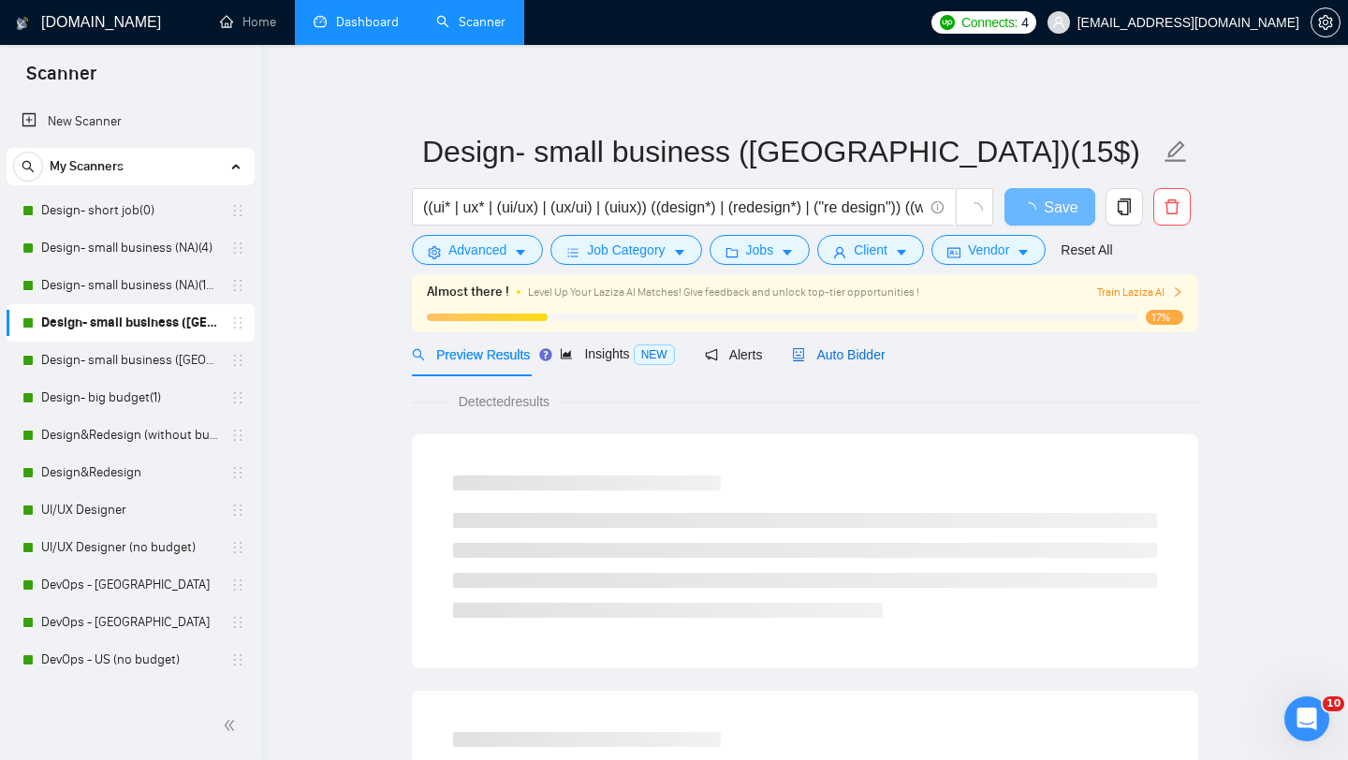
click at [864, 355] on span "Auto Bidder" at bounding box center [838, 354] width 93 height 15
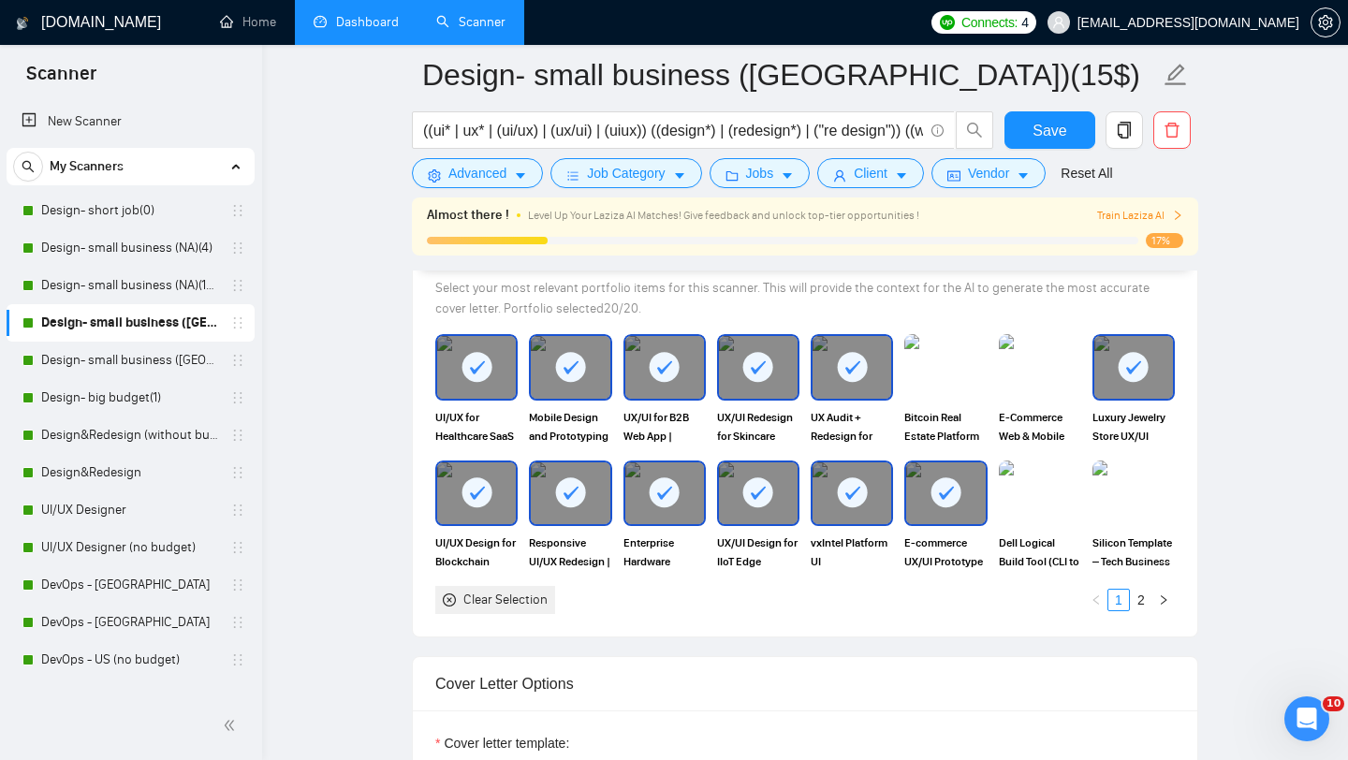
scroll to position [1788, 0]
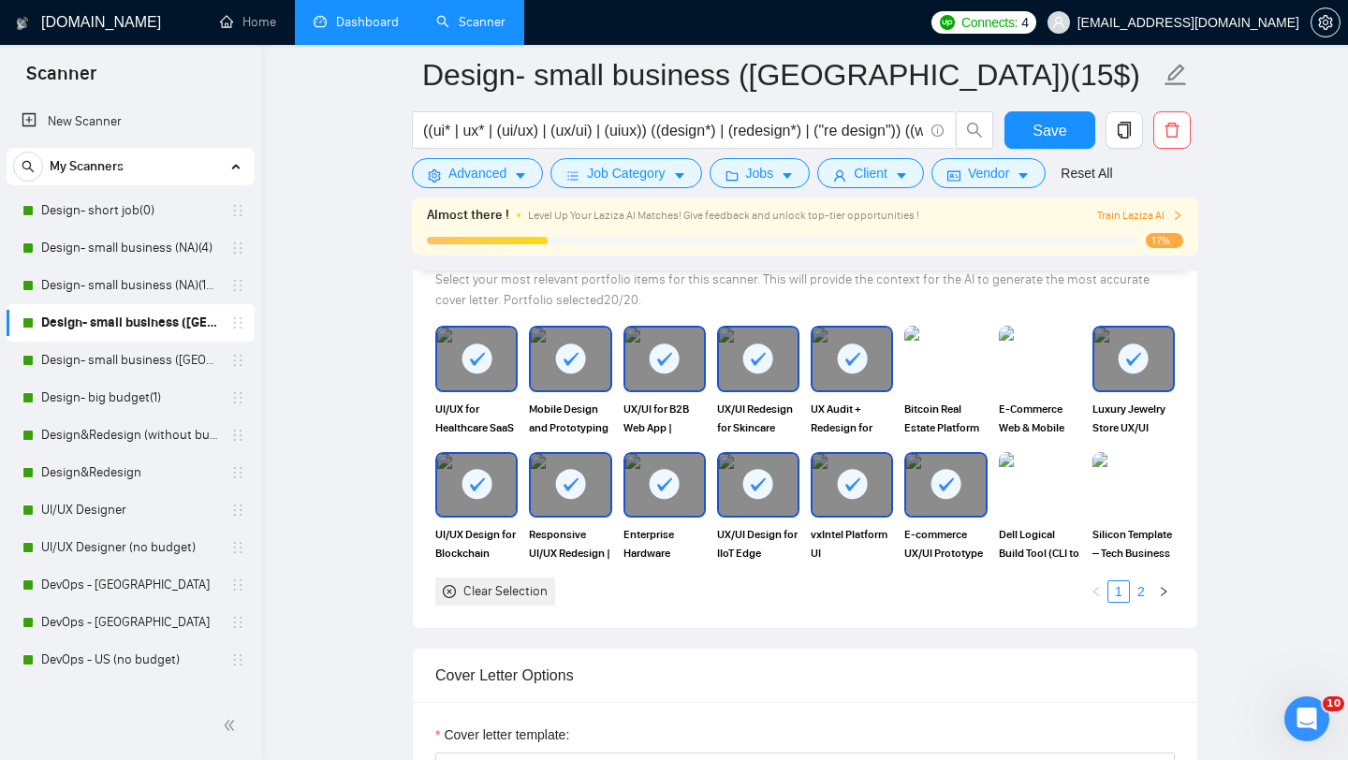
click at [1142, 593] on link "2" at bounding box center [1141, 592] width 21 height 21
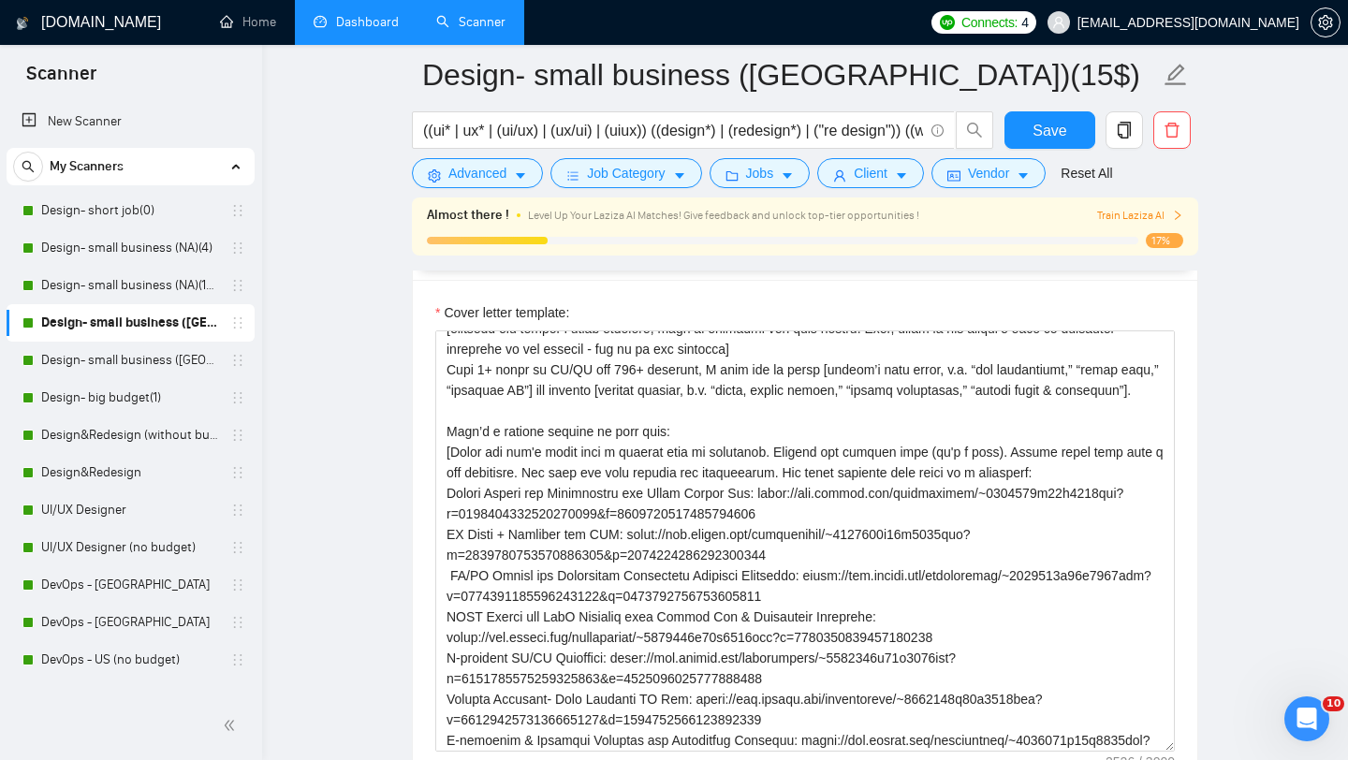
scroll to position [36, 0]
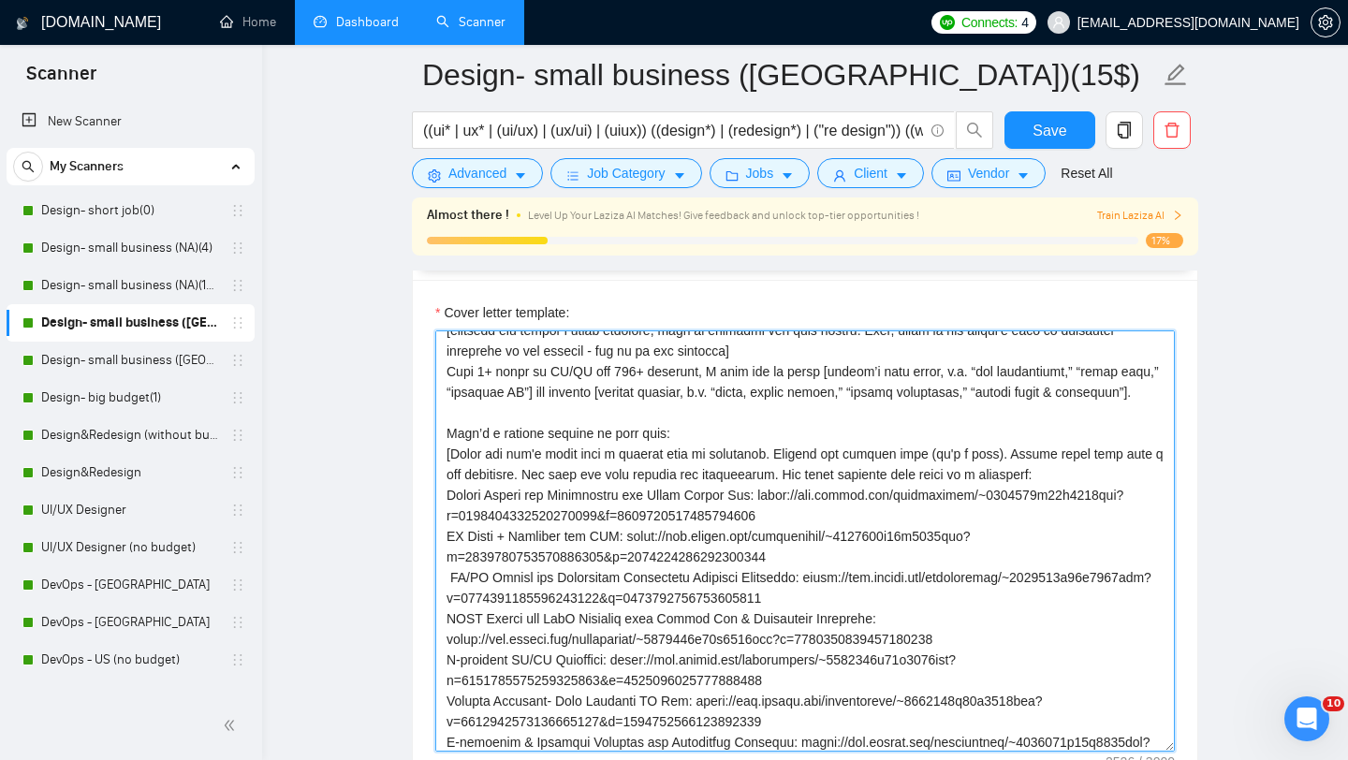
click at [832, 375] on textarea "Cover letter template:" at bounding box center [805, 541] width 740 height 421
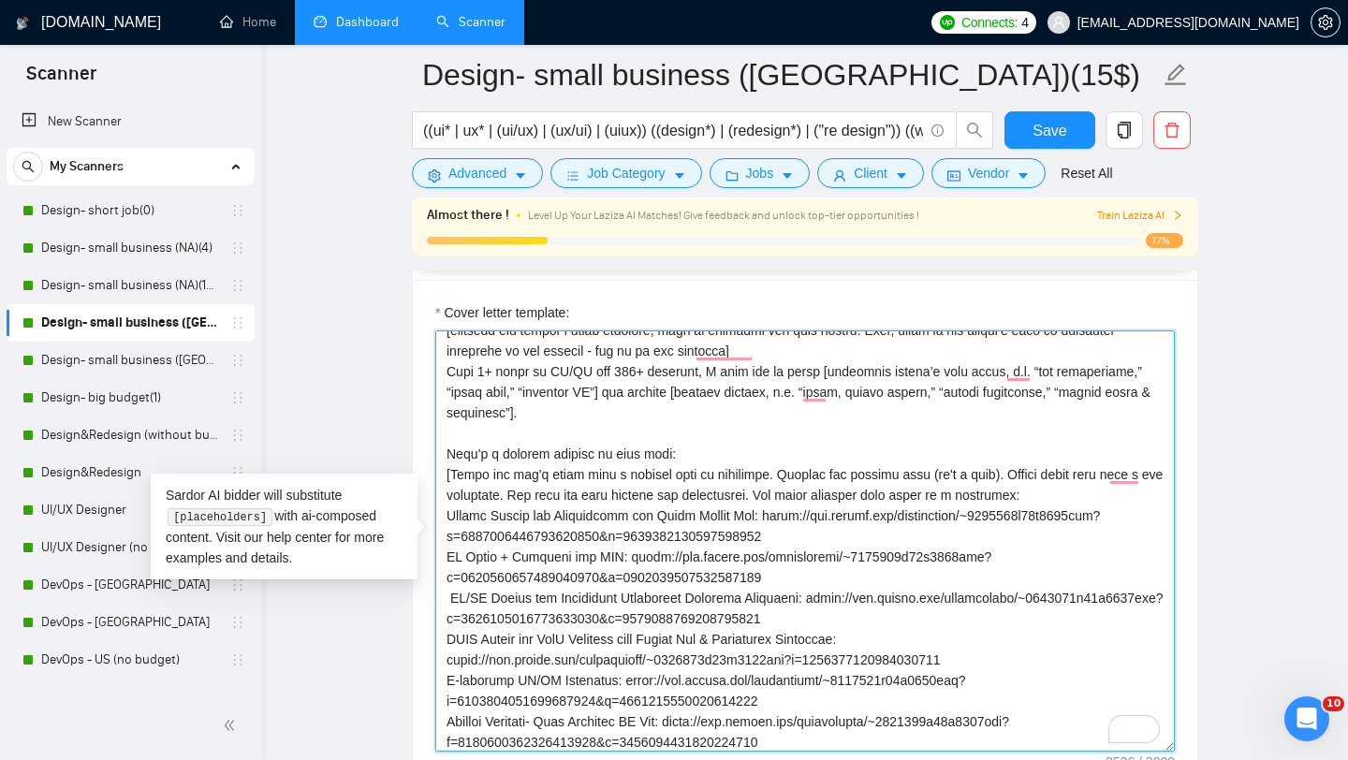
click at [777, 453] on textarea "Cover letter template:" at bounding box center [805, 541] width 740 height 421
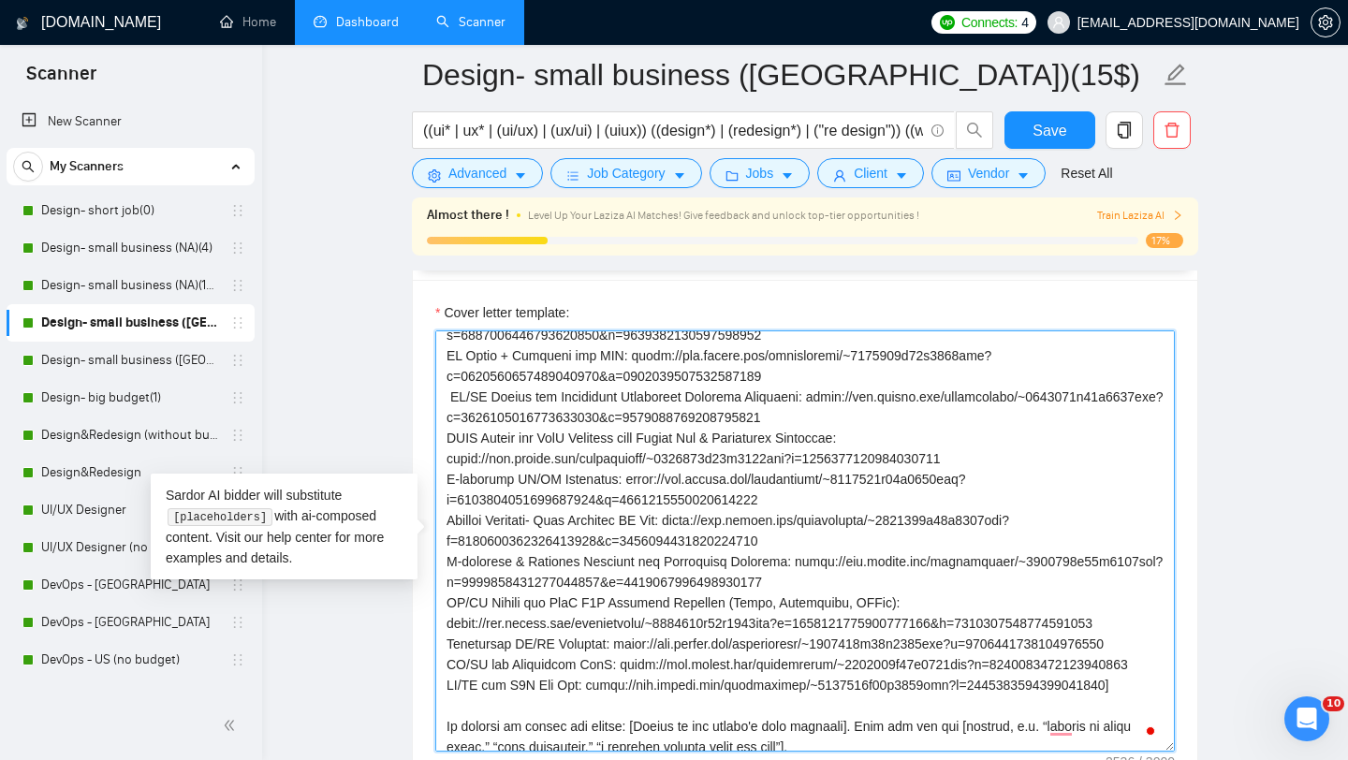
scroll to position [0, 0]
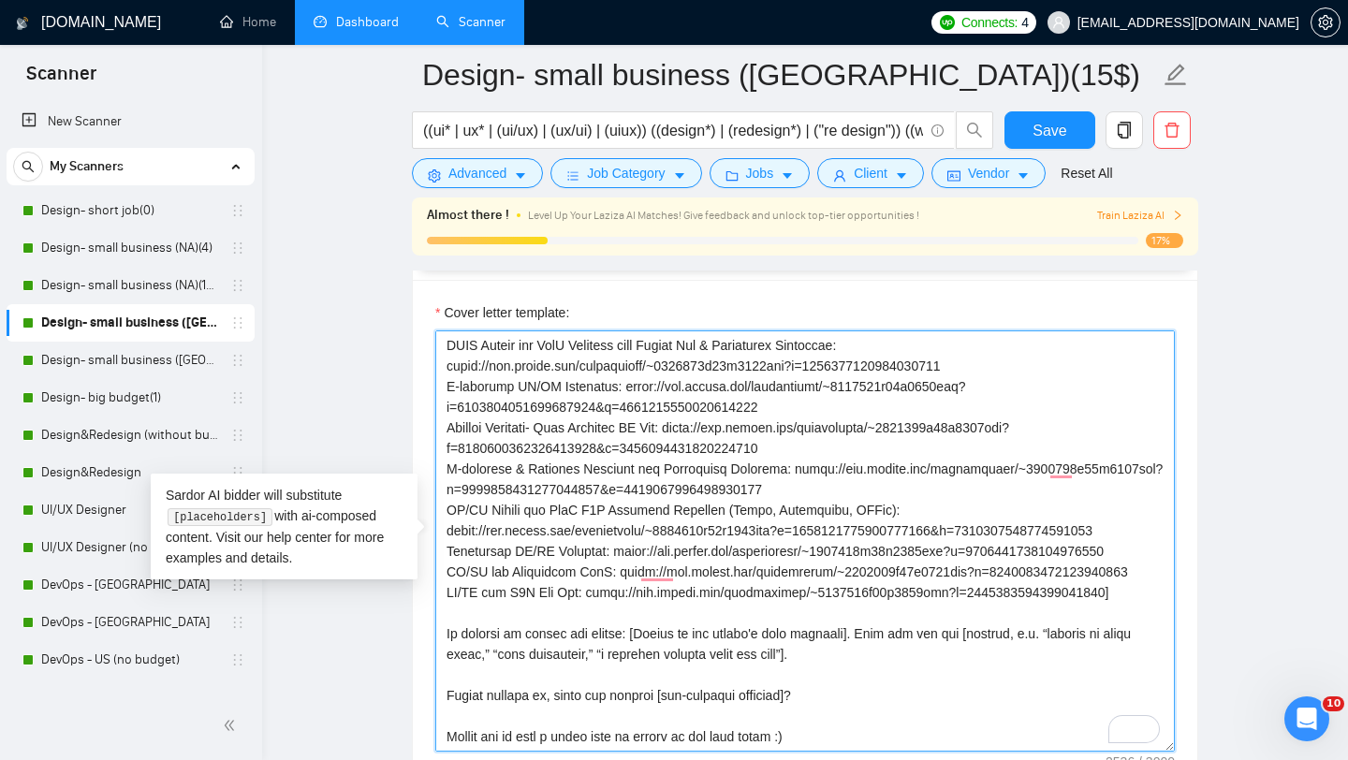
drag, startPoint x: 797, startPoint y: 656, endPoint x: 441, endPoint y: 656, distance: 355.8
click at [440, 655] on div "Cover Letter Options Cover letter template:" at bounding box center [805, 512] width 787 height 572
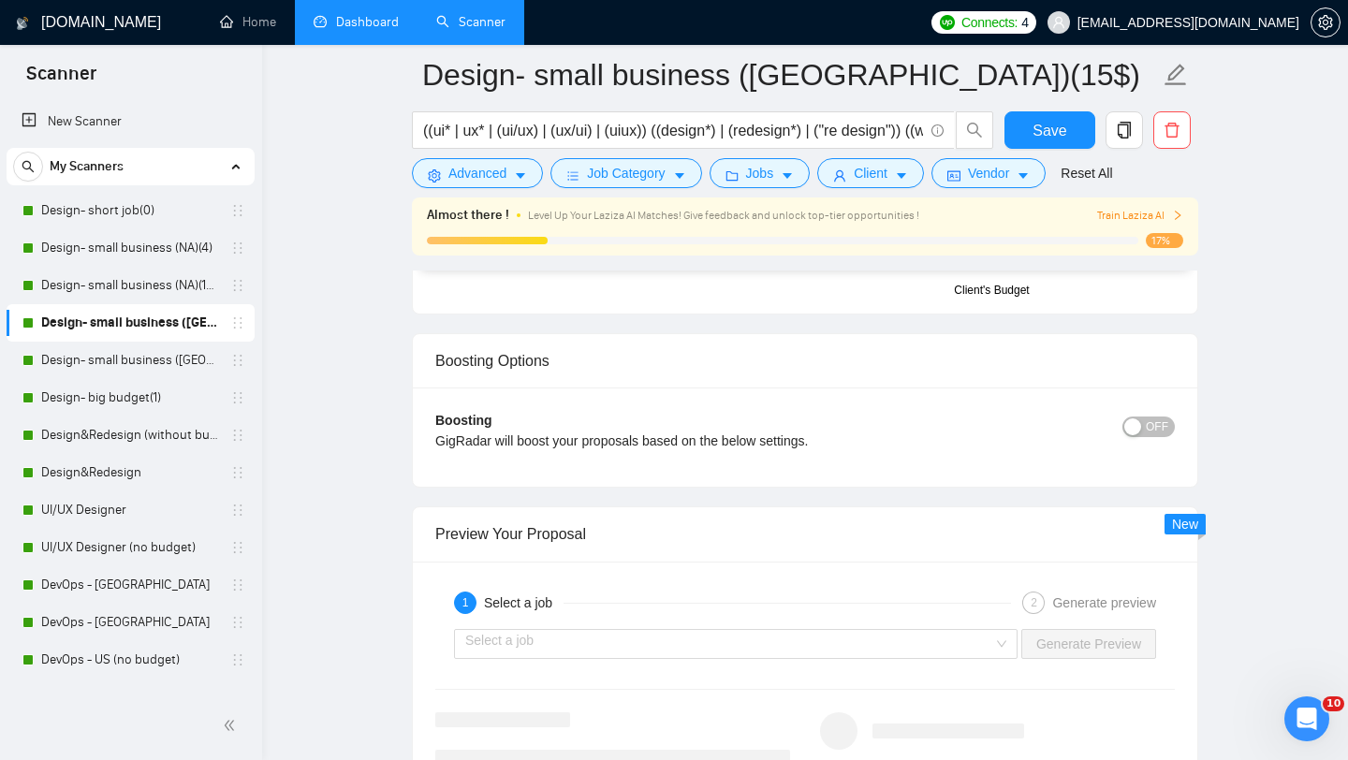
scroll to position [3397, 0]
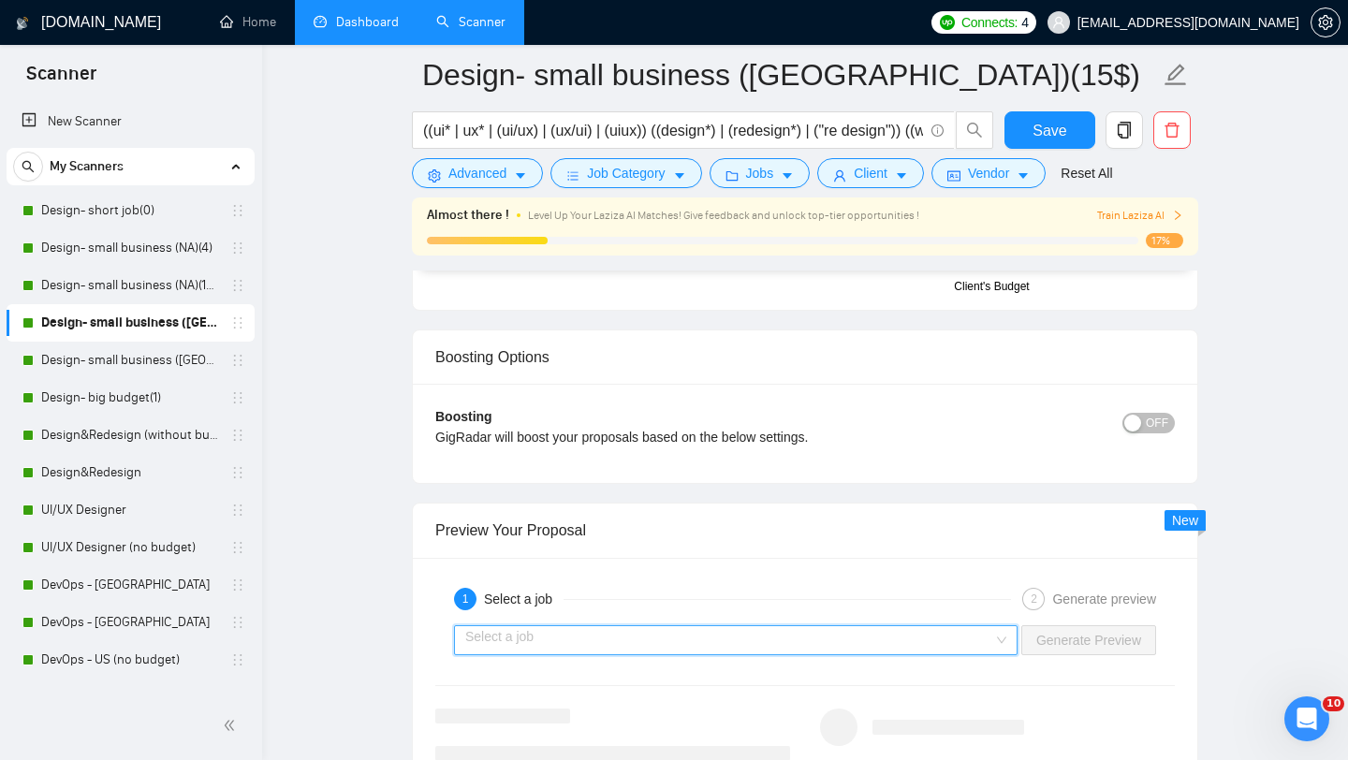
click at [990, 631] on input "search" at bounding box center [729, 640] width 528 height 28
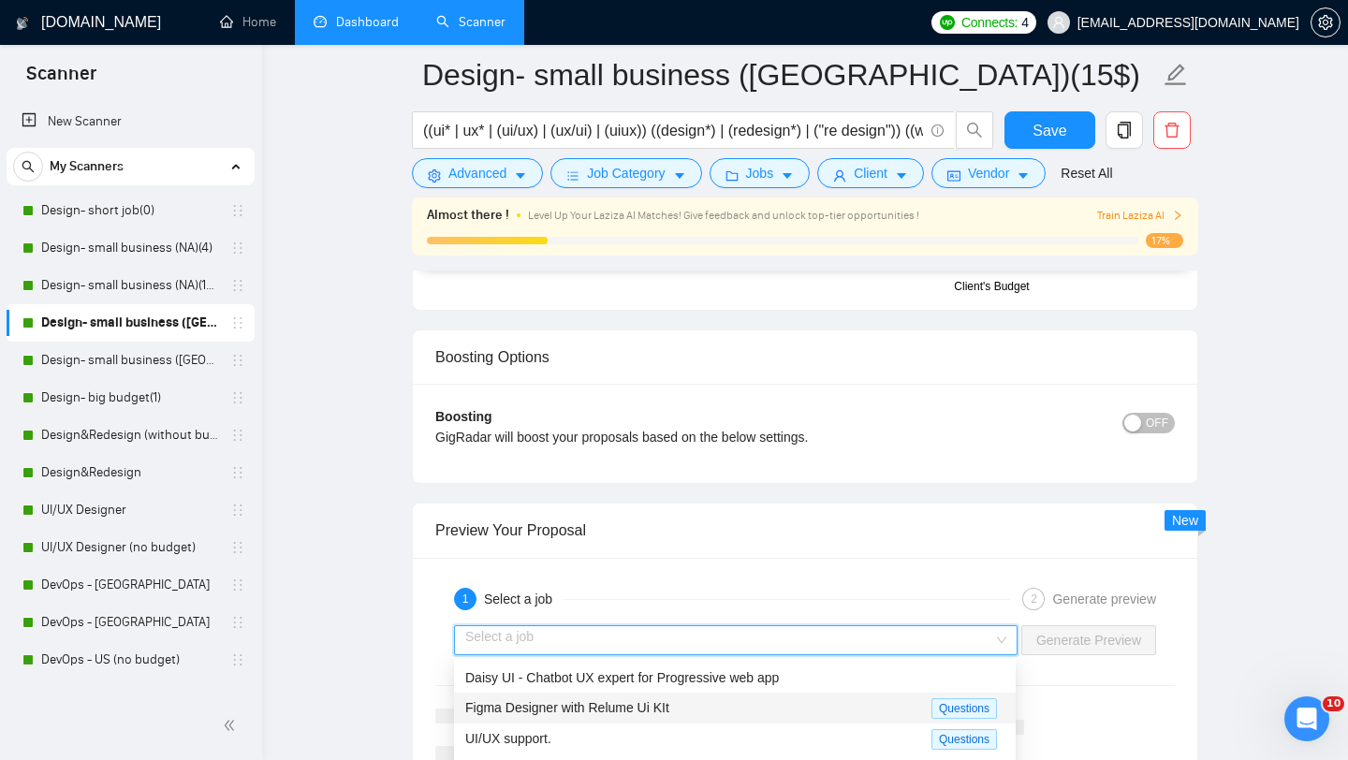
click at [795, 703] on div "Figma Designer with Relume Ui KIt" at bounding box center [698, 709] width 466 height 22
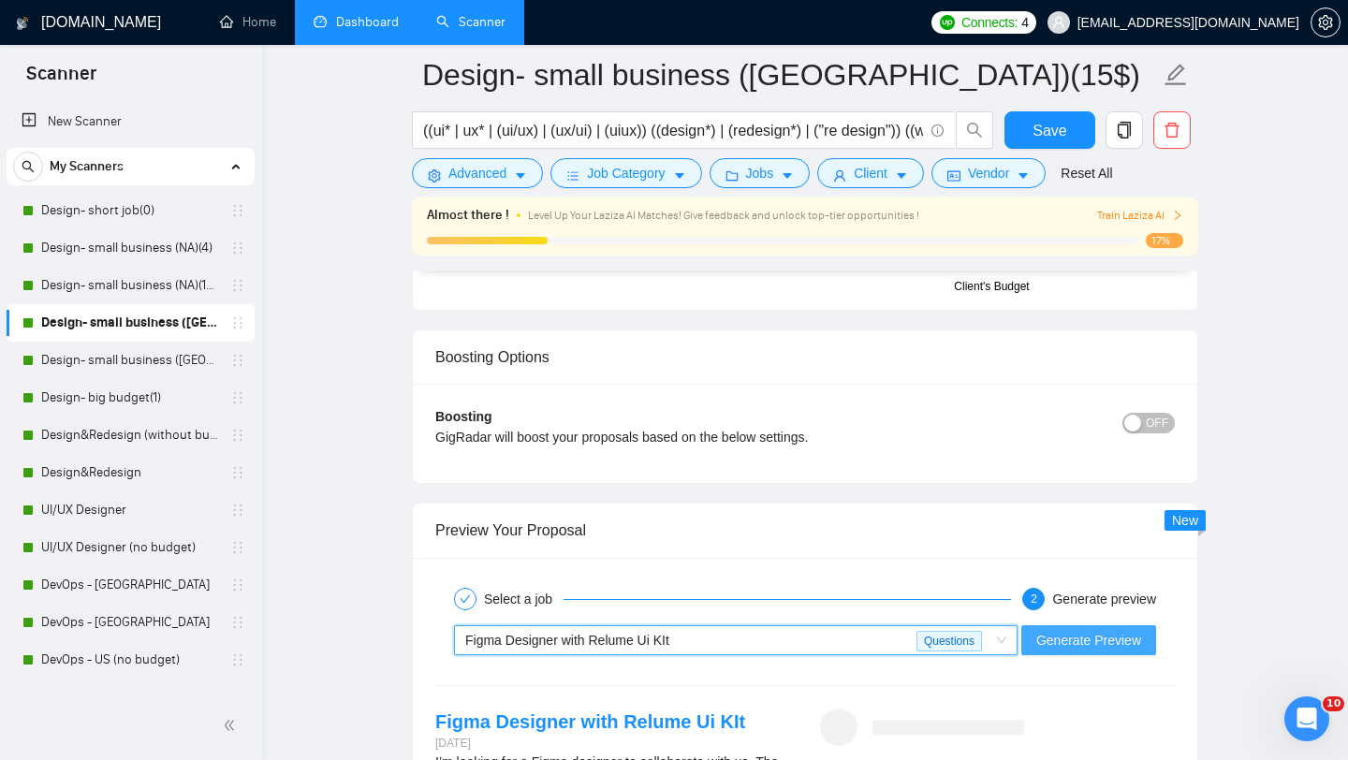
click at [1047, 638] on span "Generate Preview" at bounding box center [1089, 640] width 105 height 21
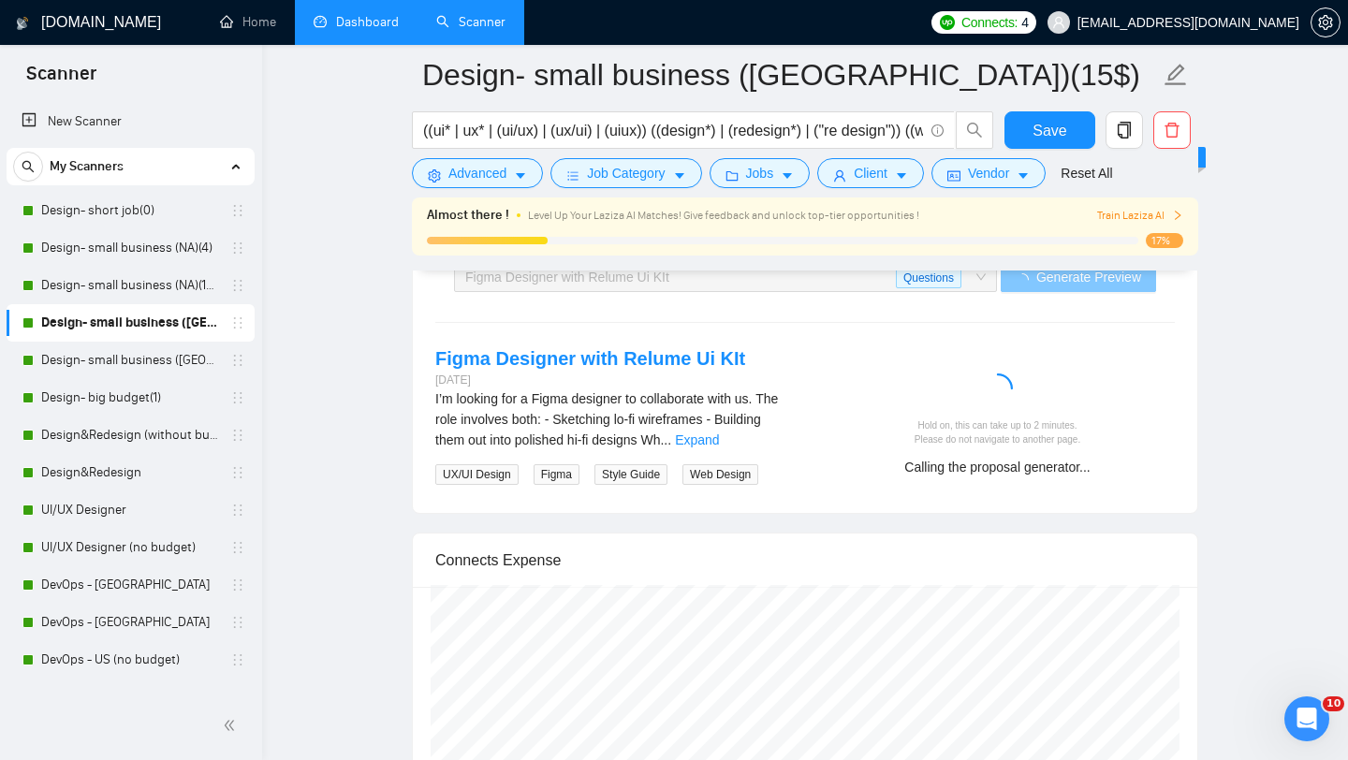
scroll to position [3763, 0]
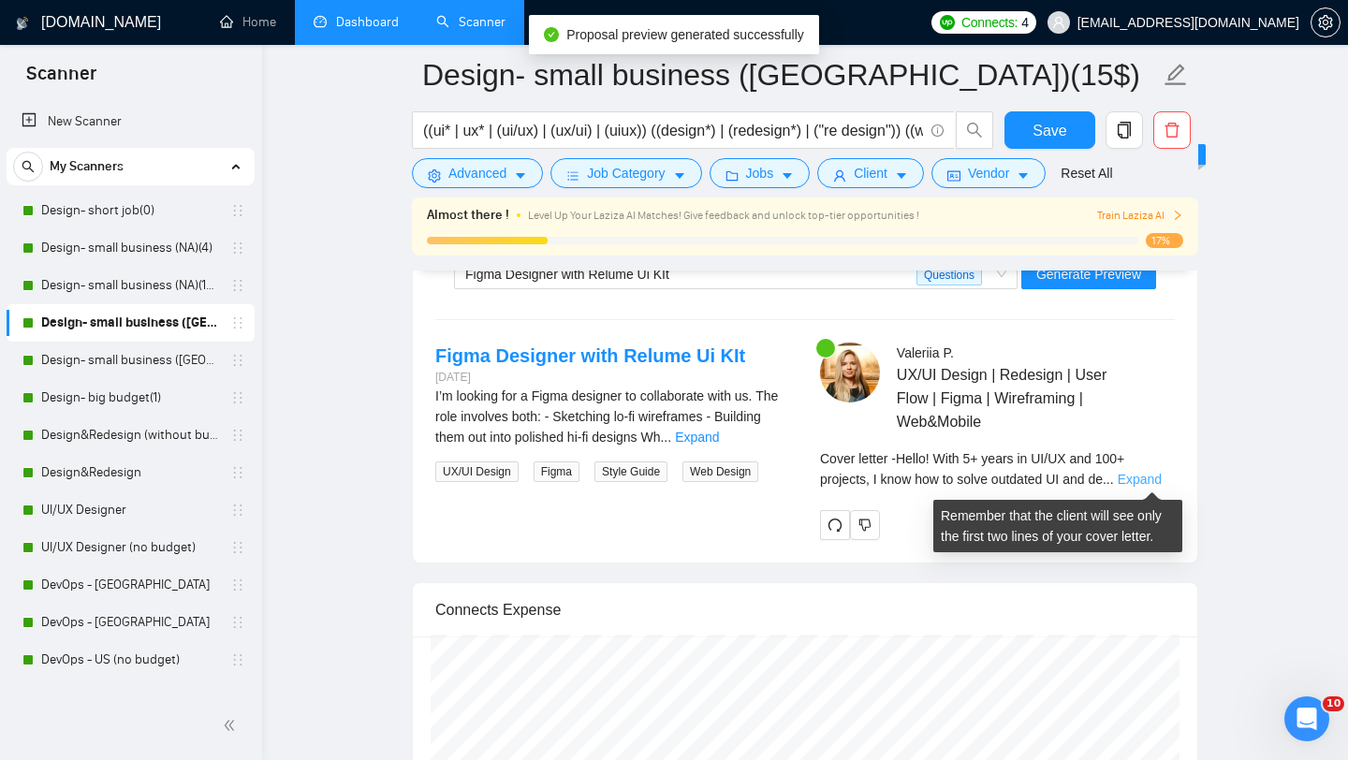
click at [1144, 484] on link "Expand" at bounding box center [1140, 479] width 44 height 15
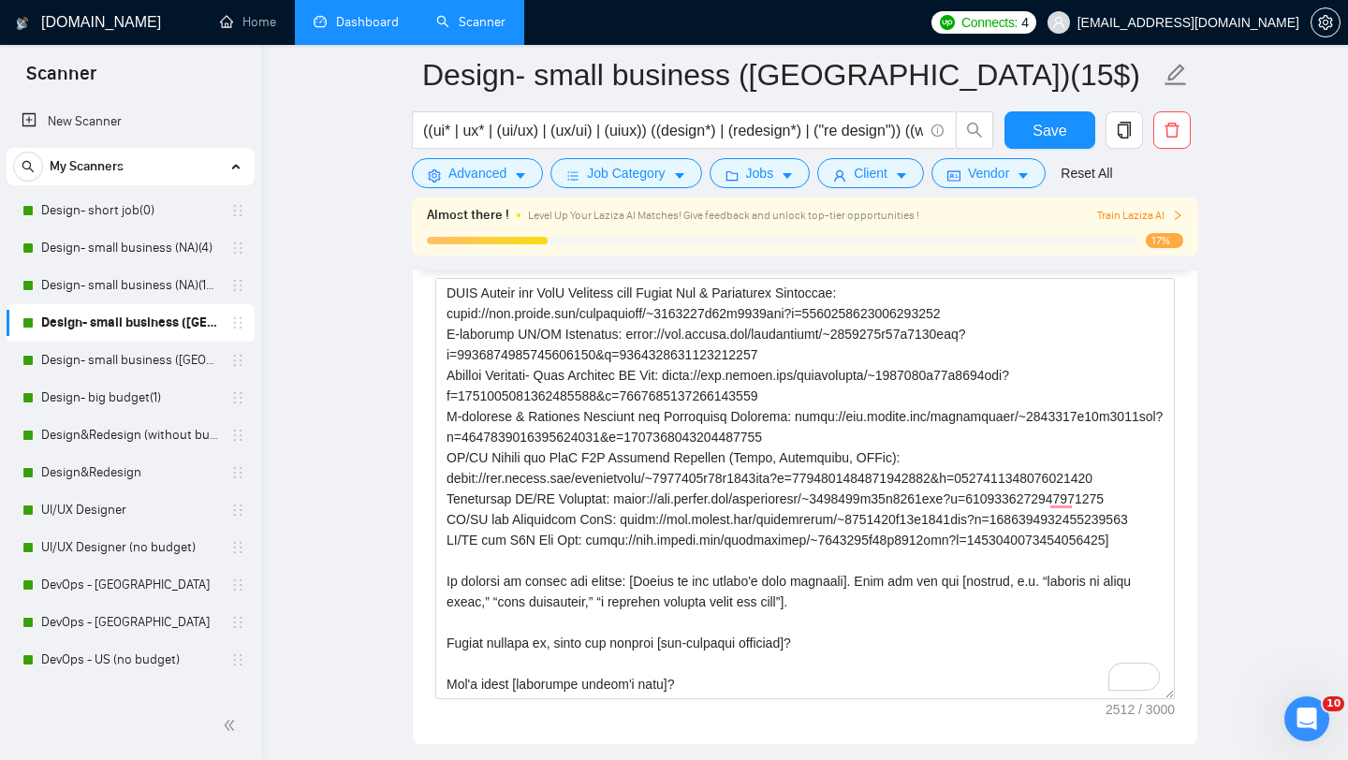
scroll to position [2288, 0]
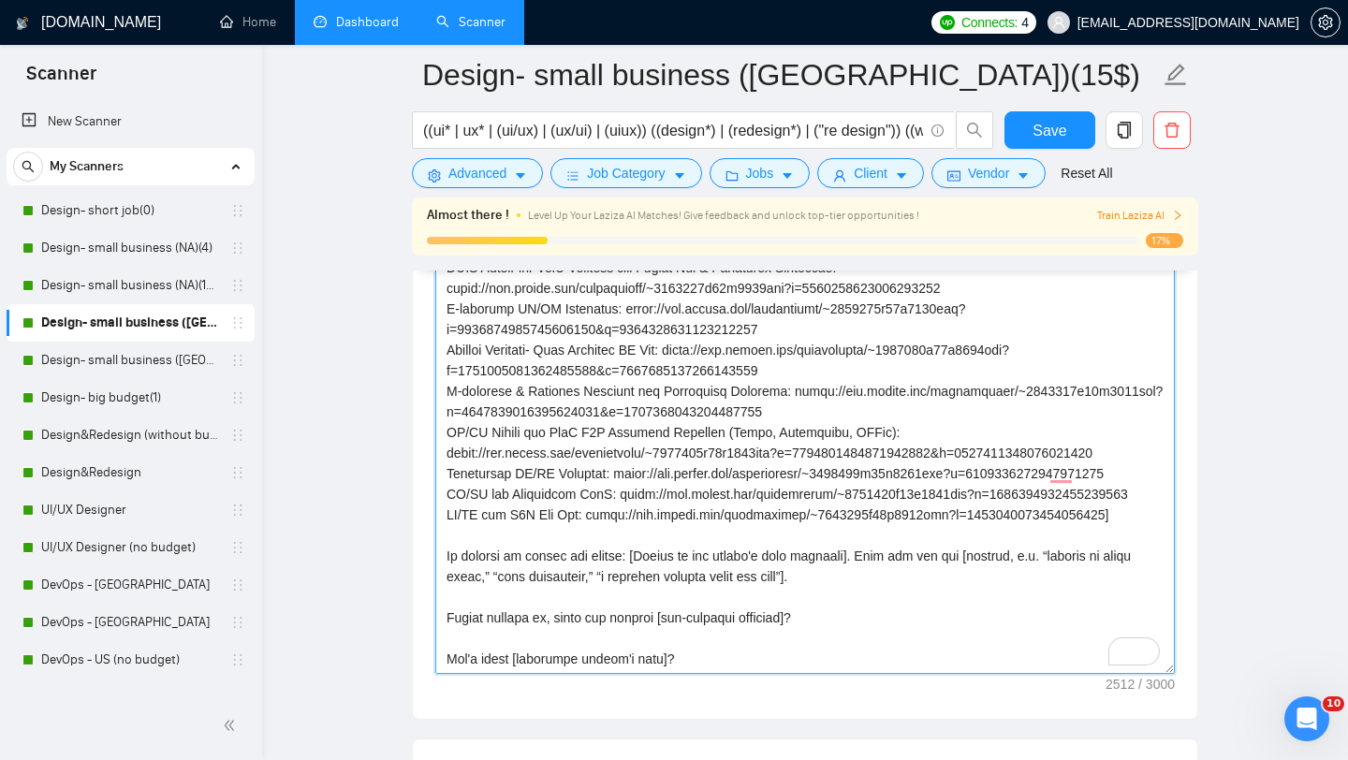
click at [698, 577] on textarea "Cover letter template:" at bounding box center [805, 463] width 740 height 421
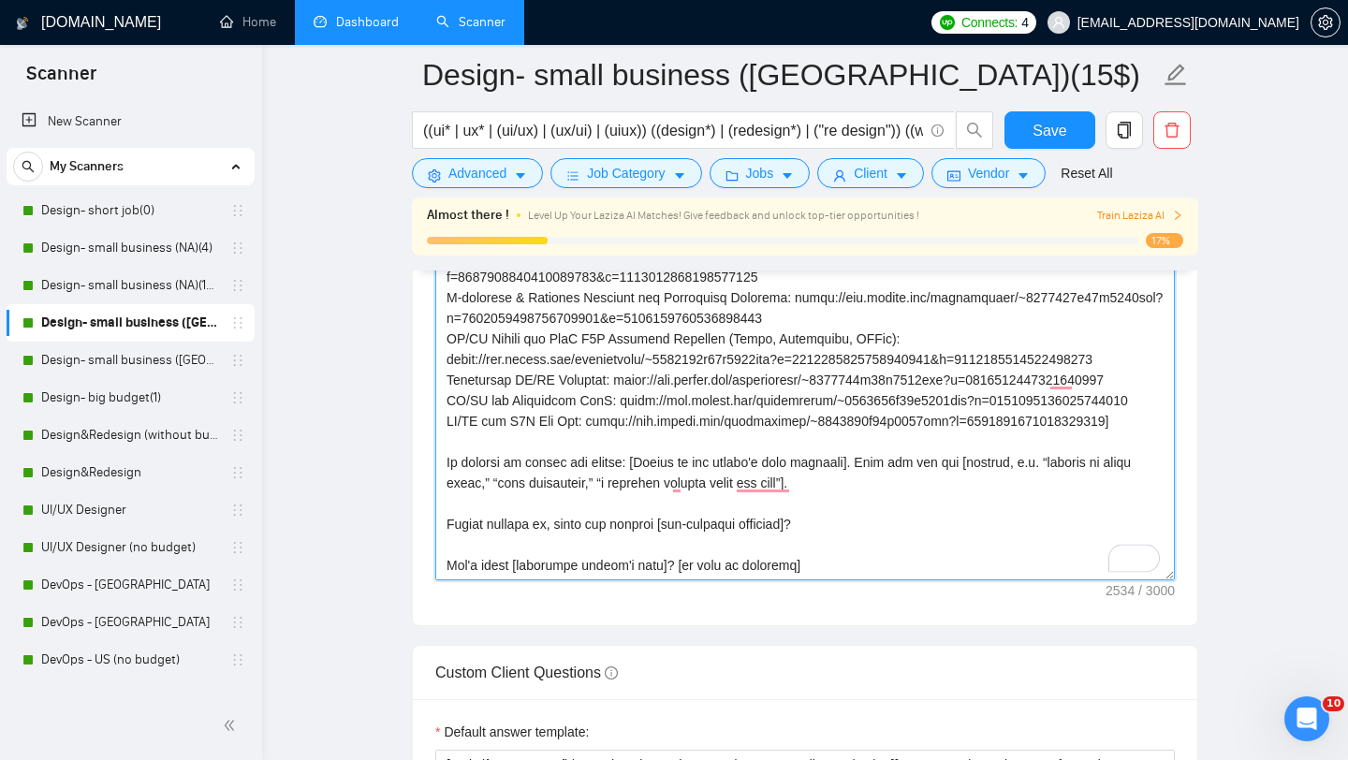
scroll to position [2377, 0]
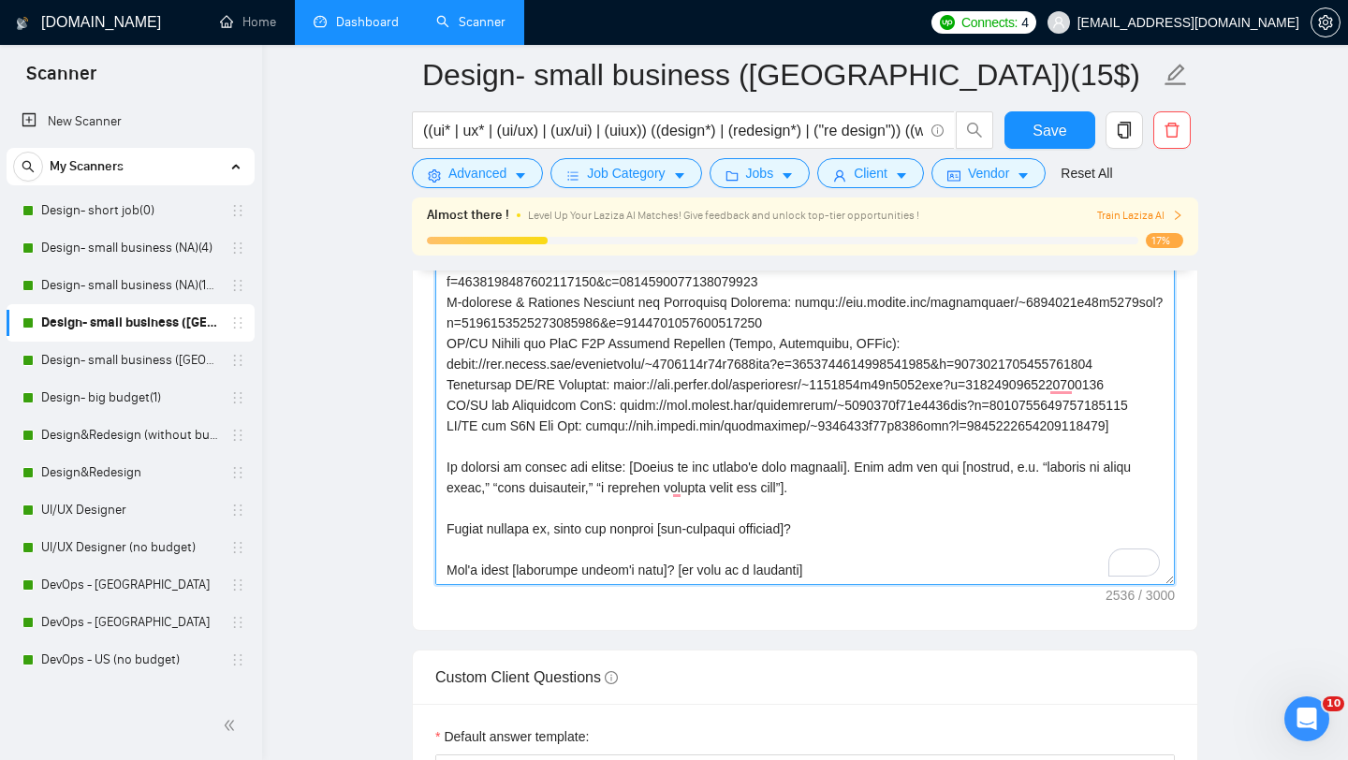
type textarea "[lor ipsumdolor sitamet cons adipisc] [elitsedd eiu tempor’i utlab etdolore, ma…"
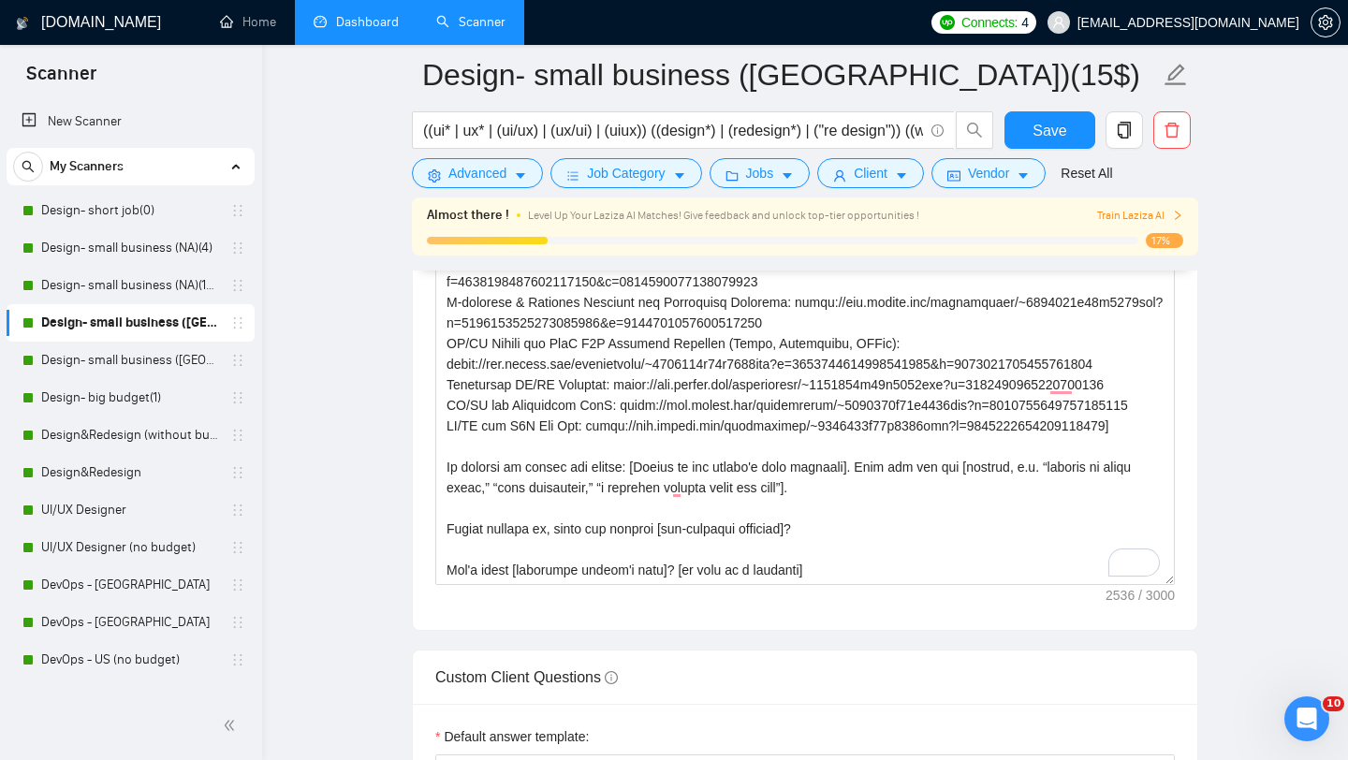
click at [1296, 490] on main "Design- small business (Europe)(15$) ((ui* | ux* | (ui/ux) | (ux/ui) | (uiux)) …" at bounding box center [805, 691] width 1026 height 5987
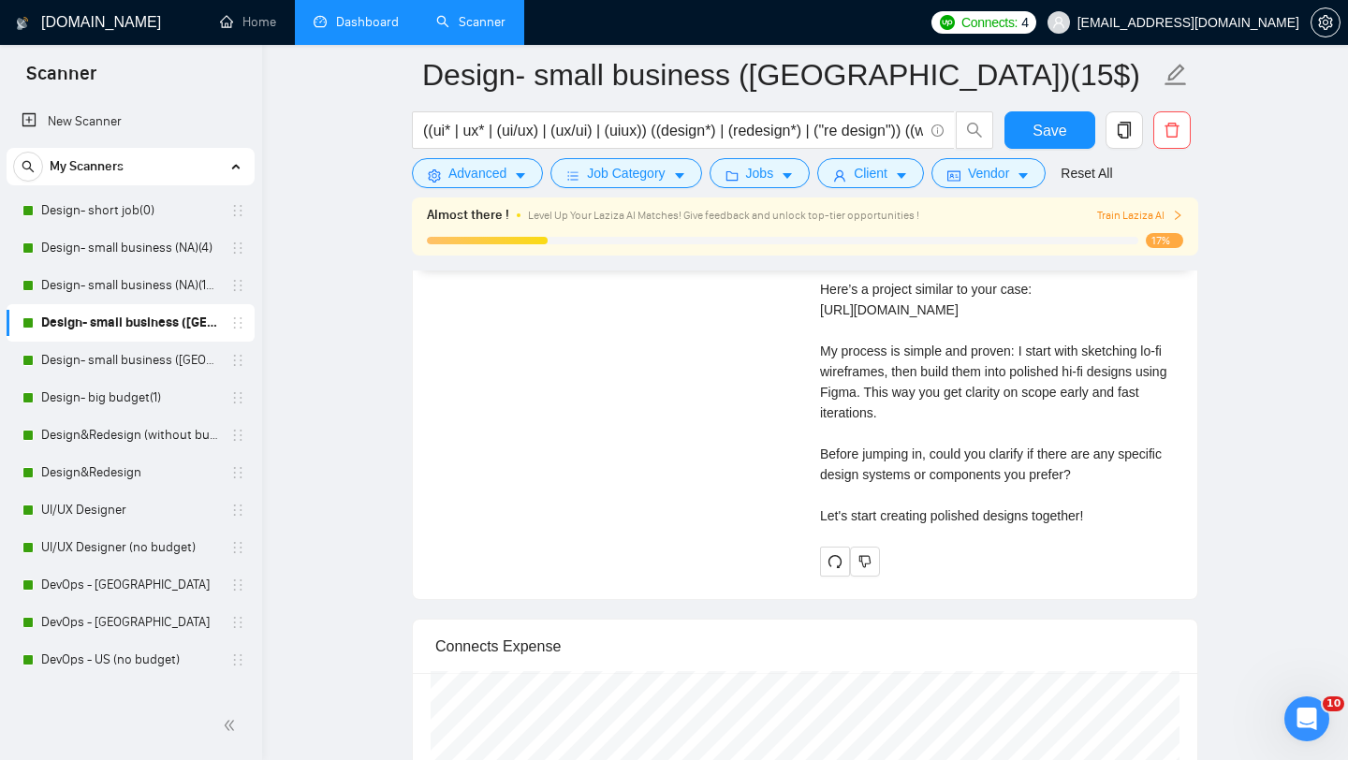
scroll to position [4344, 0]
click at [826, 570] on span "redo" at bounding box center [835, 562] width 28 height 15
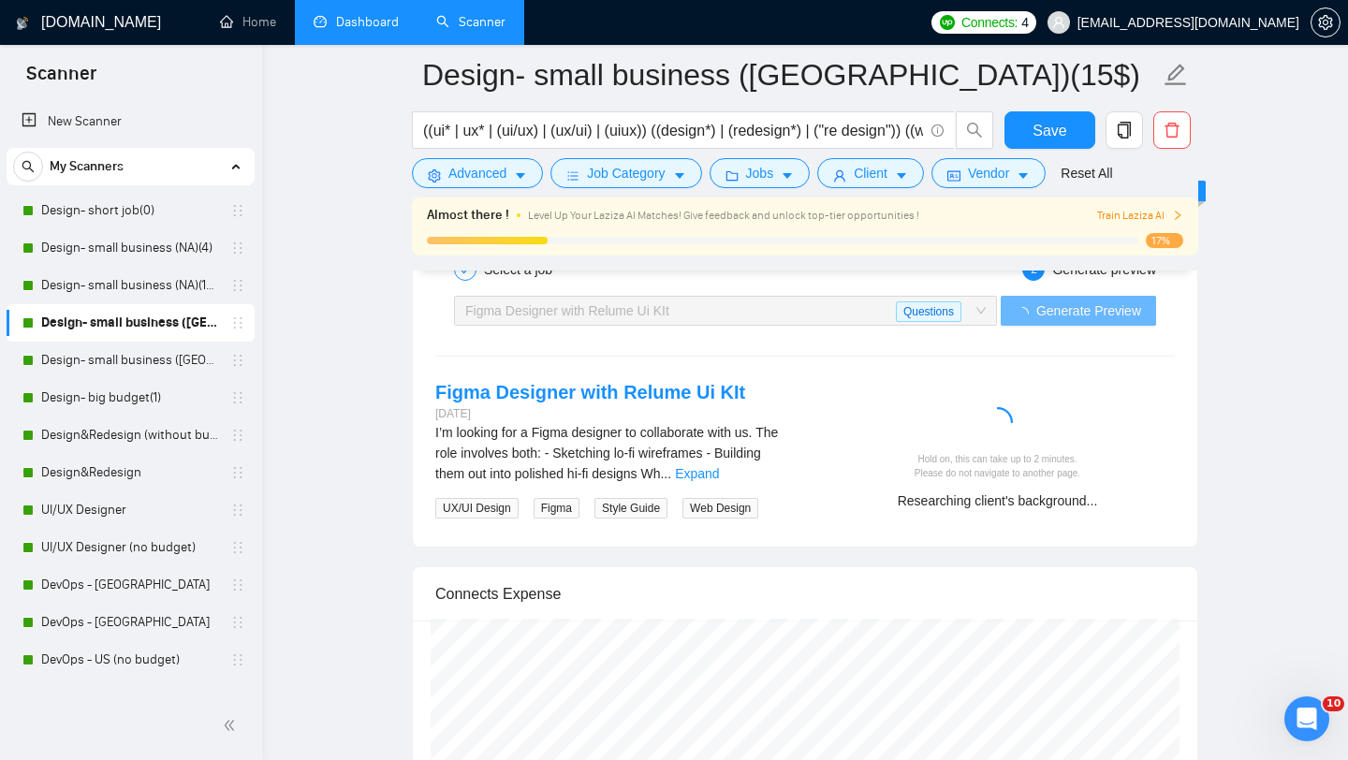
scroll to position [3725, 0]
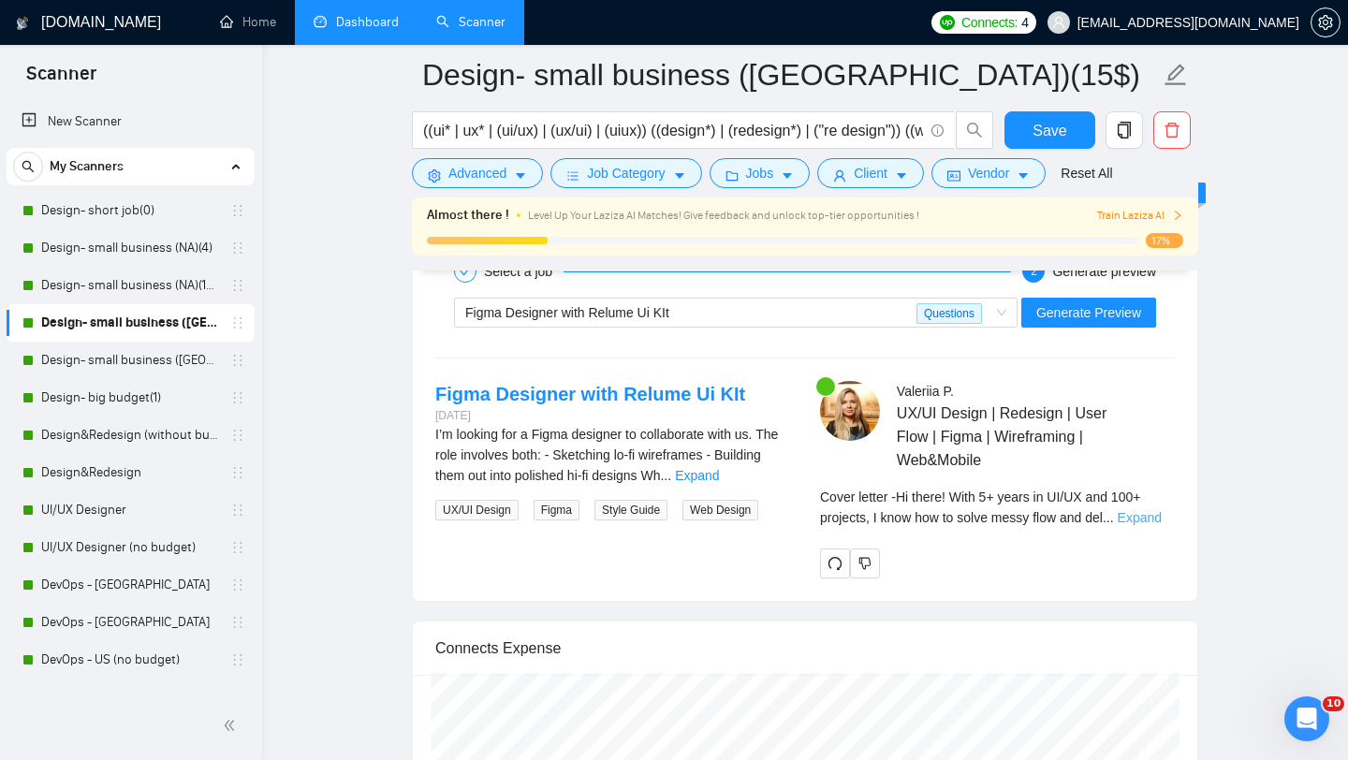
click at [1132, 517] on link "Expand" at bounding box center [1140, 517] width 44 height 15
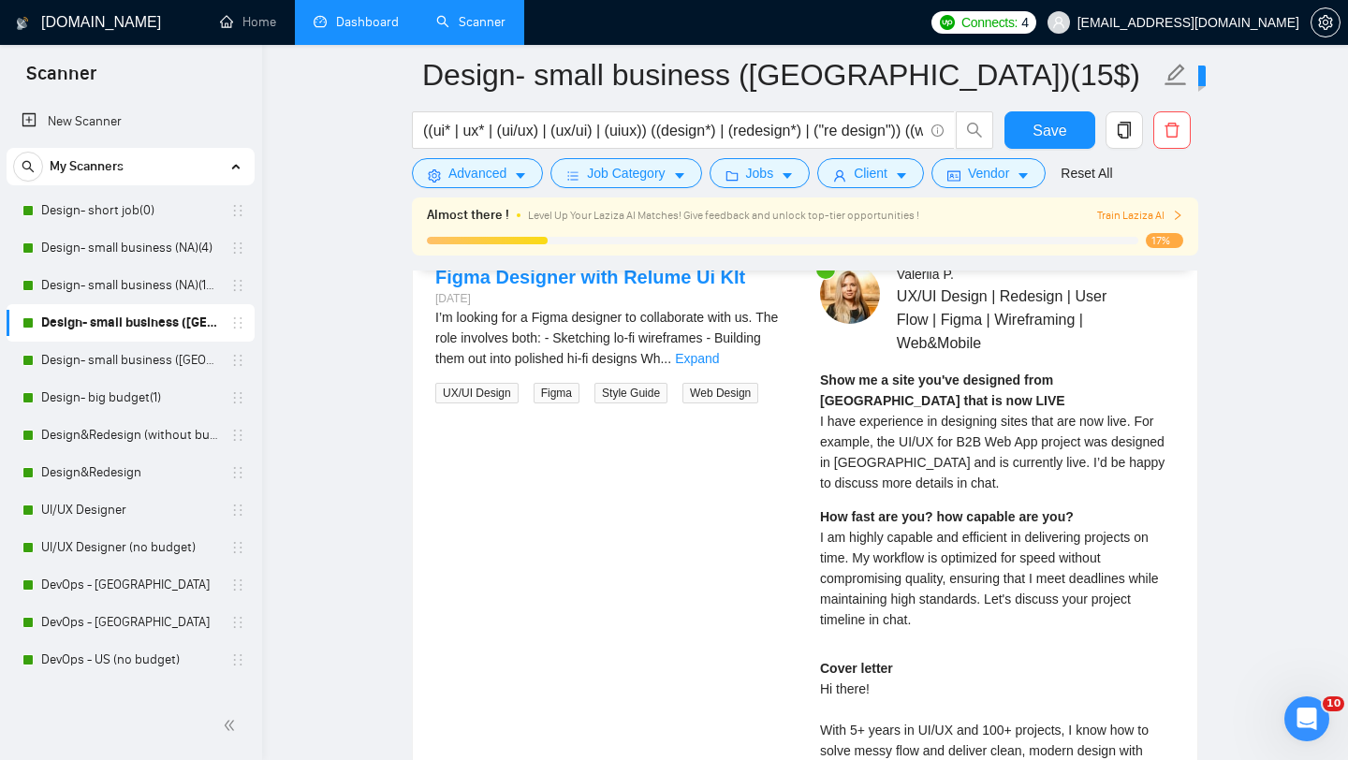
scroll to position [3837, 0]
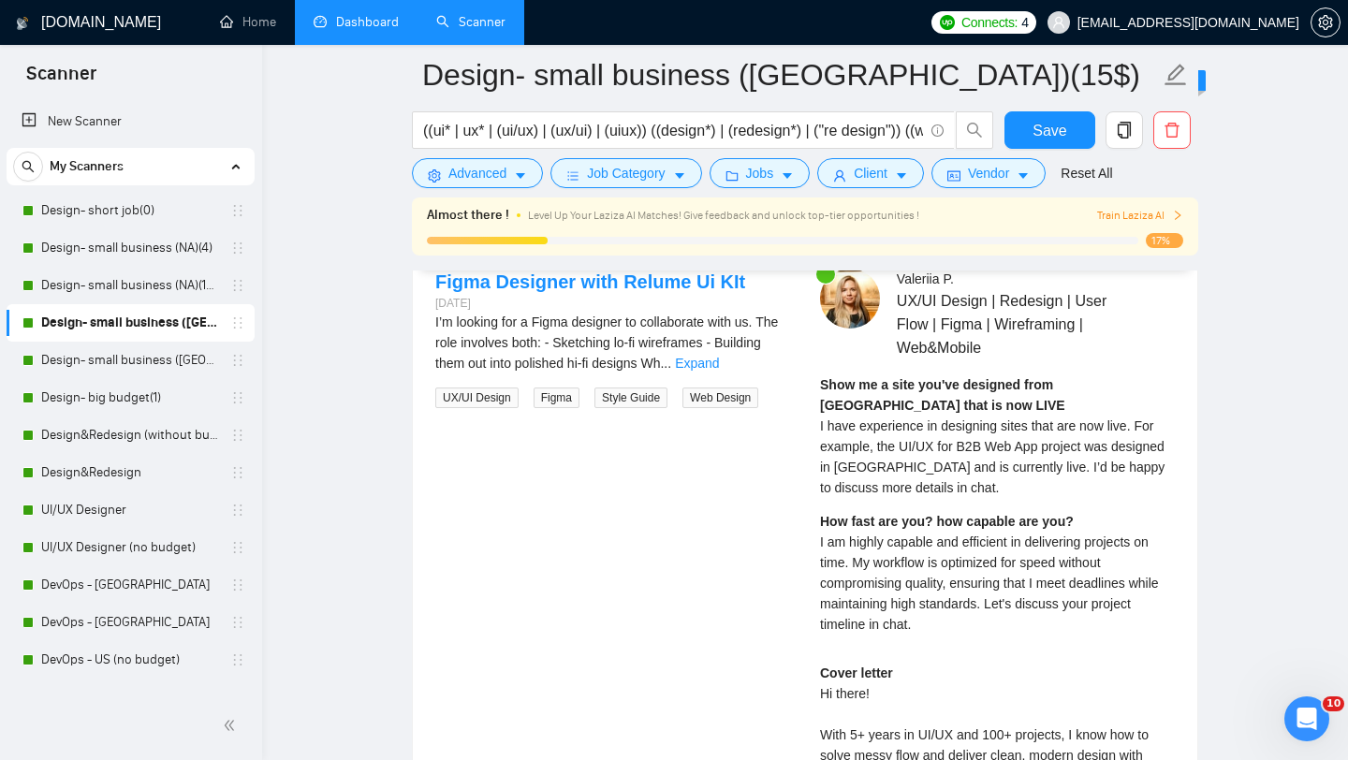
click at [903, 416] on div "Show me a site you've designed from figma that is now LIVE I have experience in…" at bounding box center [997, 437] width 355 height 124
click at [1049, 138] on span "Save" at bounding box center [1050, 130] width 34 height 23
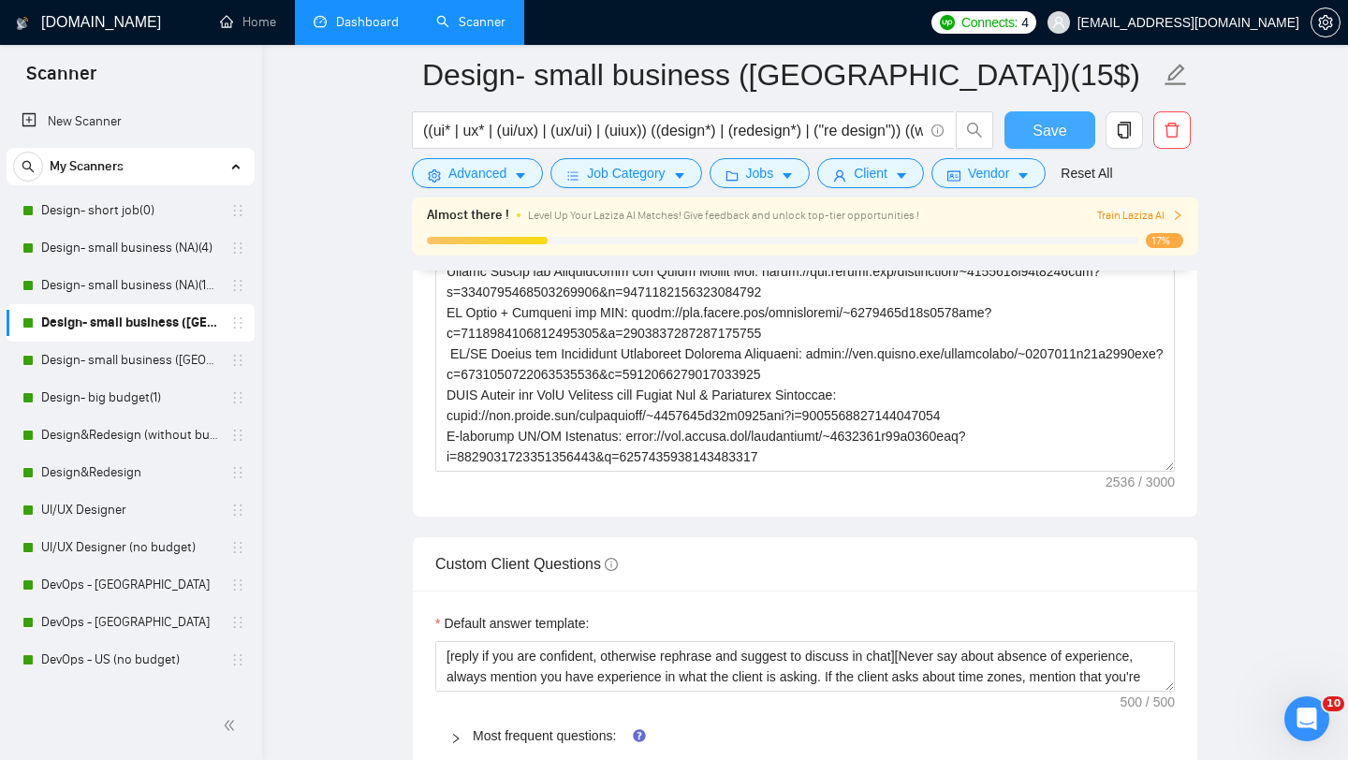
scroll to position [2487, 0]
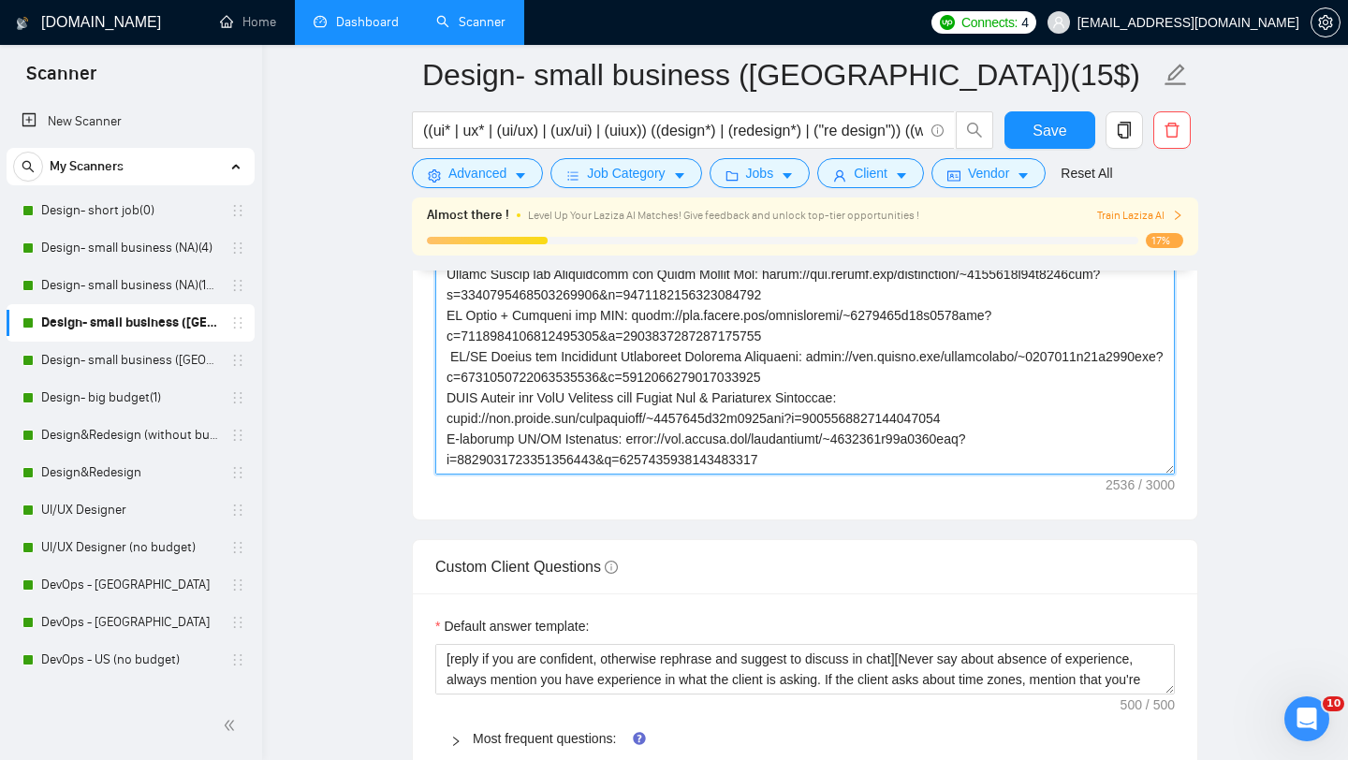
click at [832, 365] on textarea "Cover letter template:" at bounding box center [805, 263] width 740 height 421
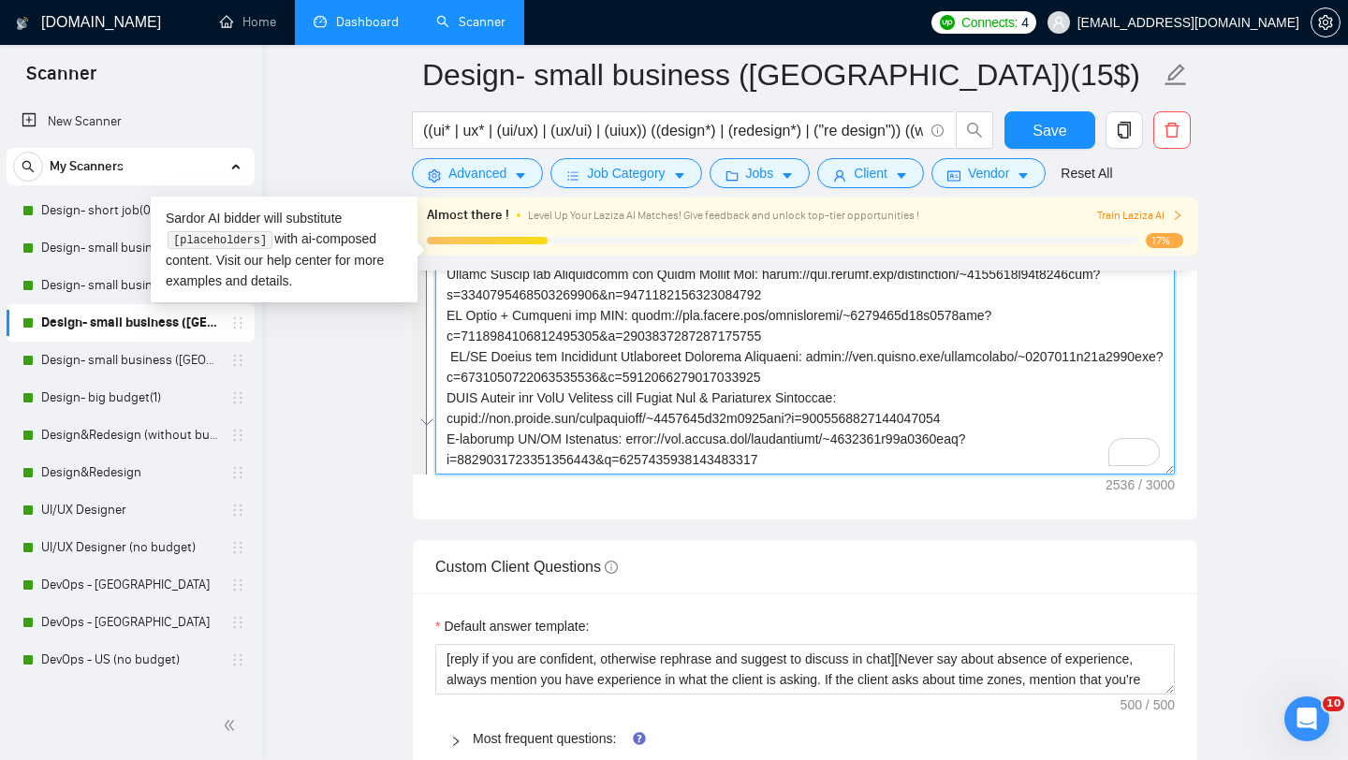
click at [888, 371] on textarea "Cover letter template:" at bounding box center [805, 263] width 740 height 421
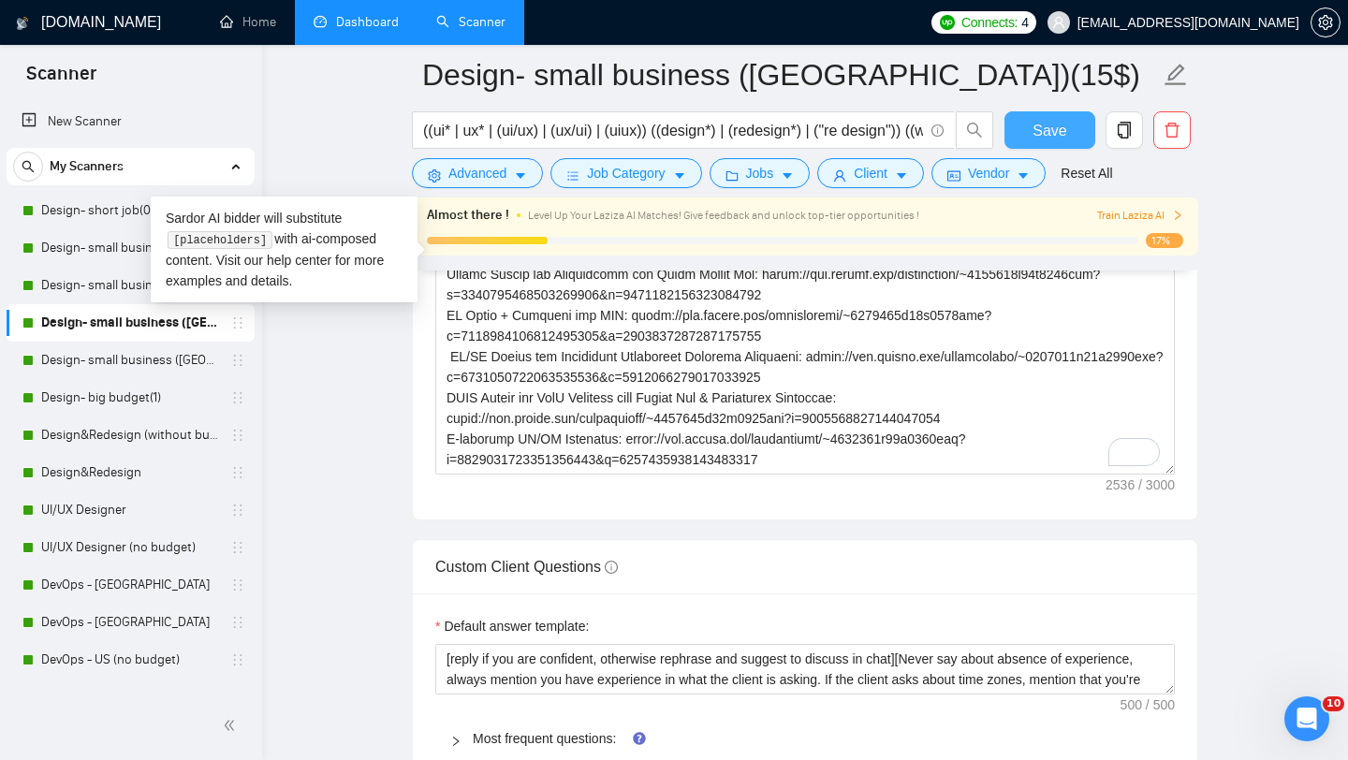
click at [1046, 140] on span "Save" at bounding box center [1050, 130] width 34 height 23
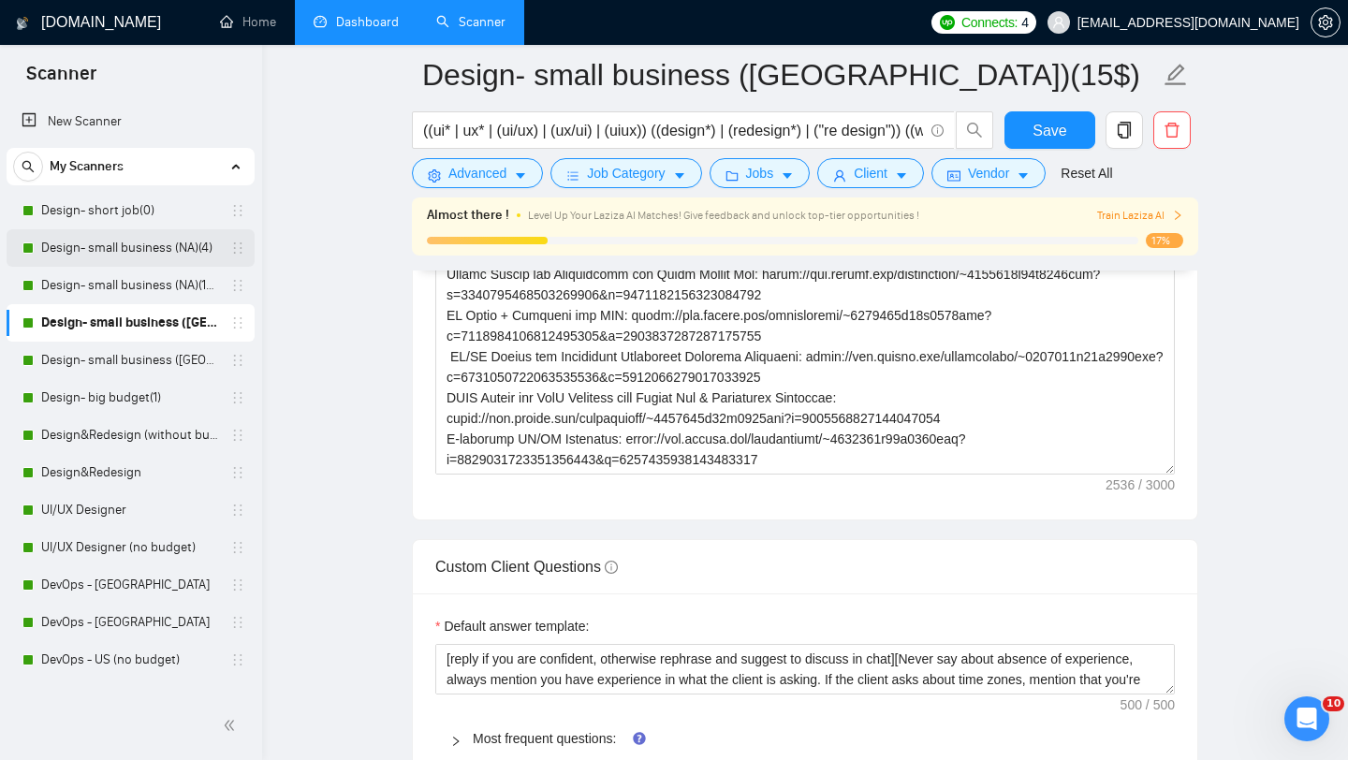
click at [84, 257] on link "Design- small business (NA)(4)" at bounding box center [130, 247] width 178 height 37
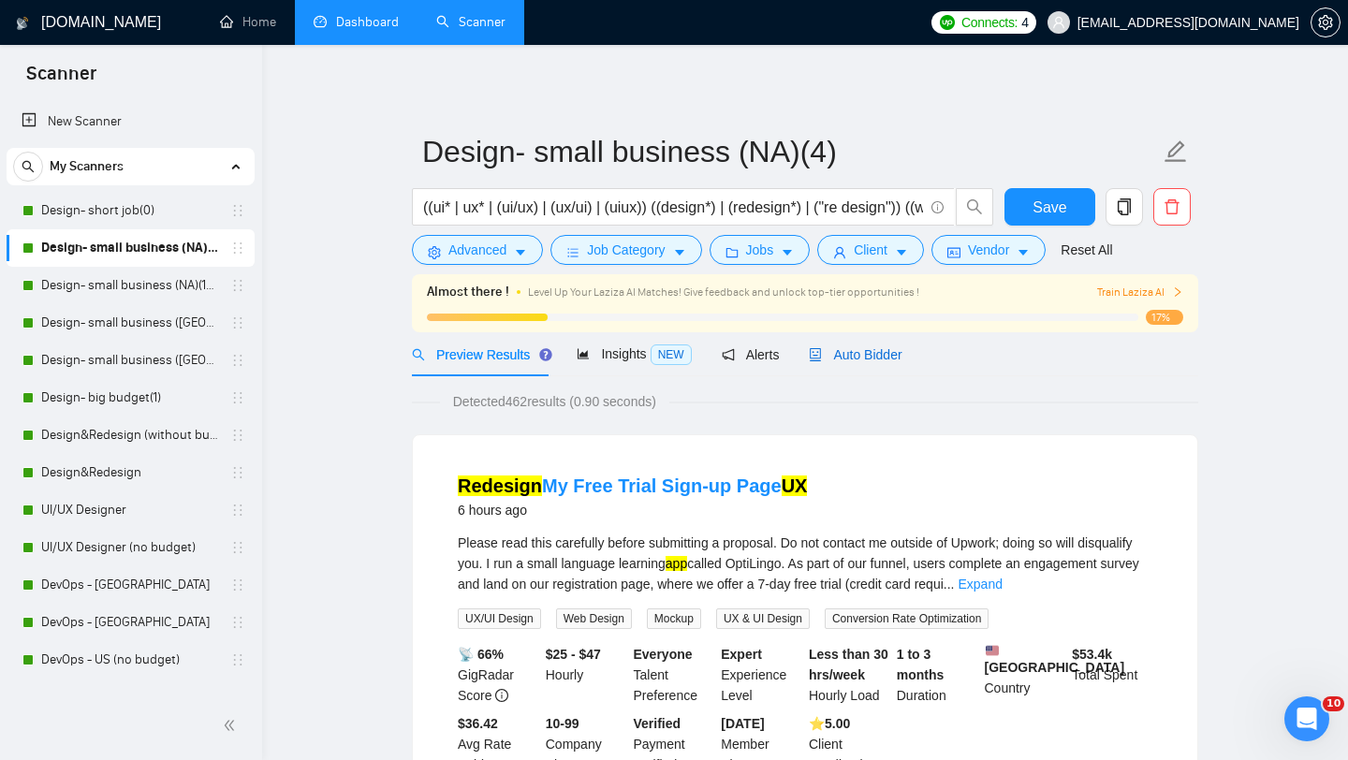
click at [902, 359] on span "Auto Bidder" at bounding box center [855, 354] width 93 height 15
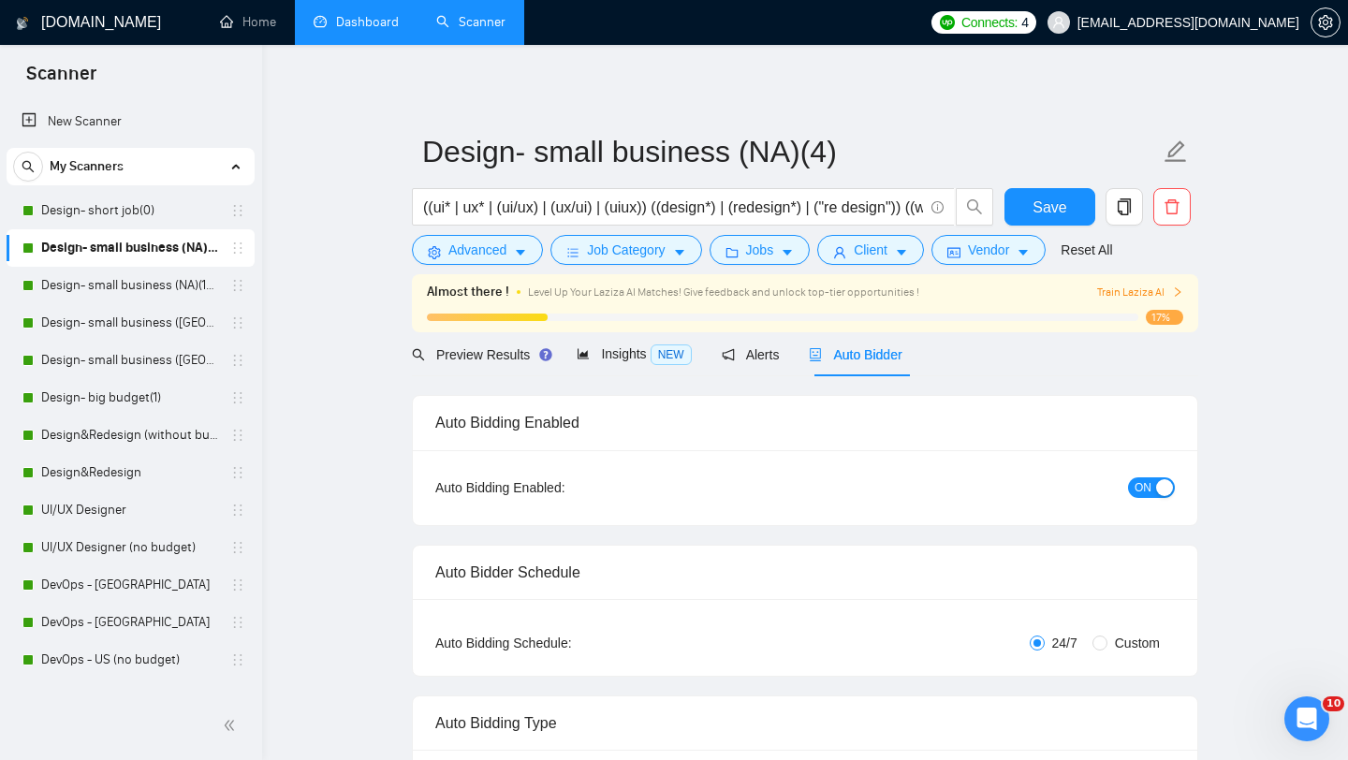
radio input "false"
radio input "true"
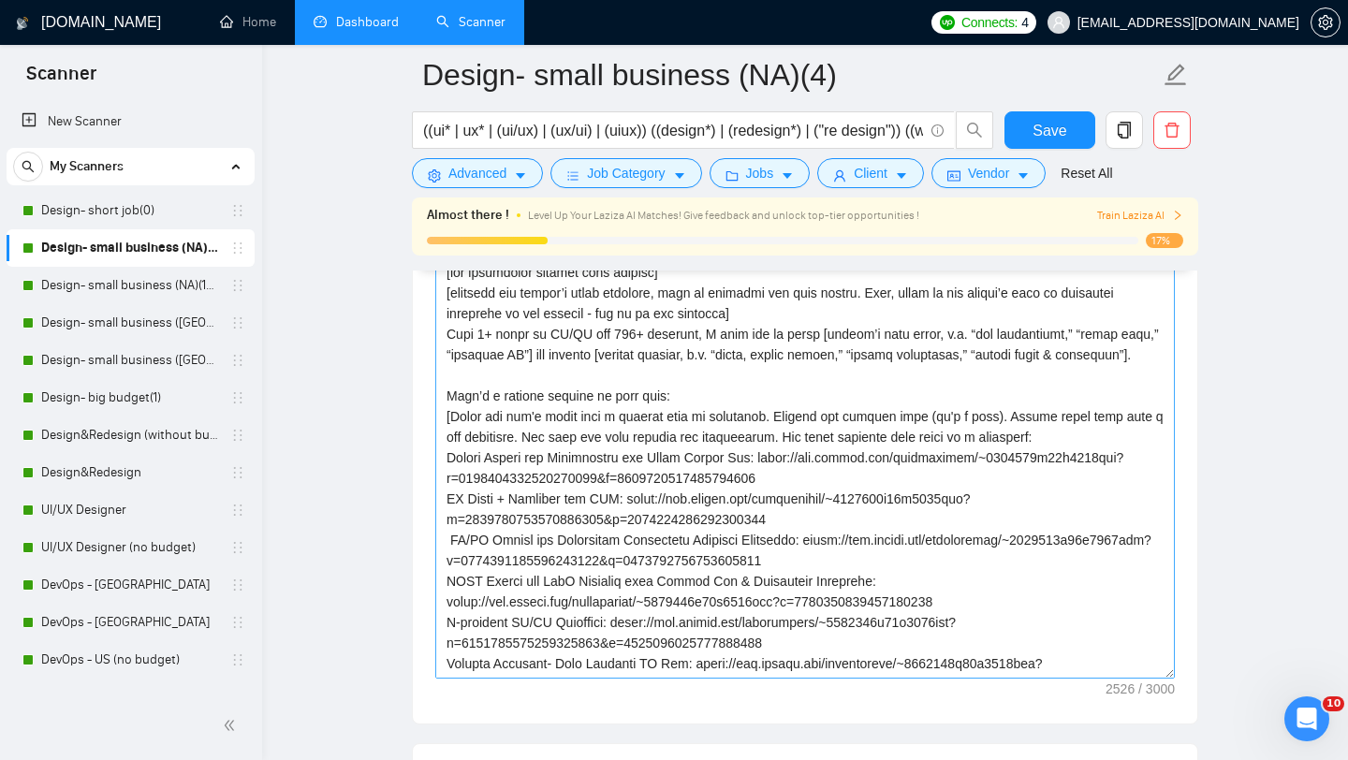
scroll to position [2523, 0]
click at [752, 523] on textarea "Cover letter template:" at bounding box center [805, 465] width 740 height 421
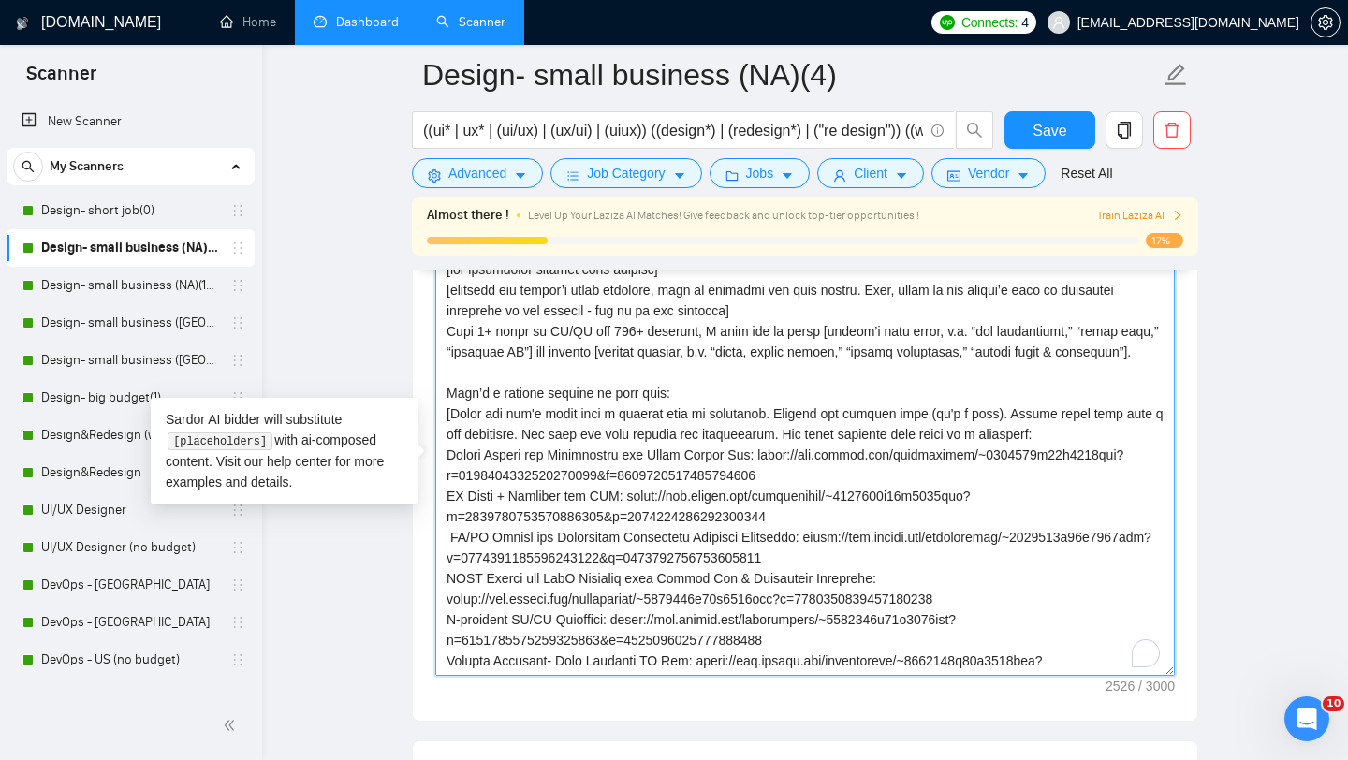
click at [744, 501] on textarea "Cover letter template:" at bounding box center [805, 465] width 740 height 421
paste textarea "loremipsu dolors’a cons adipi, e.s. “doe temporincid,” “utlab etdo,” “magnaali …"
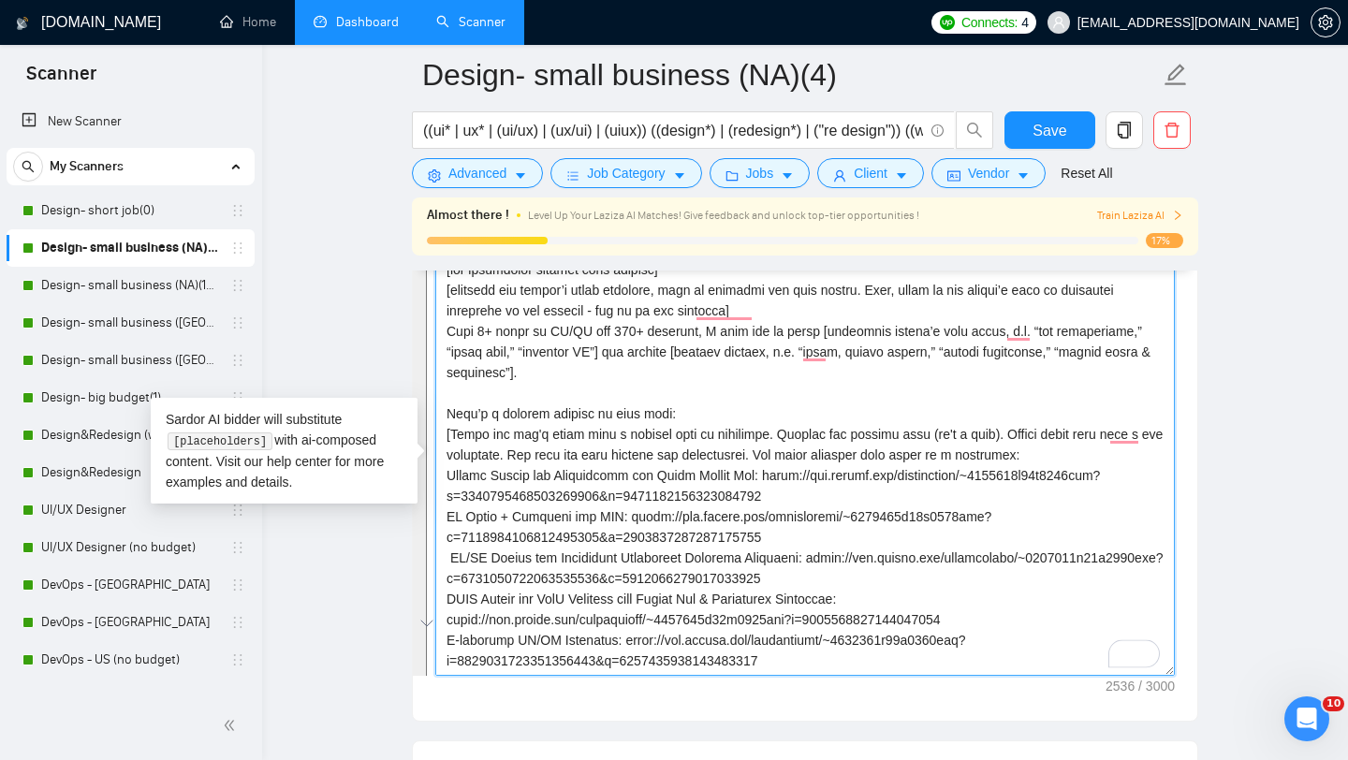
click at [931, 523] on textarea "Cover letter template:" at bounding box center [805, 465] width 740 height 421
type textarea "[lor ipsumdolor sitamet cons adipisc] [elitsedd eiu tempor’i utlab etdolore, ma…"
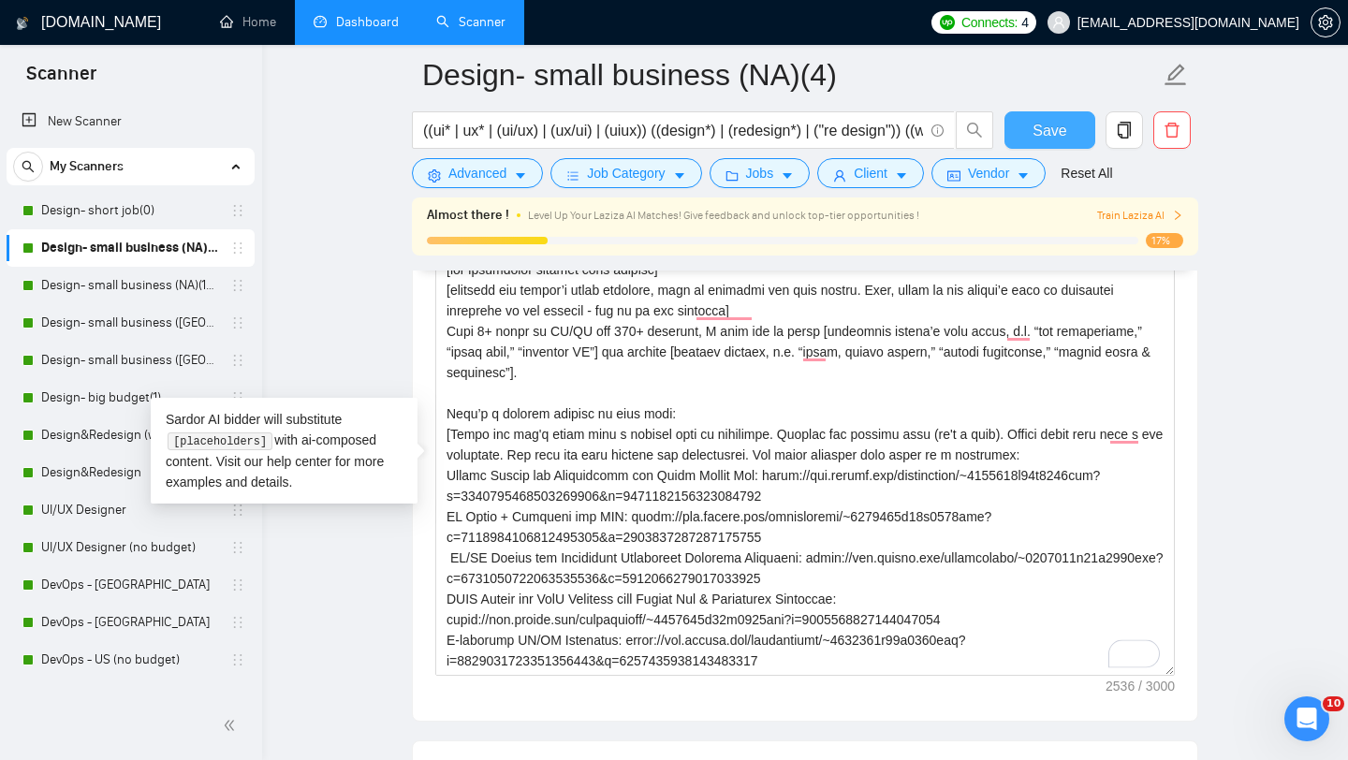
click at [1044, 117] on button "Save" at bounding box center [1050, 129] width 91 height 37
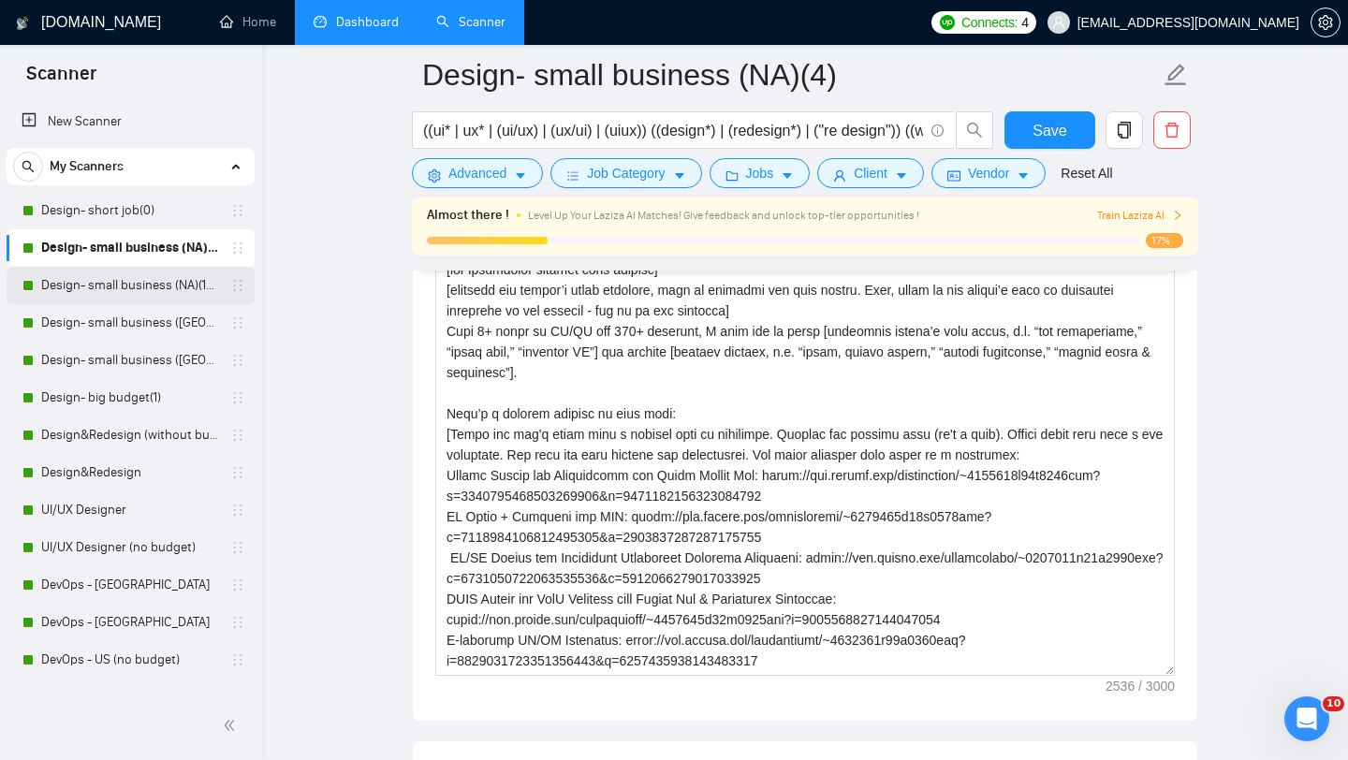
click at [132, 291] on link "Design- small business (NA)(15$)" at bounding box center [130, 285] width 178 height 37
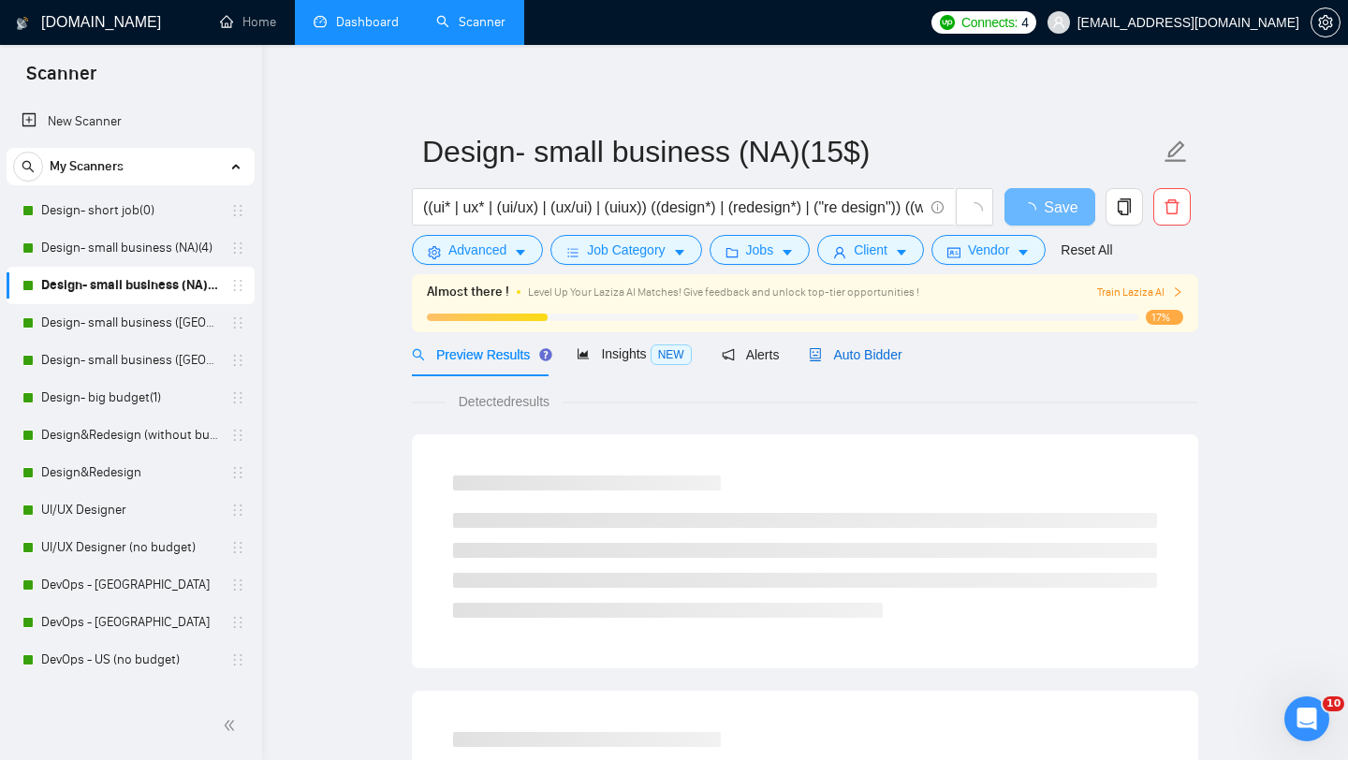
click at [871, 360] on span "Auto Bidder" at bounding box center [855, 354] width 93 height 15
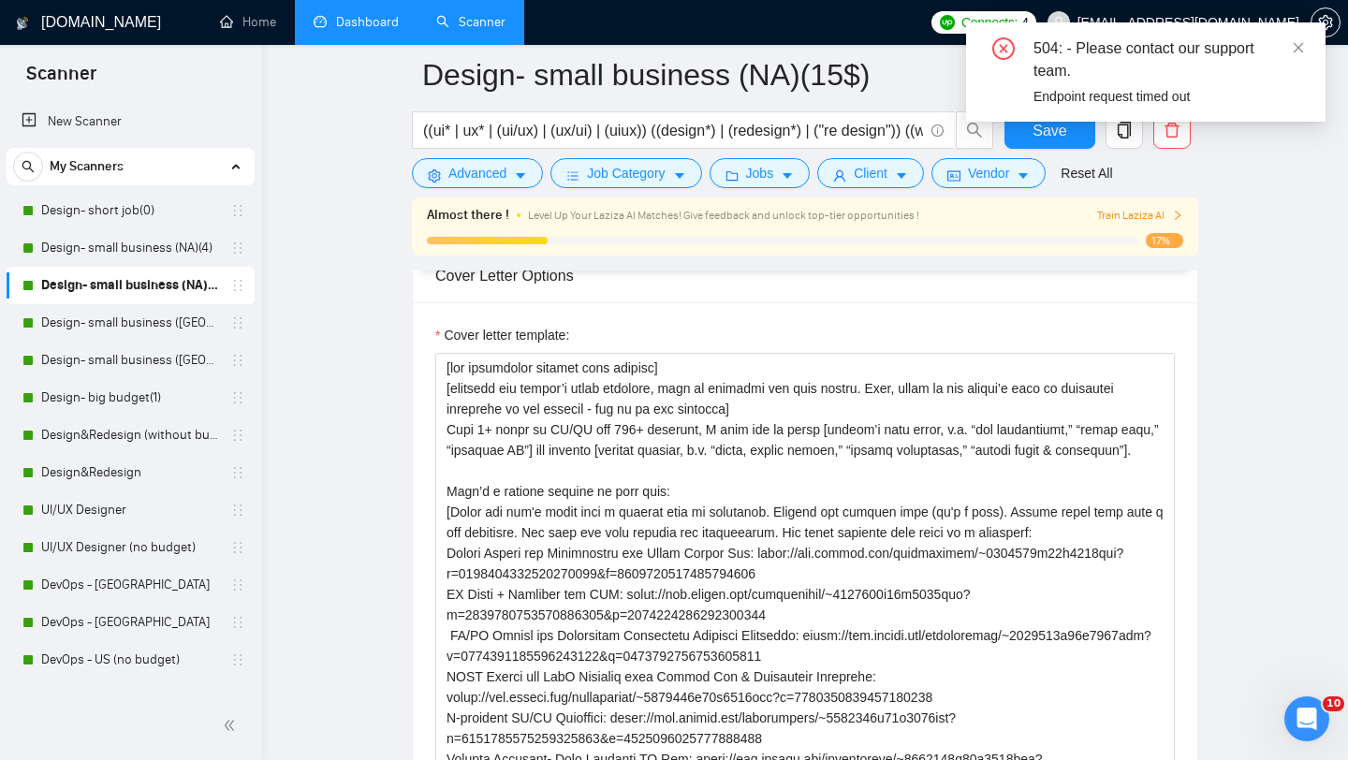
scroll to position [2413, 0]
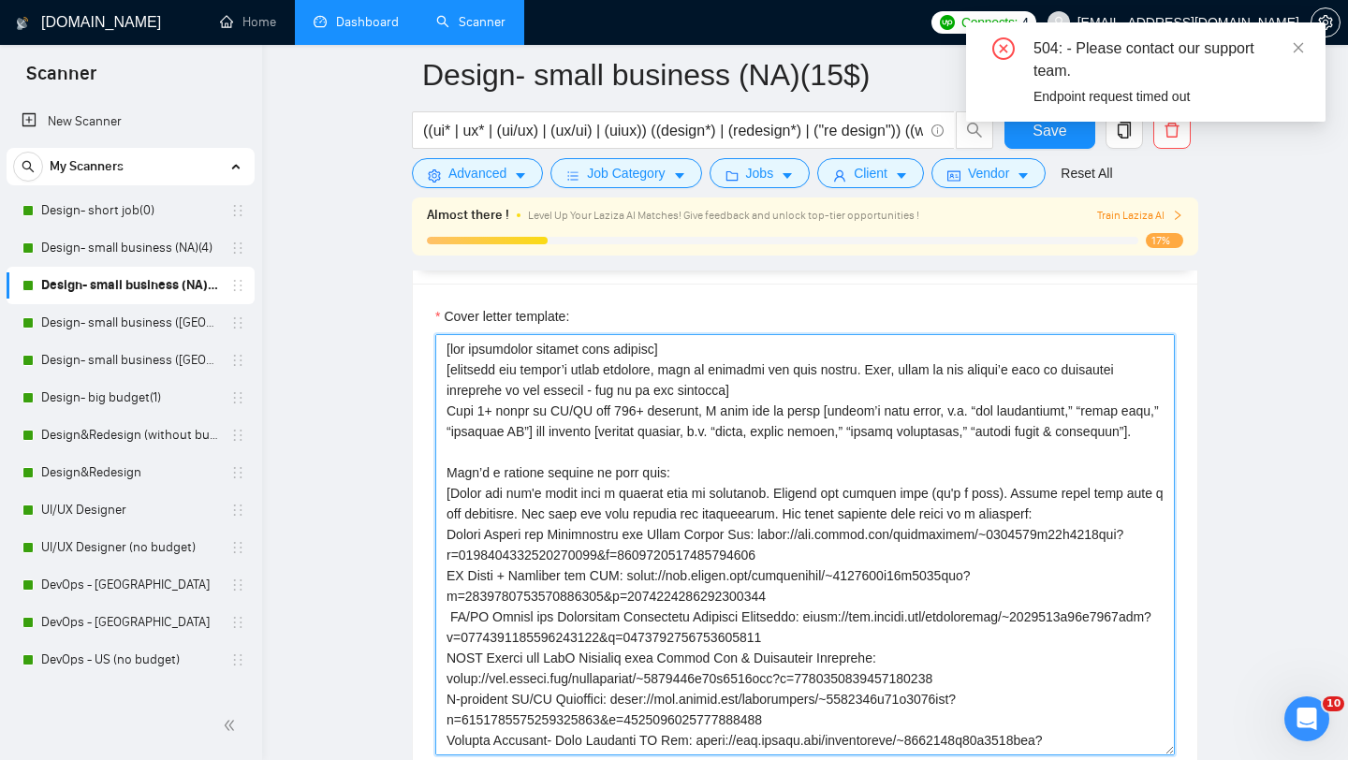
click at [836, 538] on textarea "Cover letter template:" at bounding box center [805, 544] width 740 height 421
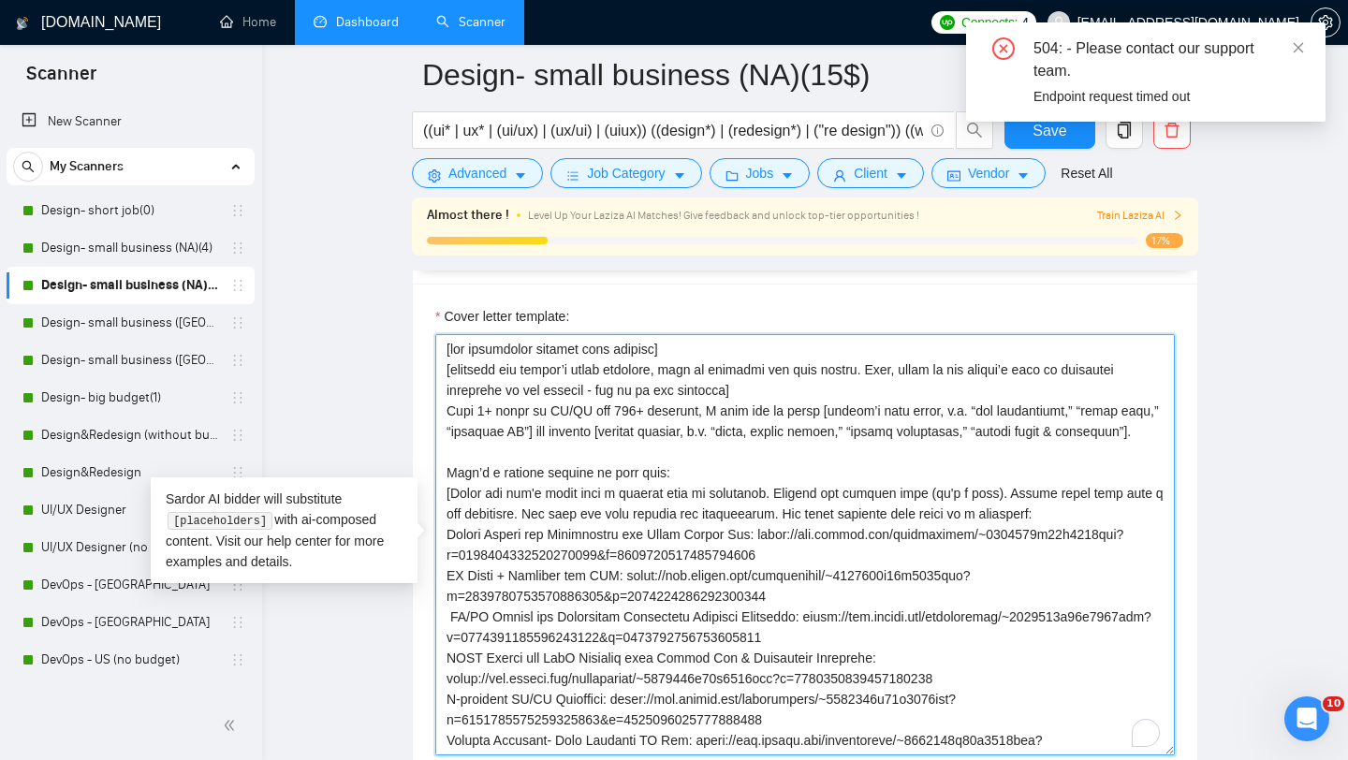
click at [836, 538] on textarea "Cover letter template:" at bounding box center [805, 544] width 740 height 421
paste textarea "loremipsu dolors’a cons adipi, e.s. “doe temporincid,” “utlab etdo,” “magnaali …"
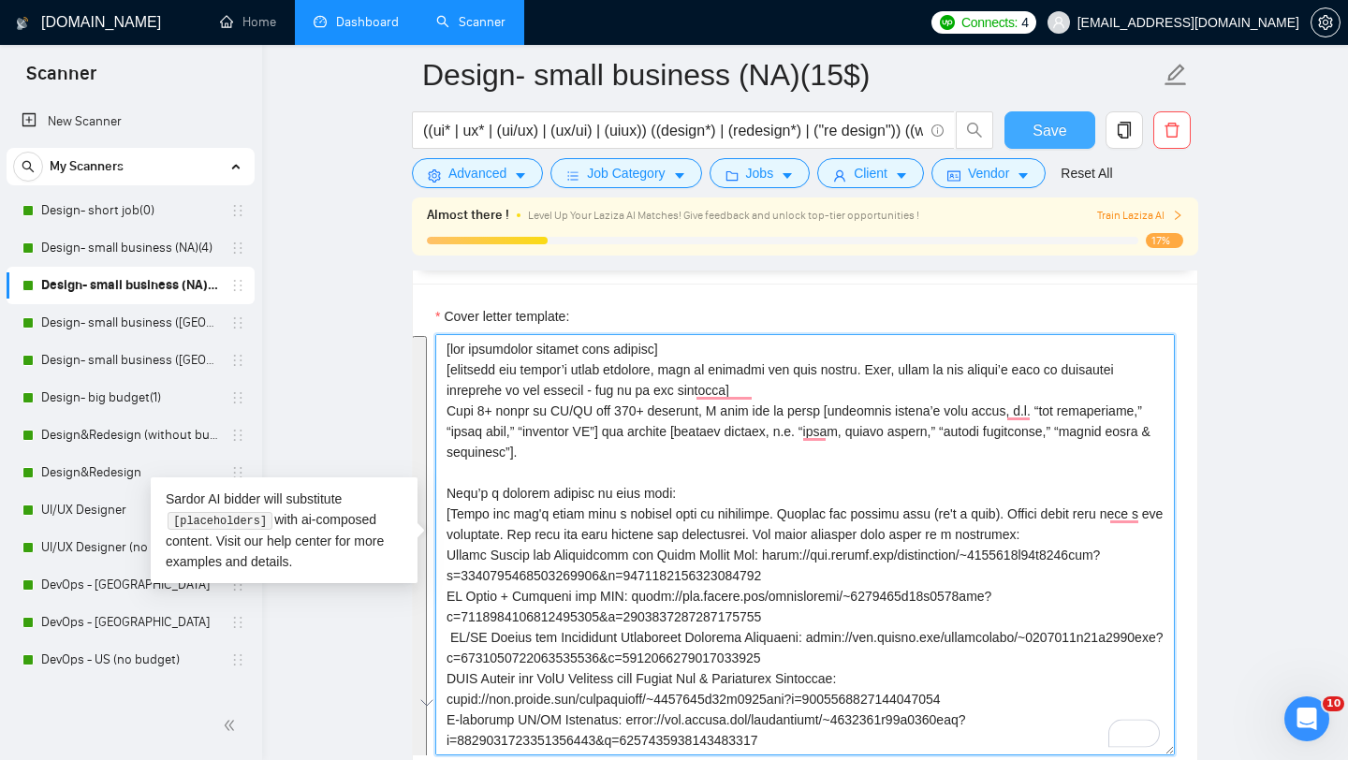
type textarea "[lor ipsumdolor sitamet cons adipisc] [elitsedd eiu tempor’i utlab etdolore, ma…"
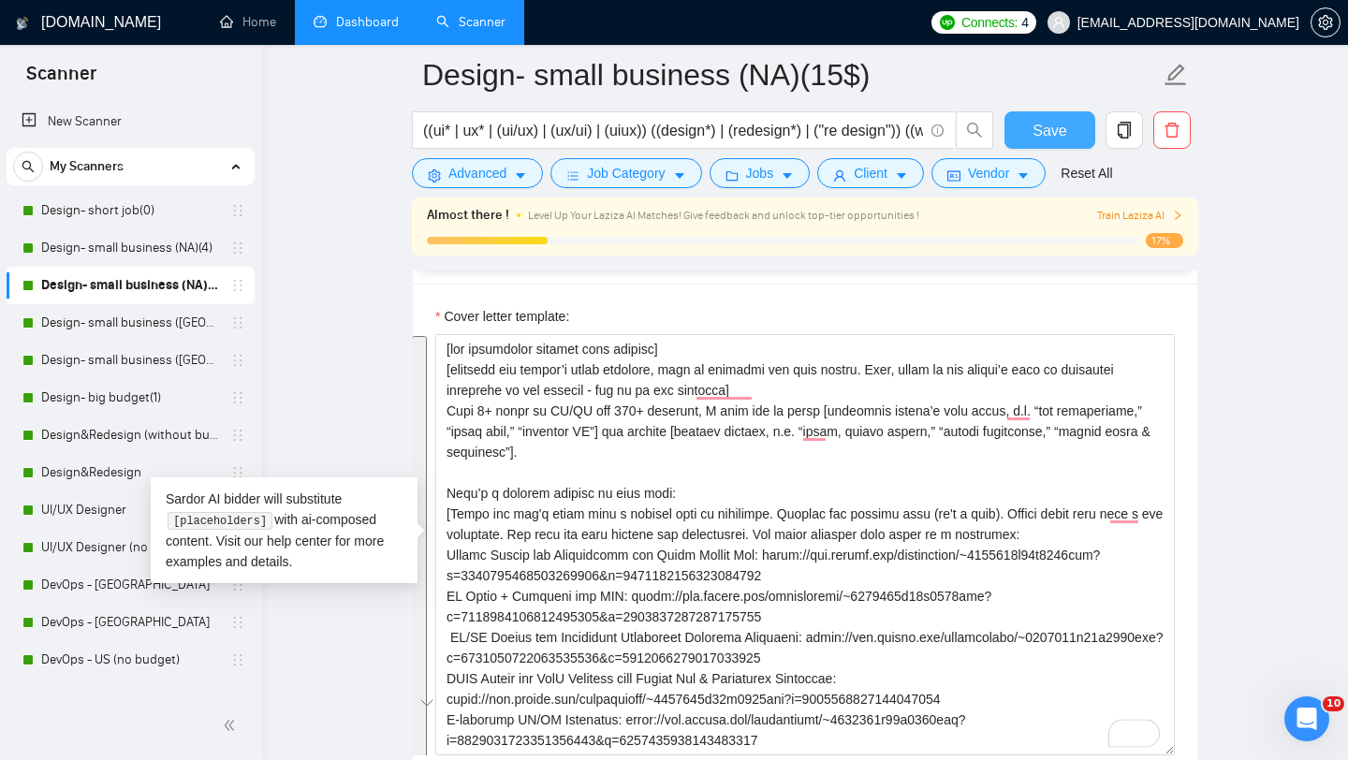
click at [1047, 140] on span "Save" at bounding box center [1050, 130] width 34 height 23
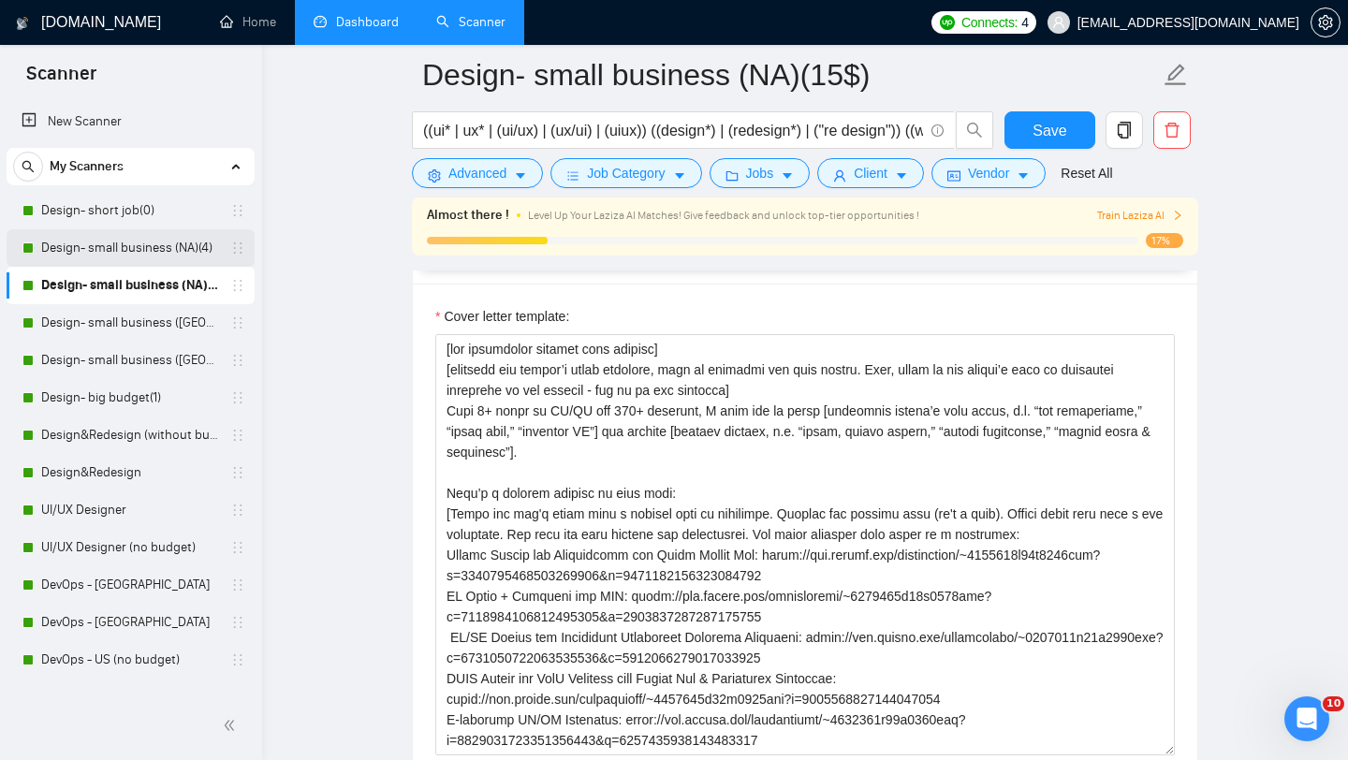
click at [135, 257] on link "Design- small business (NA)(4)" at bounding box center [130, 247] width 178 height 37
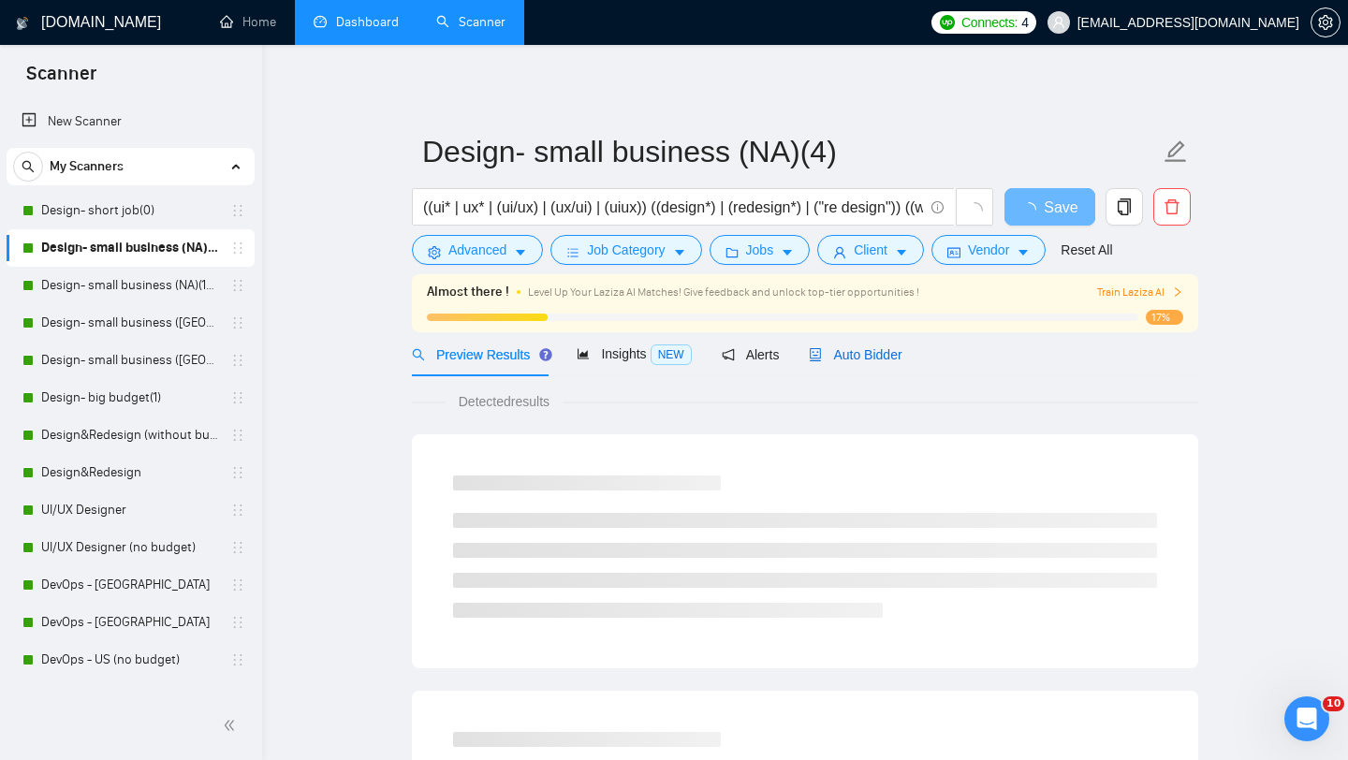
click at [877, 361] on span "Auto Bidder" at bounding box center [855, 354] width 93 height 15
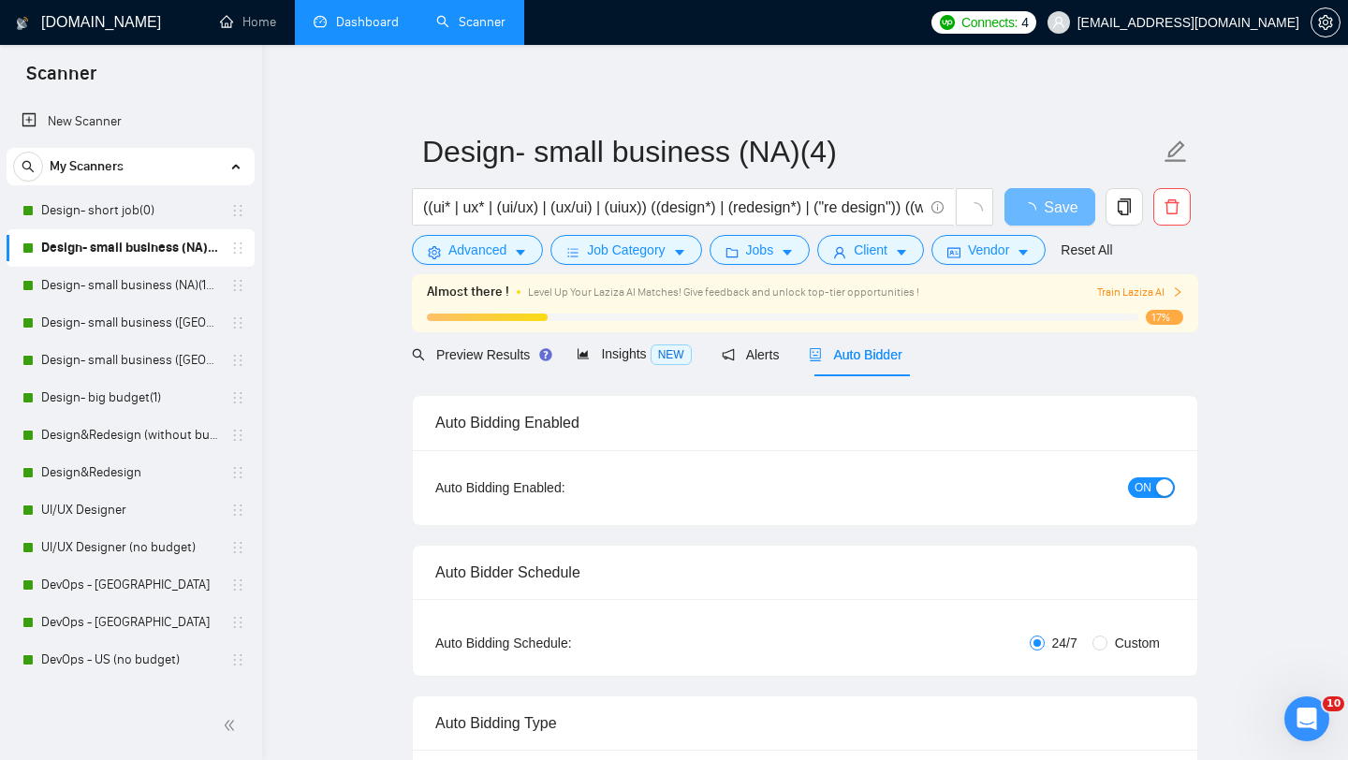
radio input "false"
radio input "true"
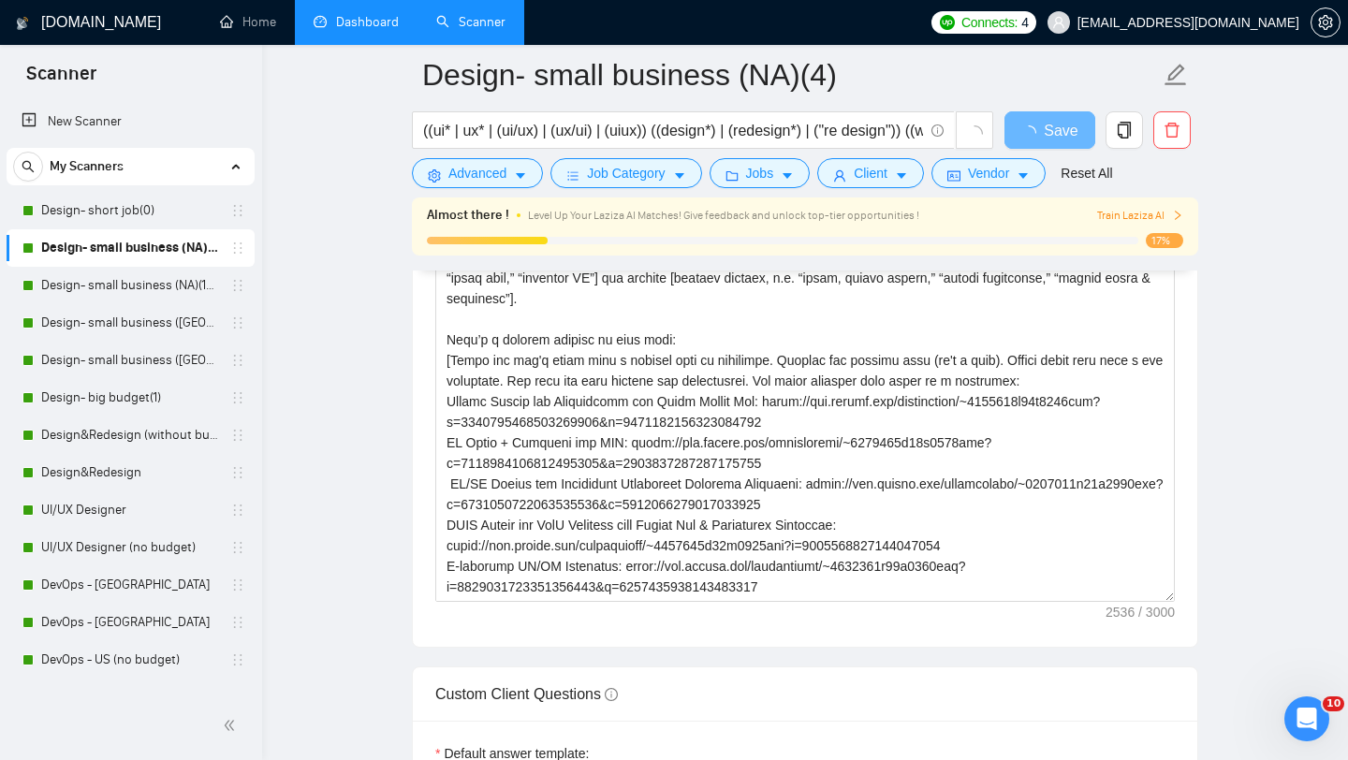
scroll to position [2362, 0]
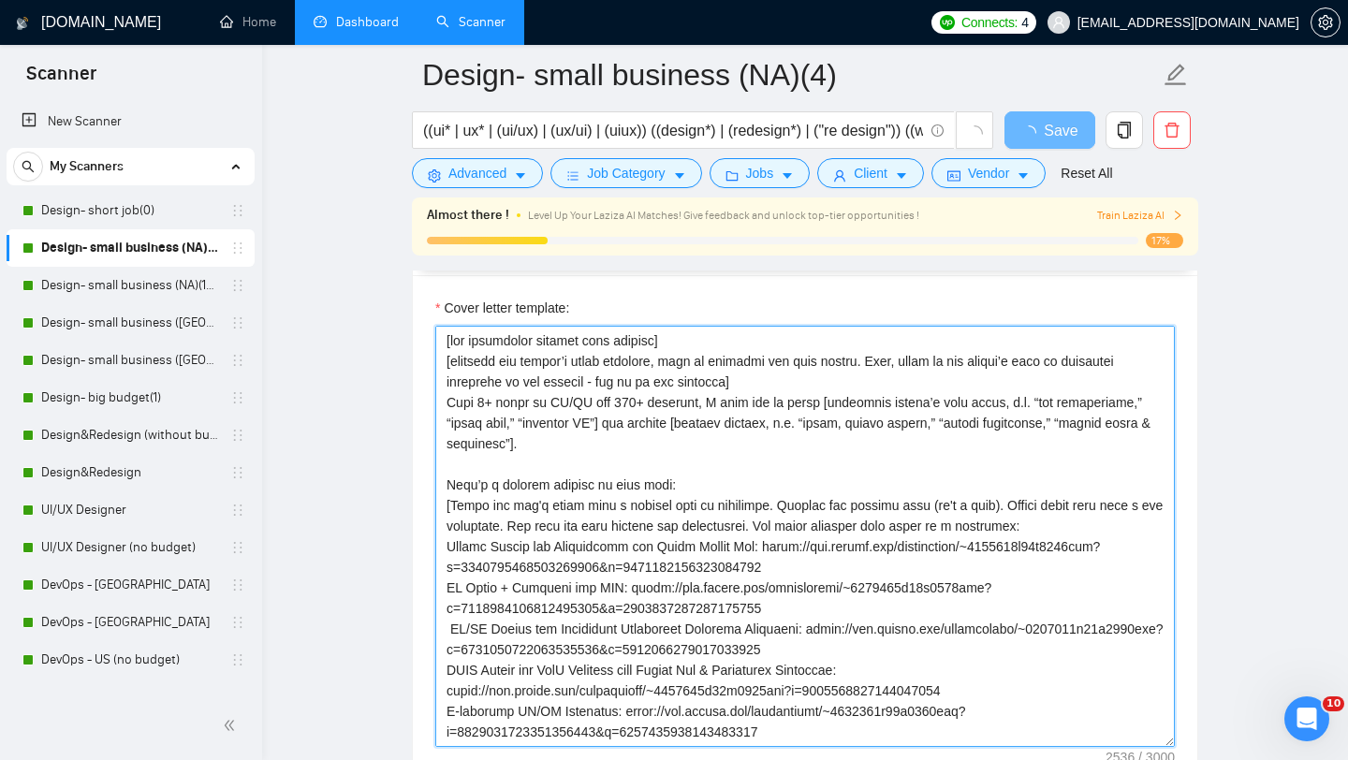
click at [829, 560] on textarea "Cover letter template:" at bounding box center [805, 536] width 740 height 421
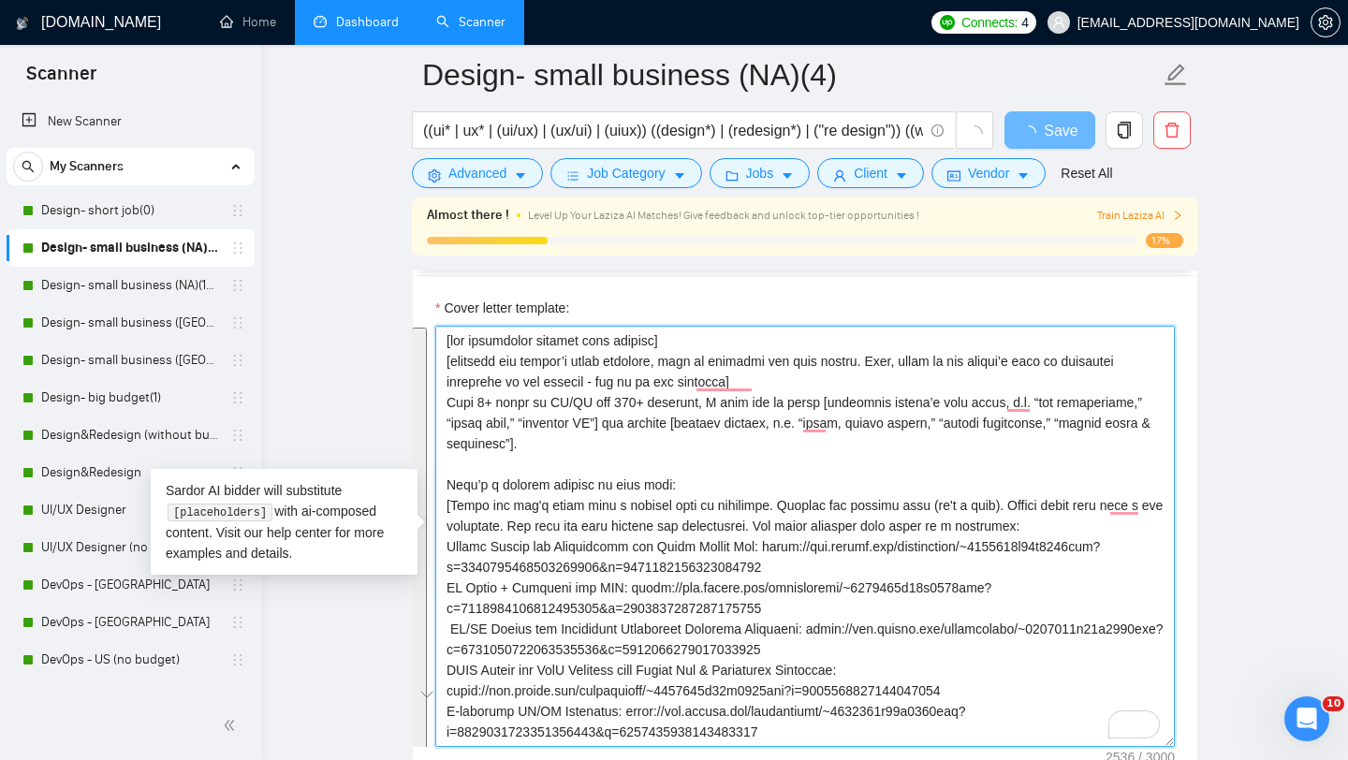
click at [746, 553] on textarea "Cover letter template:" at bounding box center [805, 536] width 740 height 421
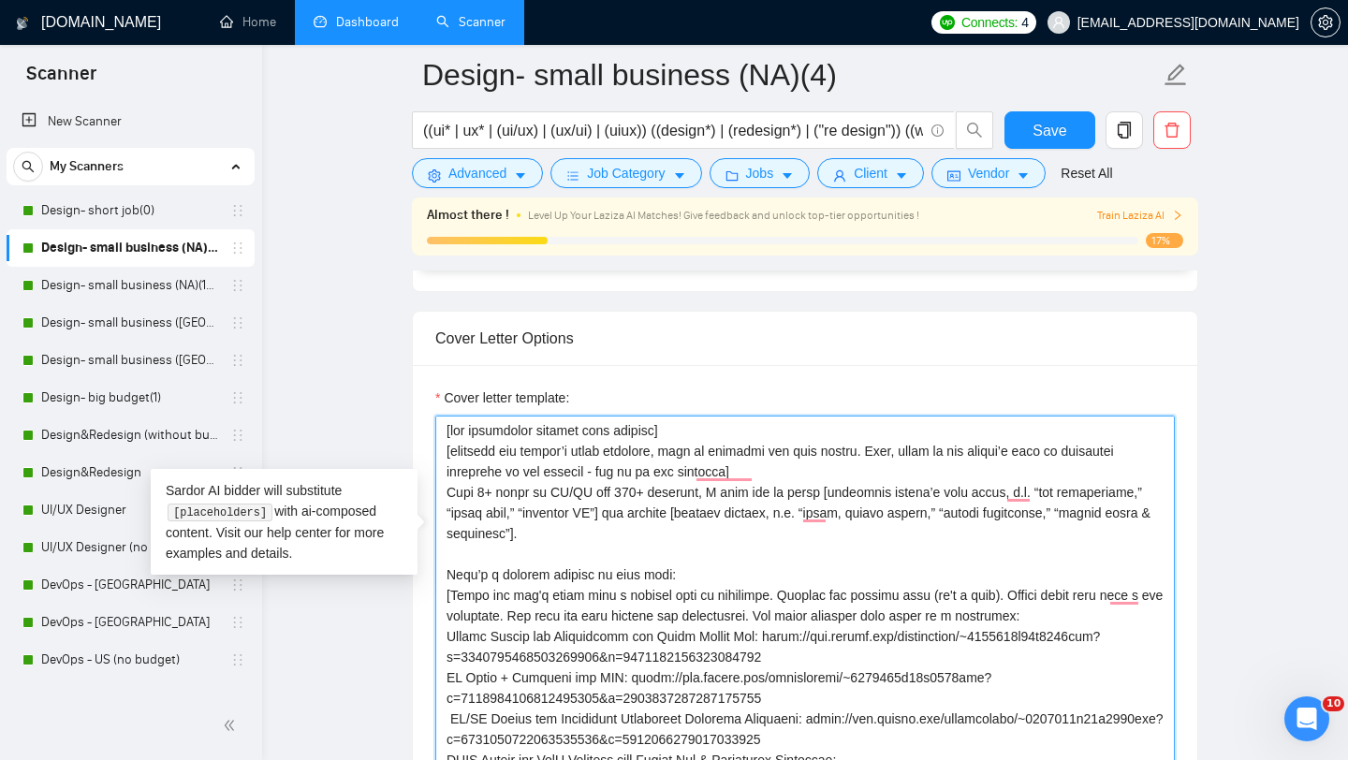
click at [718, 591] on textarea "Cover letter template:" at bounding box center [805, 626] width 740 height 421
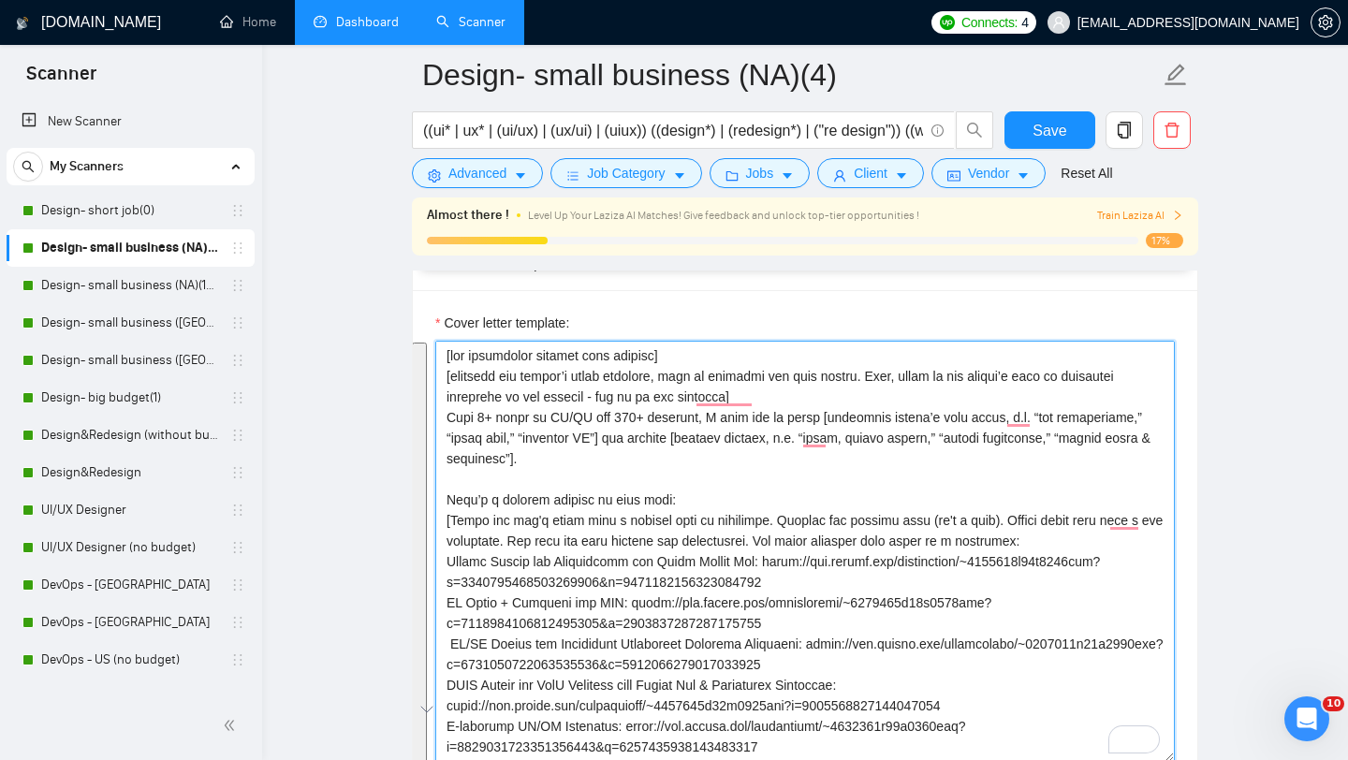
click at [718, 591] on textarea "Cover letter template:" at bounding box center [805, 551] width 740 height 421
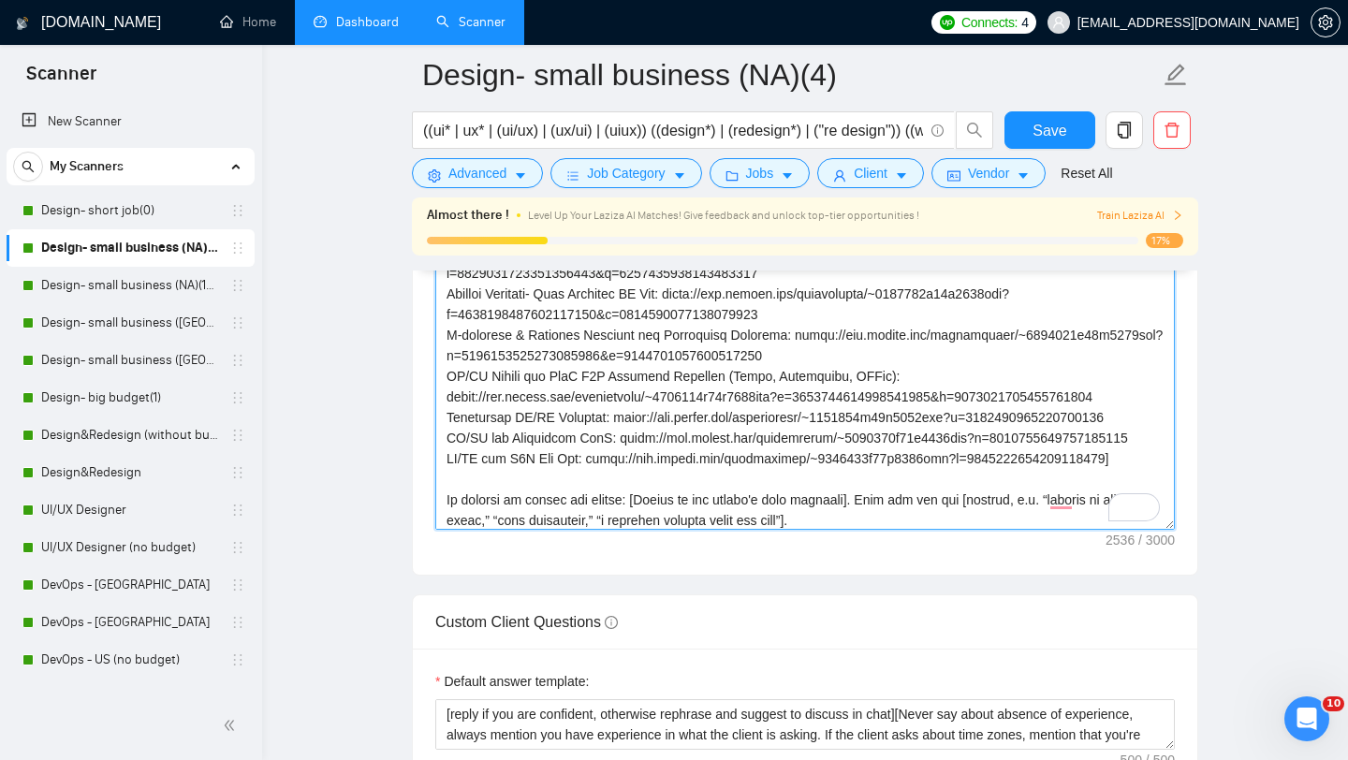
scroll to position [352, 0]
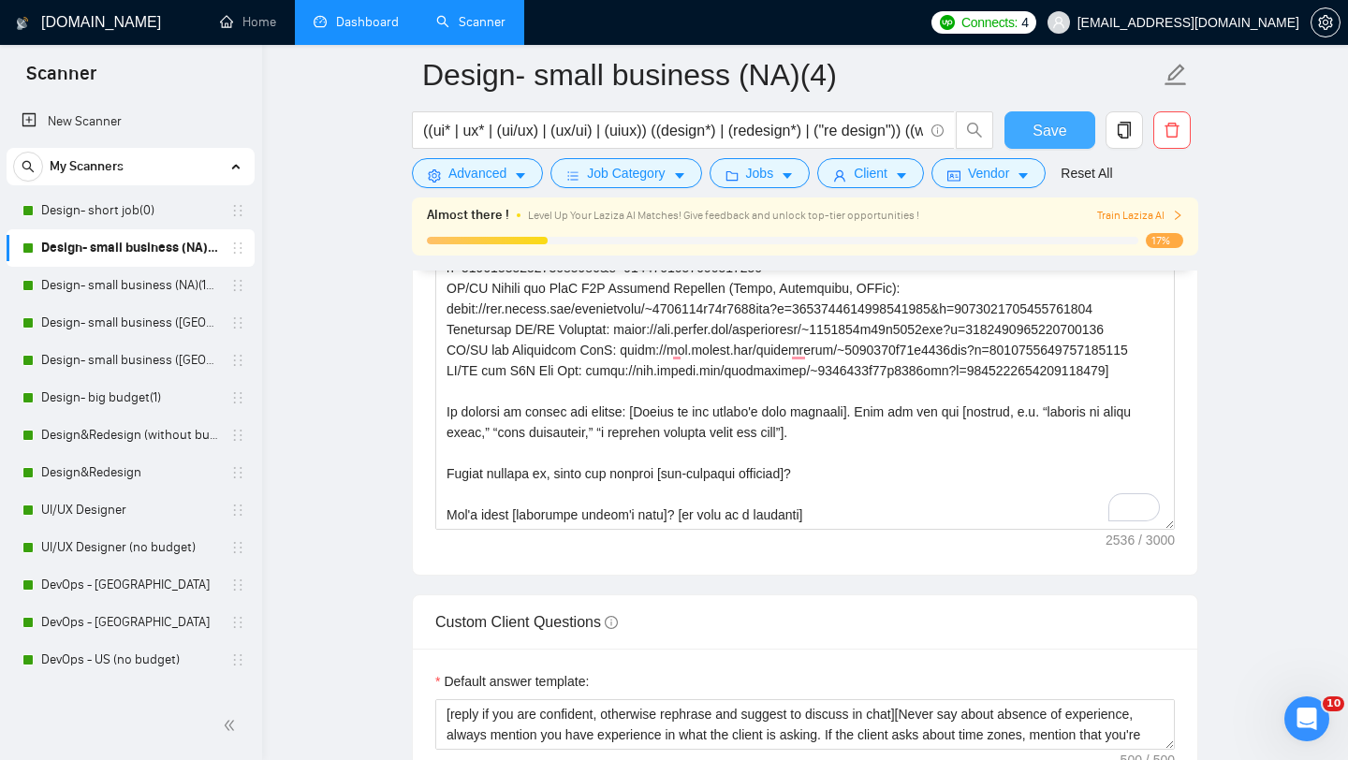
click at [1025, 121] on button "Save" at bounding box center [1050, 129] width 91 height 37
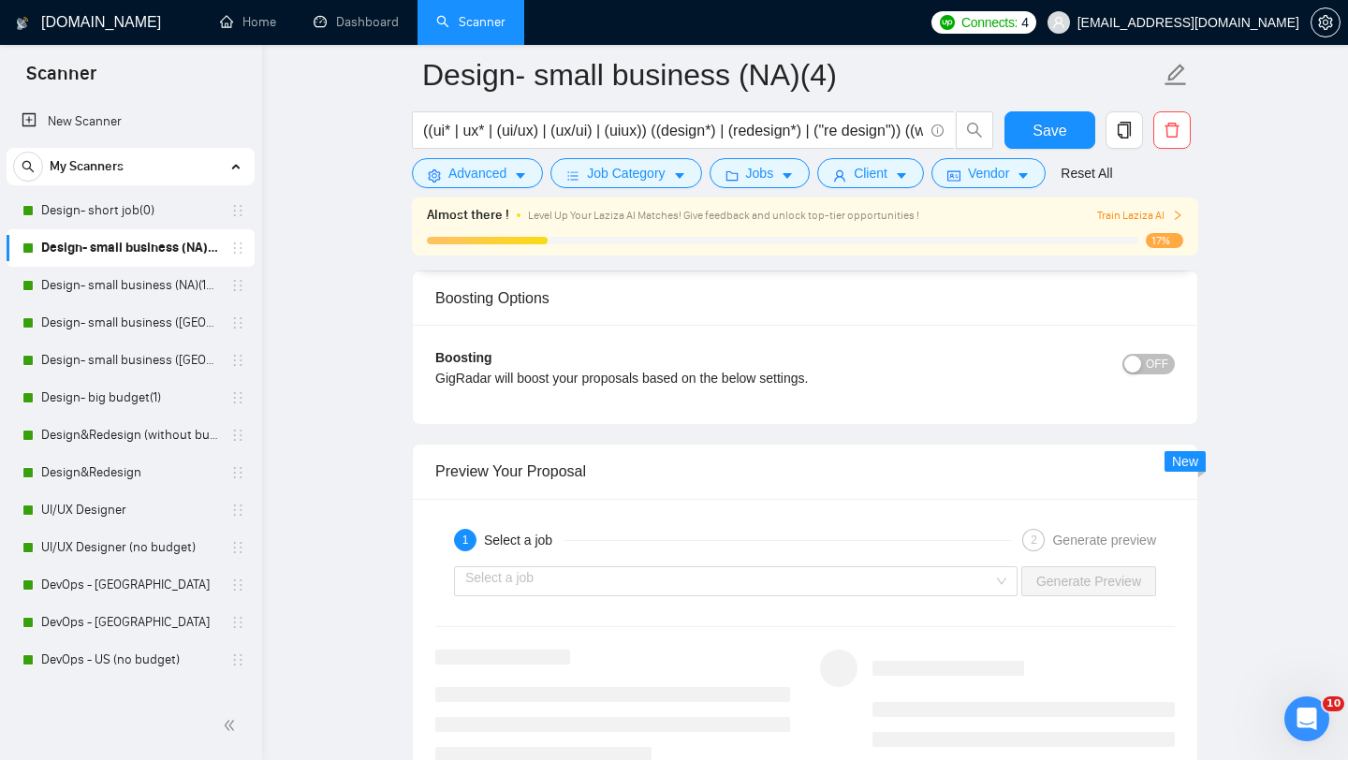
scroll to position [3704, 0]
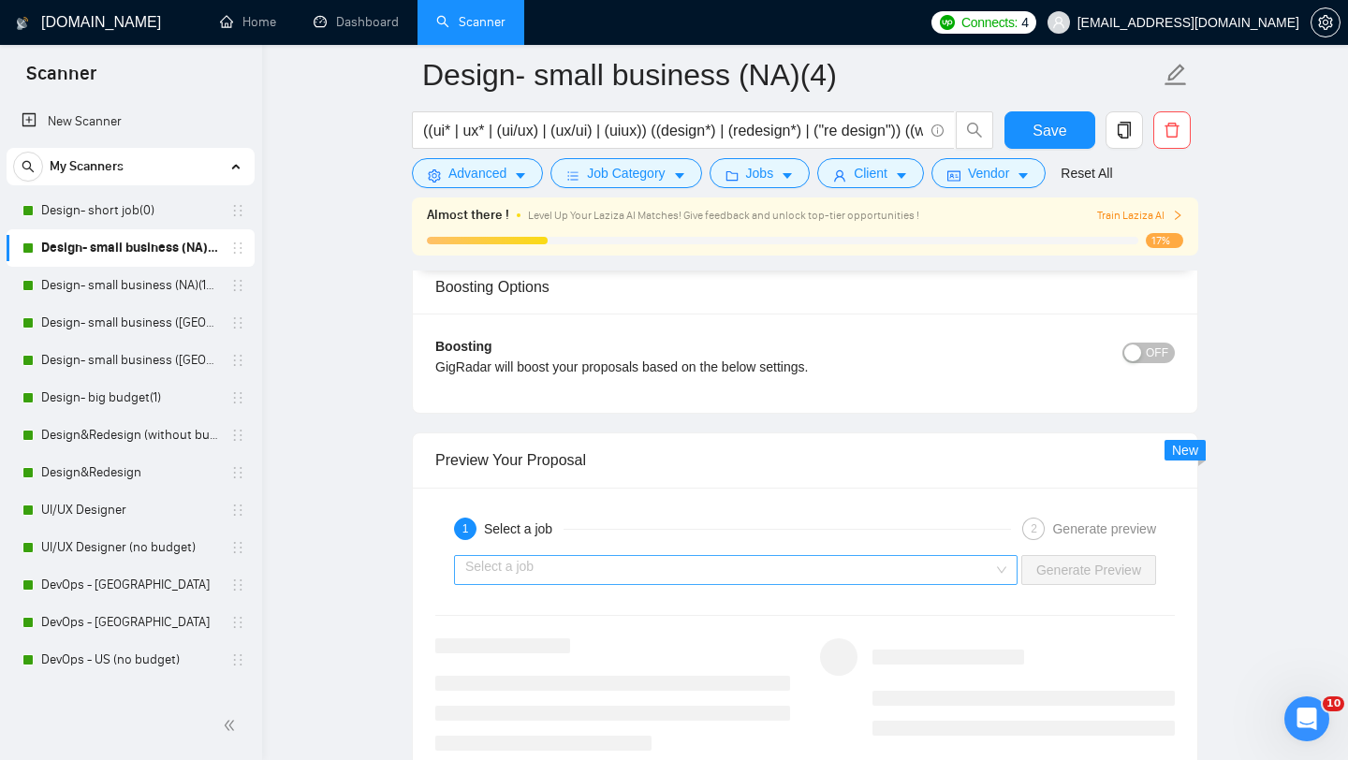
click at [822, 578] on input "search" at bounding box center [729, 570] width 528 height 28
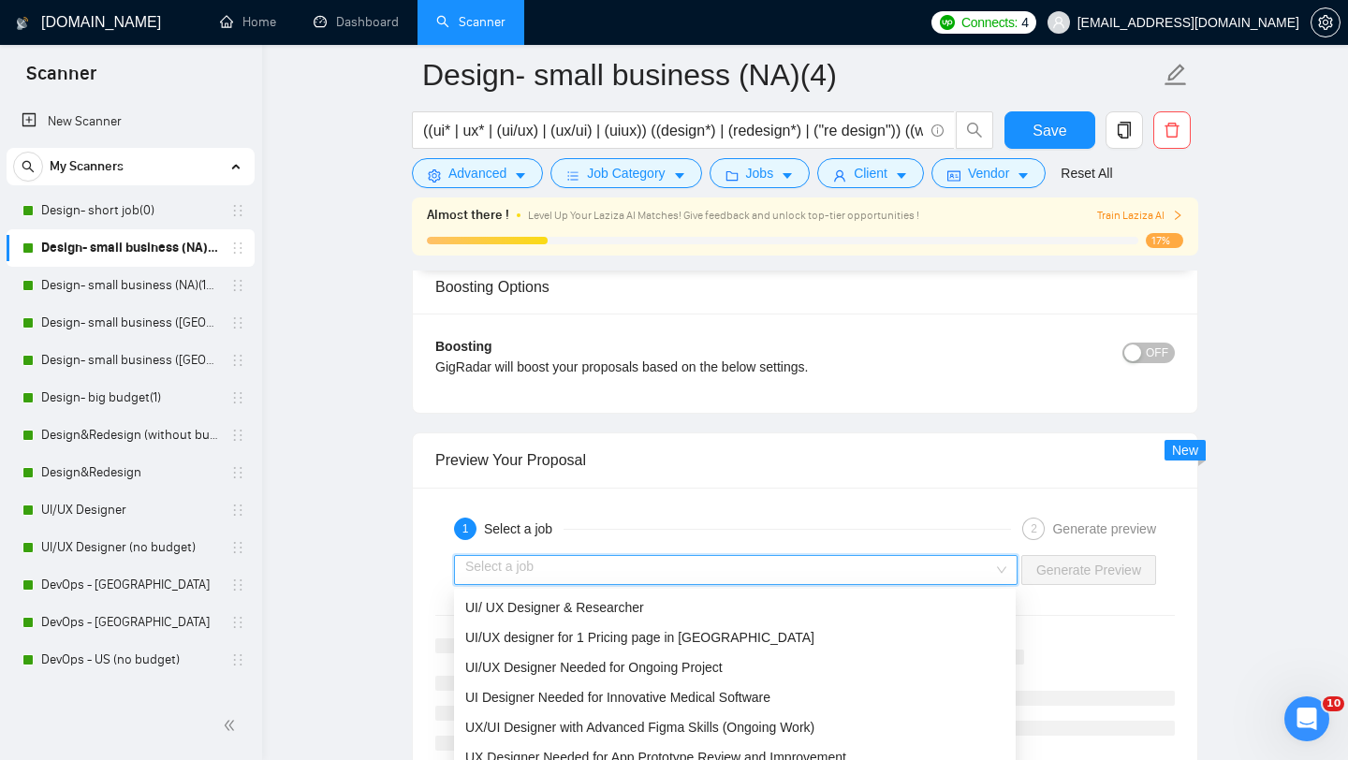
scroll to position [3727, 0]
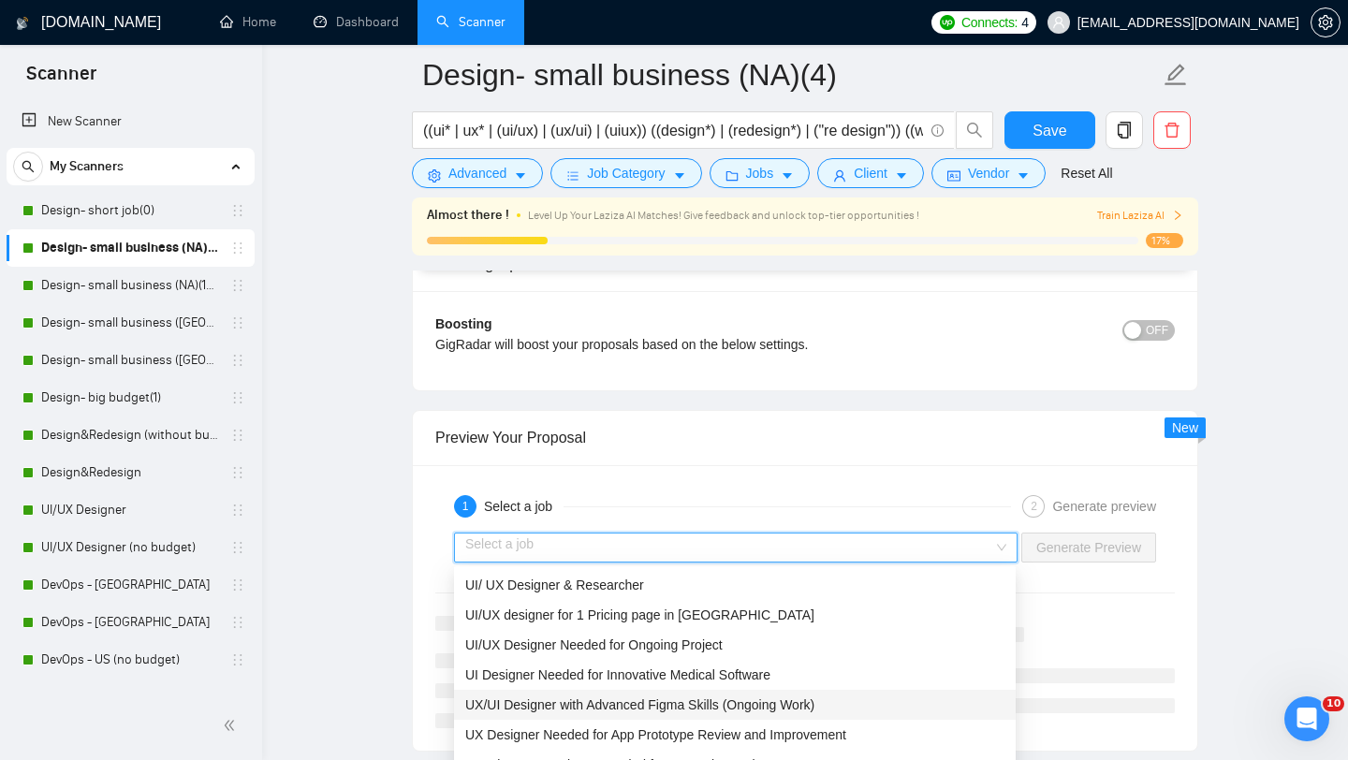
click at [743, 705] on span "UX/UI Designer with Advanced Figma Skills (Ongoing Work)" at bounding box center [639, 705] width 349 height 15
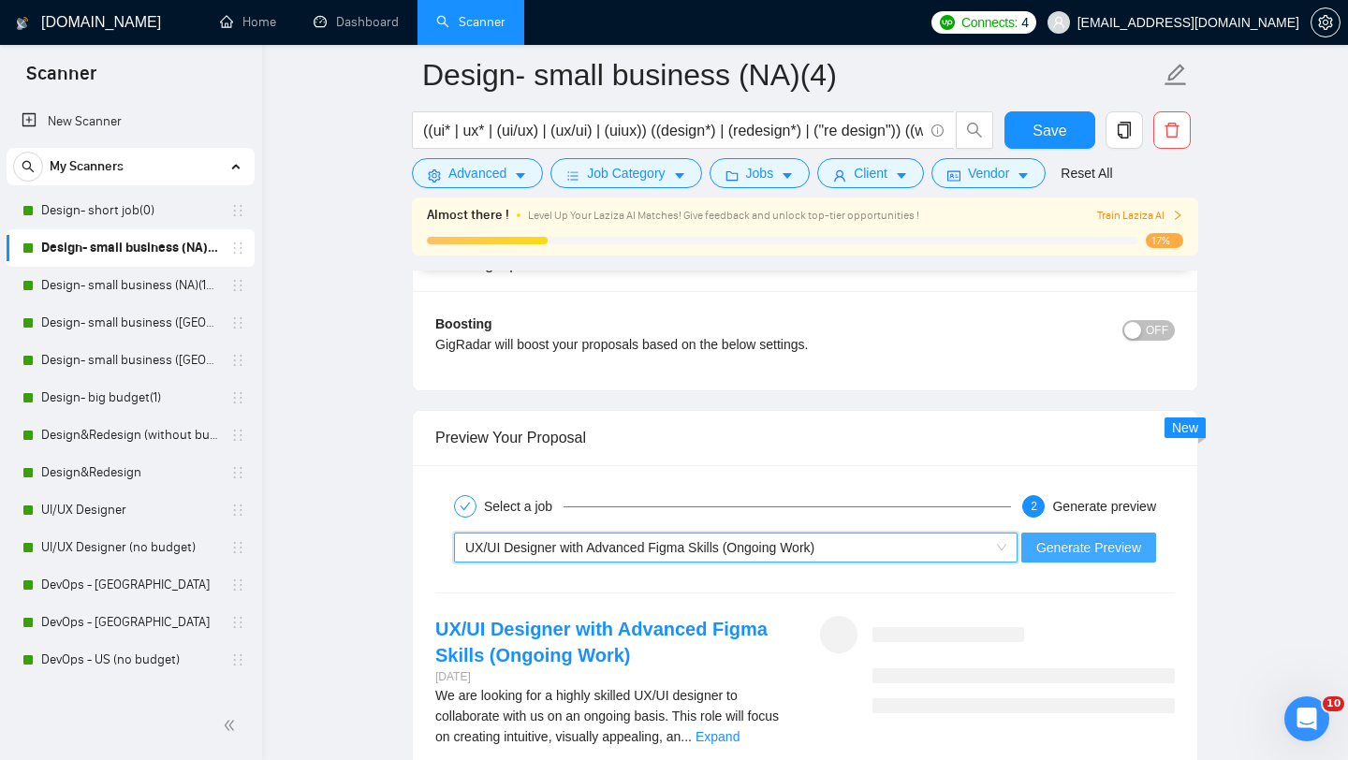
click at [1064, 550] on span "Generate Preview" at bounding box center [1089, 547] width 105 height 21
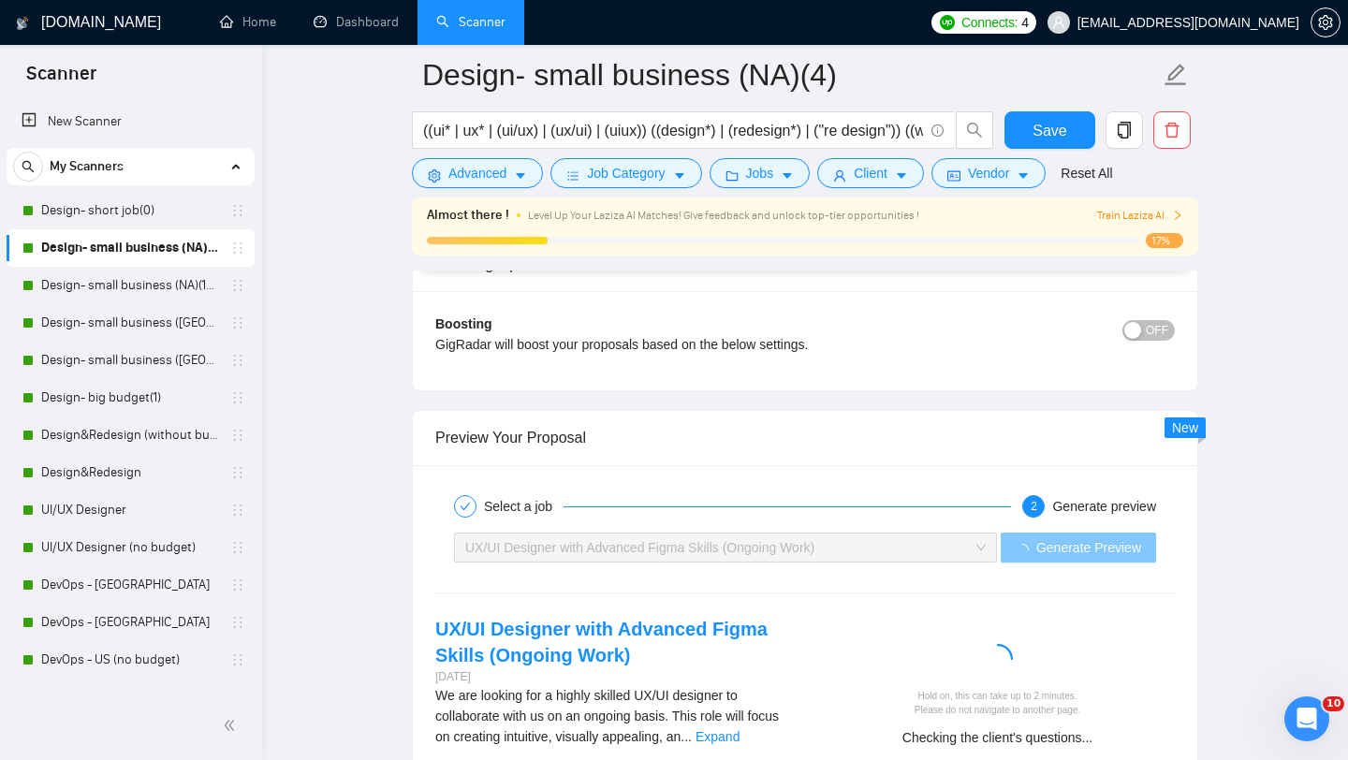
scroll to position [3991, 0]
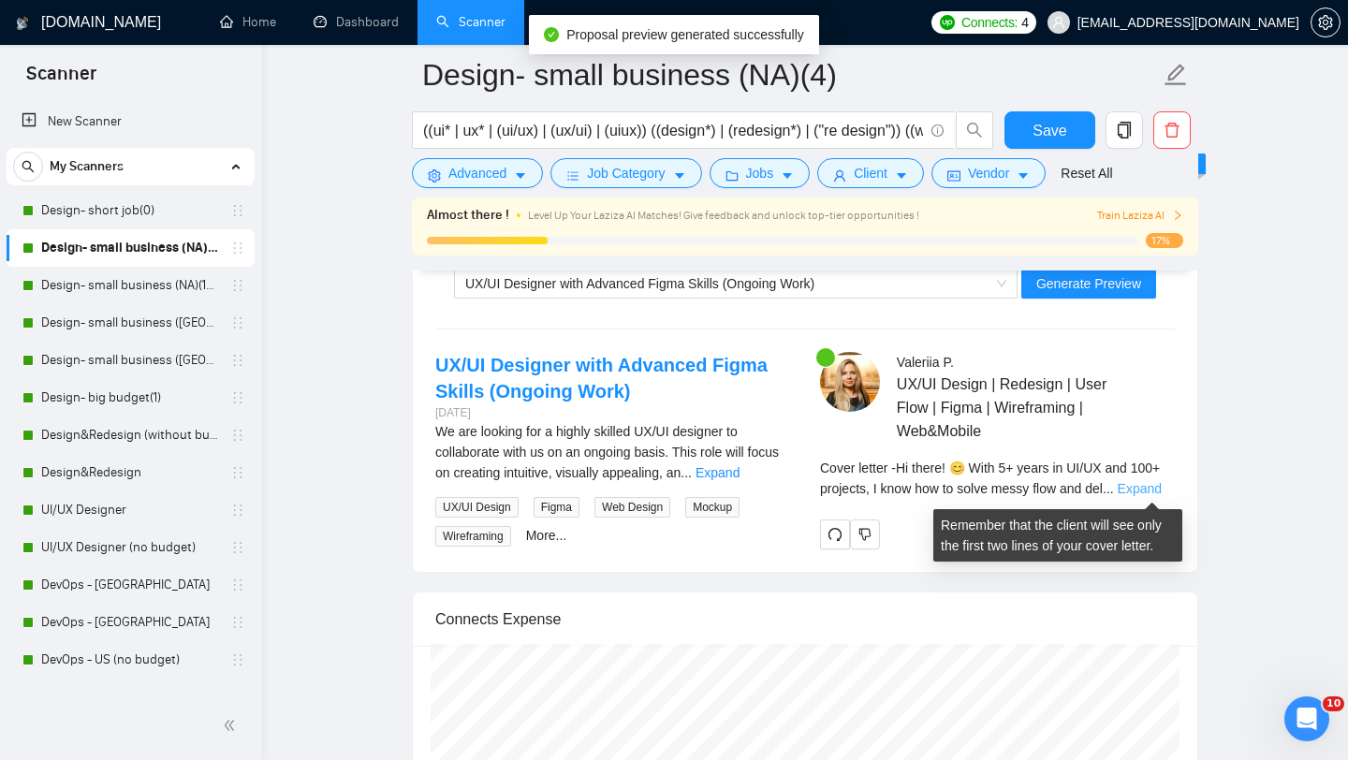
click at [1153, 488] on link "Expand" at bounding box center [1140, 488] width 44 height 15
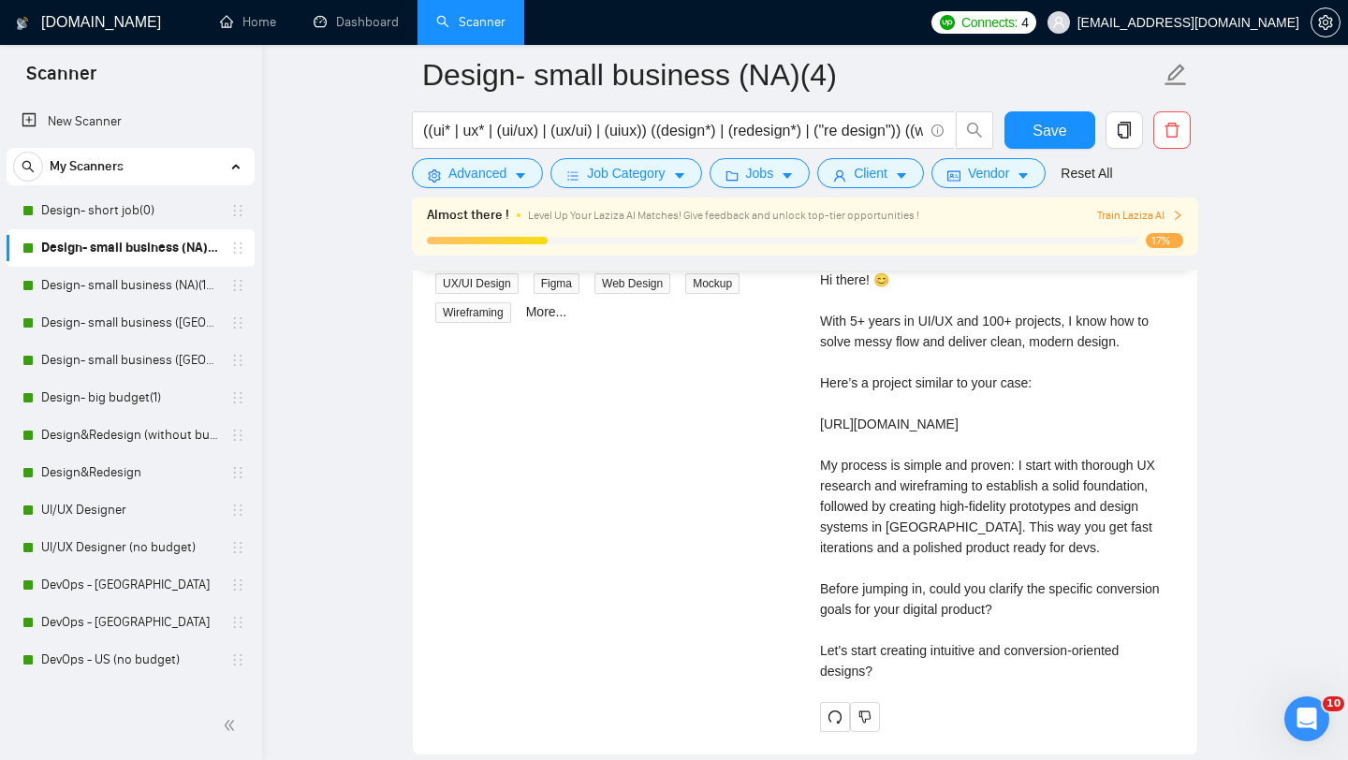
scroll to position [4229, 0]
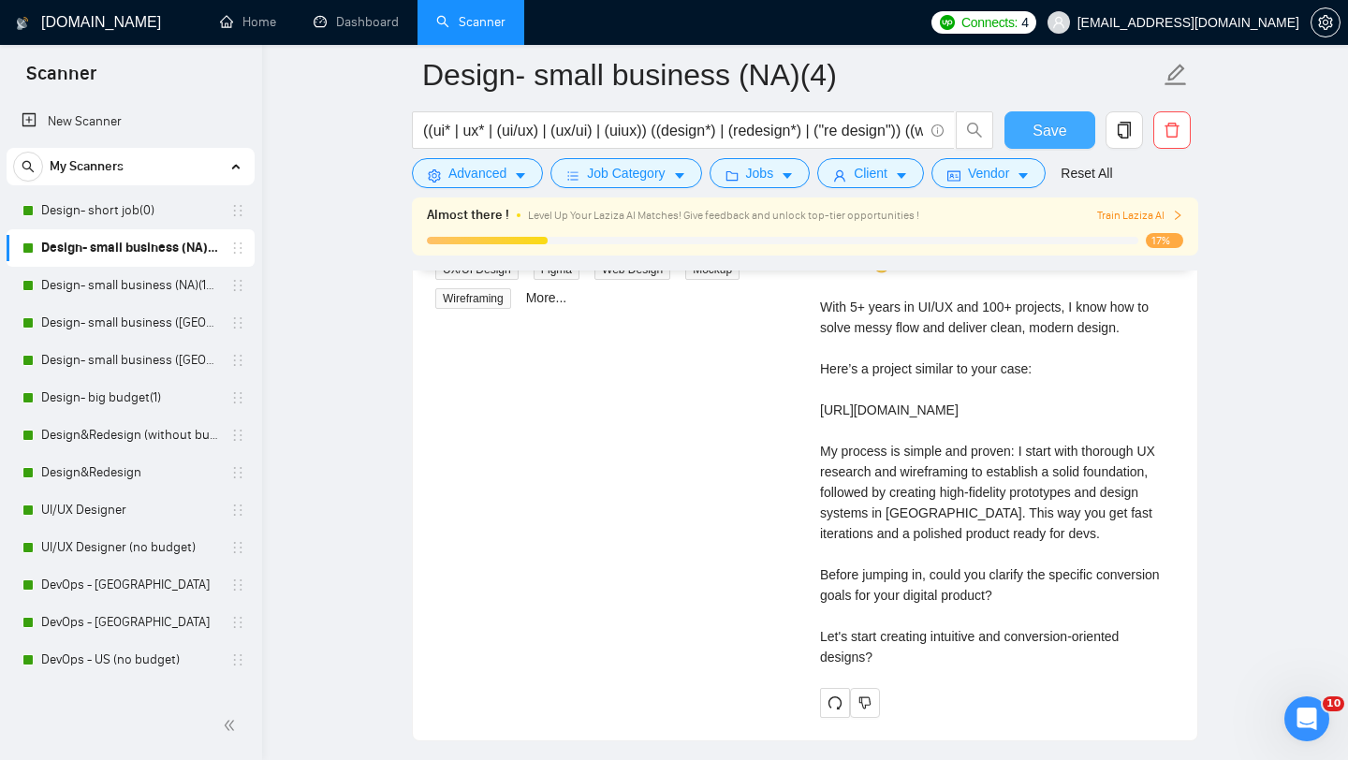
click at [1050, 139] on span "Save" at bounding box center [1050, 130] width 34 height 23
click at [85, 442] on link "Design&Redesign (without budget)" at bounding box center [130, 435] width 178 height 37
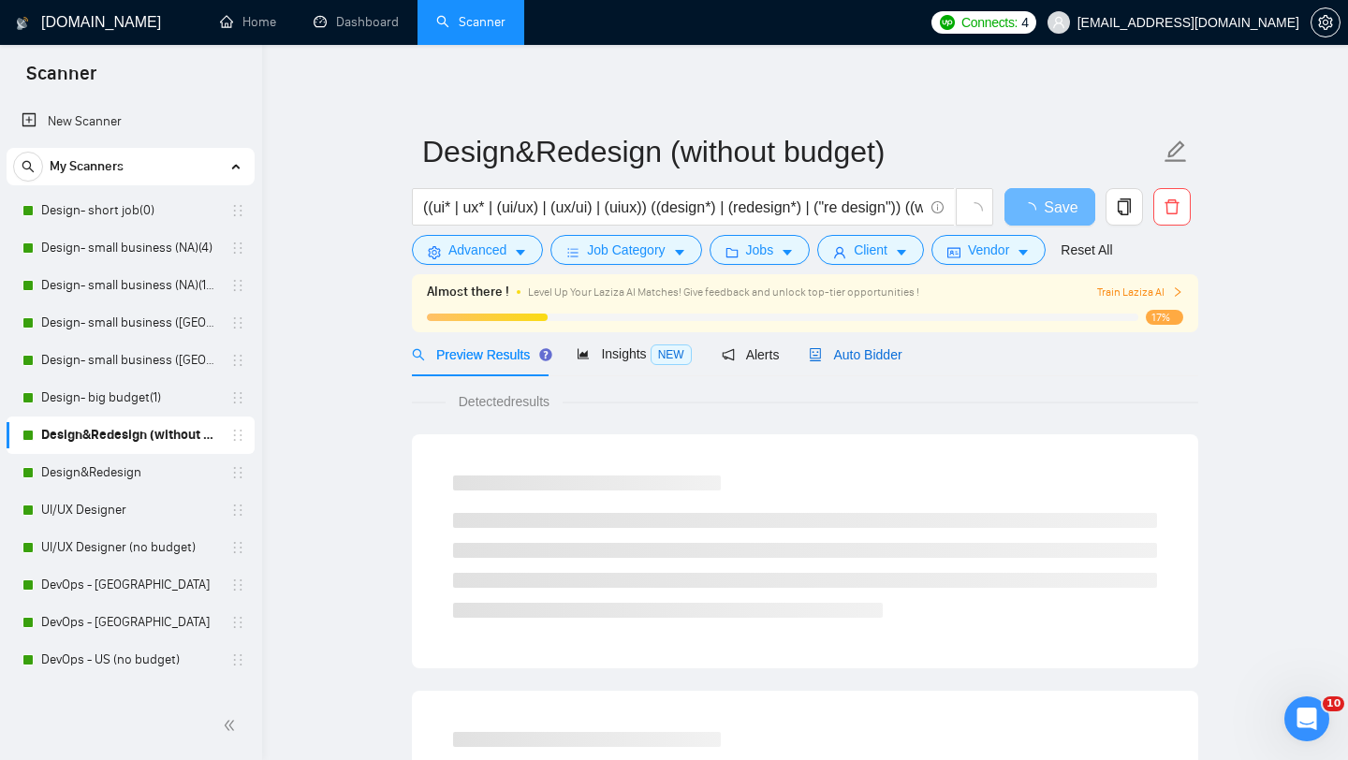
click at [875, 357] on span "Auto Bidder" at bounding box center [855, 354] width 93 height 15
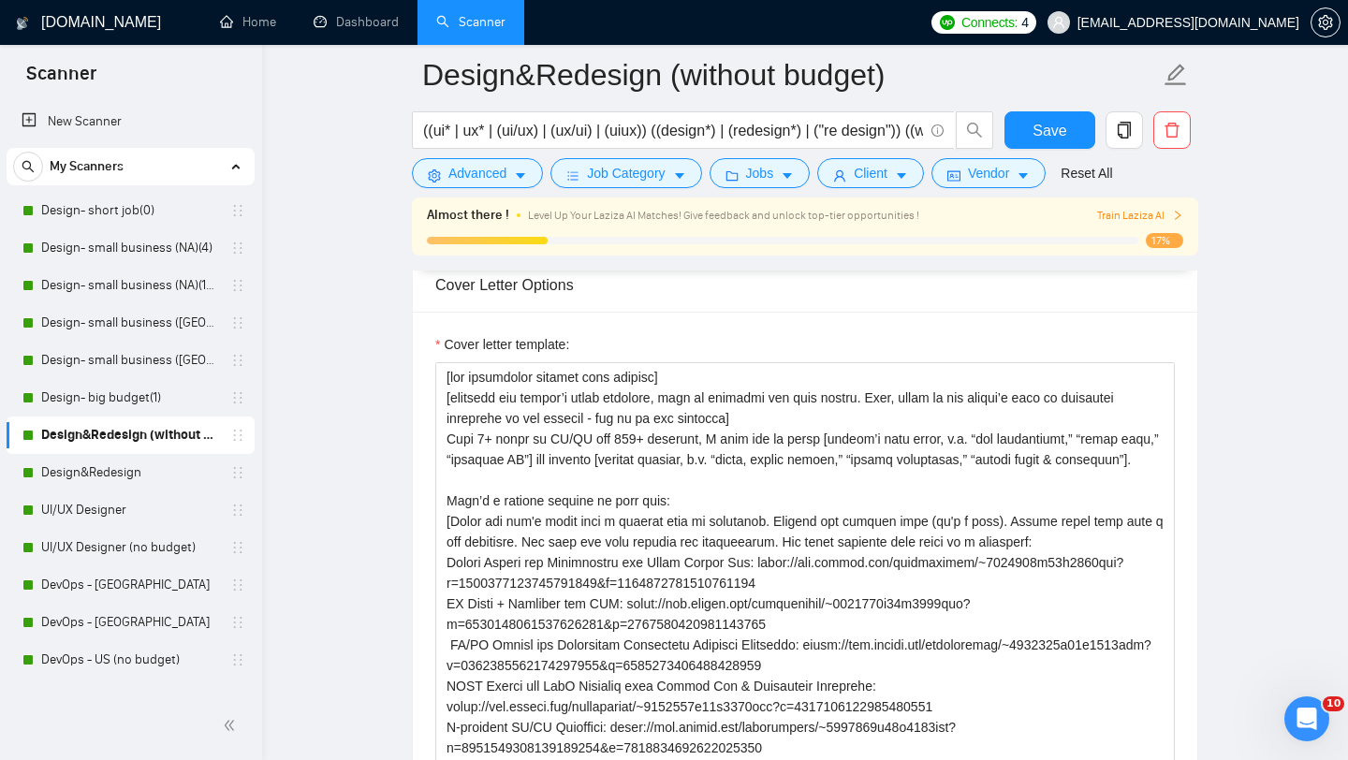
scroll to position [2441, 0]
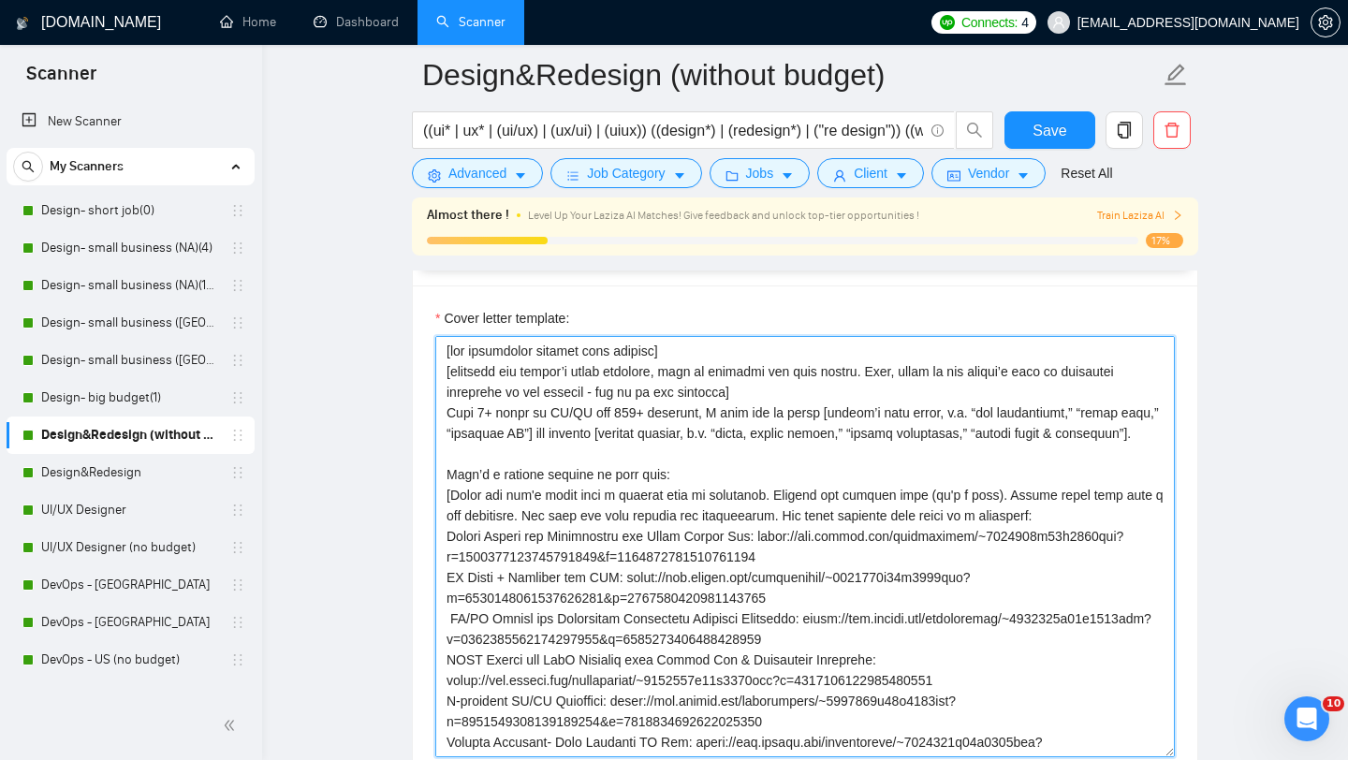
click at [798, 554] on textarea "Cover letter template:" at bounding box center [805, 546] width 740 height 421
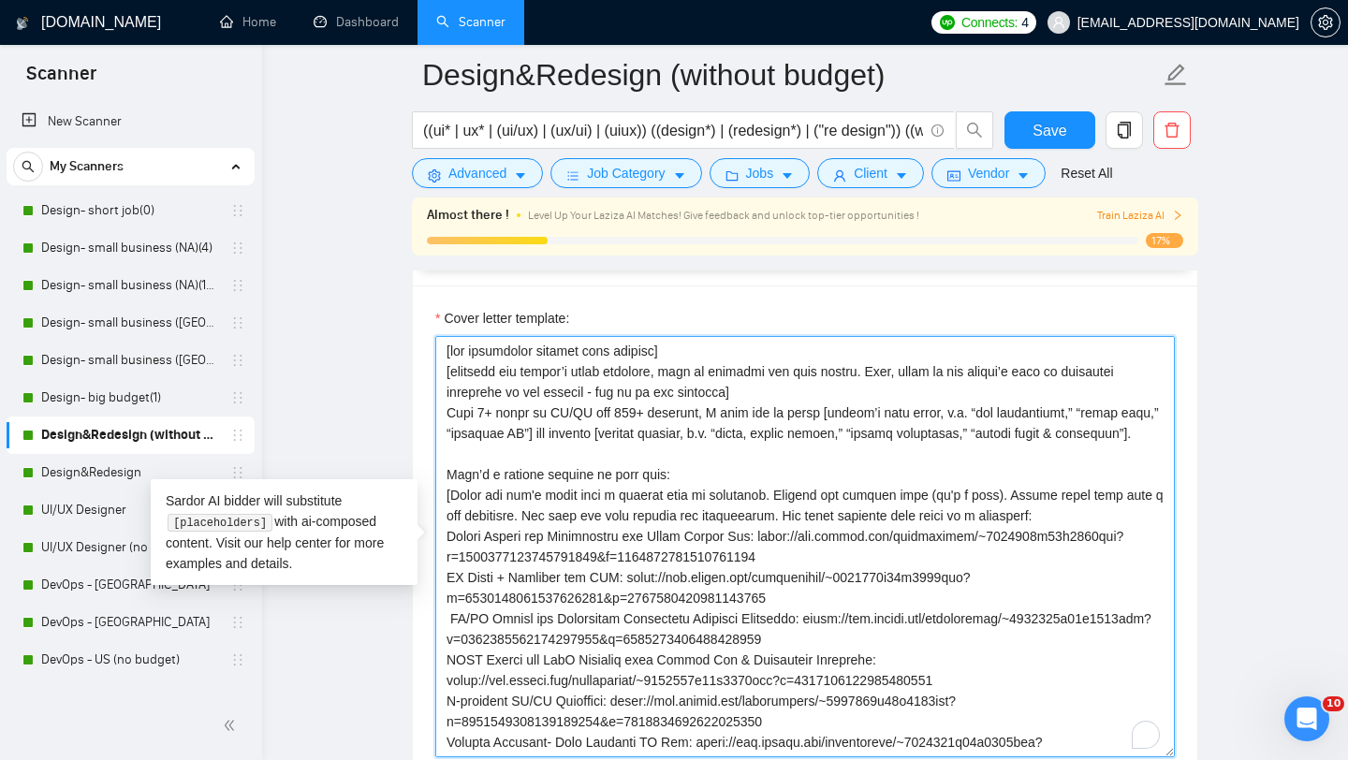
click at [708, 533] on textarea "Cover letter template:" at bounding box center [805, 546] width 740 height 421
paste textarea "loremipsu dolors’a cons adipi, e.s. “doe temporincid,” “utlab etdo,” “magnaali …"
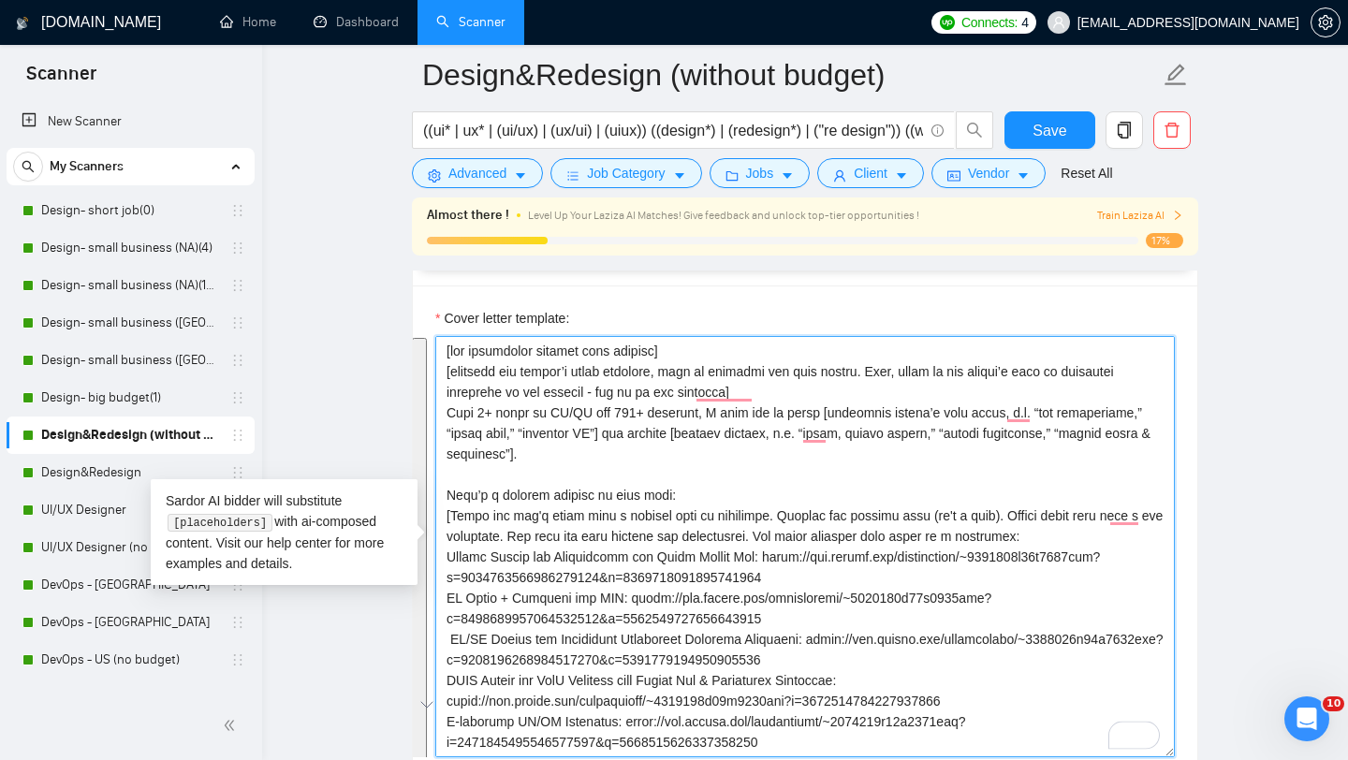
click at [734, 532] on textarea "Cover letter template:" at bounding box center [805, 546] width 740 height 421
type textarea "[lor ipsumdolor sitamet cons adipisc] [elitsedd eiu tempor’i utlab etdolore, ma…"
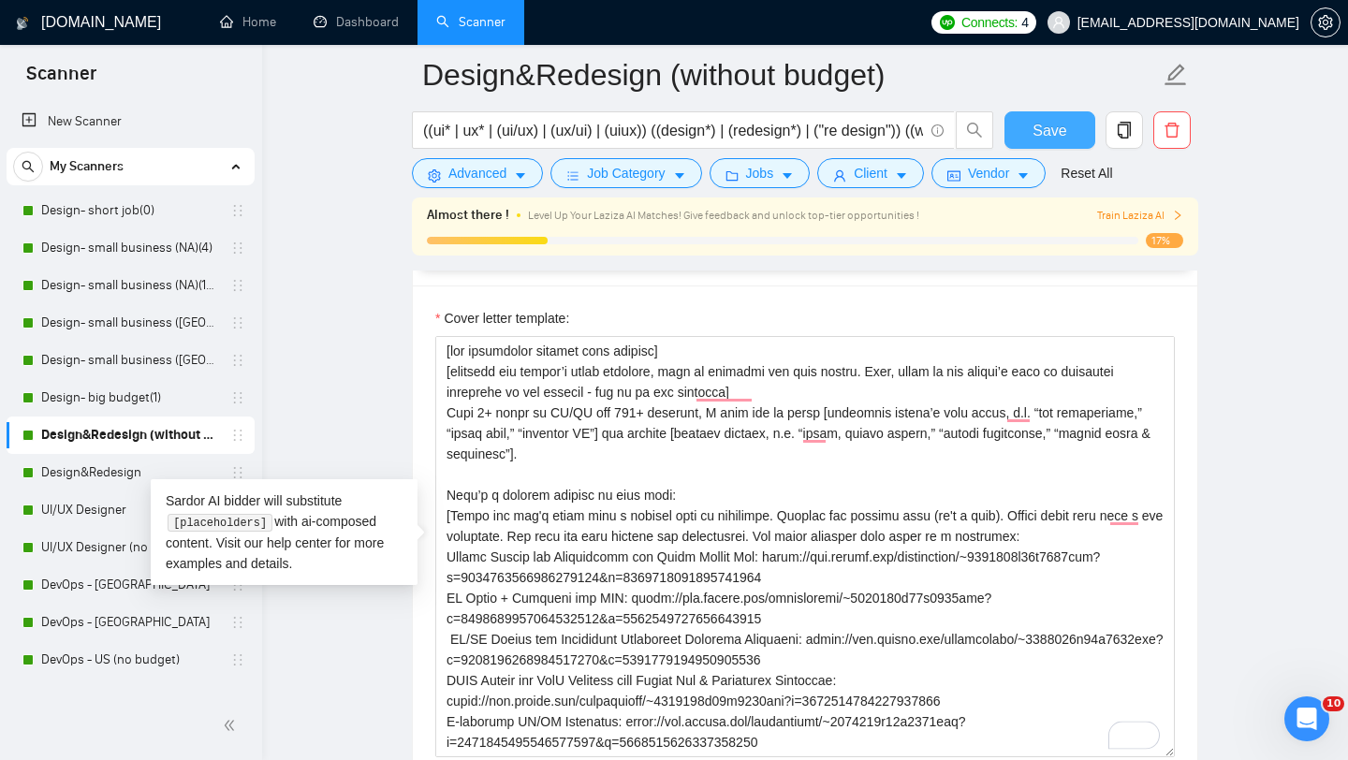
click at [1026, 132] on button "Save" at bounding box center [1050, 129] width 91 height 37
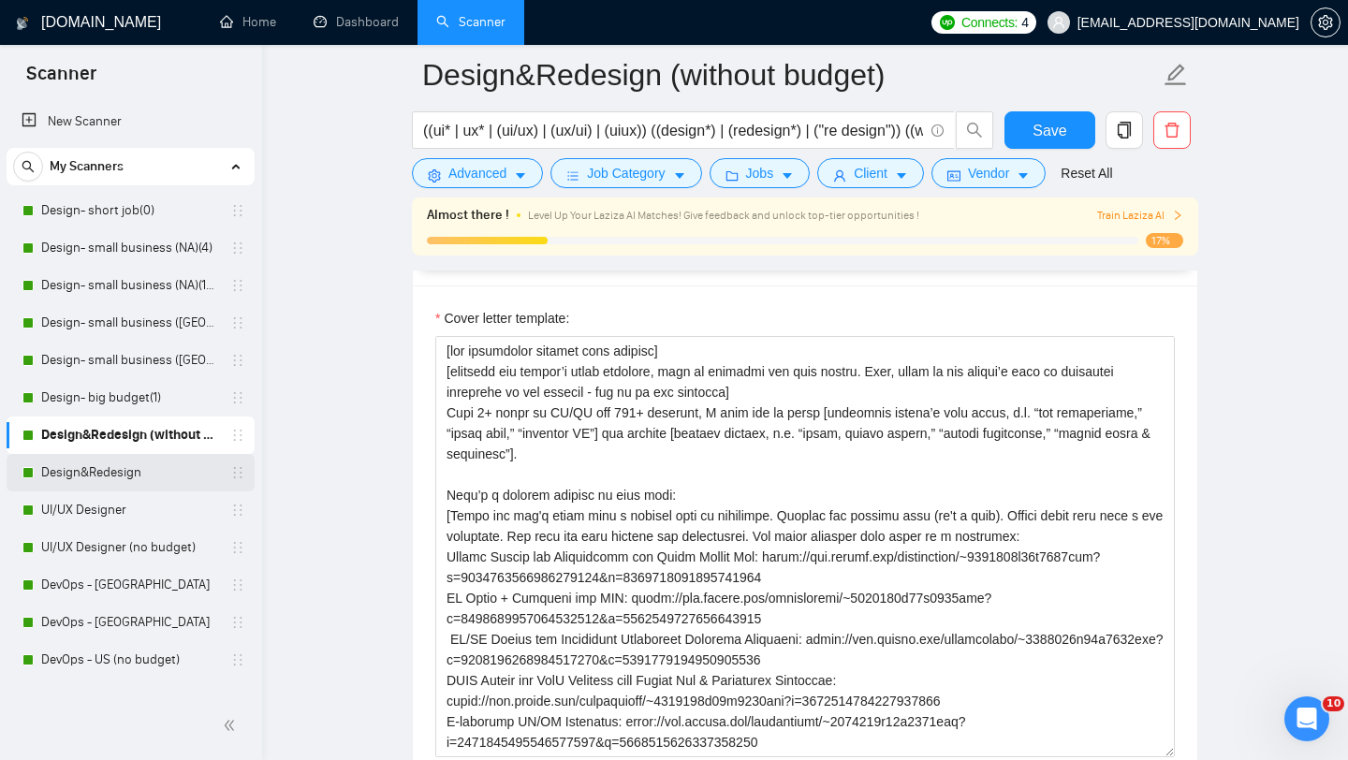
click at [100, 476] on link "Design&Redesign" at bounding box center [130, 472] width 178 height 37
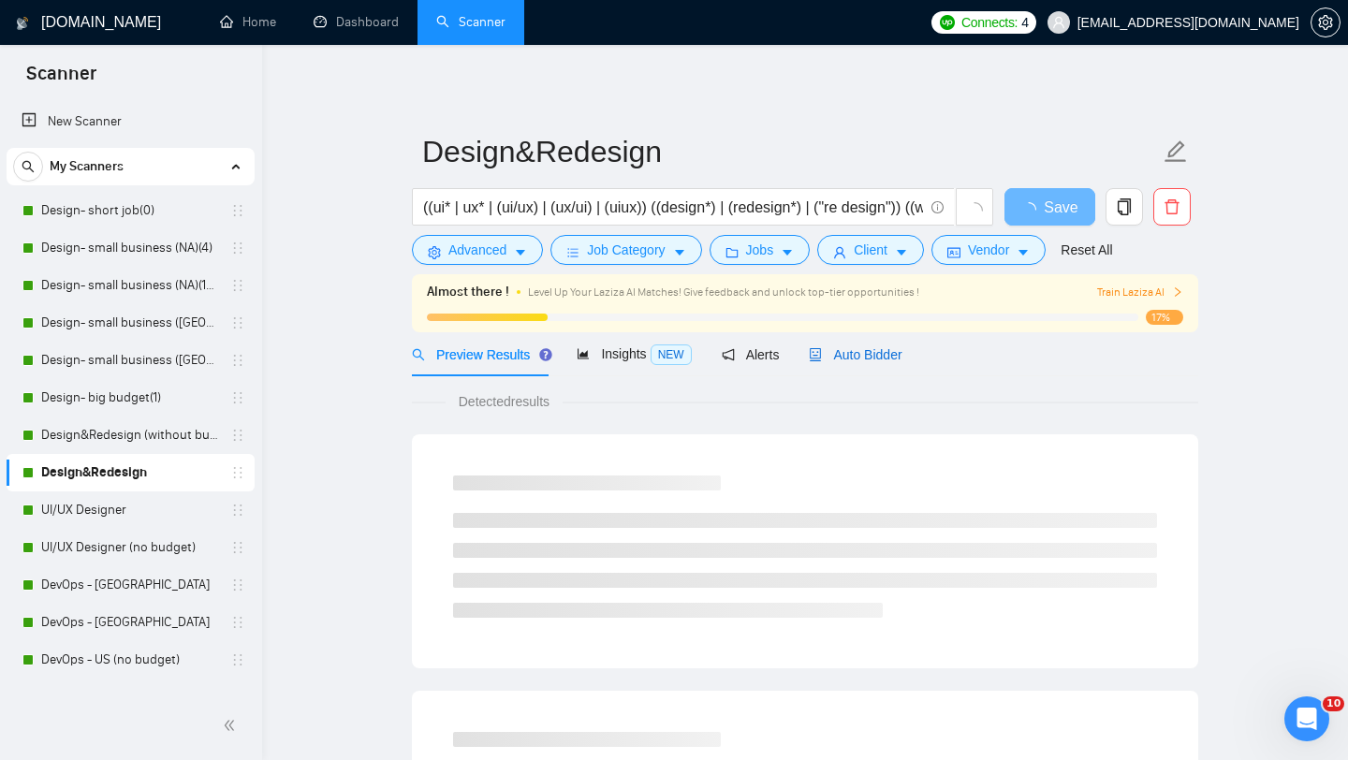
click at [878, 349] on span "Auto Bidder" at bounding box center [855, 354] width 93 height 15
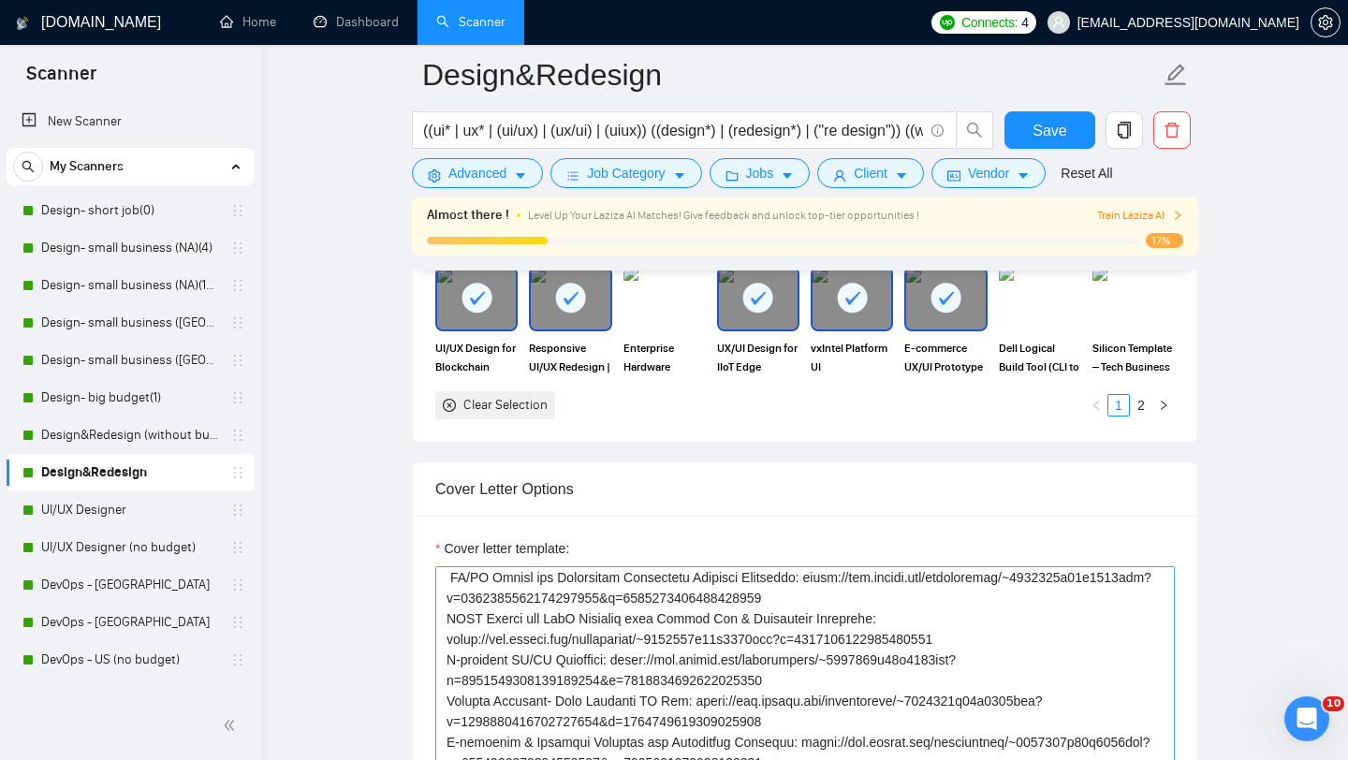
scroll to position [270, 0]
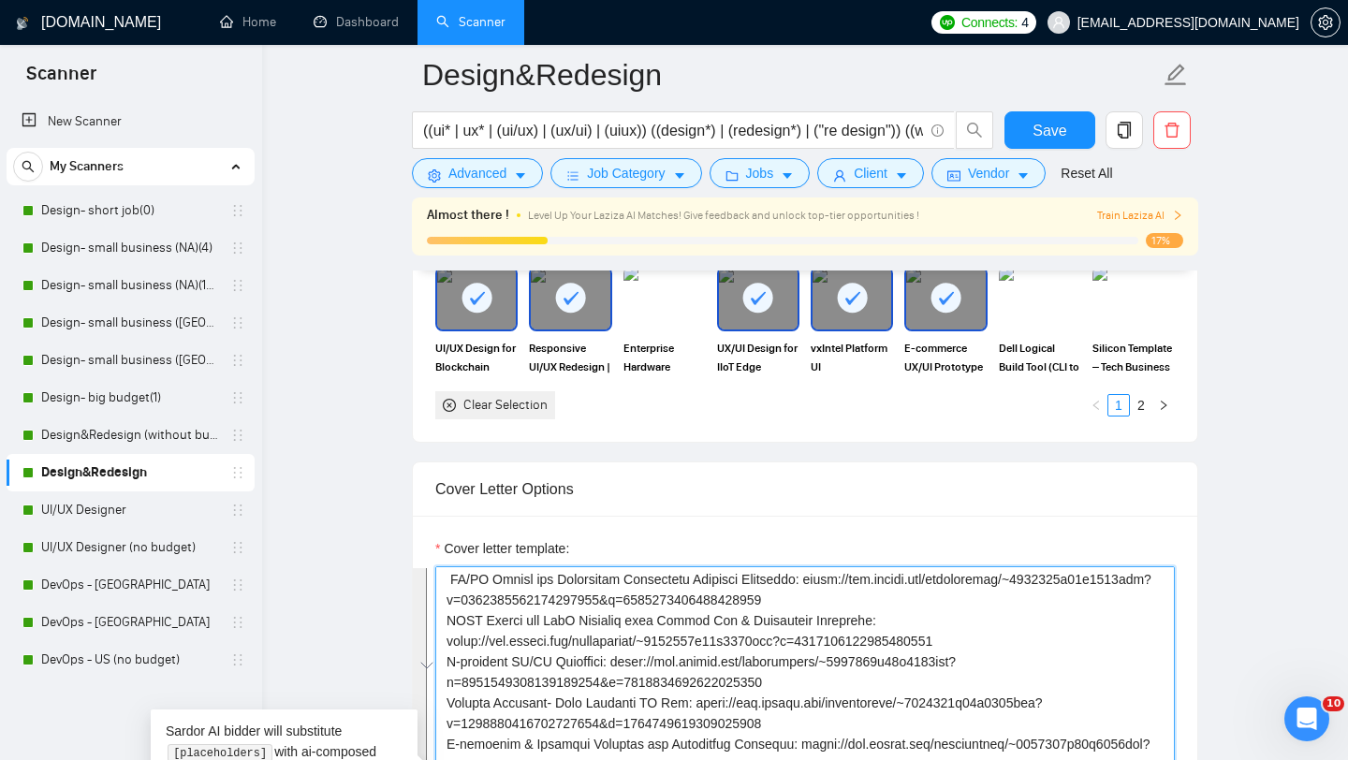
paste textarea "loremipsu dolors’a cons adipi, e.s. “doe temporincid,” “utlab etdo,” “magnaali …"
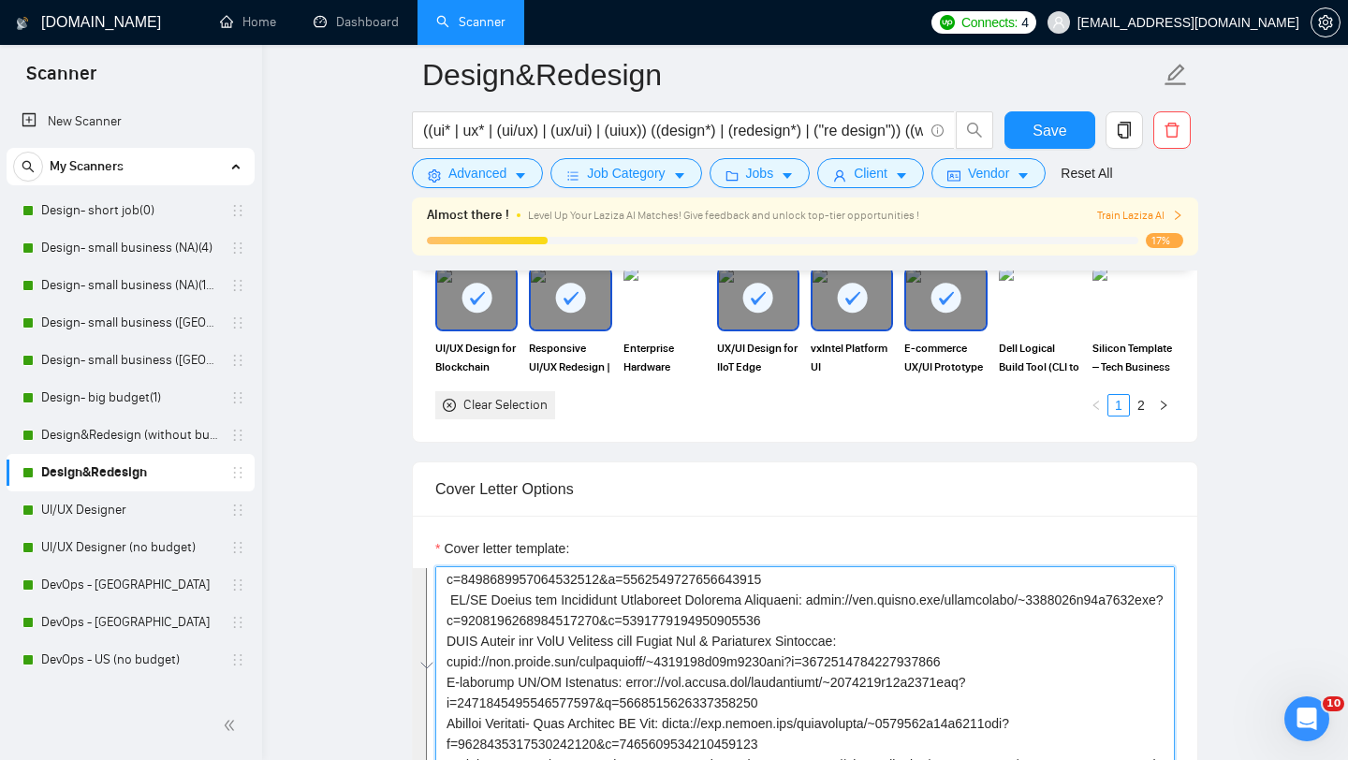
scroll to position [0, 0]
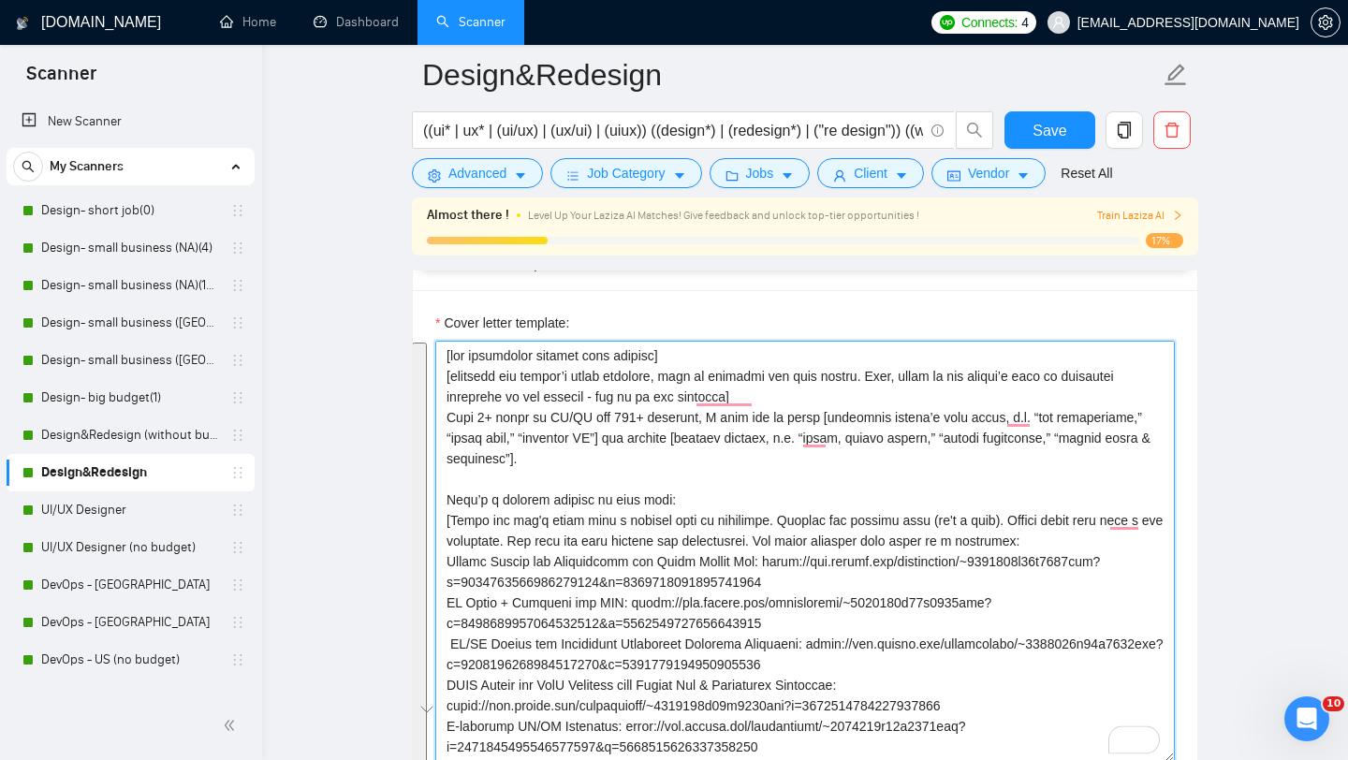
click at [832, 633] on textarea "Cover letter template:" at bounding box center [805, 551] width 740 height 421
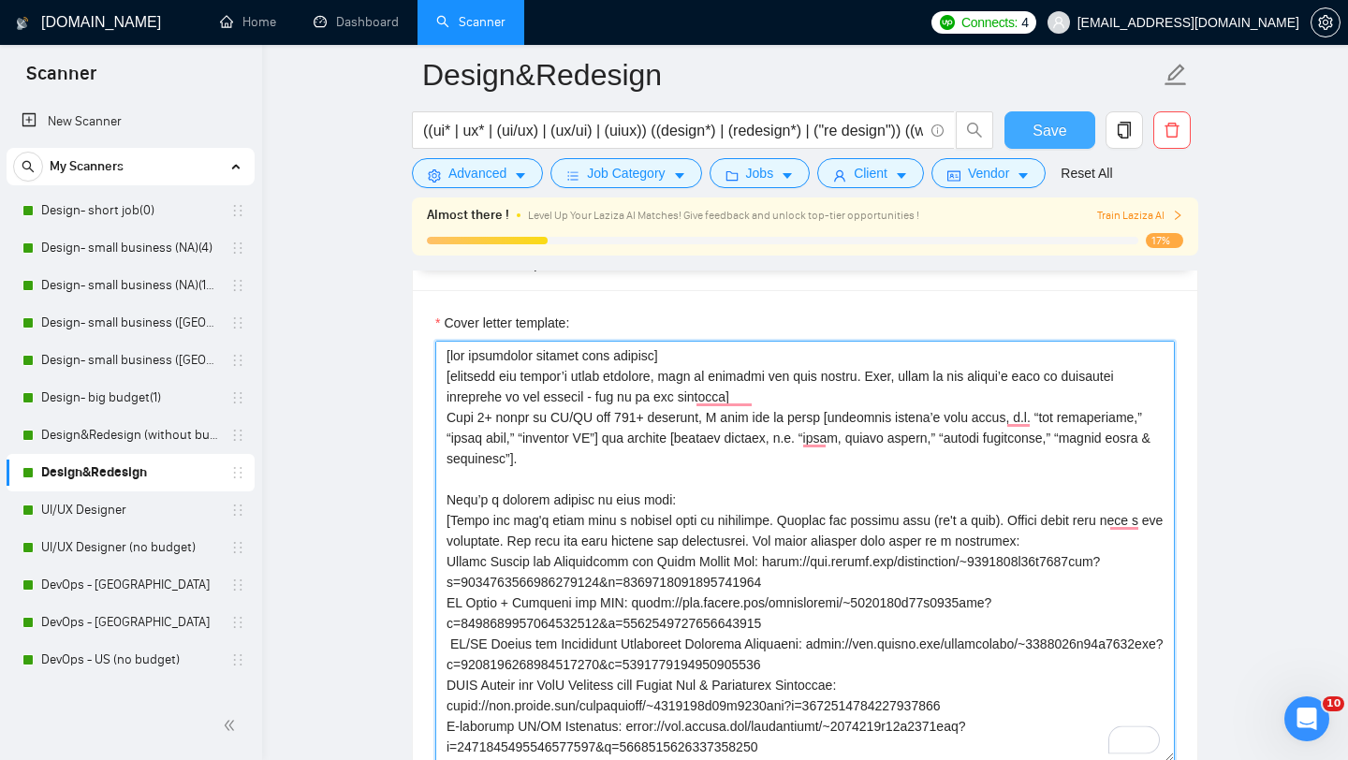
type textarea "[lor ipsumdolor sitamet cons adipisc] [elitsedd eiu tempor’i utlab etdolore, ma…"
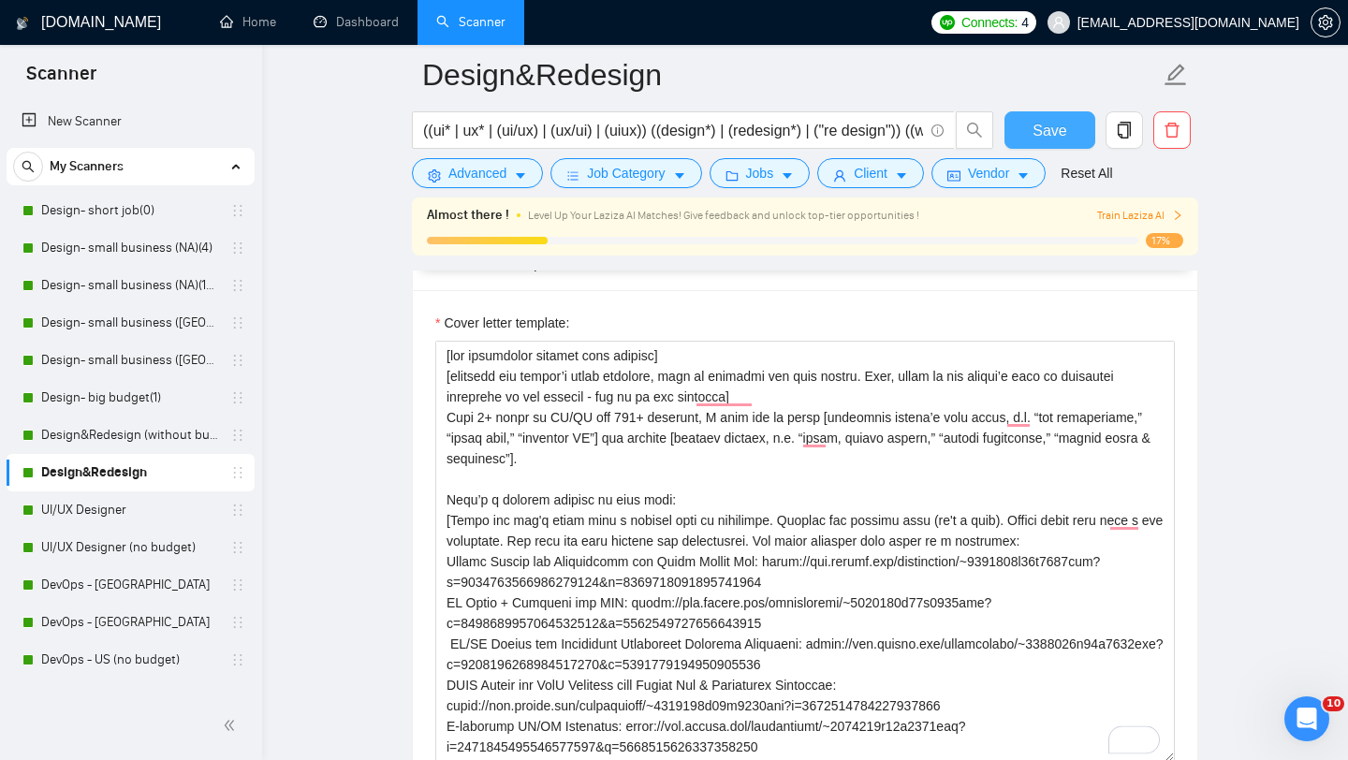
click at [1030, 136] on button "Save" at bounding box center [1050, 129] width 91 height 37
click at [100, 517] on link "UI/UX Designer" at bounding box center [130, 510] width 178 height 37
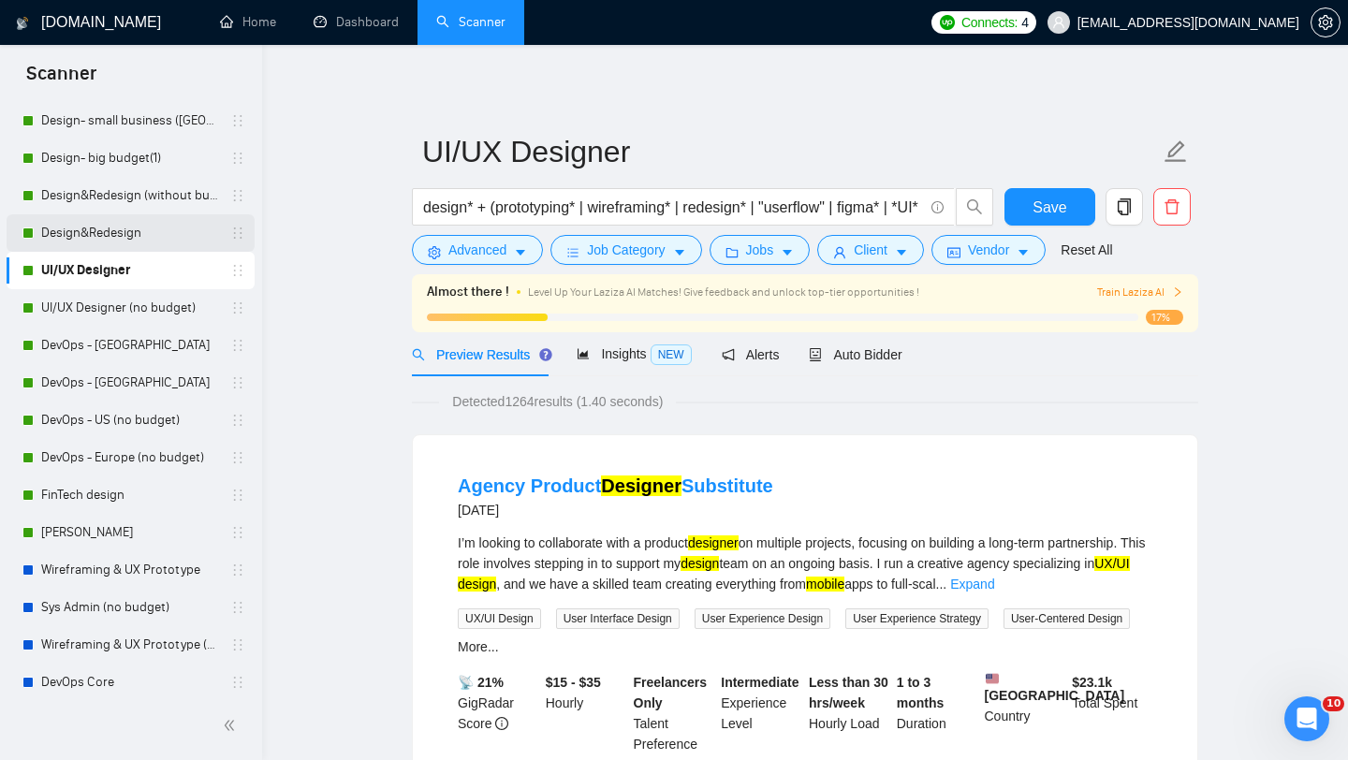
scroll to position [250, 0]
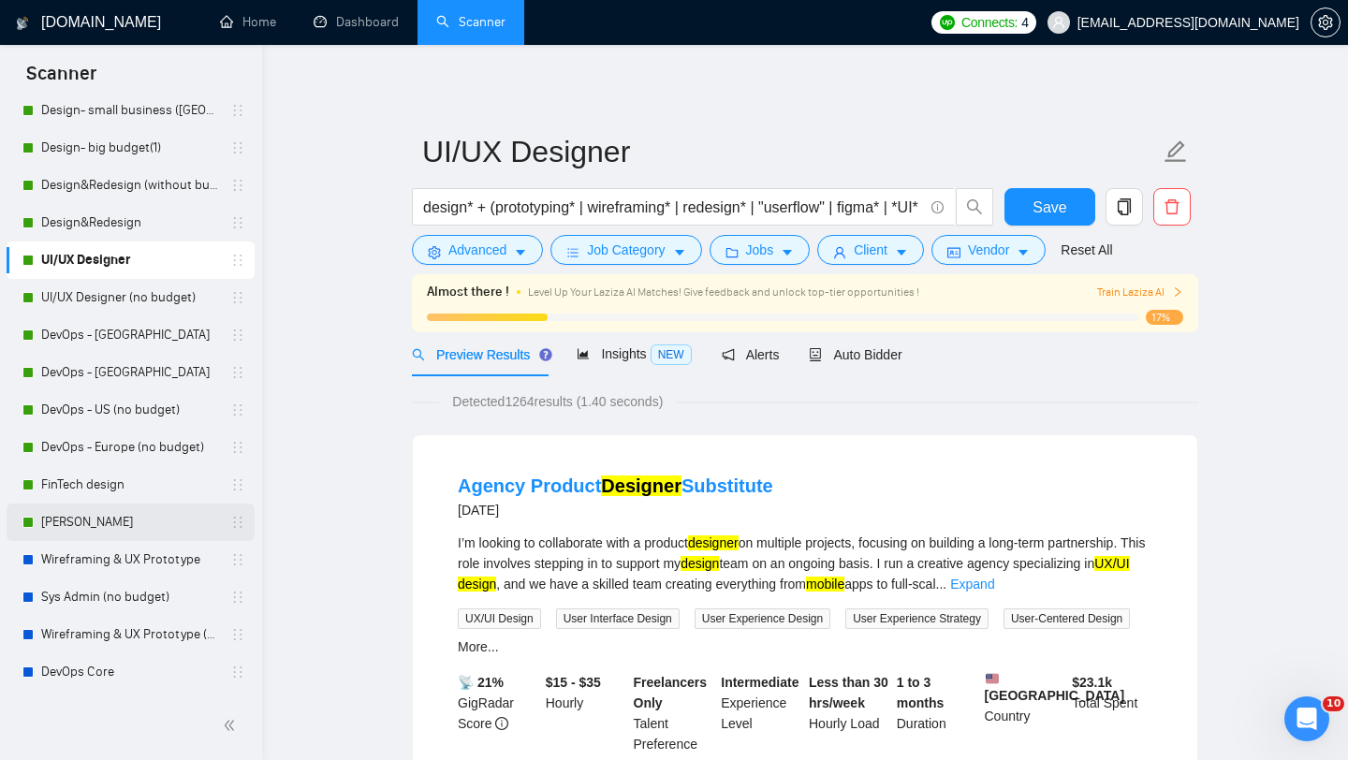
click at [113, 511] on link "[PERSON_NAME]" at bounding box center [130, 522] width 178 height 37
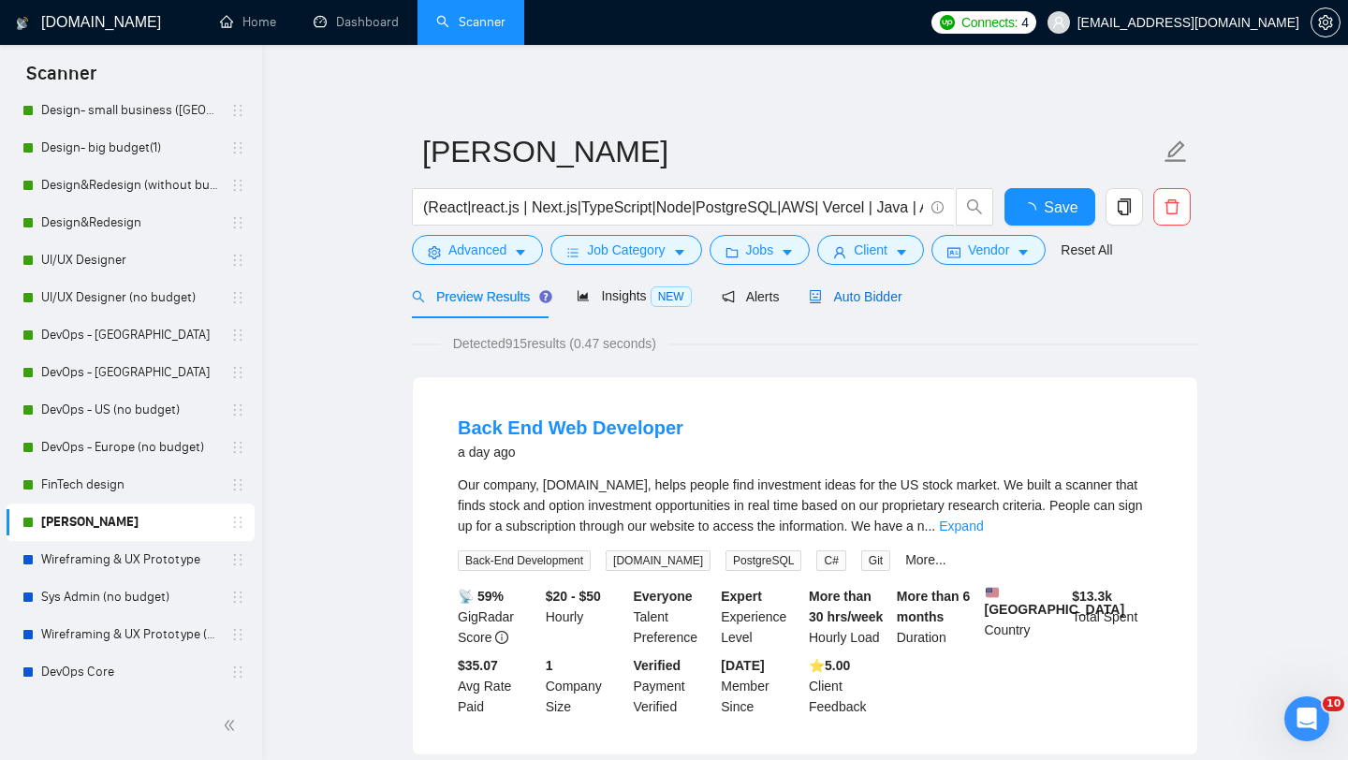
click at [876, 298] on span "Auto Bidder" at bounding box center [855, 296] width 93 height 15
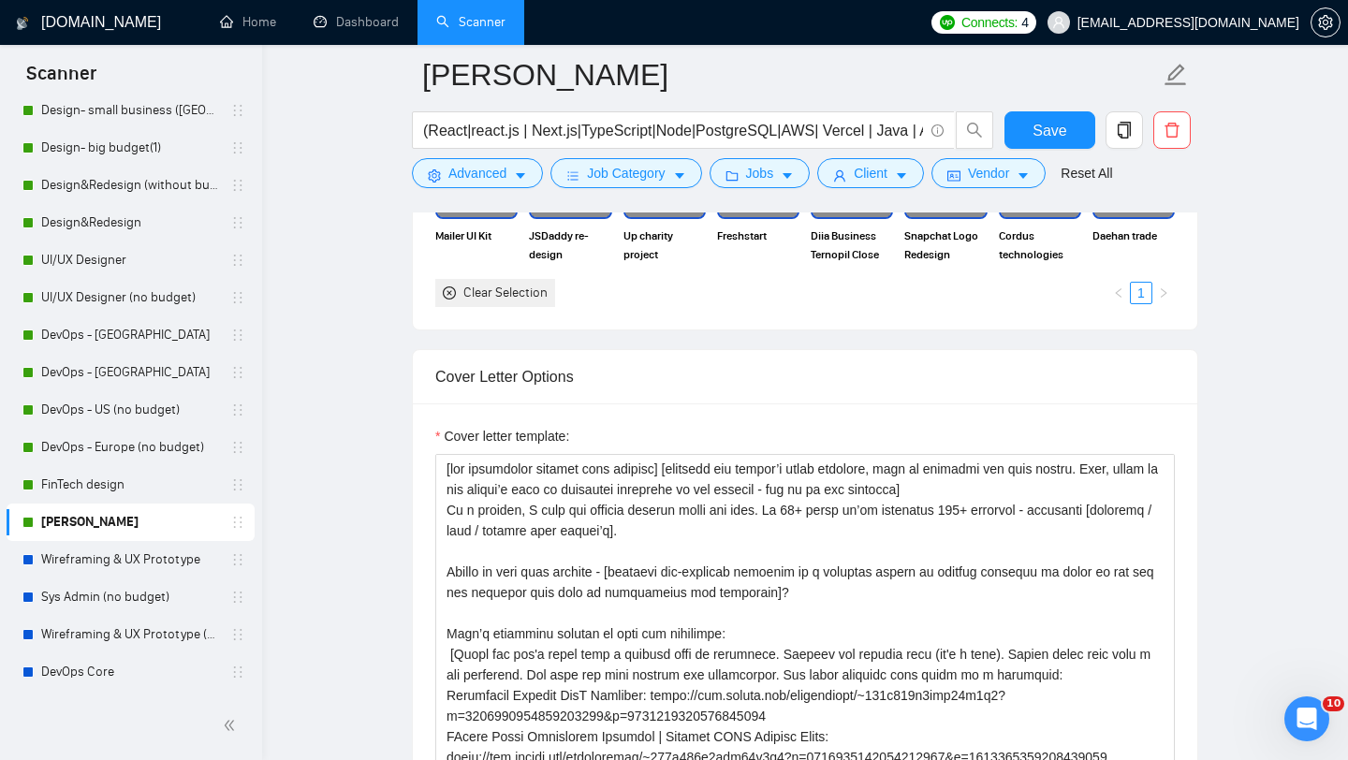
scroll to position [2016, 0]
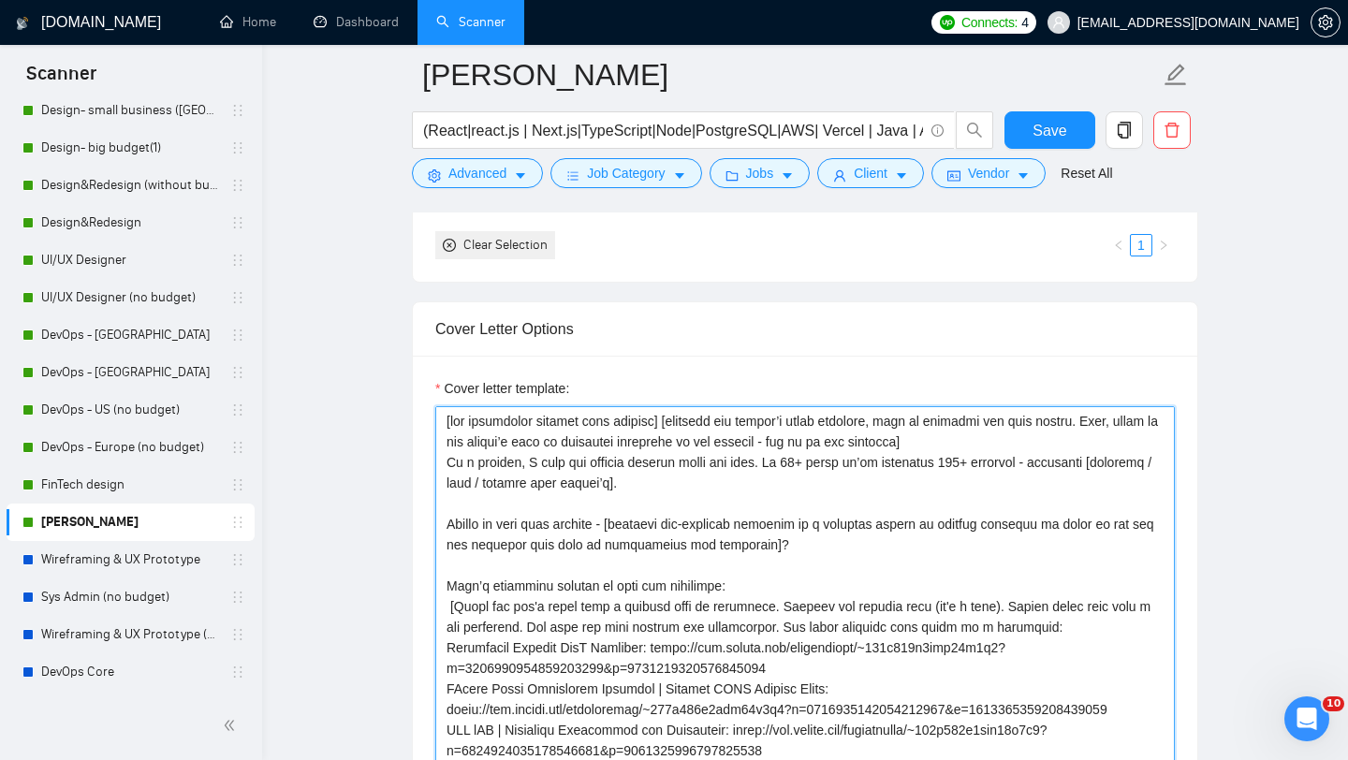
click at [630, 546] on textarea "Cover letter template:" at bounding box center [805, 616] width 740 height 421
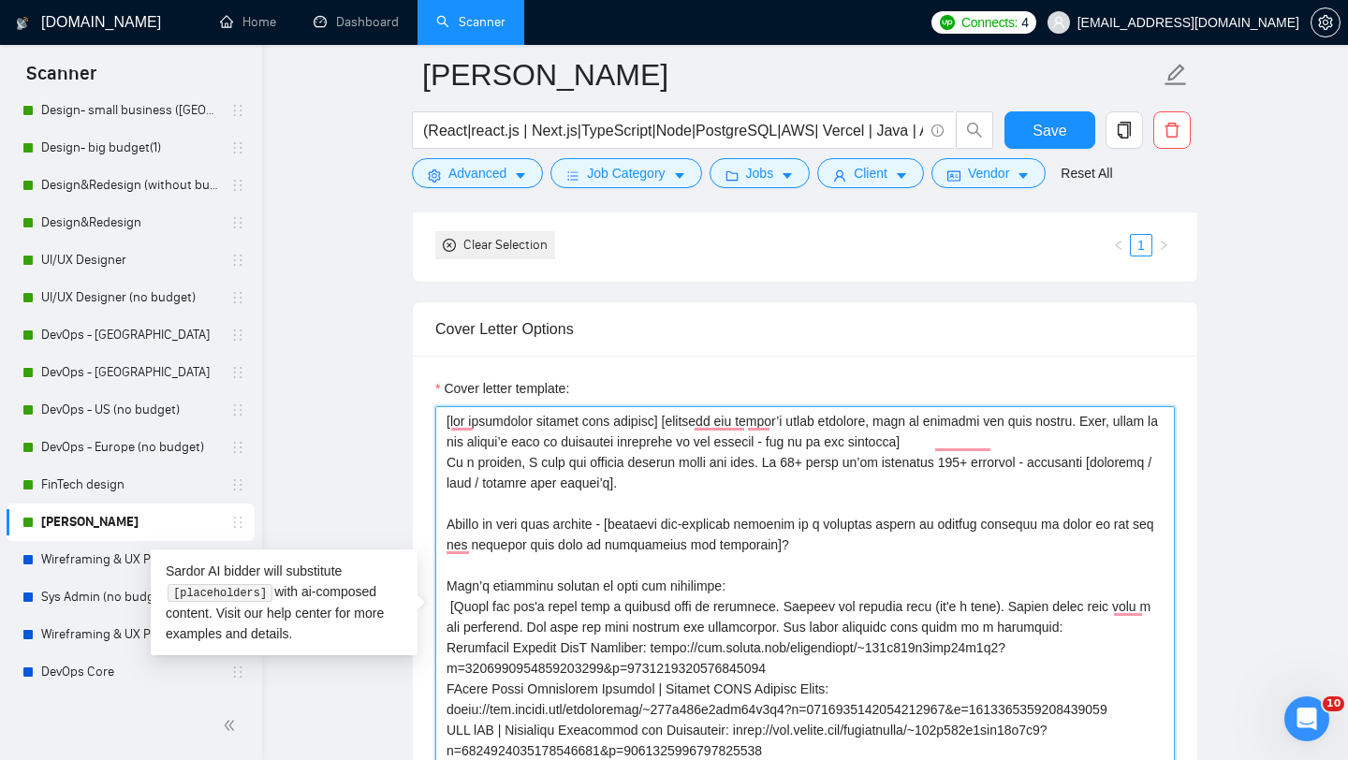
click at [630, 546] on textarea "Cover letter template:" at bounding box center [805, 616] width 740 height 421
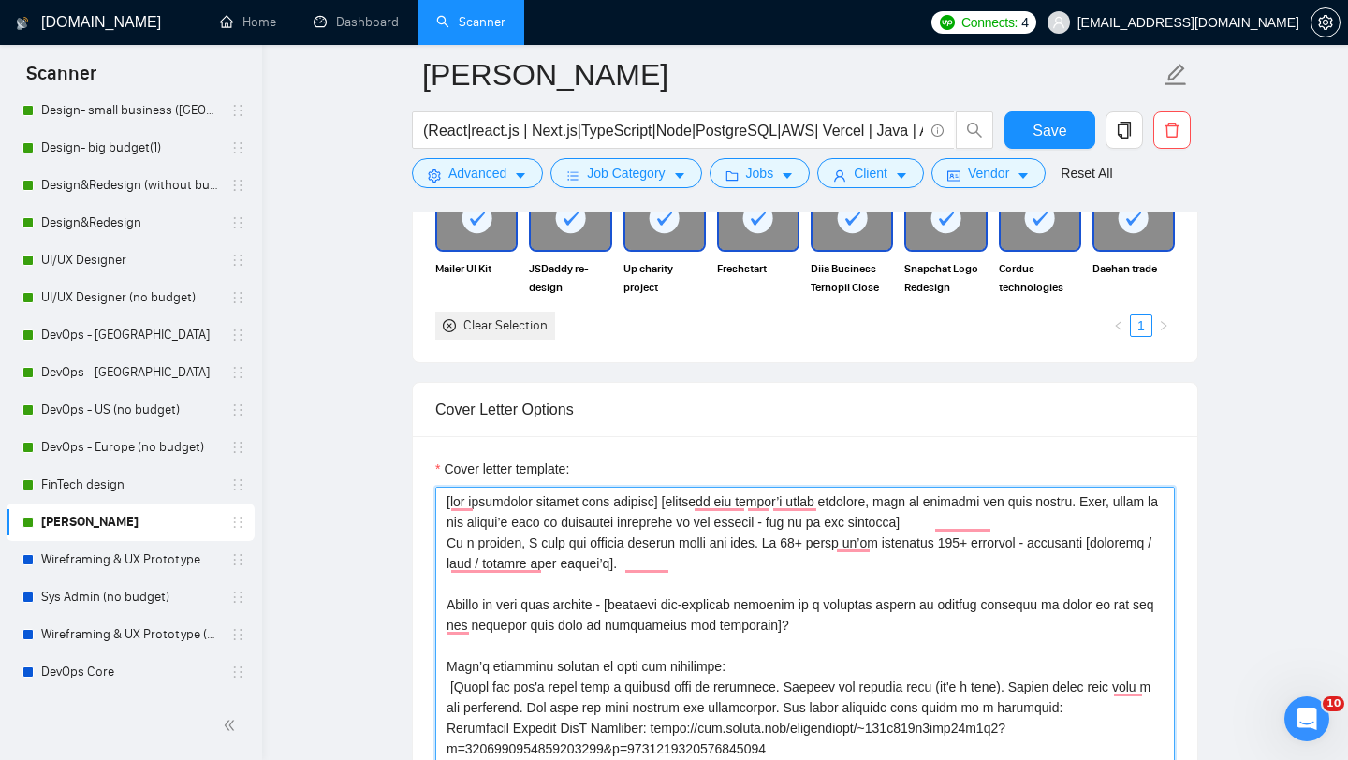
scroll to position [1948, 0]
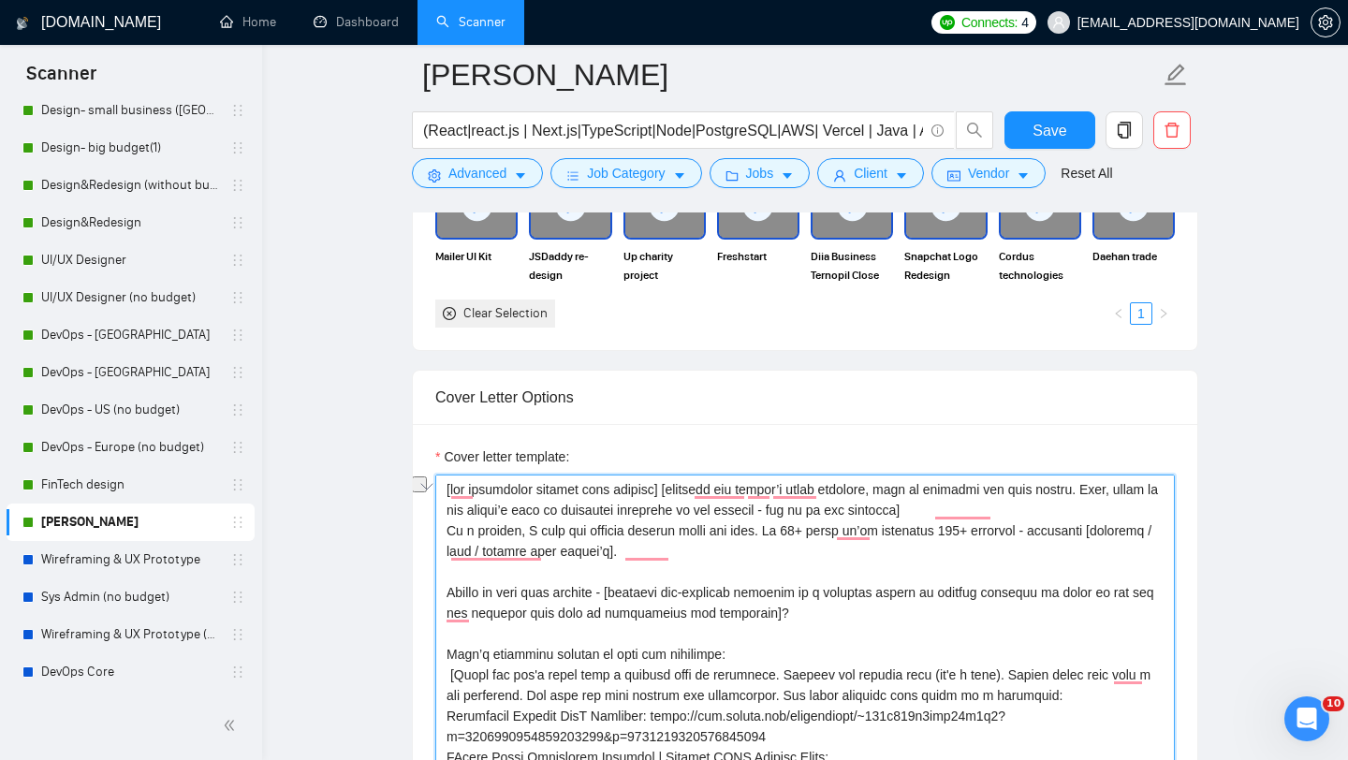
drag, startPoint x: 792, startPoint y: 532, endPoint x: 438, endPoint y: 538, distance: 354.0
click at [438, 538] on div "Cover Letter Options Cover letter template:" at bounding box center [805, 656] width 787 height 572
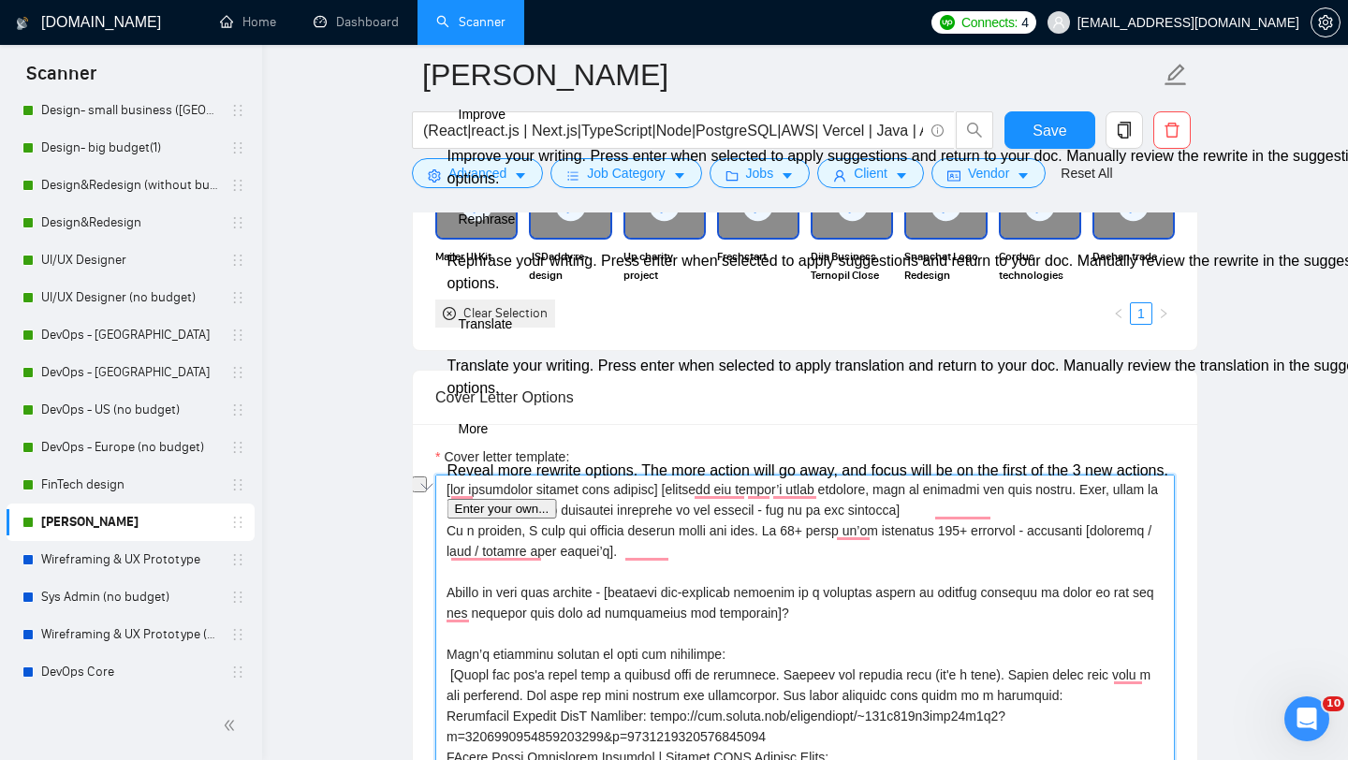
paste textarea "CEO, I know the real cost of mistakes — that’s why I join early to set the righ…"
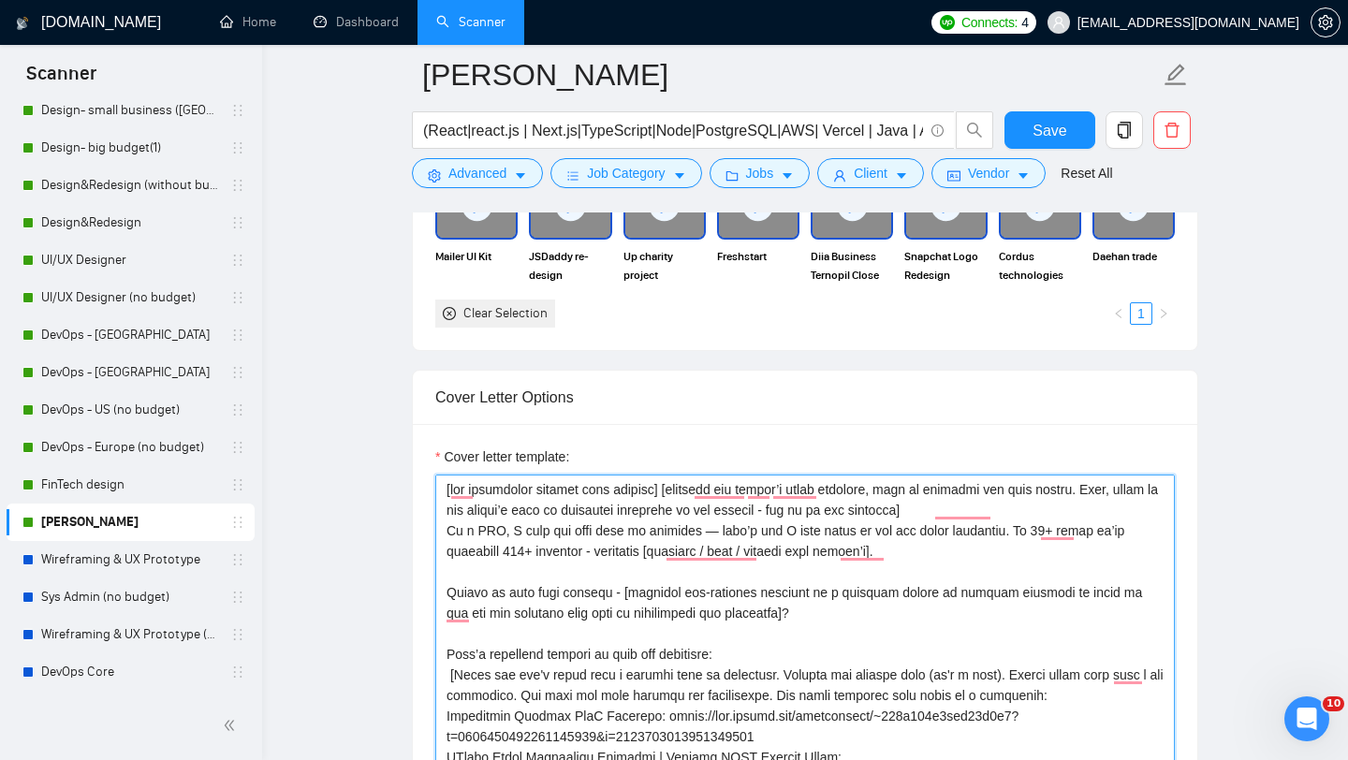
click at [713, 533] on textarea "Cover letter template:" at bounding box center [805, 685] width 740 height 421
type textarea "[lor ipsumdolor sitamet cons adipisc] [elitsedd eiu tempor’i utlab etdolore, ma…"
click at [968, 576] on textarea "Cover letter template:" at bounding box center [805, 685] width 740 height 421
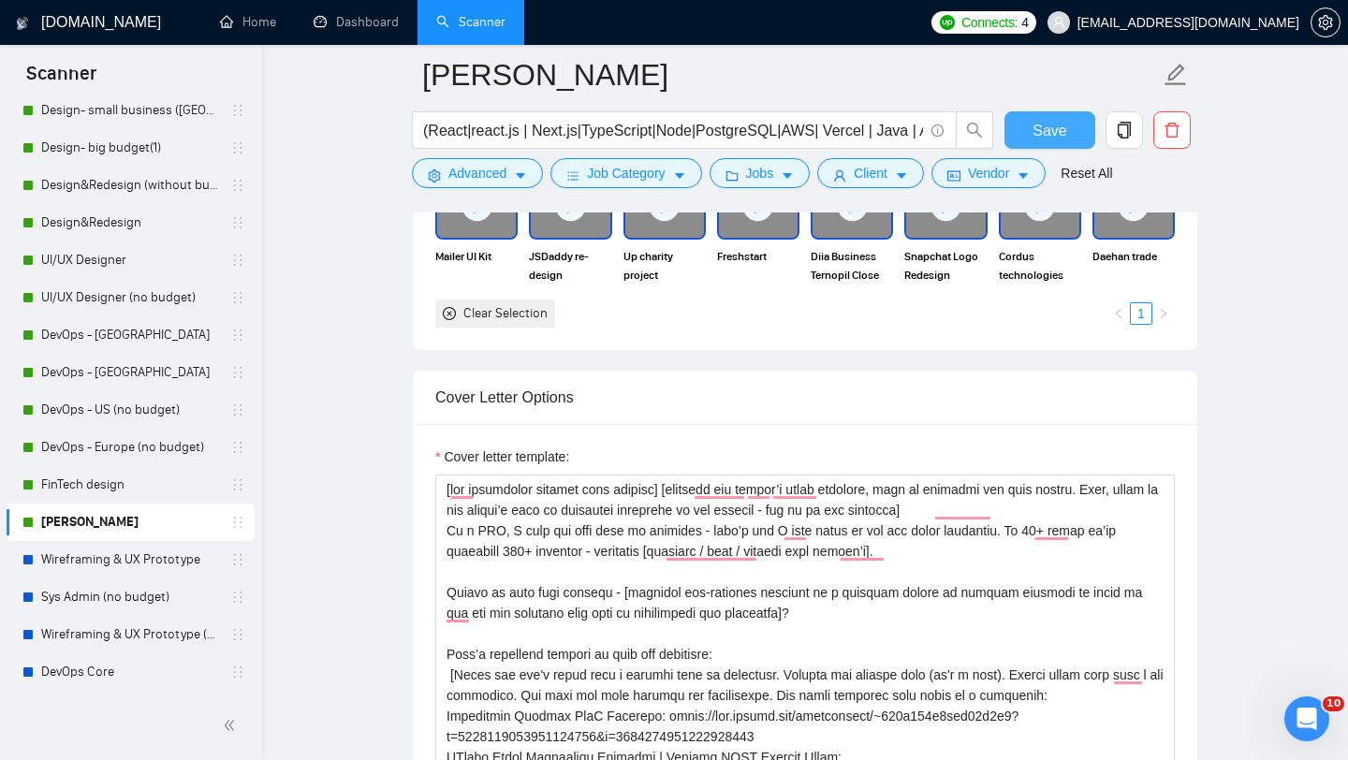
click at [1060, 121] on span "Save" at bounding box center [1050, 130] width 34 height 23
